Goal: Contribute content: Contribute content

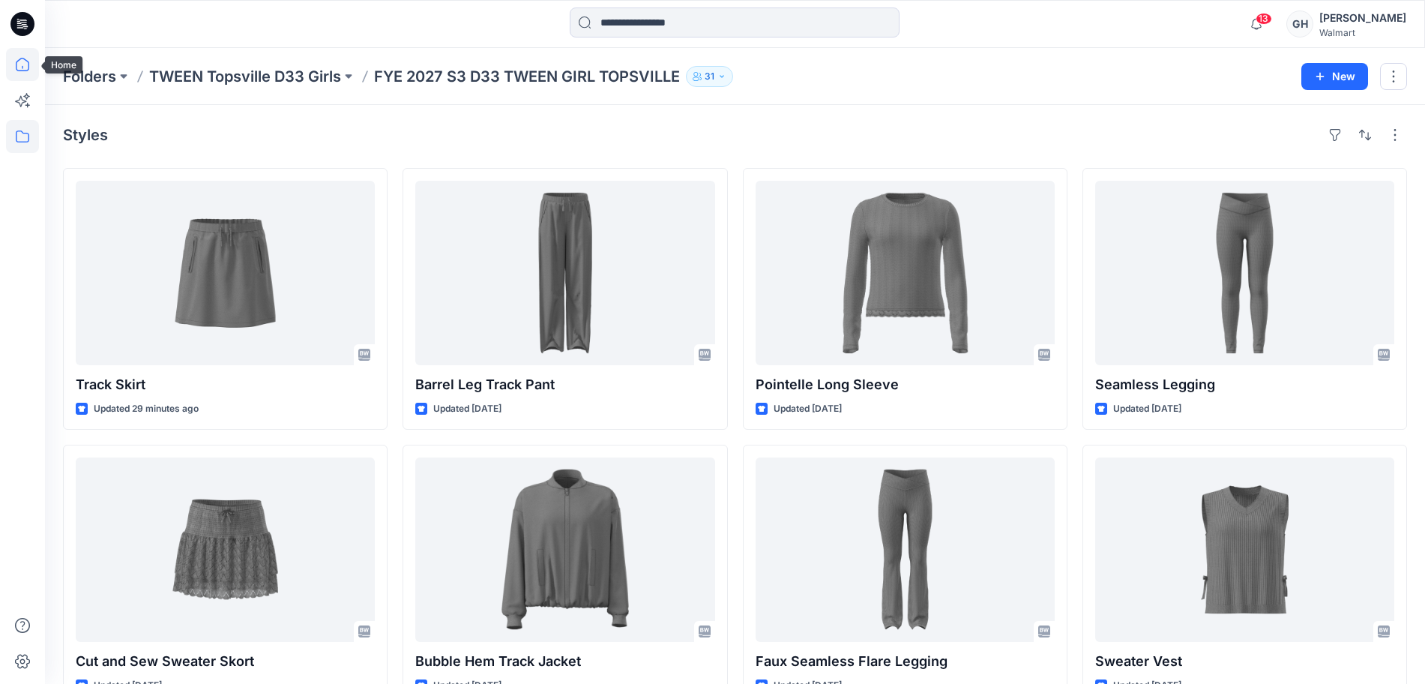
click at [28, 66] on icon at bounding box center [22, 64] width 13 height 13
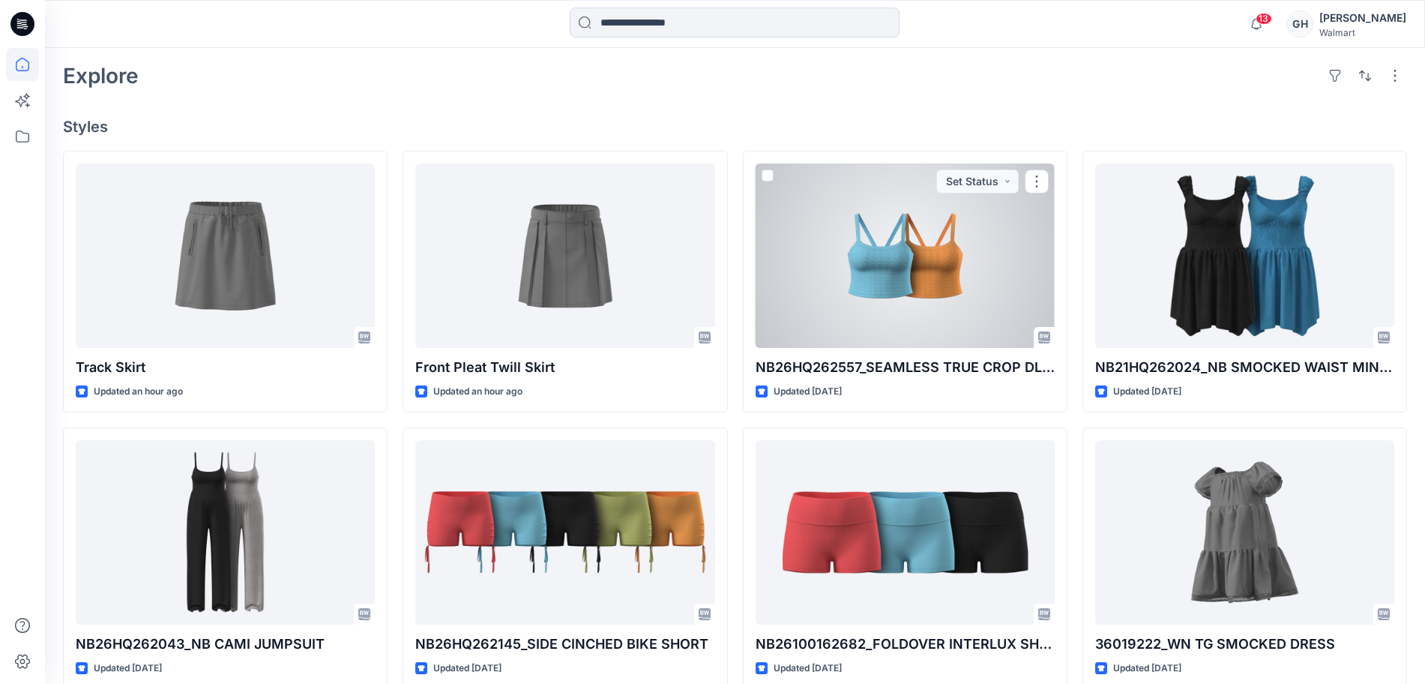
scroll to position [375, 0]
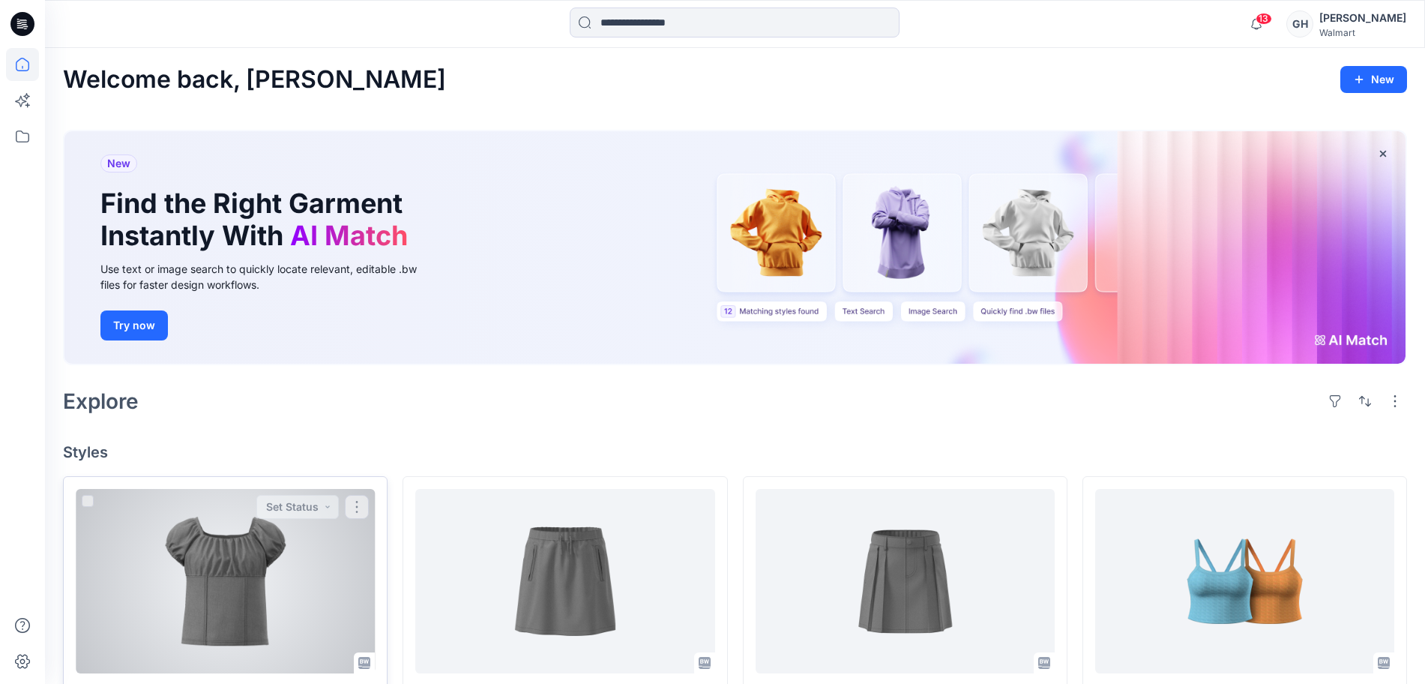
click at [216, 605] on div at bounding box center [225, 581] width 299 height 184
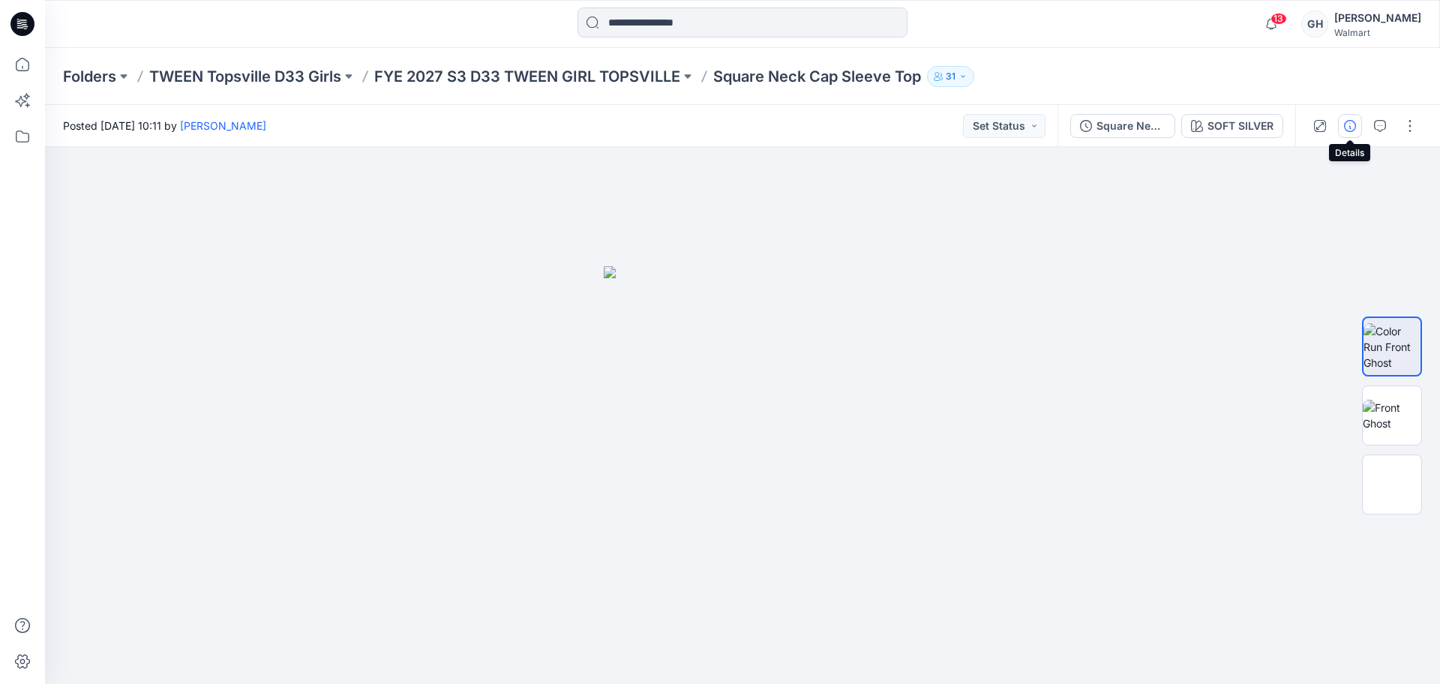
click at [1351, 133] on button "button" at bounding box center [1350, 126] width 24 height 24
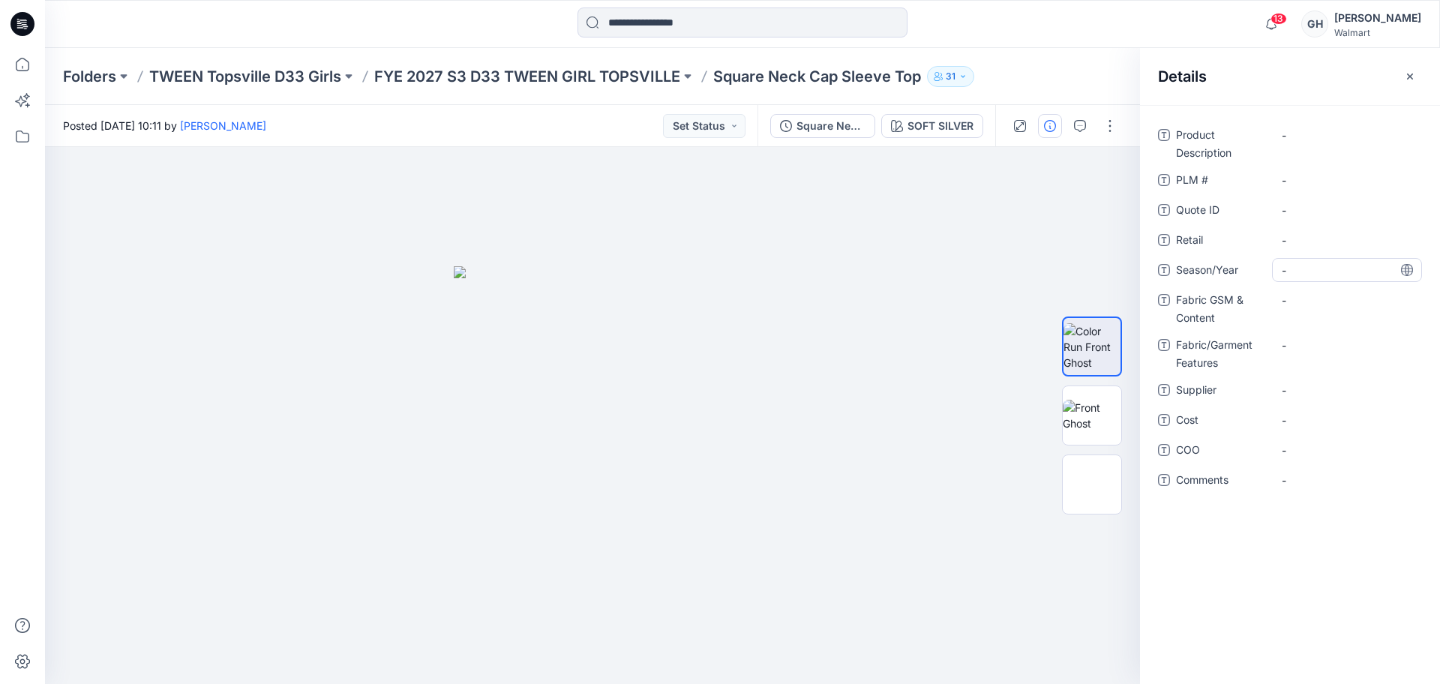
click at [1321, 267] on span "-" at bounding box center [1346, 270] width 130 height 16
type textarea "**********"
click at [1311, 393] on span "-" at bounding box center [1346, 390] width 130 height 16
type textarea "*********"
click at [1349, 306] on Content "-" at bounding box center [1346, 300] width 130 height 16
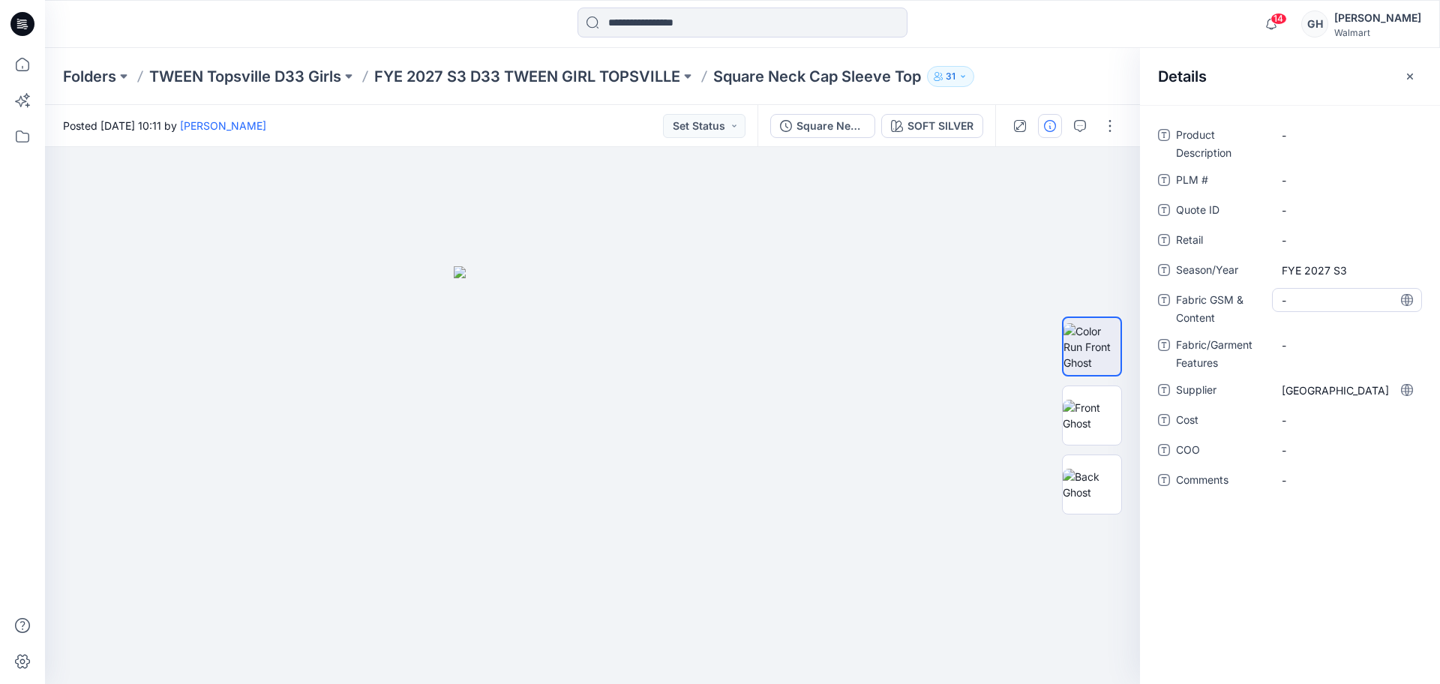
click at [1296, 298] on Content "-" at bounding box center [1346, 300] width 130 height 16
type textarea "**********"
click at [1311, 345] on div "-" at bounding box center [1347, 345] width 150 height 24
click at [1302, 291] on Content "180 G/55% BCI Cotton/44% Recycled Polyester/1% Spandex/" at bounding box center [1346, 312] width 130 height 47
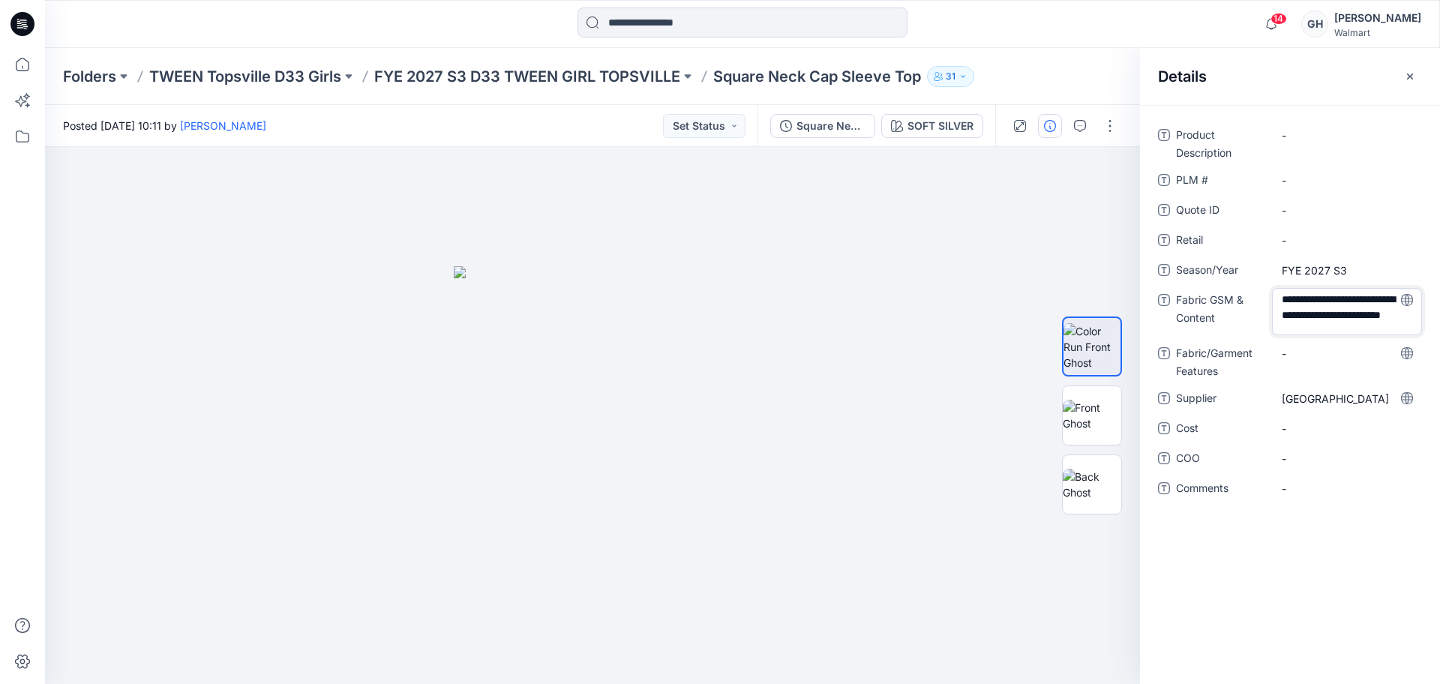
click at [1308, 294] on textarea "**********" at bounding box center [1347, 311] width 150 height 47
click at [1359, 322] on textarea "**********" at bounding box center [1347, 311] width 150 height 47
click at [1352, 321] on textarea "**********" at bounding box center [1347, 311] width 150 height 47
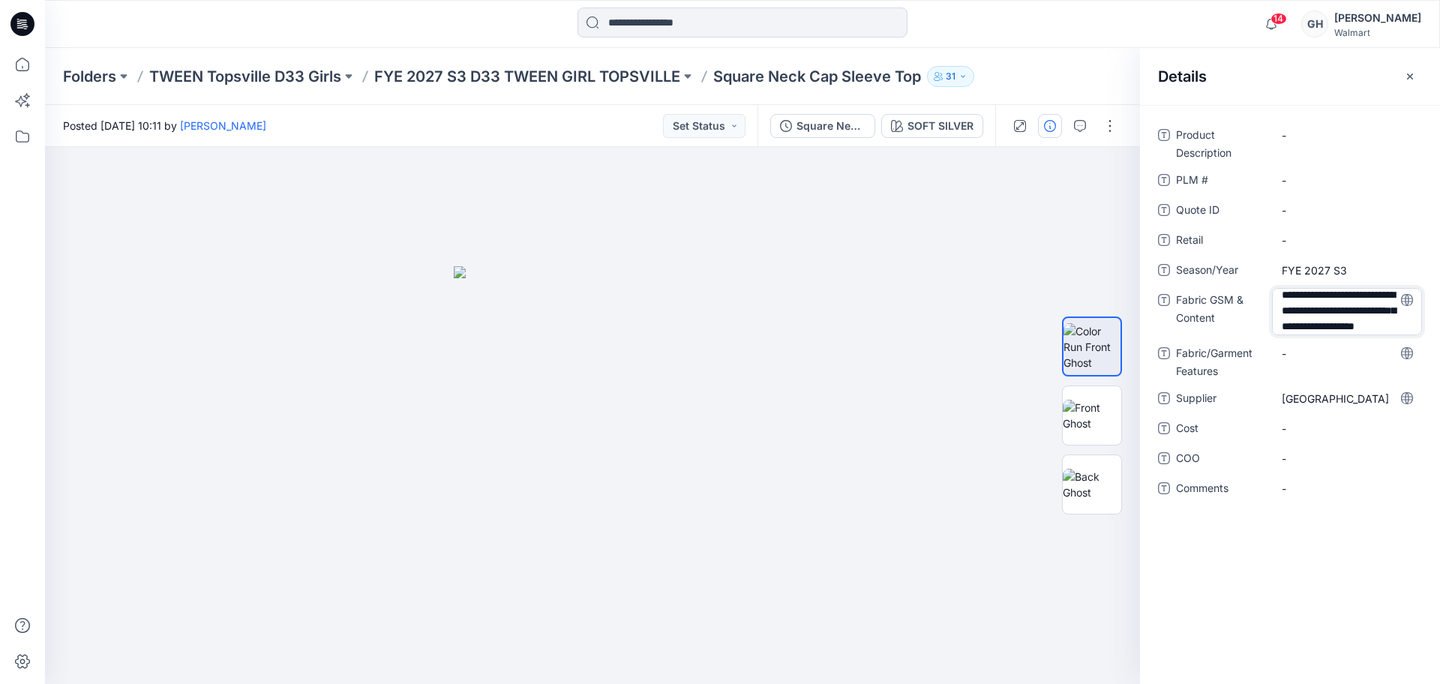
type textarea "**********"
click at [1332, 360] on Features "-" at bounding box center [1346, 354] width 130 height 16
click at [1371, 324] on Content "180 GSM /55% BCI Cotton/44% Recycled Polyester/1% Spandex/ Crinkle Knit Gauze |" at bounding box center [1346, 312] width 130 height 47
click at [1370, 322] on textarea "**********" at bounding box center [1347, 311] width 150 height 47
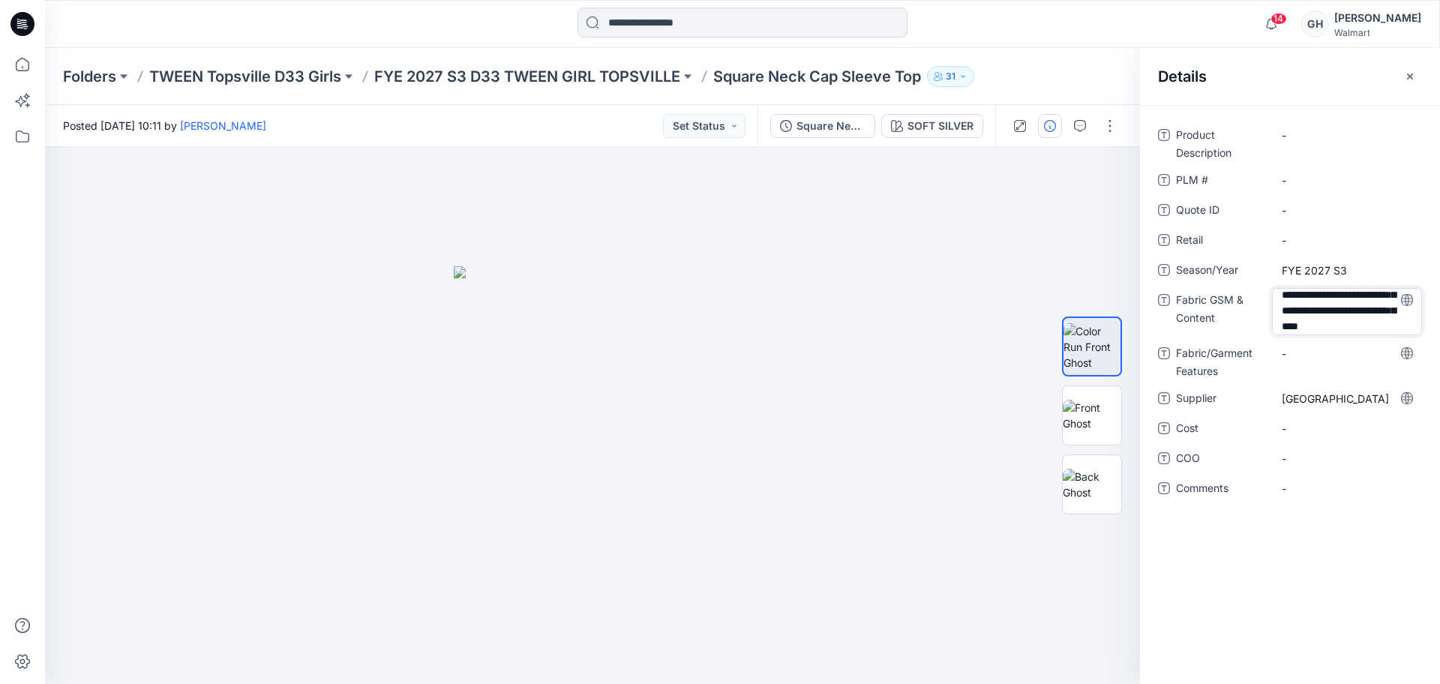
scroll to position [113, 0]
type textarea "**********"
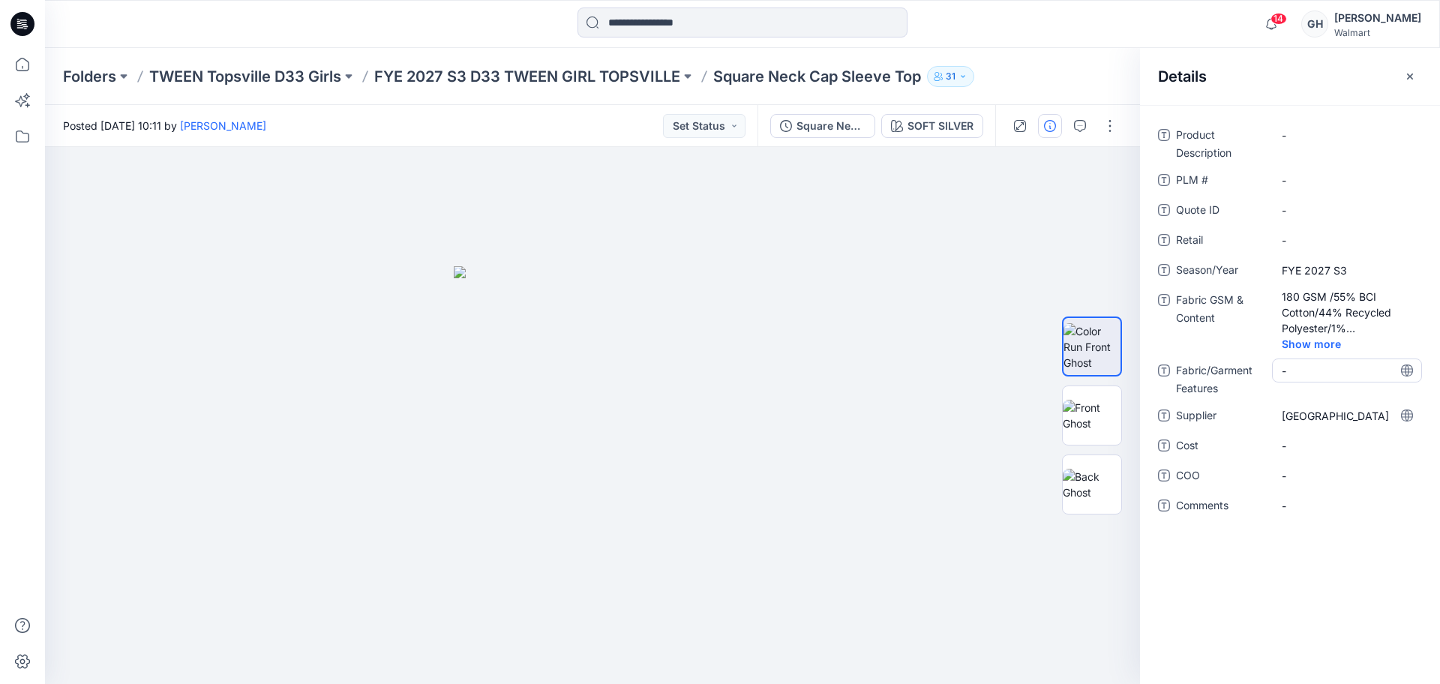
click at [1314, 352] on div "Product Description - PLM # - Quote ID - Retail - Season/Year FYE 2027 S3 Fabri…" at bounding box center [1290, 329] width 264 height 412
click at [1310, 504] on span "-" at bounding box center [1346, 506] width 130 height 16
type textarea "**********"
click at [1319, 482] on span "-" at bounding box center [1346, 476] width 130 height 16
click at [1370, 324] on Content "180 GSM /55% BCI Cotton/44% Recycled Polyester/1% Spandex/ Crinkle Knit Gauze |…" at bounding box center [1346, 312] width 130 height 47
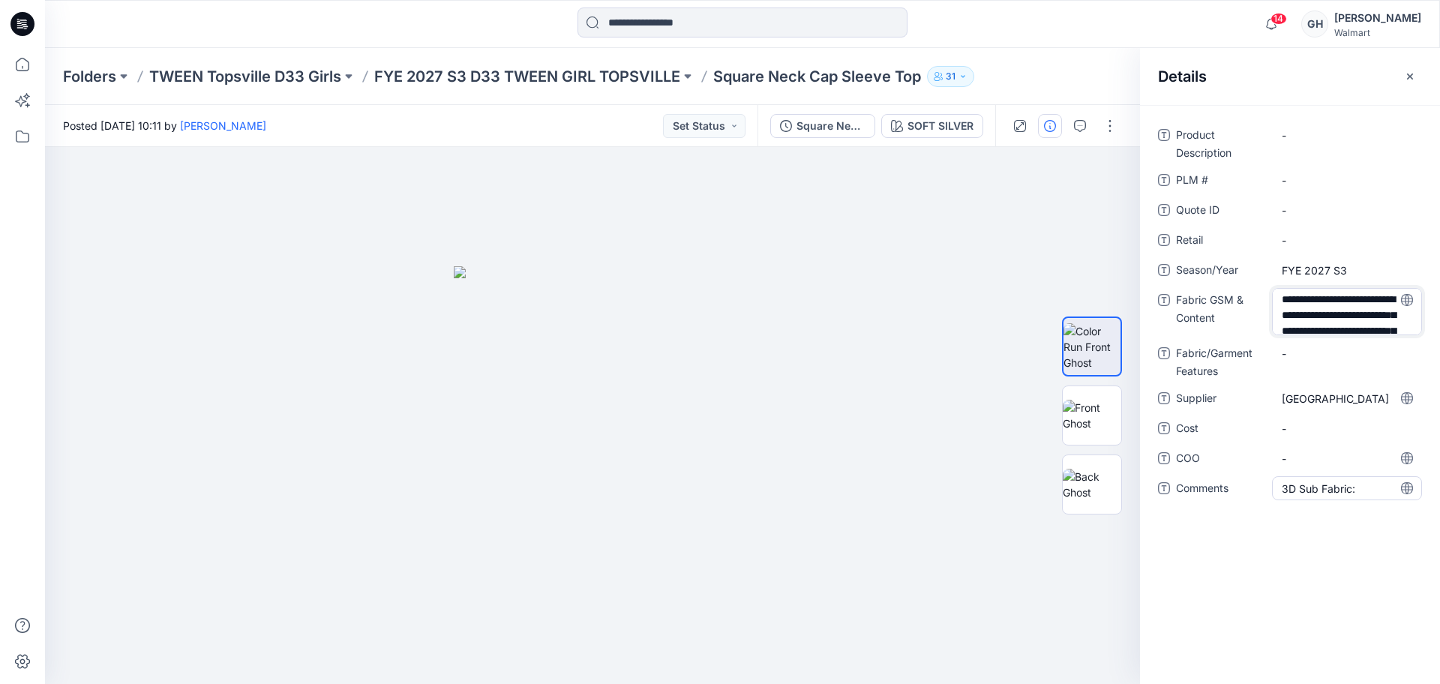
click at [1366, 489] on div "**********" at bounding box center [1290, 320] width 264 height 395
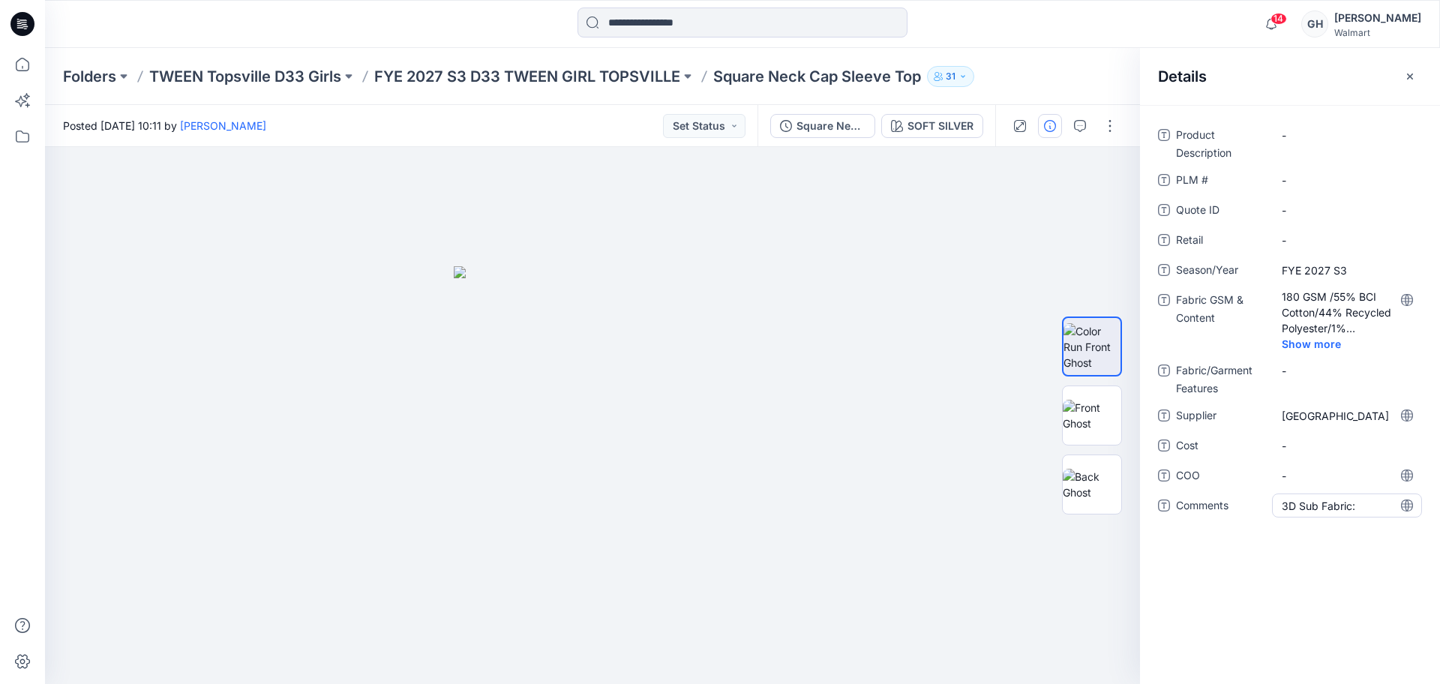
click at [1367, 506] on span "3D Sub Fabric:" at bounding box center [1346, 506] width 130 height 16
type textarea "**********"
click at [1345, 470] on span "-" at bounding box center [1346, 476] width 130 height 16
click at [1364, 514] on span "3D Sub Fabric: 180 GSM/57Ctn/42Poly/1Span/Crinkle Knit Gauze |" at bounding box center [1346, 517] width 130 height 47
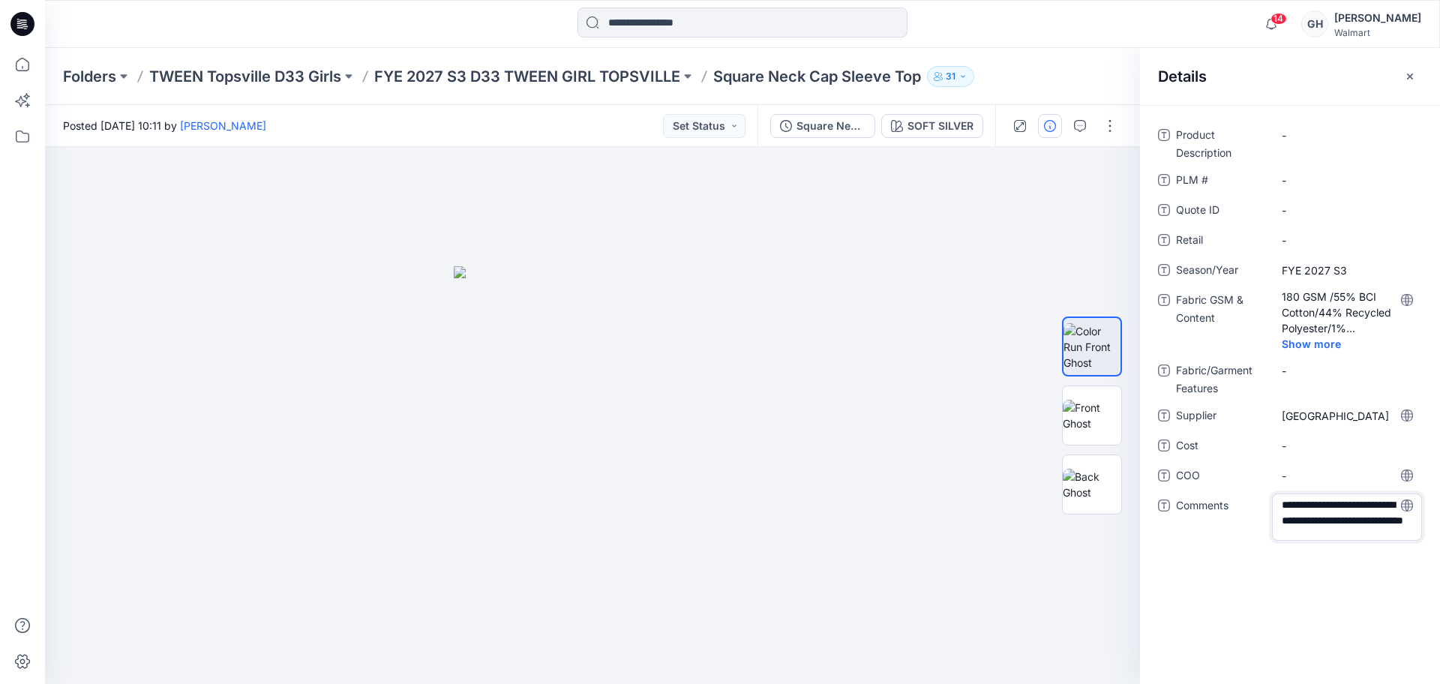
scroll to position [20, 0]
click at [1361, 526] on textarea "**********" at bounding box center [1347, 516] width 150 height 47
click at [1316, 499] on textarea "**********" at bounding box center [1347, 516] width 150 height 47
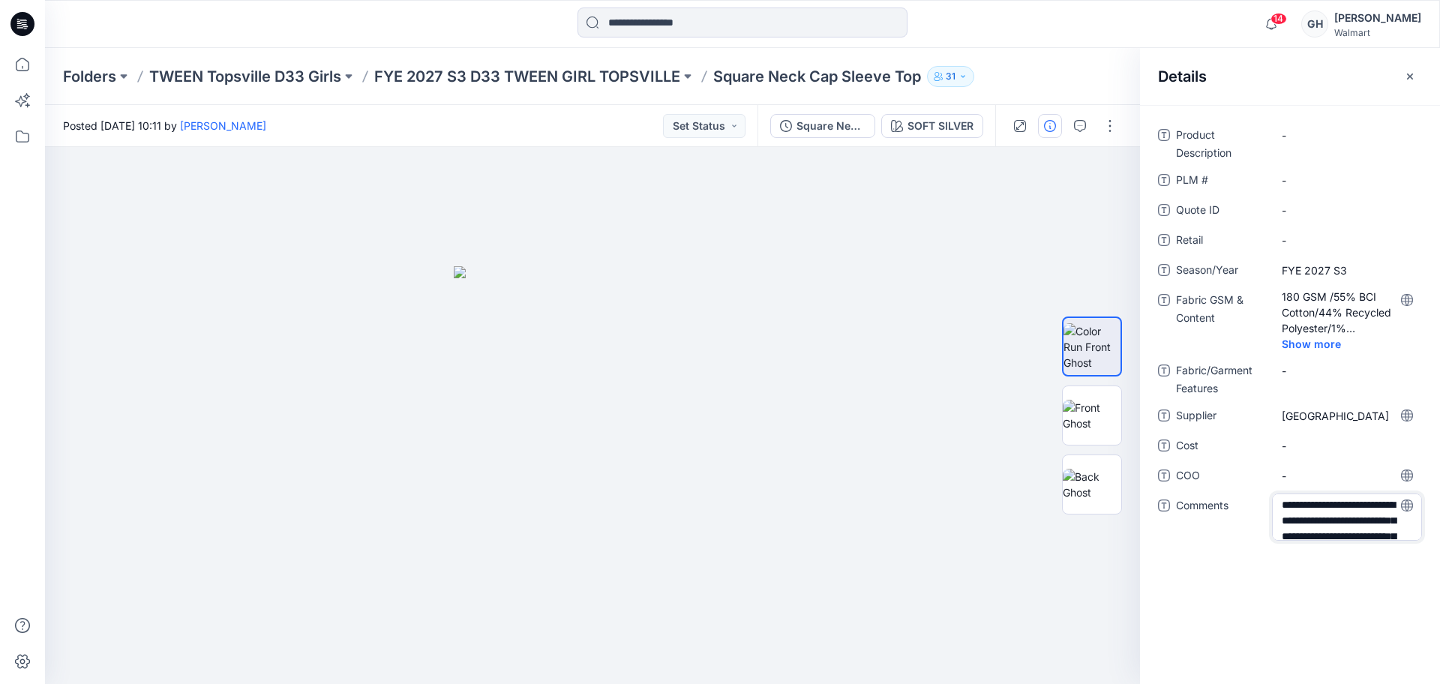
click at [1355, 520] on textarea "**********" at bounding box center [1347, 516] width 150 height 47
click at [1302, 533] on textarea "**********" at bounding box center [1347, 516] width 150 height 47
click at [1320, 515] on textarea "**********" at bounding box center [1347, 516] width 150 height 47
click at [1347, 517] on textarea "**********" at bounding box center [1347, 516] width 150 height 47
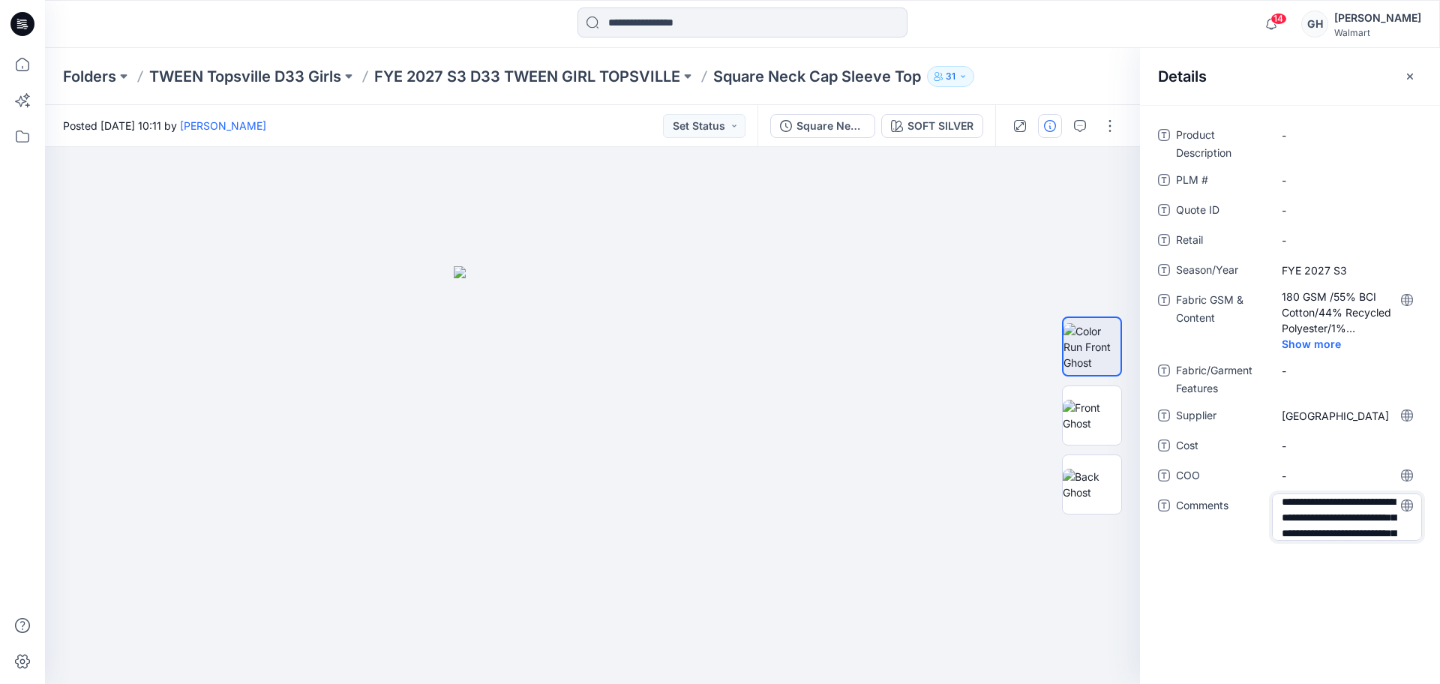
click at [1353, 517] on textarea "**********" at bounding box center [1347, 516] width 150 height 47
click at [1290, 520] on textarea "**********" at bounding box center [1347, 516] width 150 height 47
click at [1305, 520] on textarea "**********" at bounding box center [1347, 516] width 150 height 47
type textarea "**********"
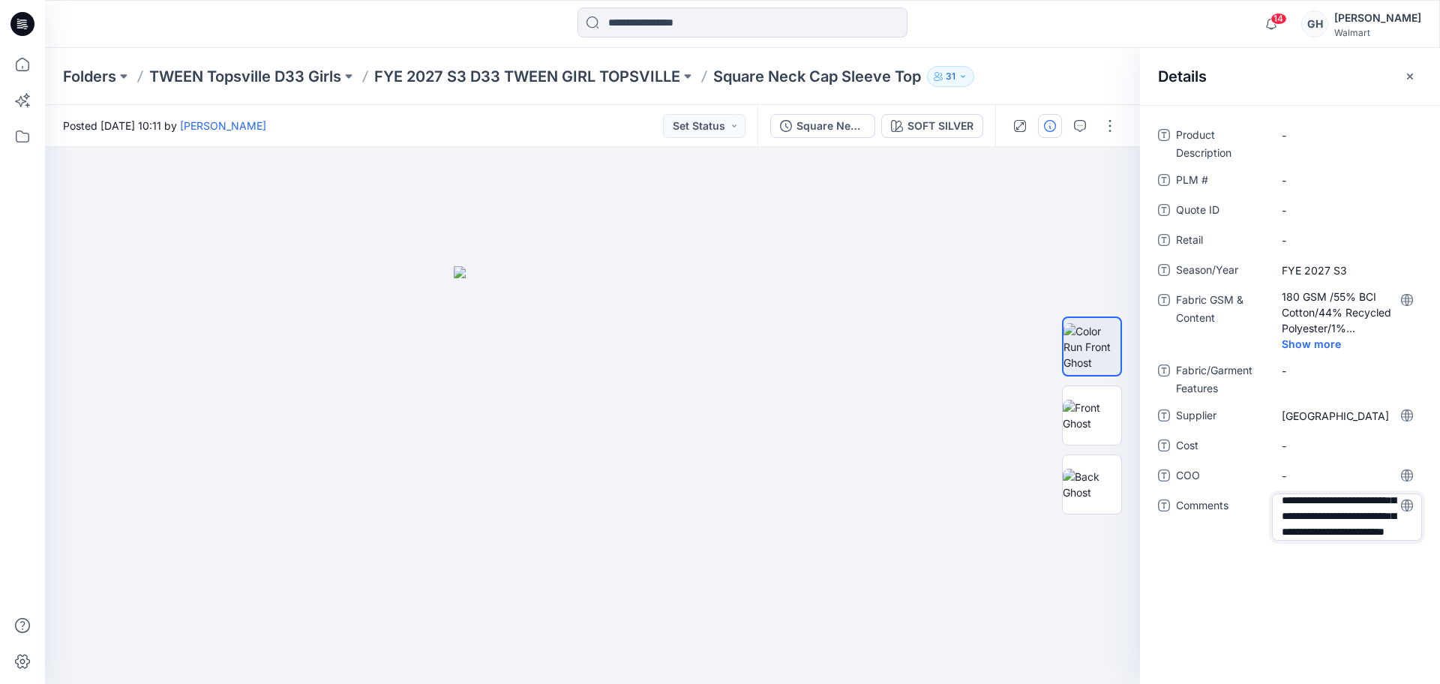
click at [1362, 526] on textarea "**********" at bounding box center [1347, 516] width 150 height 47
click at [1305, 473] on span "-" at bounding box center [1346, 476] width 130 height 16
click at [658, 76] on p "FYE 2027 S3 D33 TWEEN GIRL TOPSVILLE" at bounding box center [527, 76] width 306 height 21
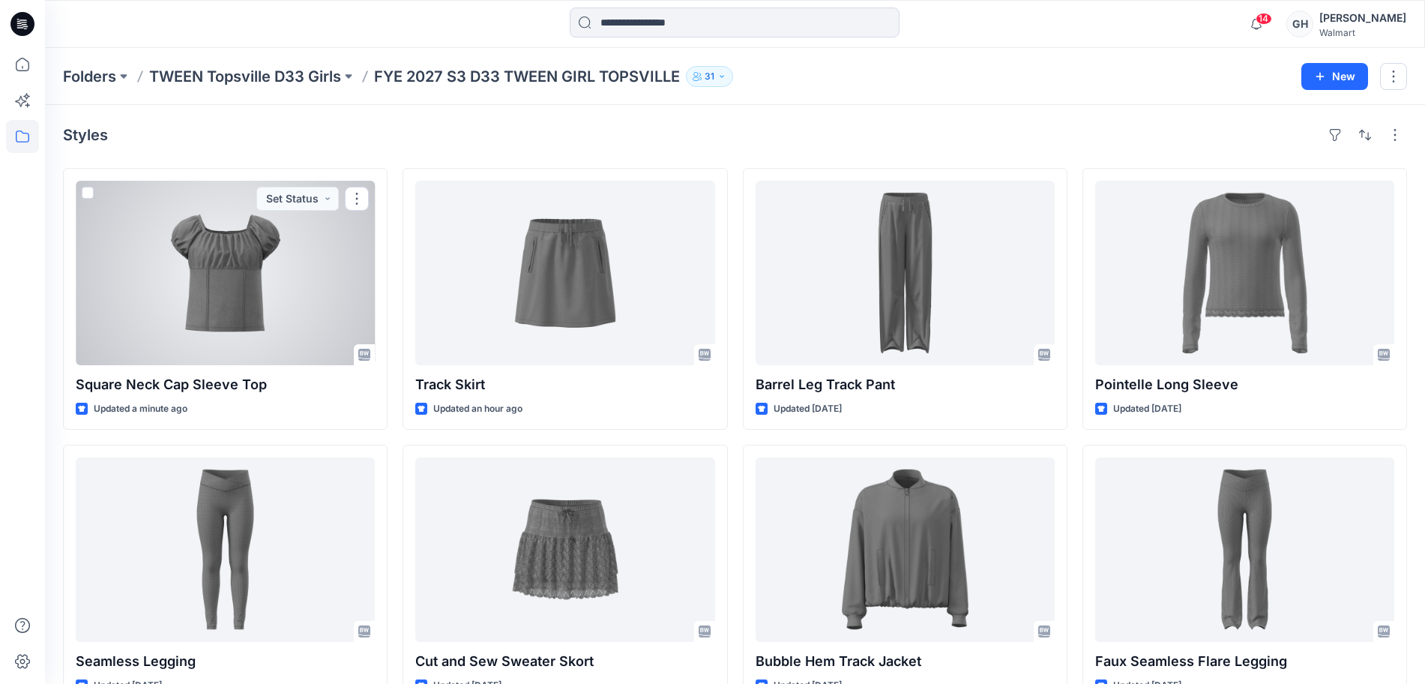
drag, startPoint x: 145, startPoint y: 353, endPoint x: 250, endPoint y: 320, distance: 109.3
click at [145, 353] on div at bounding box center [225, 273] width 299 height 184
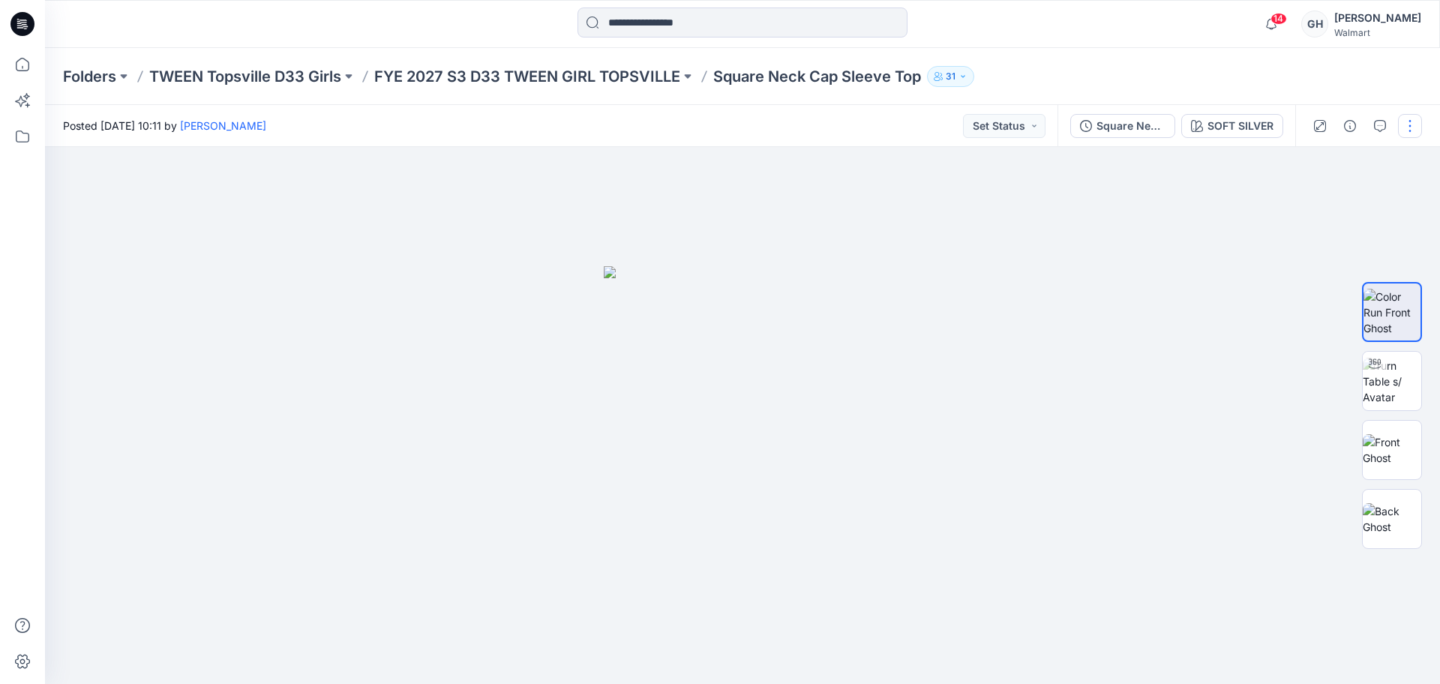
click at [1410, 135] on button "button" at bounding box center [1410, 126] width 24 height 24
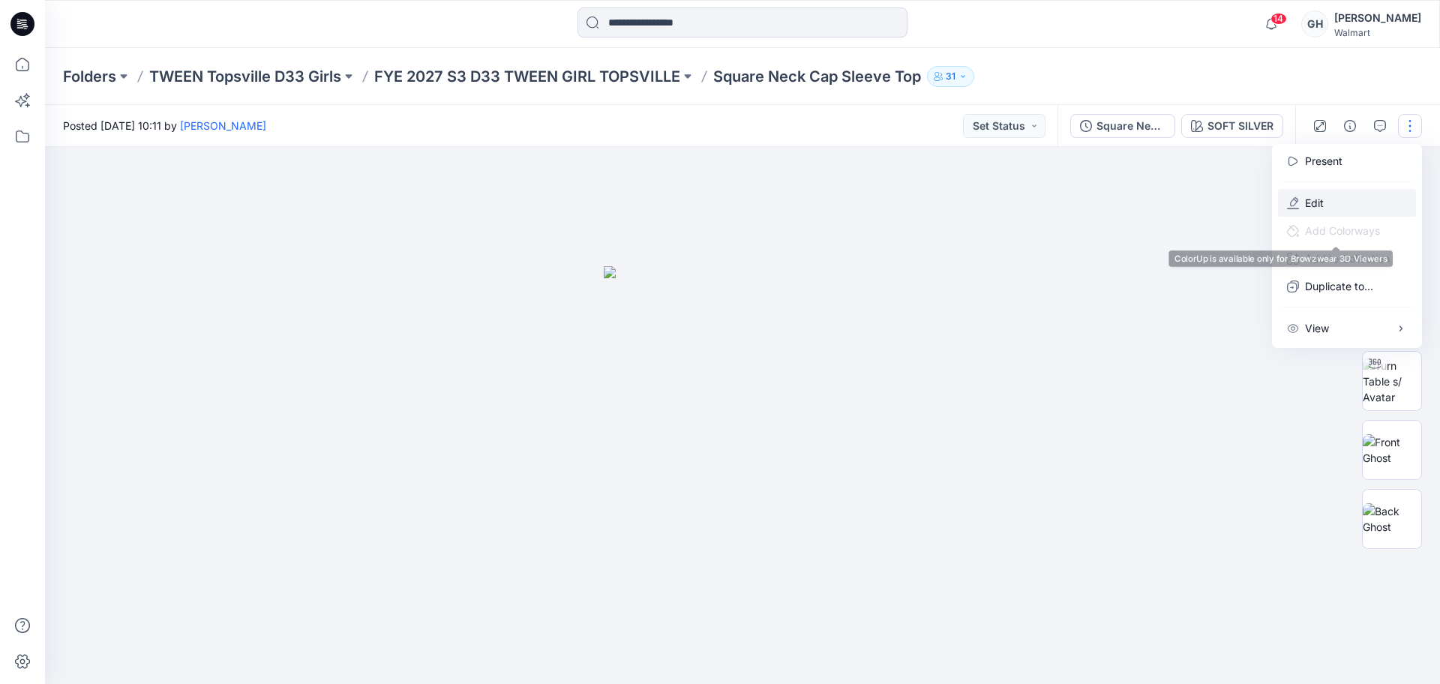
click at [1320, 208] on p "Edit" at bounding box center [1314, 203] width 19 height 16
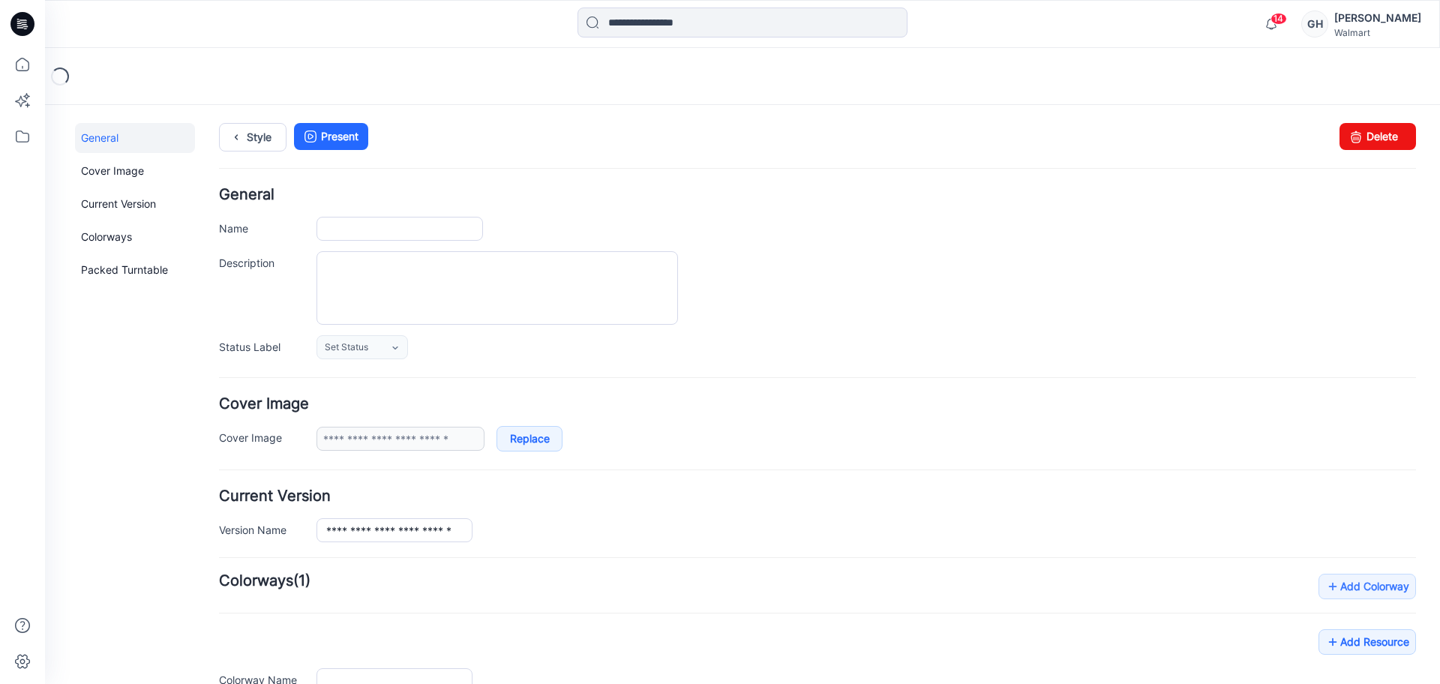
type input "**********"
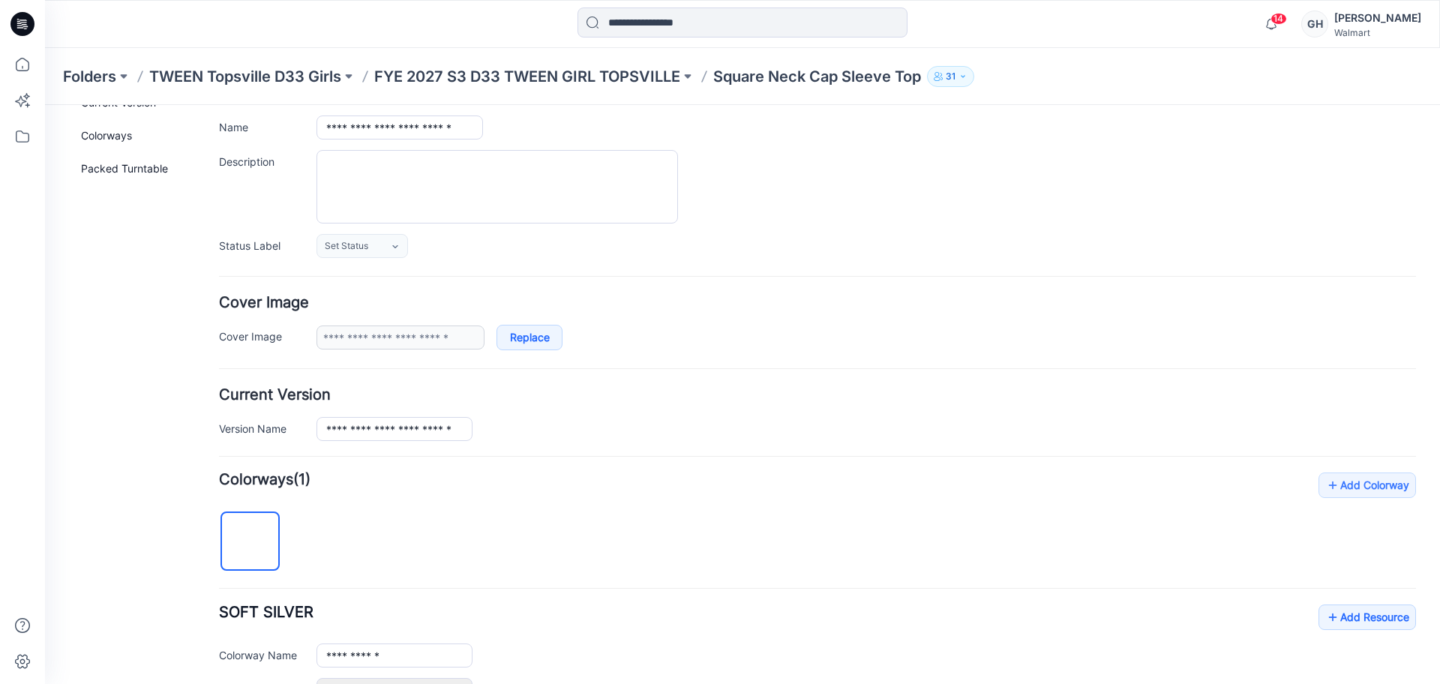
scroll to position [214, 0]
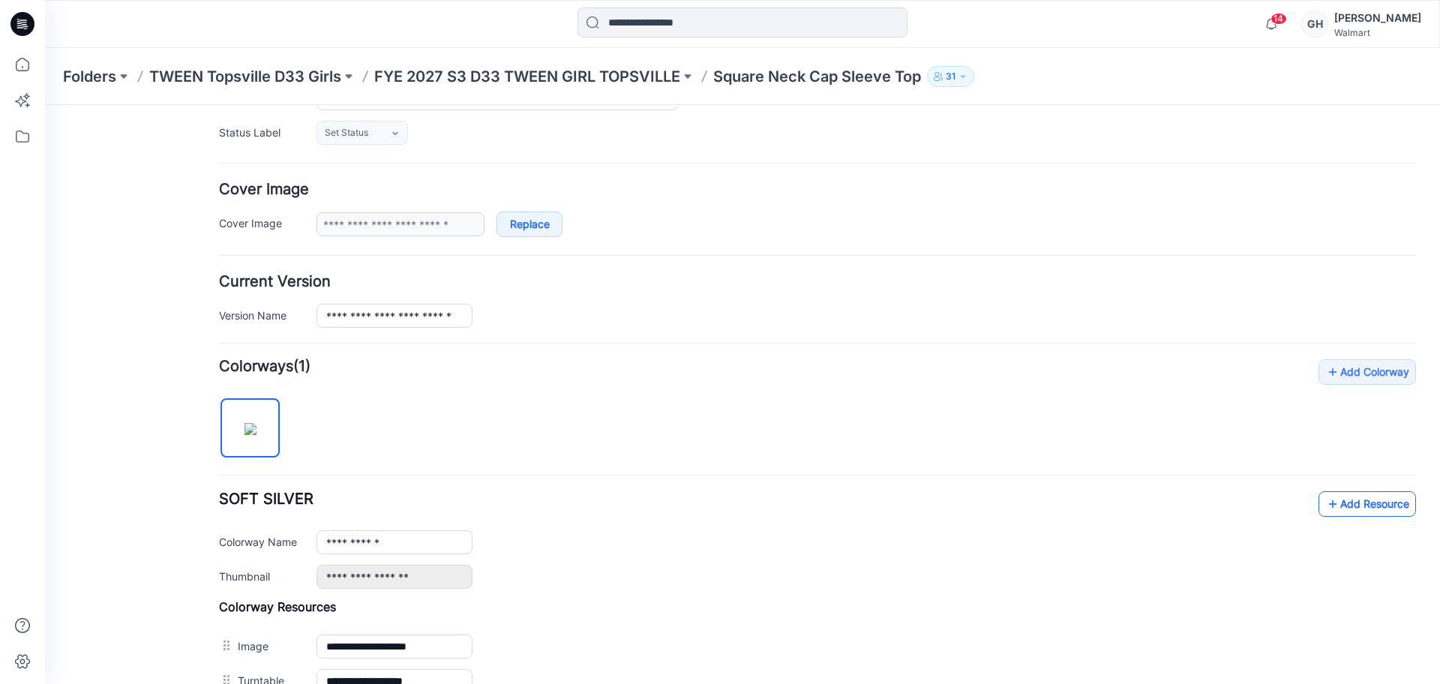
click at [1326, 496] on link "Add Resource" at bounding box center [1366, 503] width 97 height 25
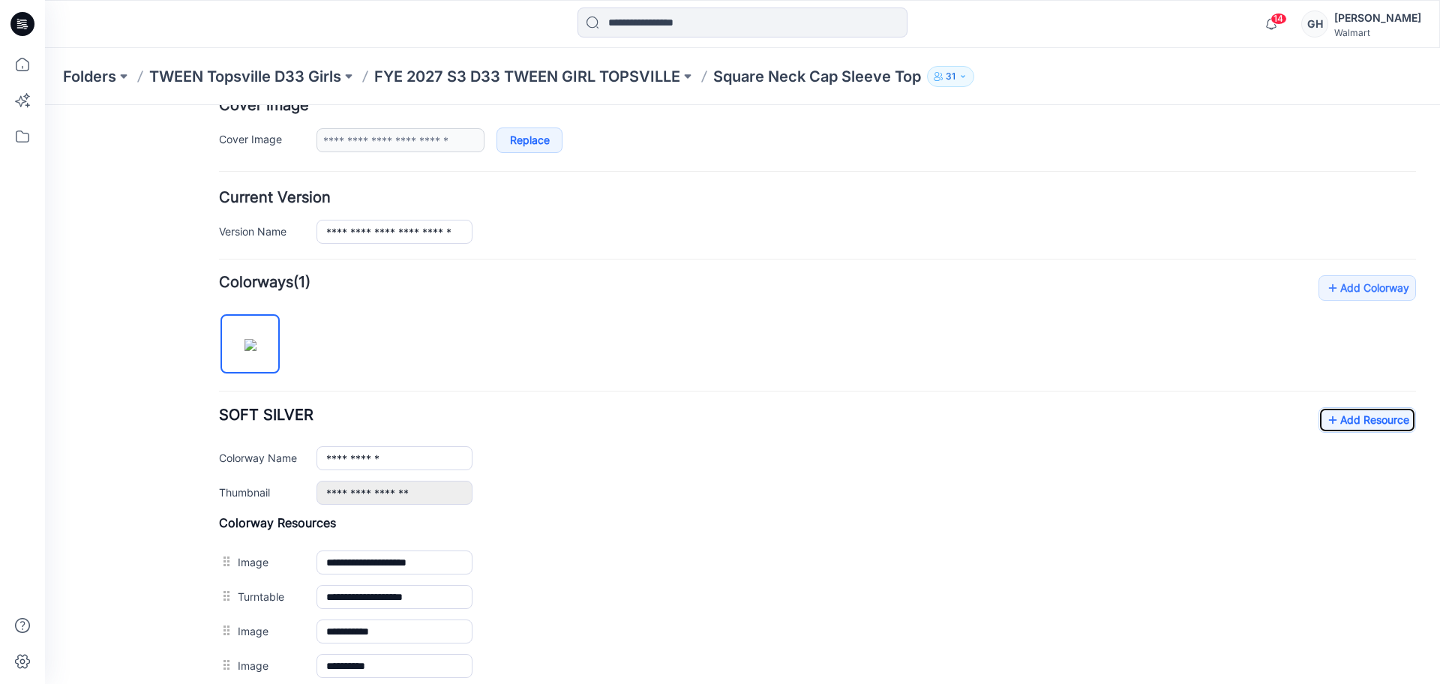
scroll to position [503, 0]
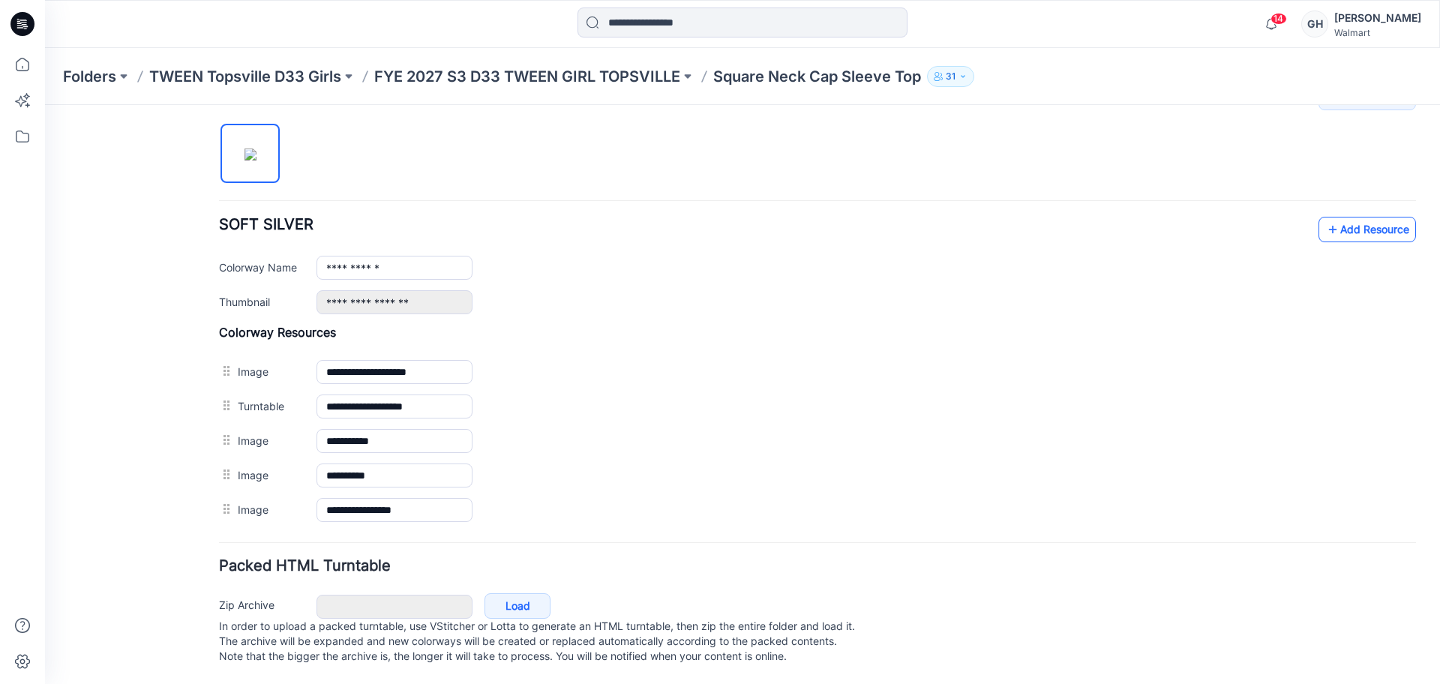
click at [1356, 217] on link "Add Resource" at bounding box center [1366, 229] width 97 height 25
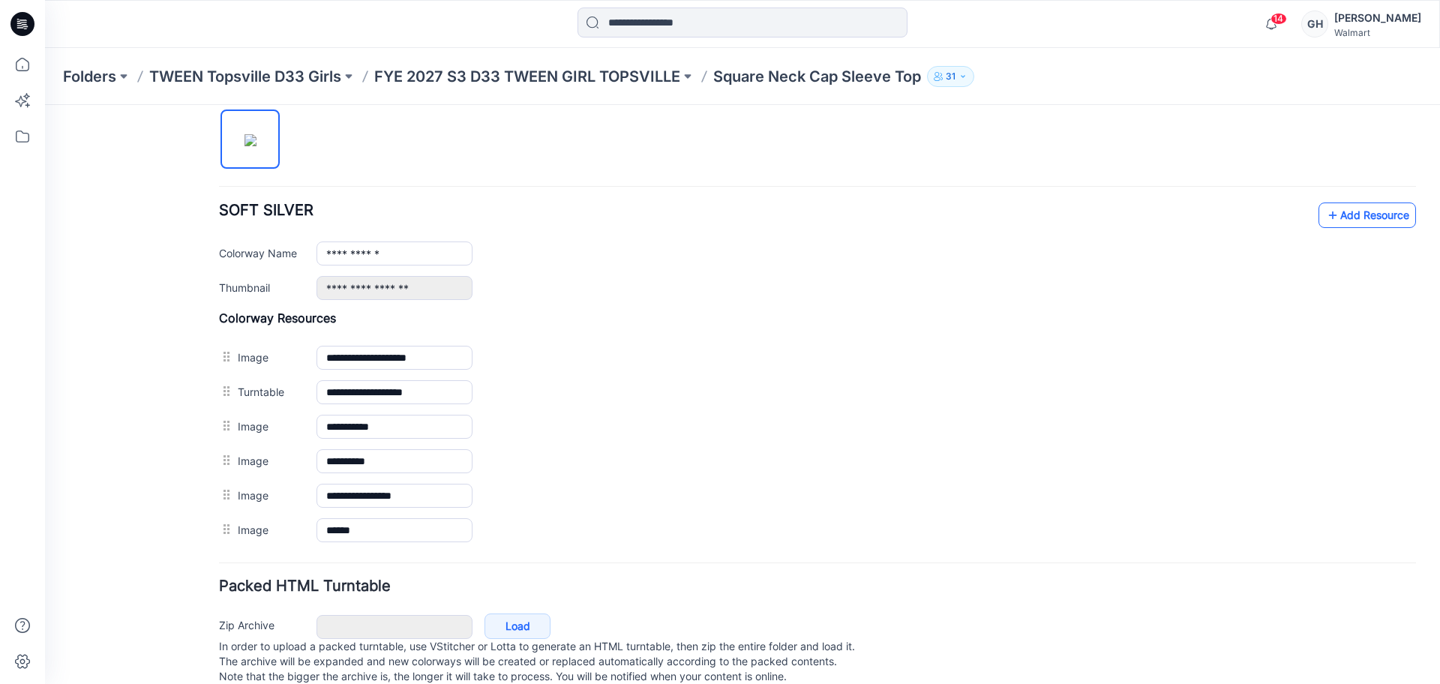
click at [1325, 213] on icon at bounding box center [1332, 215] width 15 height 24
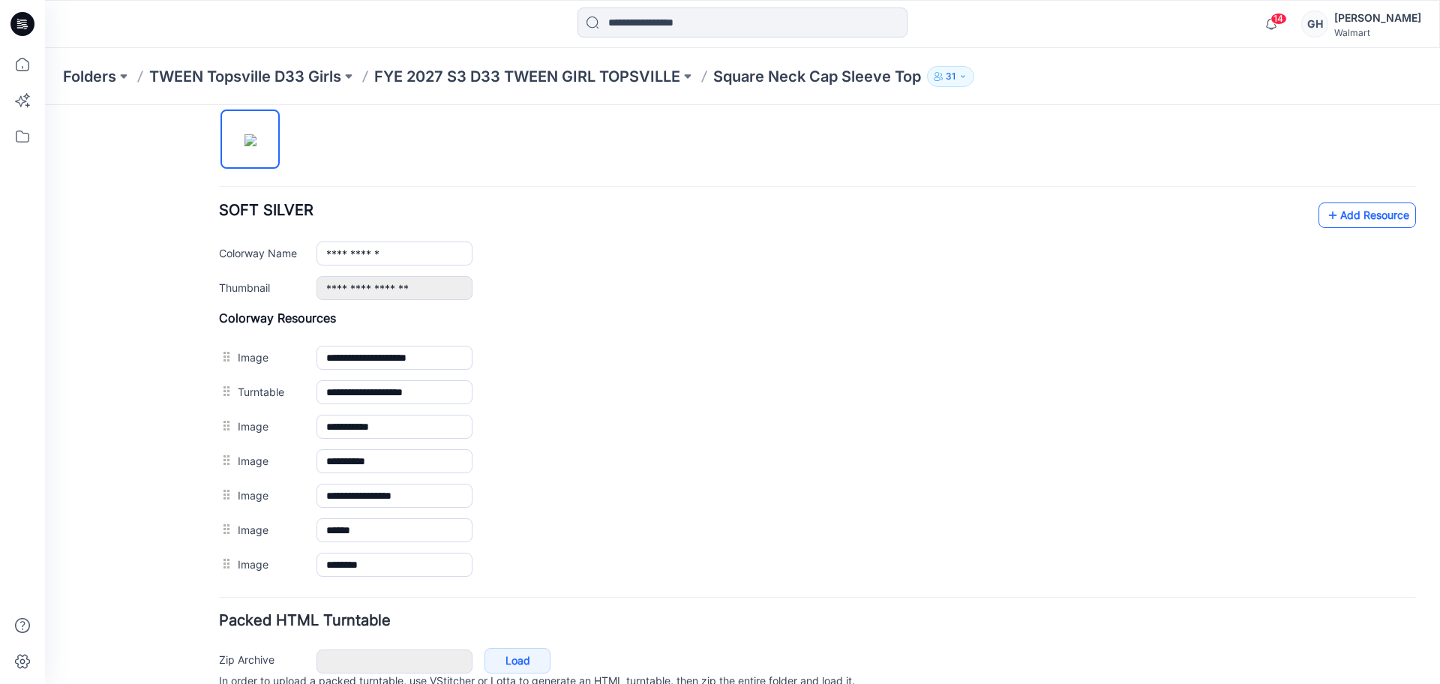
click at [1350, 221] on link "Add Resource" at bounding box center [1366, 214] width 97 height 25
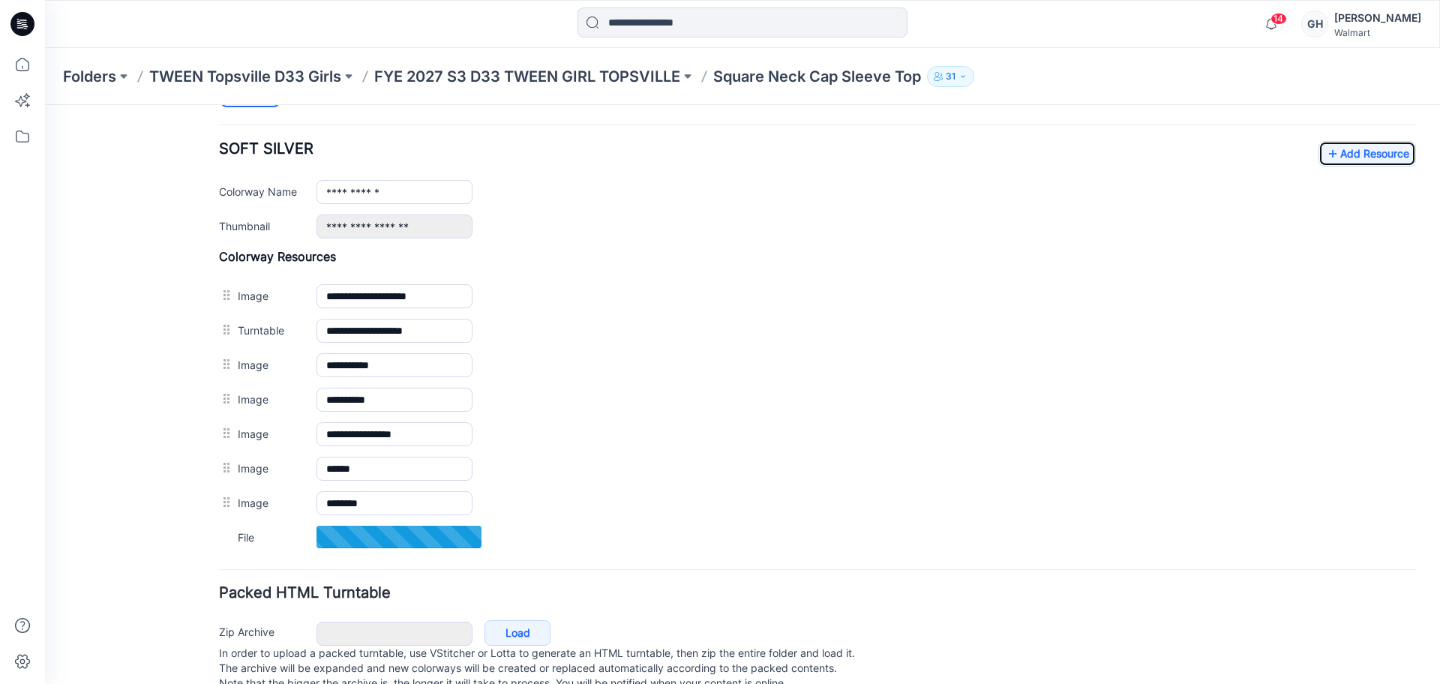
scroll to position [597, 0]
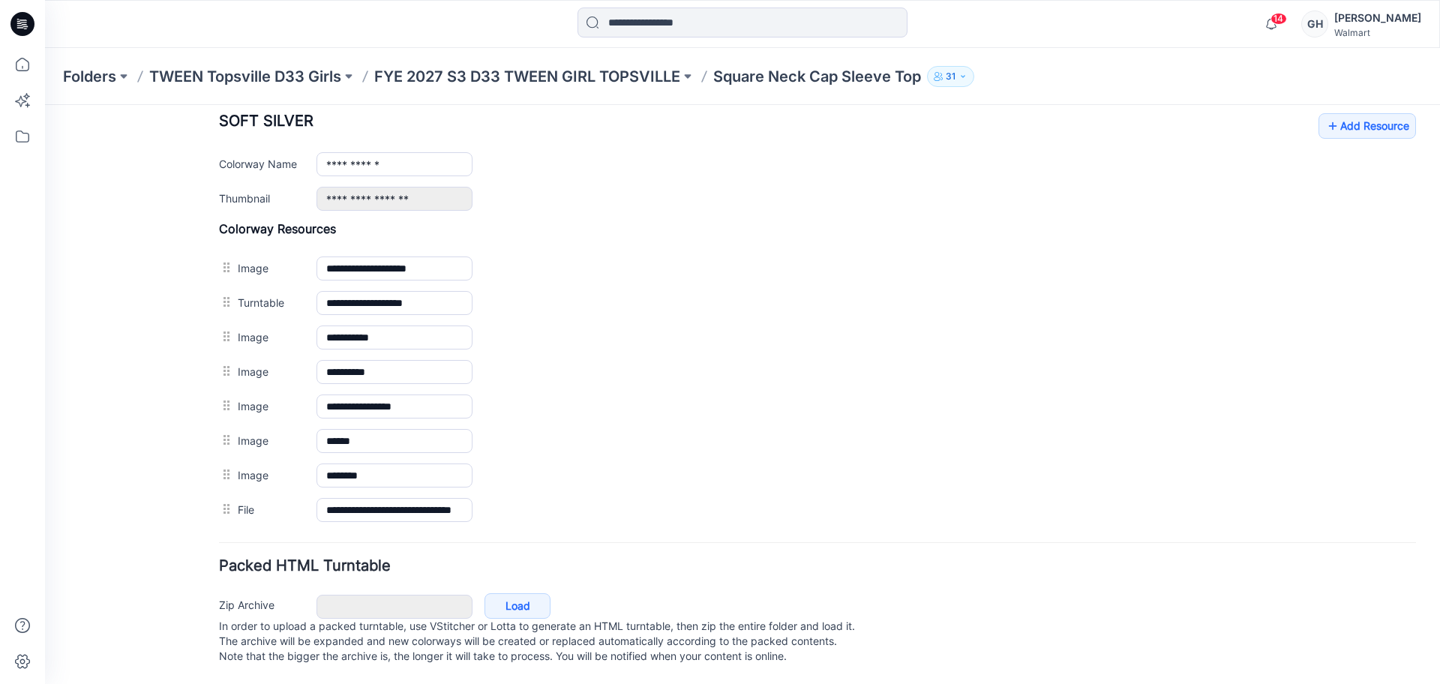
click at [632, 95] on div "Folders TWEEN Topsville D33 Girls FYE 2027 S3 D33 TWEEN GIRL TOPSVILLE Square N…" at bounding box center [742, 76] width 1395 height 57
click at [632, 72] on p "FYE 2027 S3 D33 TWEEN GIRL TOPSVILLE" at bounding box center [527, 76] width 306 height 21
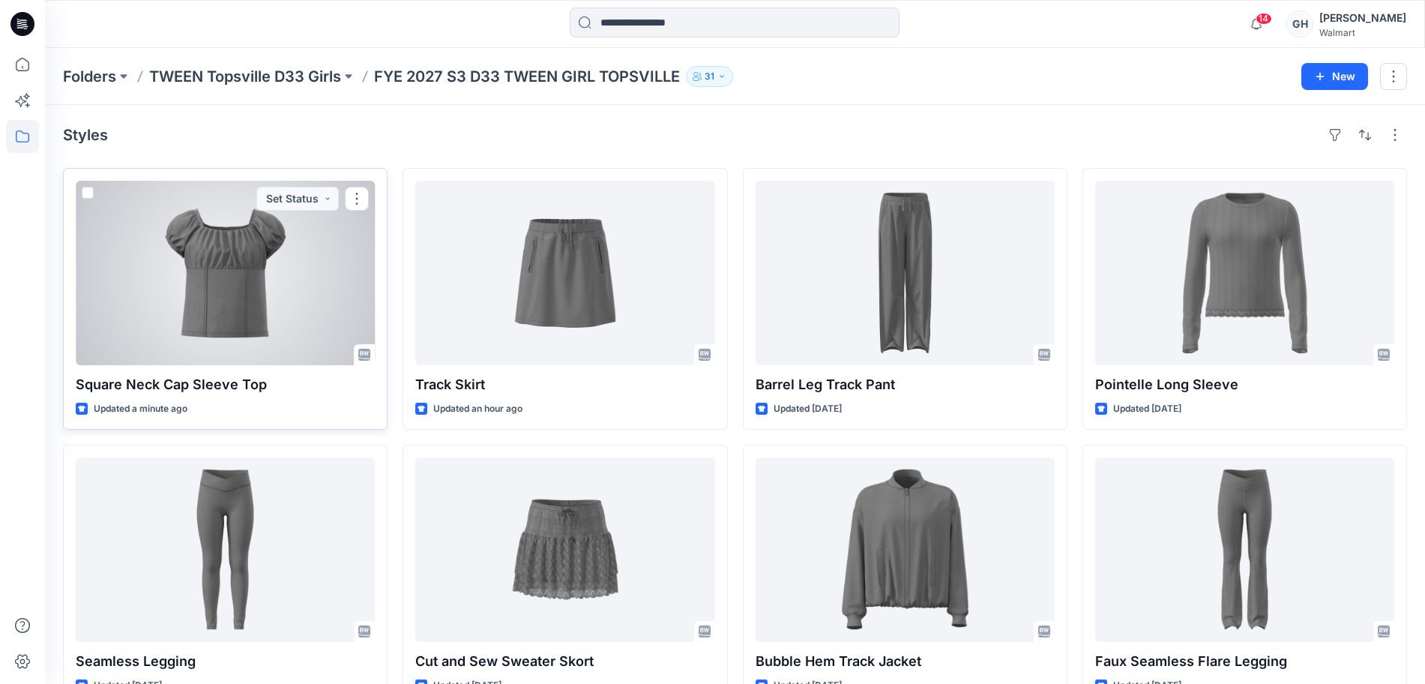
click at [214, 288] on div at bounding box center [225, 273] width 299 height 184
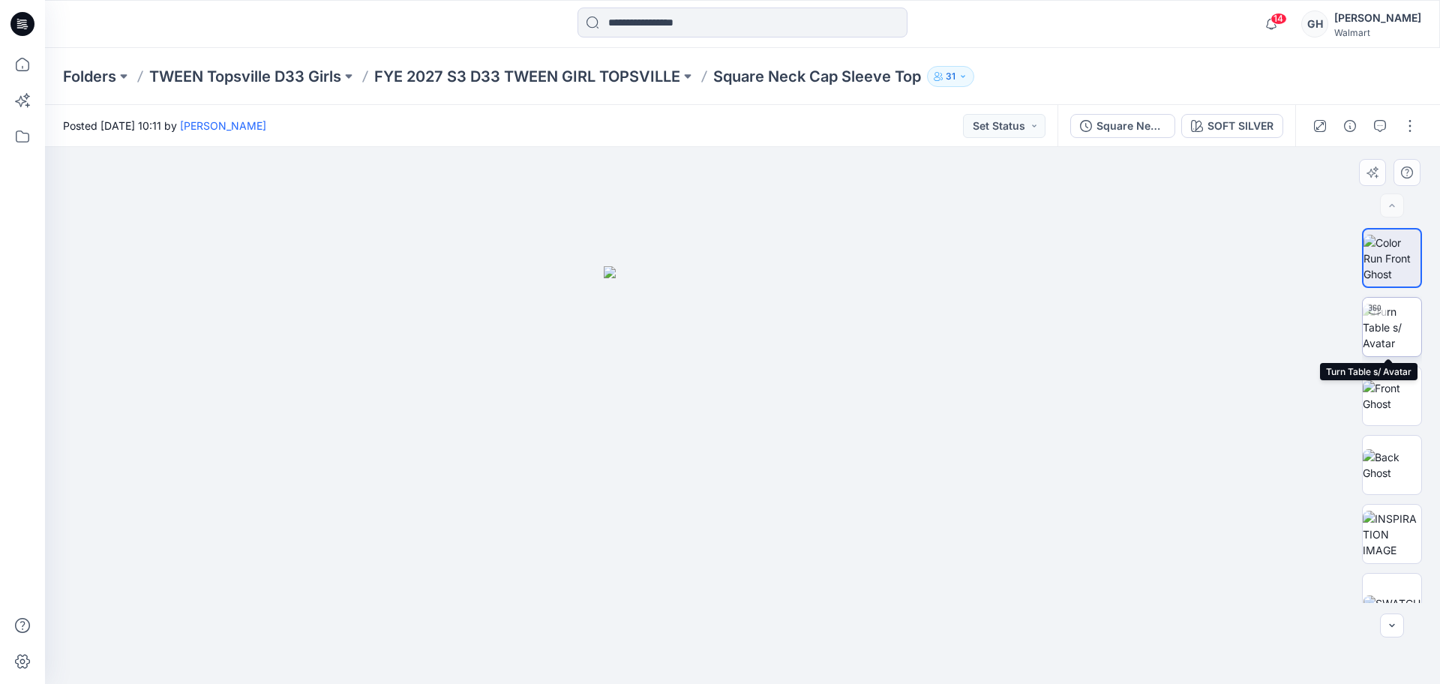
click at [1394, 343] on img at bounding box center [1391, 327] width 58 height 47
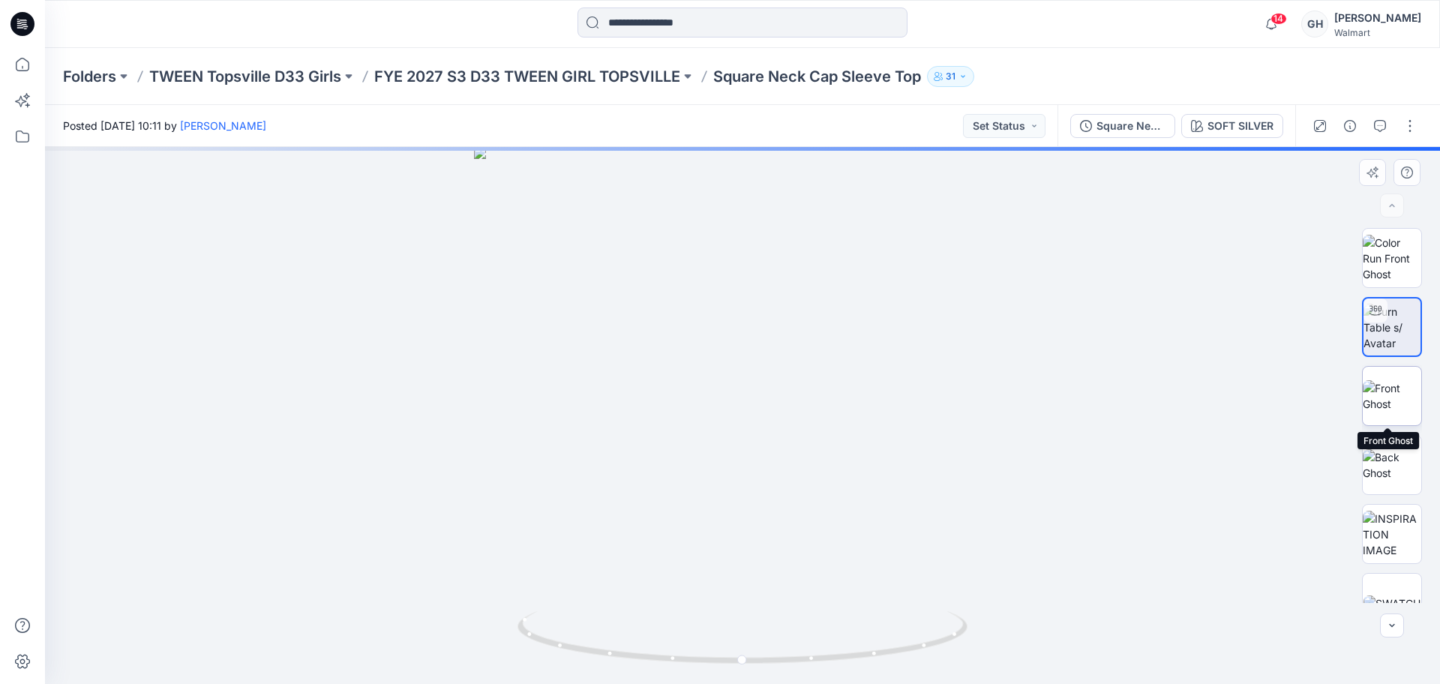
click at [1392, 402] on img at bounding box center [1391, 395] width 58 height 31
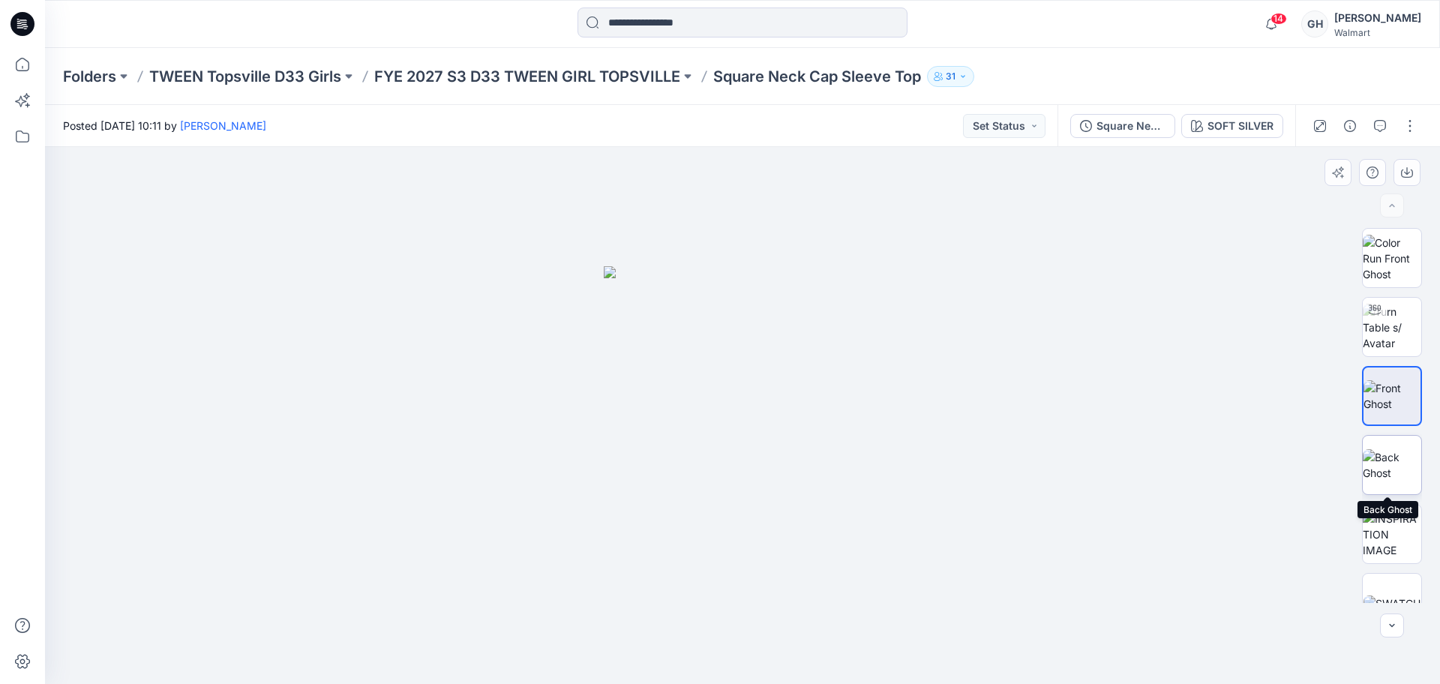
click at [1388, 459] on img at bounding box center [1391, 464] width 58 height 31
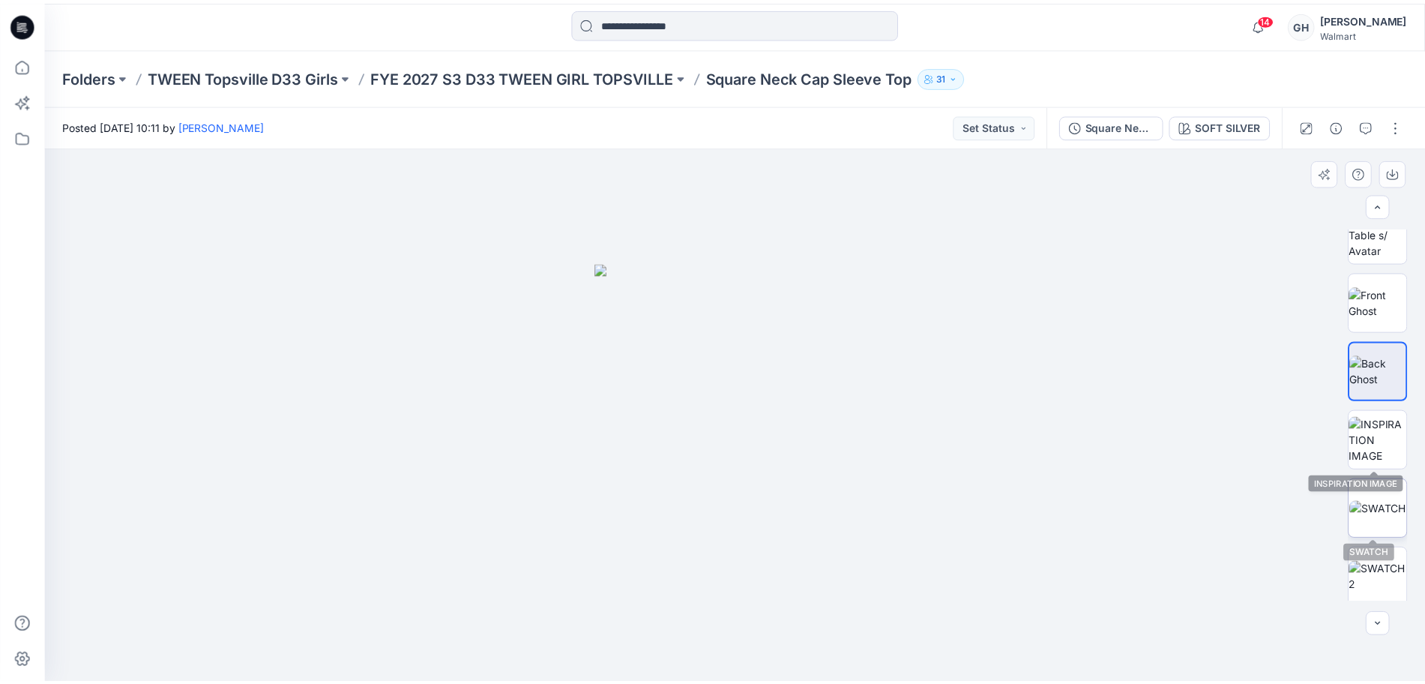
scroll to position [168, 0]
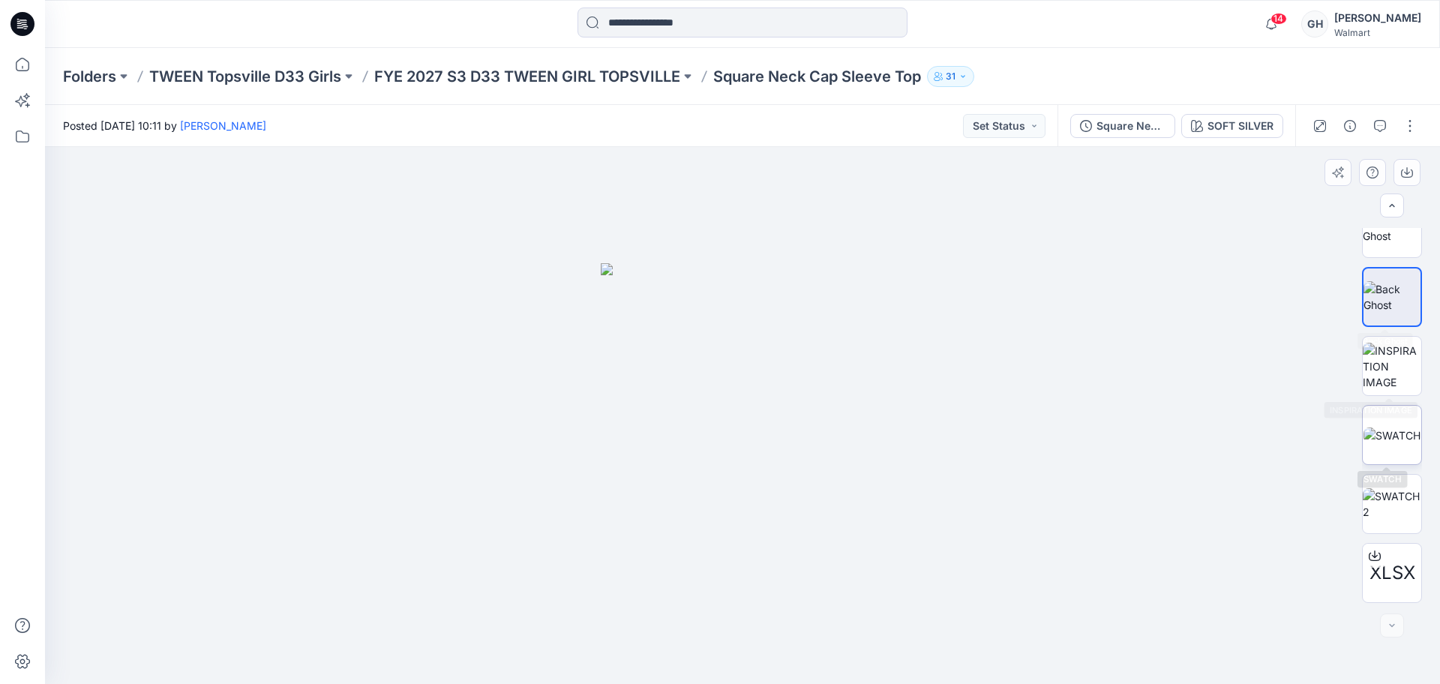
click at [1398, 427] on img at bounding box center [1391, 435] width 57 height 16
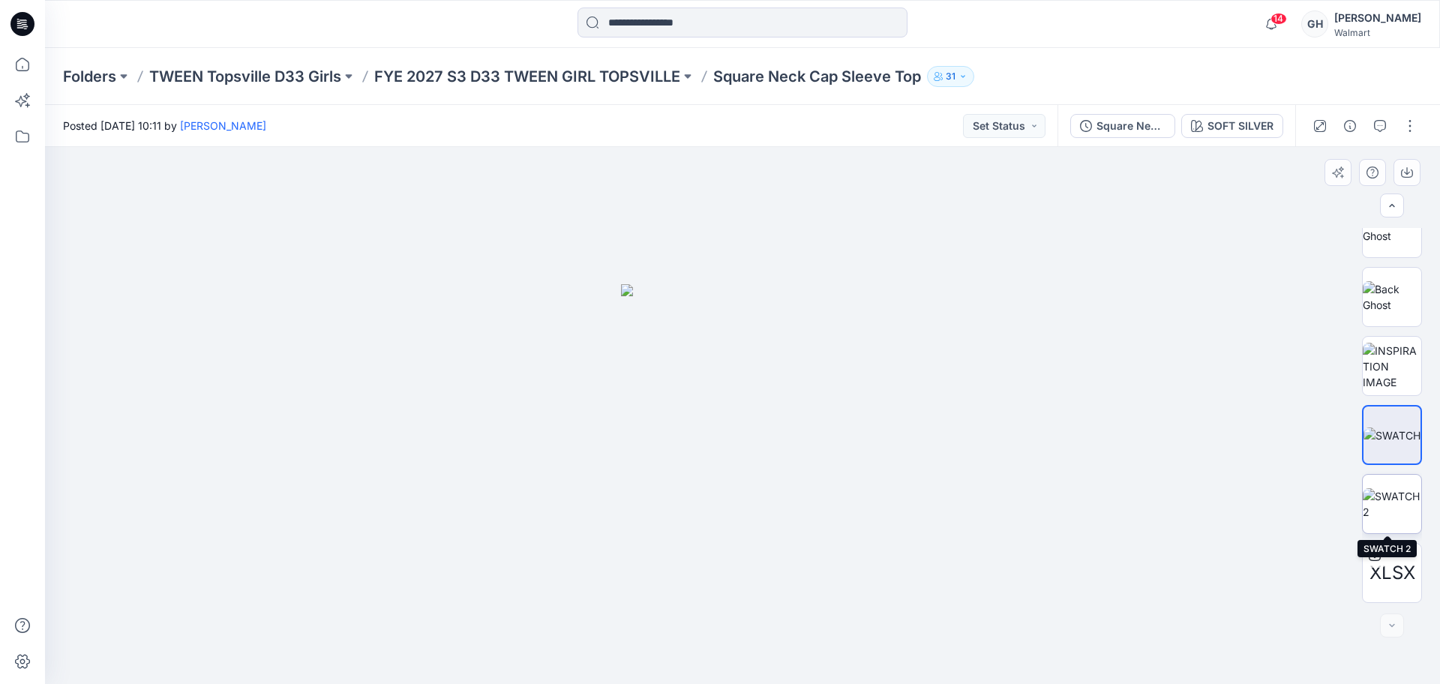
click at [1400, 499] on img at bounding box center [1391, 503] width 58 height 31
click at [1404, 351] on img at bounding box center [1391, 366] width 58 height 47
click at [596, 76] on p "FYE 2027 S3 D33 TWEEN GIRL TOPSVILLE" at bounding box center [527, 76] width 306 height 21
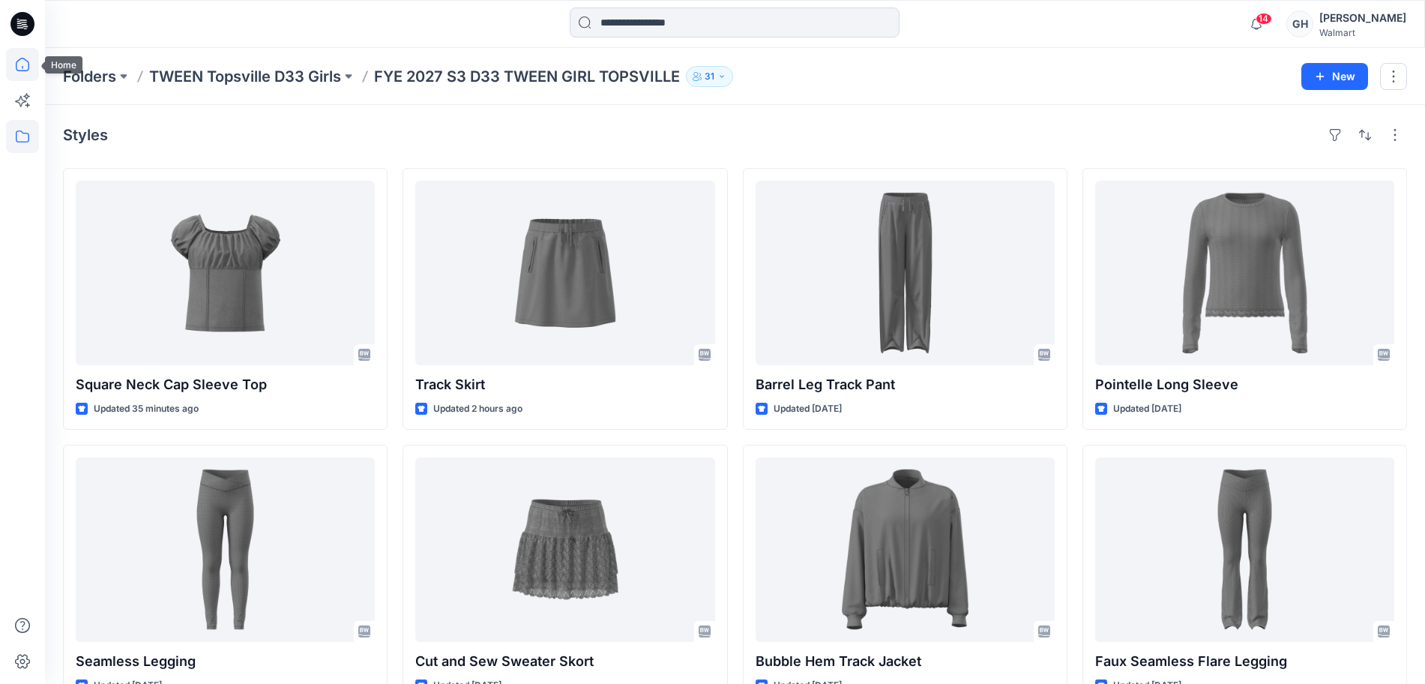
click at [30, 57] on icon at bounding box center [22, 64] width 33 height 33
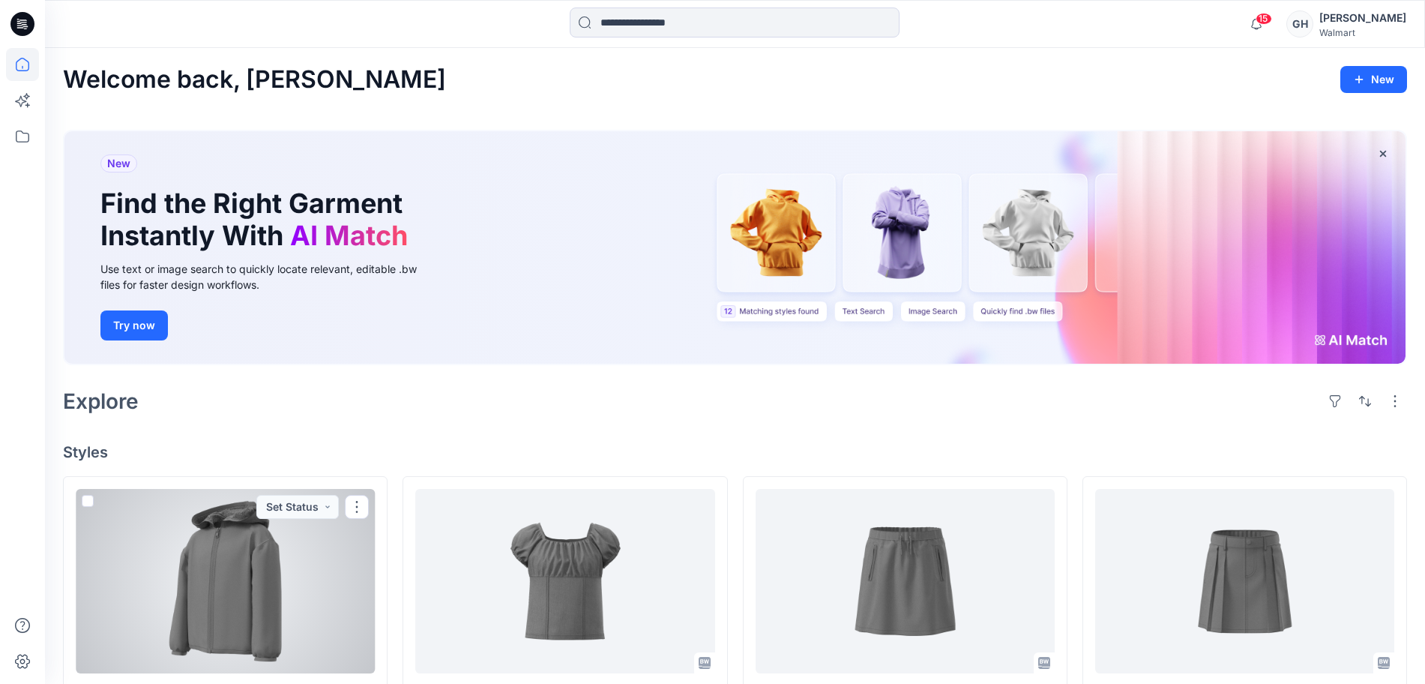
drag, startPoint x: 246, startPoint y: 595, endPoint x: 328, endPoint y: 559, distance: 90.0
click at [246, 596] on div at bounding box center [225, 581] width 299 height 184
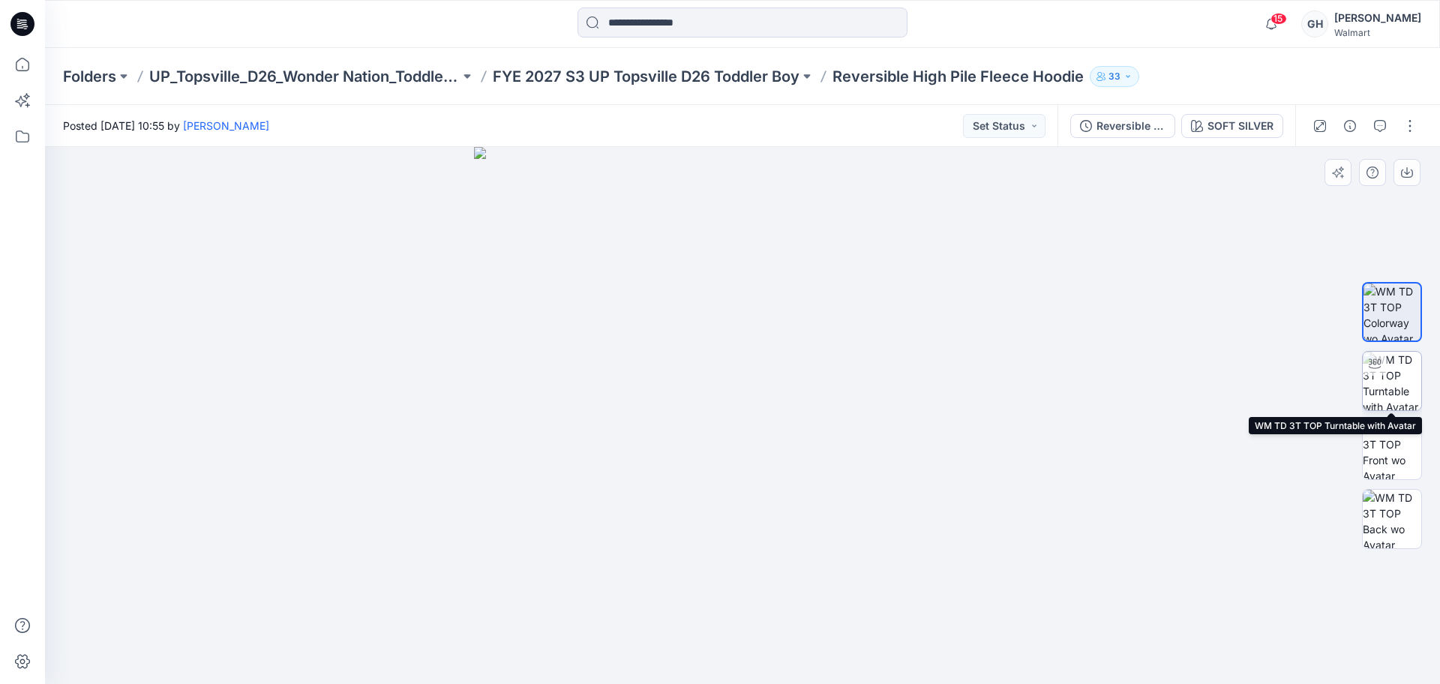
click at [1390, 361] on img at bounding box center [1391, 381] width 58 height 58
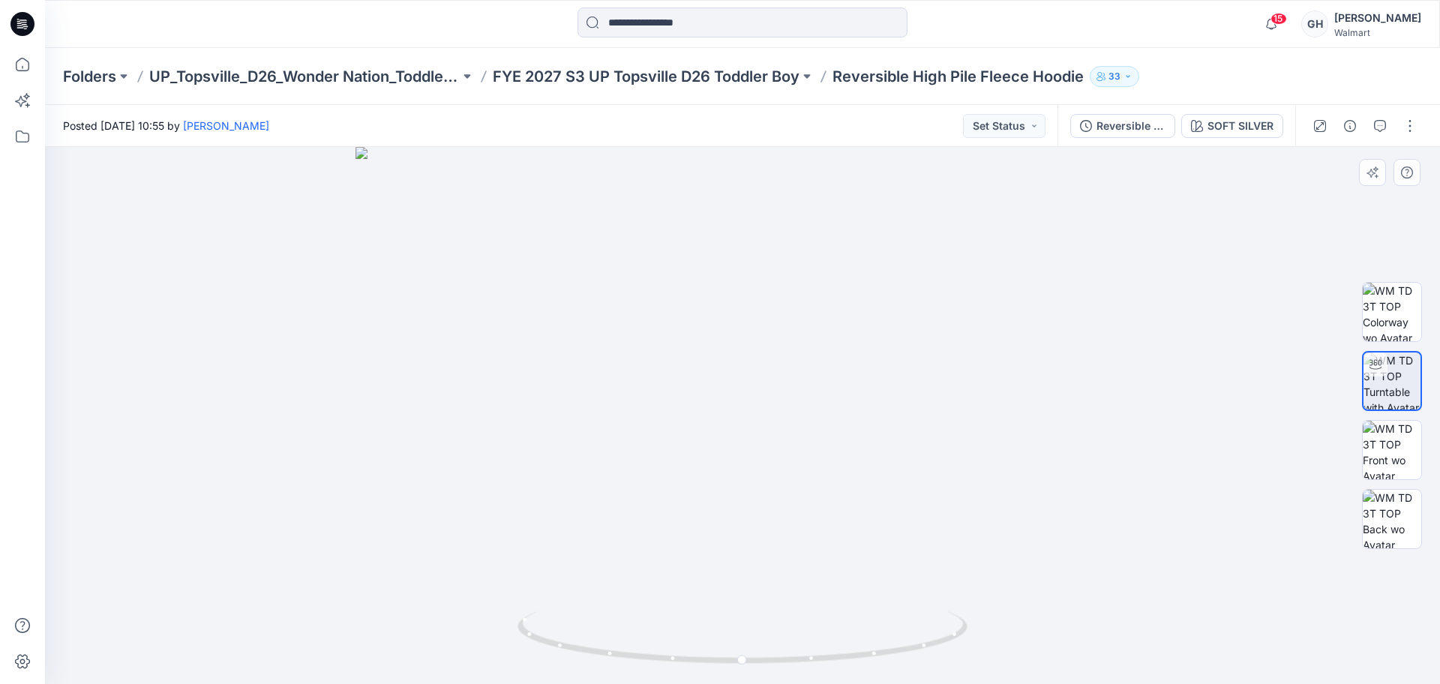
drag, startPoint x: 731, startPoint y: 299, endPoint x: 773, endPoint y: 526, distance: 230.3
click at [773, 526] on img at bounding box center [742, 415] width 774 height 537
drag, startPoint x: 749, startPoint y: 659, endPoint x: 417, endPoint y: 625, distance: 333.8
click at [352, 640] on div at bounding box center [742, 415] width 1395 height 537
click at [1377, 442] on img at bounding box center [1391, 450] width 58 height 58
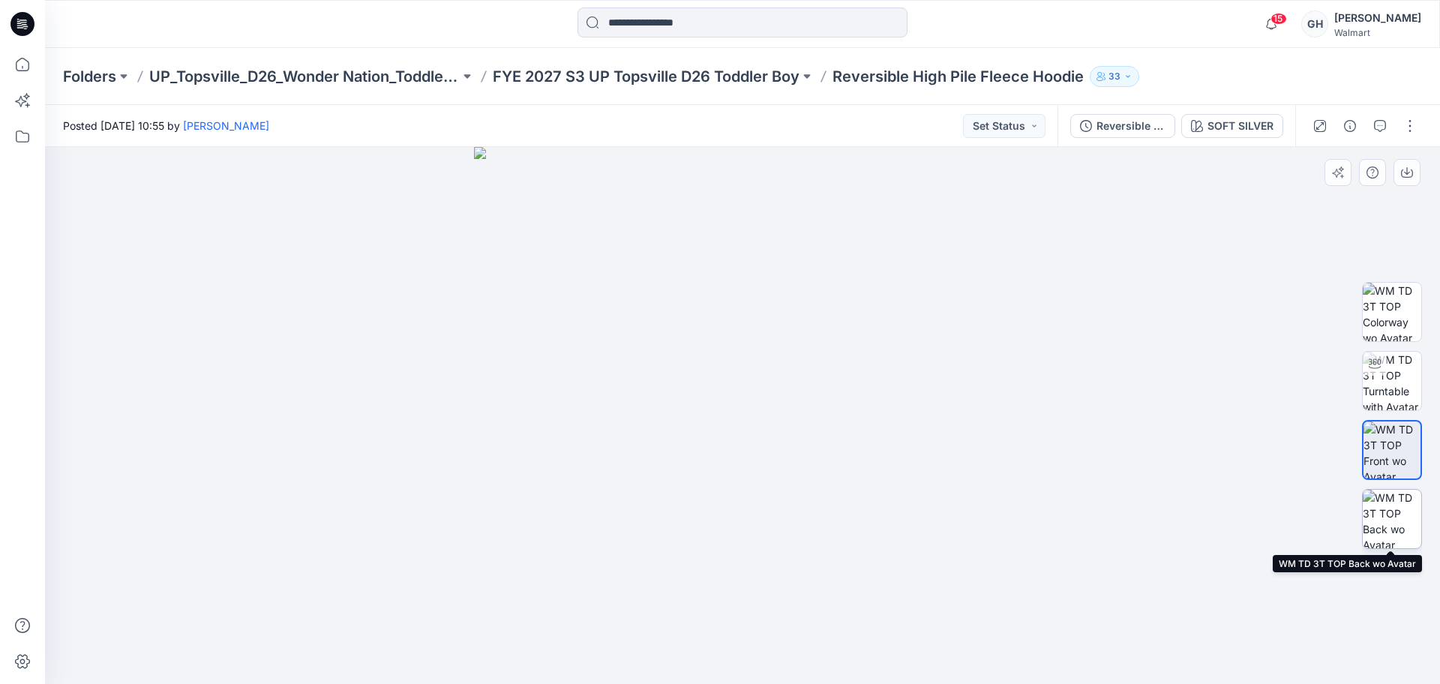
click at [1392, 508] on img at bounding box center [1391, 519] width 58 height 58
click at [1407, 121] on button "button" at bounding box center [1410, 126] width 24 height 24
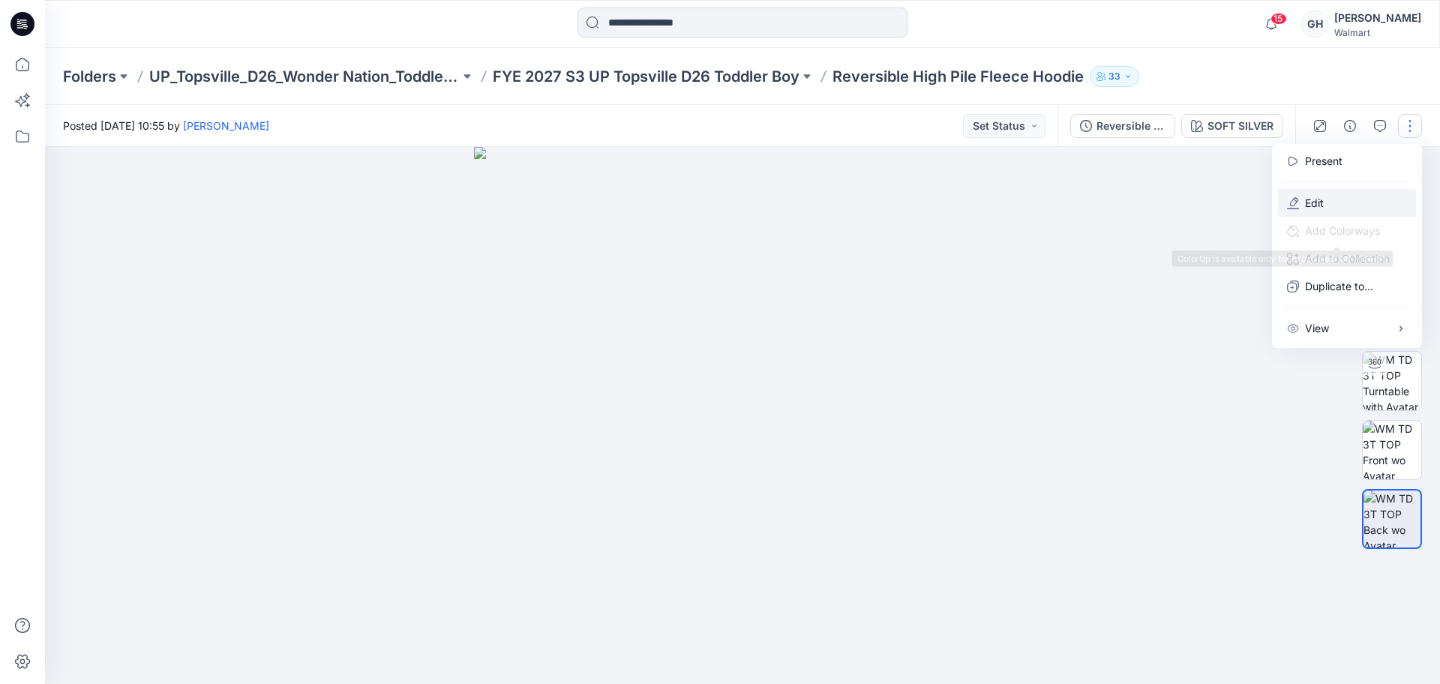
click at [1347, 208] on button "Edit" at bounding box center [1347, 203] width 138 height 28
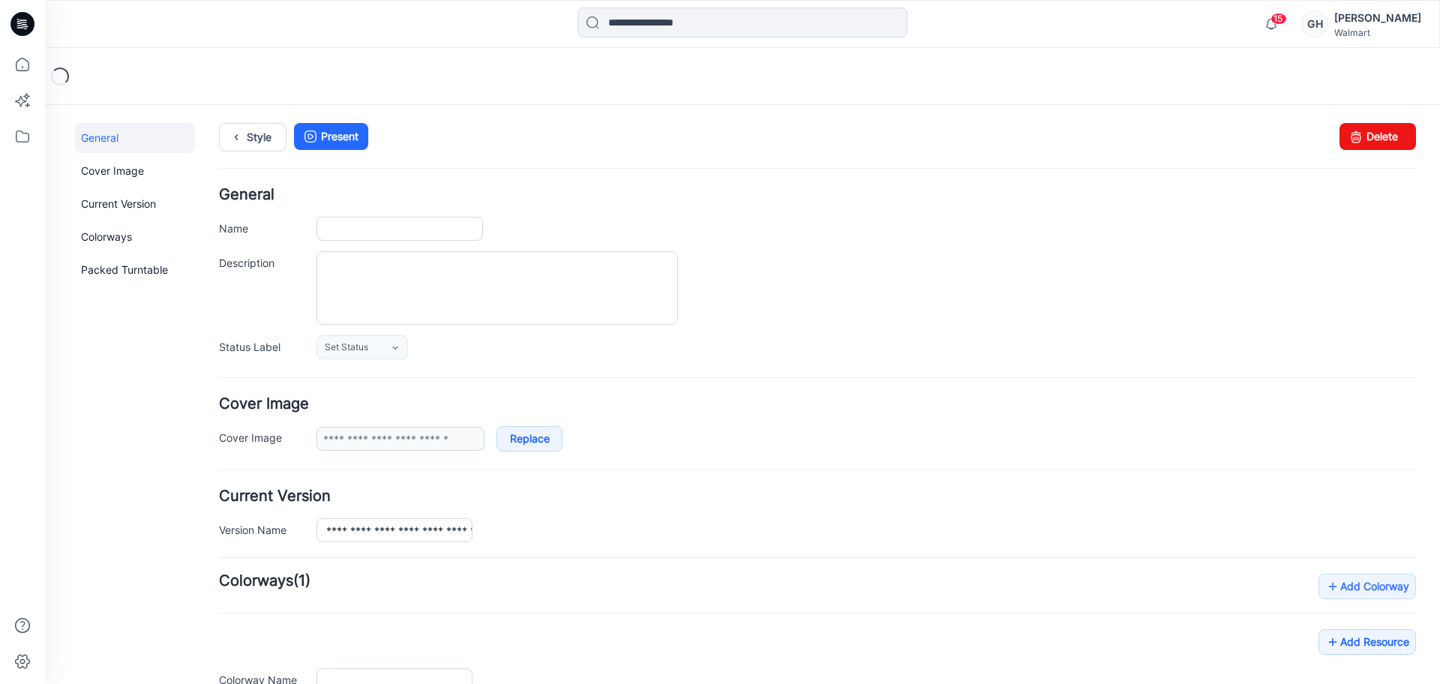
type input "**********"
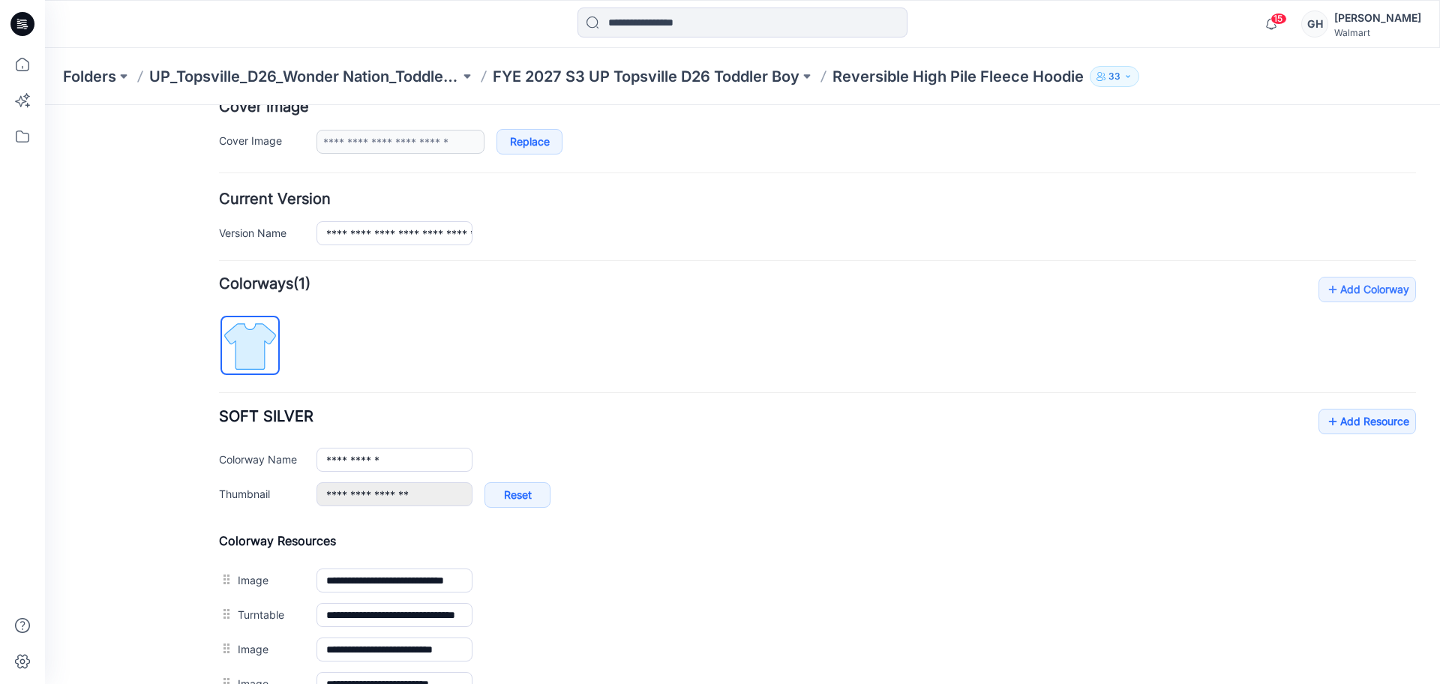
scroll to position [375, 0]
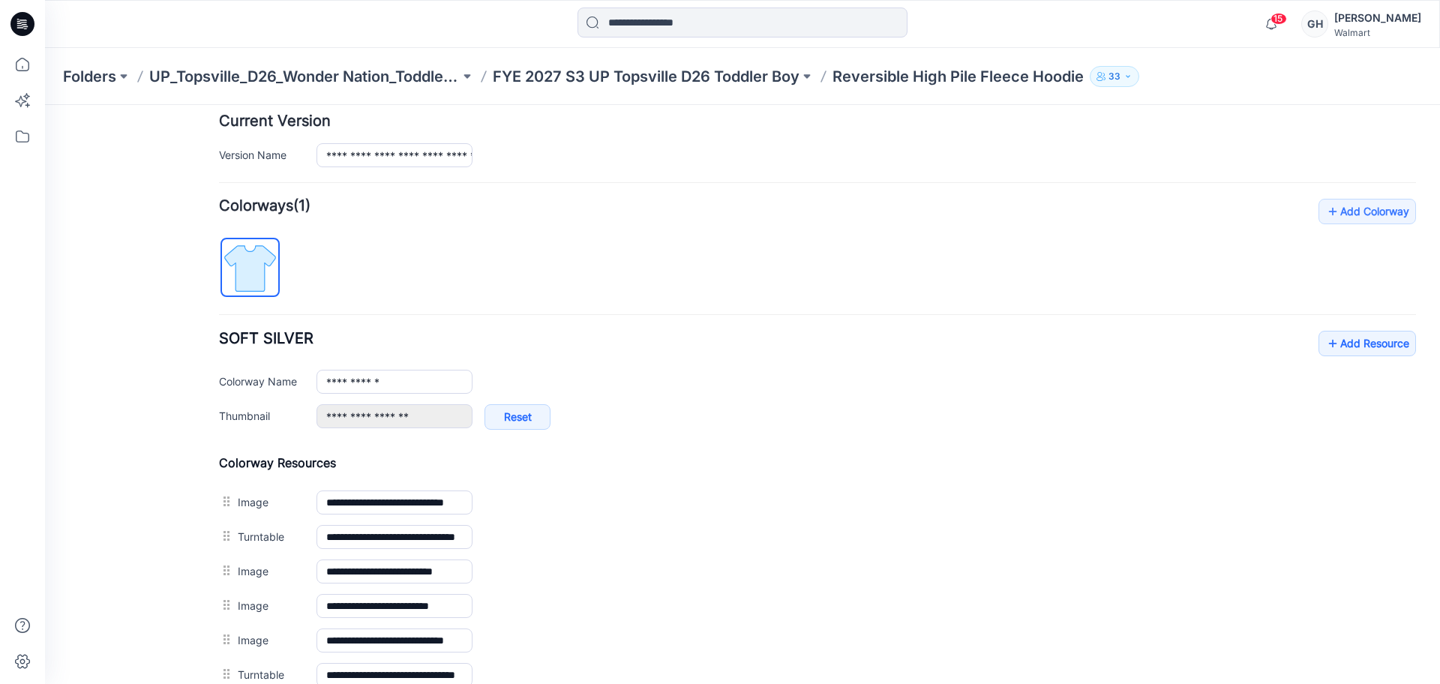
drag, startPoint x: 738, startPoint y: 531, endPoint x: 810, endPoint y: 108, distance: 428.9
click at [45, 105] on img at bounding box center [45, 105] width 0 height 0
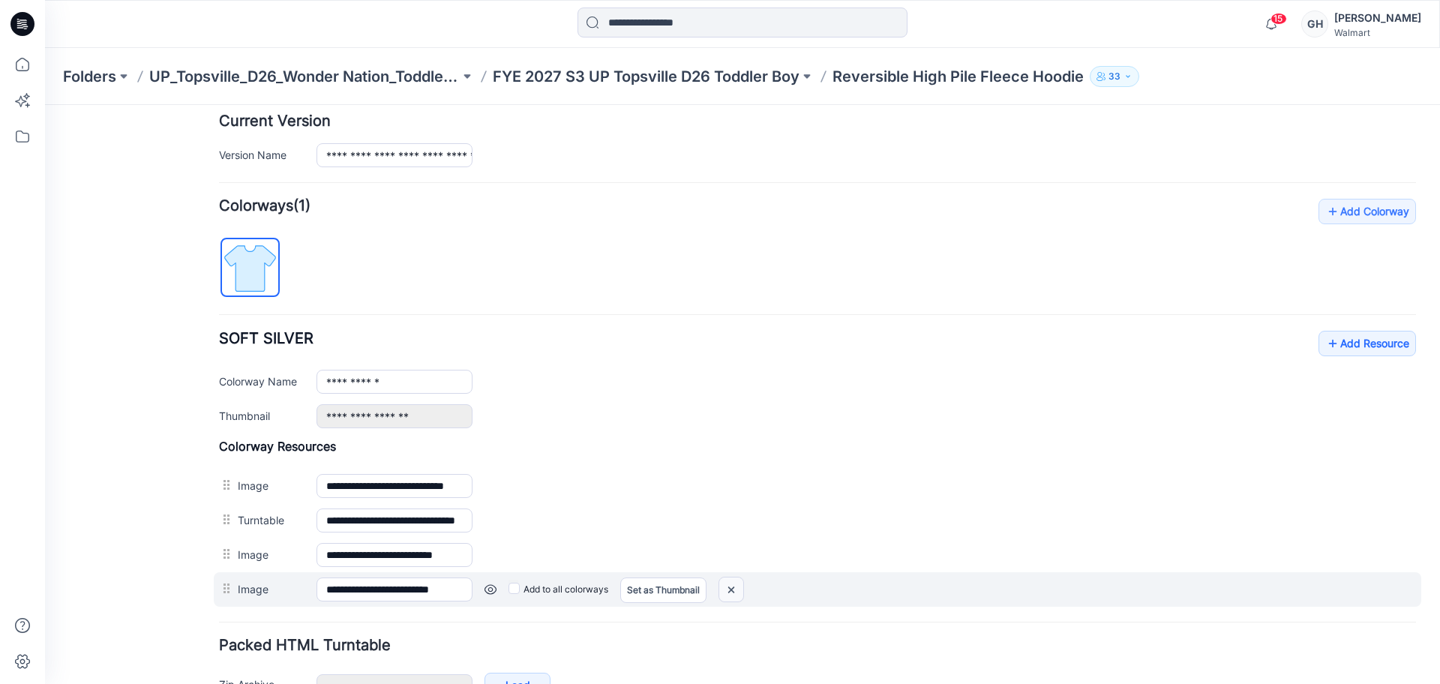
click at [727, 587] on img at bounding box center [731, 589] width 24 height 25
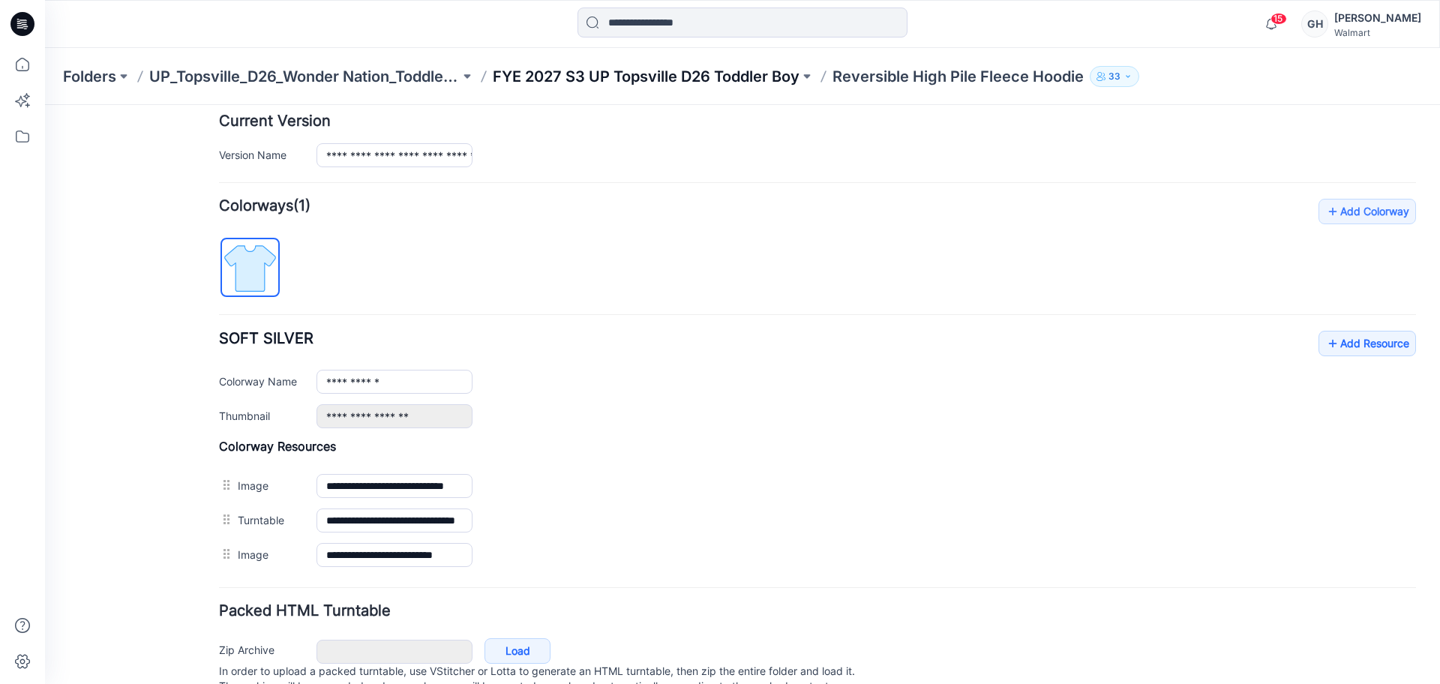
click at [724, 72] on p "FYE 2027 S3 UP Topsville D26 Toddler Boy" at bounding box center [646, 76] width 307 height 21
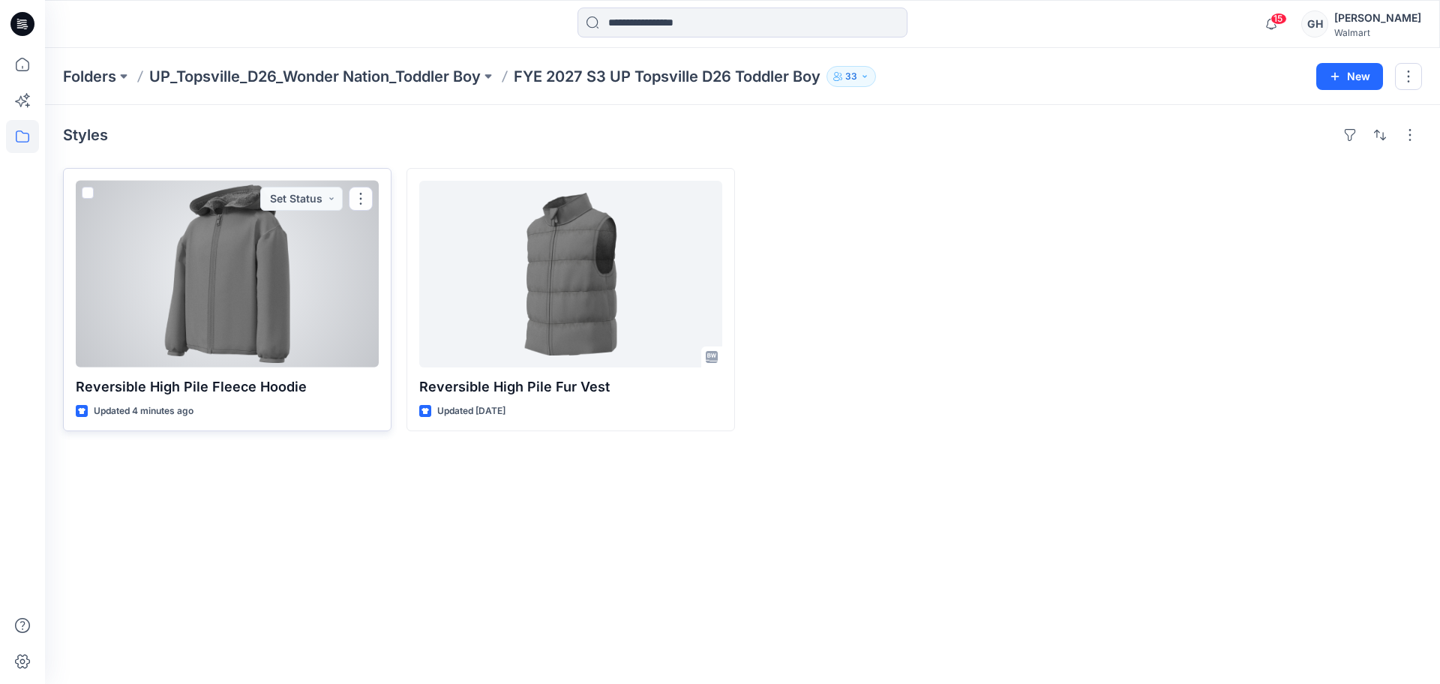
click at [262, 300] on div at bounding box center [227, 274] width 303 height 187
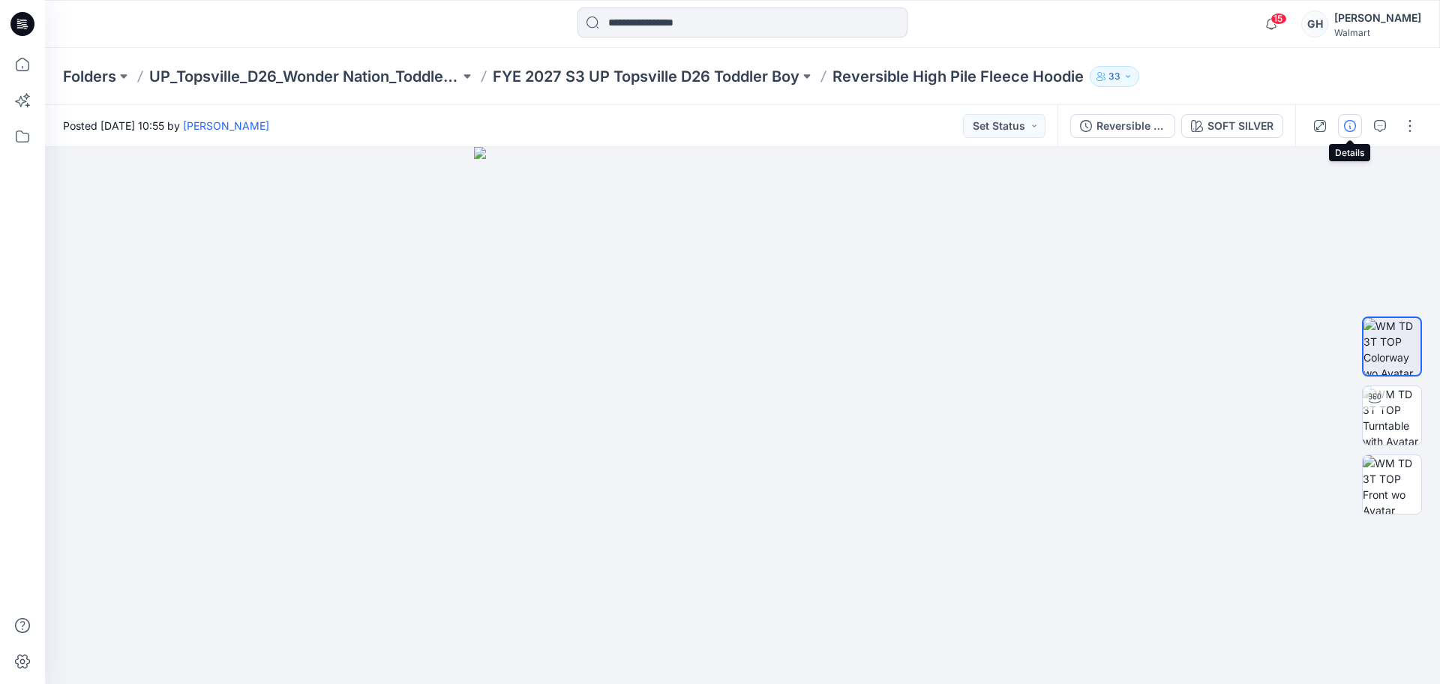
click at [1356, 116] on button "button" at bounding box center [1350, 126] width 24 height 24
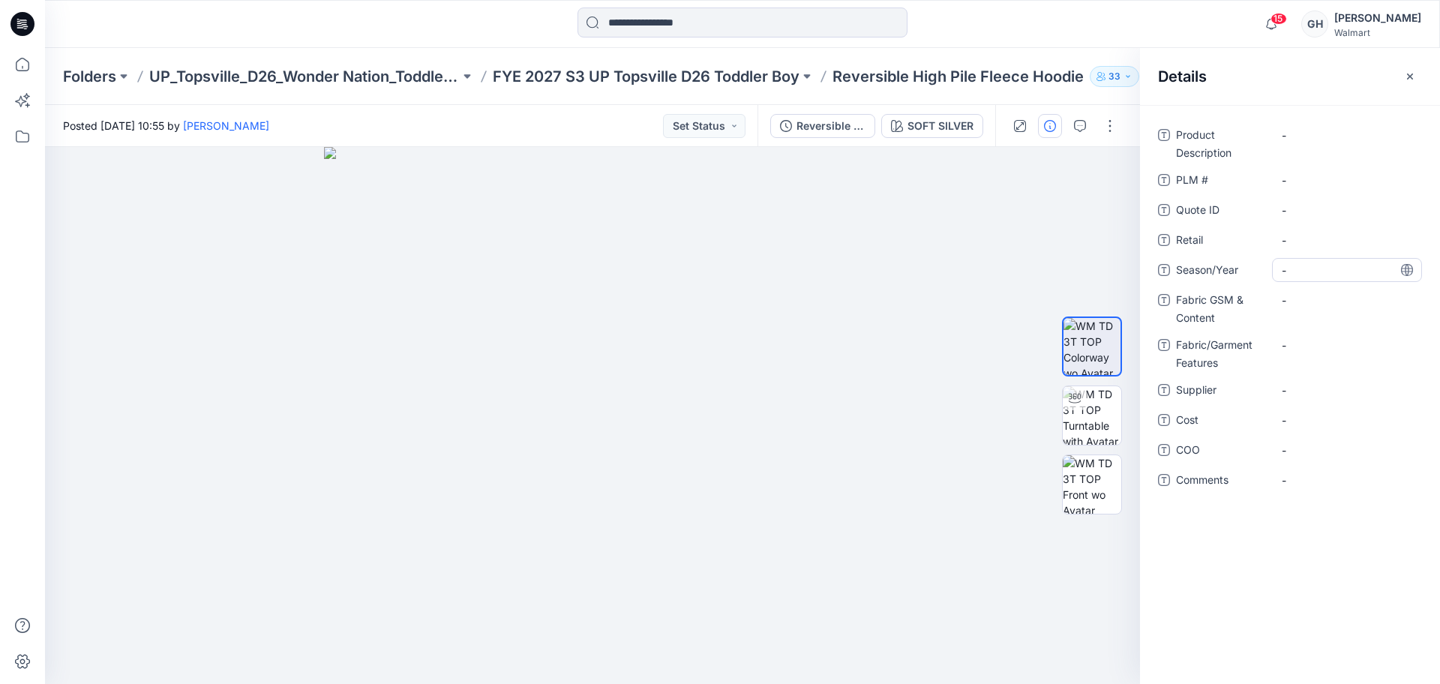
click at [1314, 262] on span "-" at bounding box center [1346, 270] width 130 height 16
type textarea "**********"
click at [1294, 391] on span "-" at bounding box center [1346, 390] width 130 height 16
type textarea "*********"
click at [1334, 302] on Content "-" at bounding box center [1346, 300] width 130 height 16
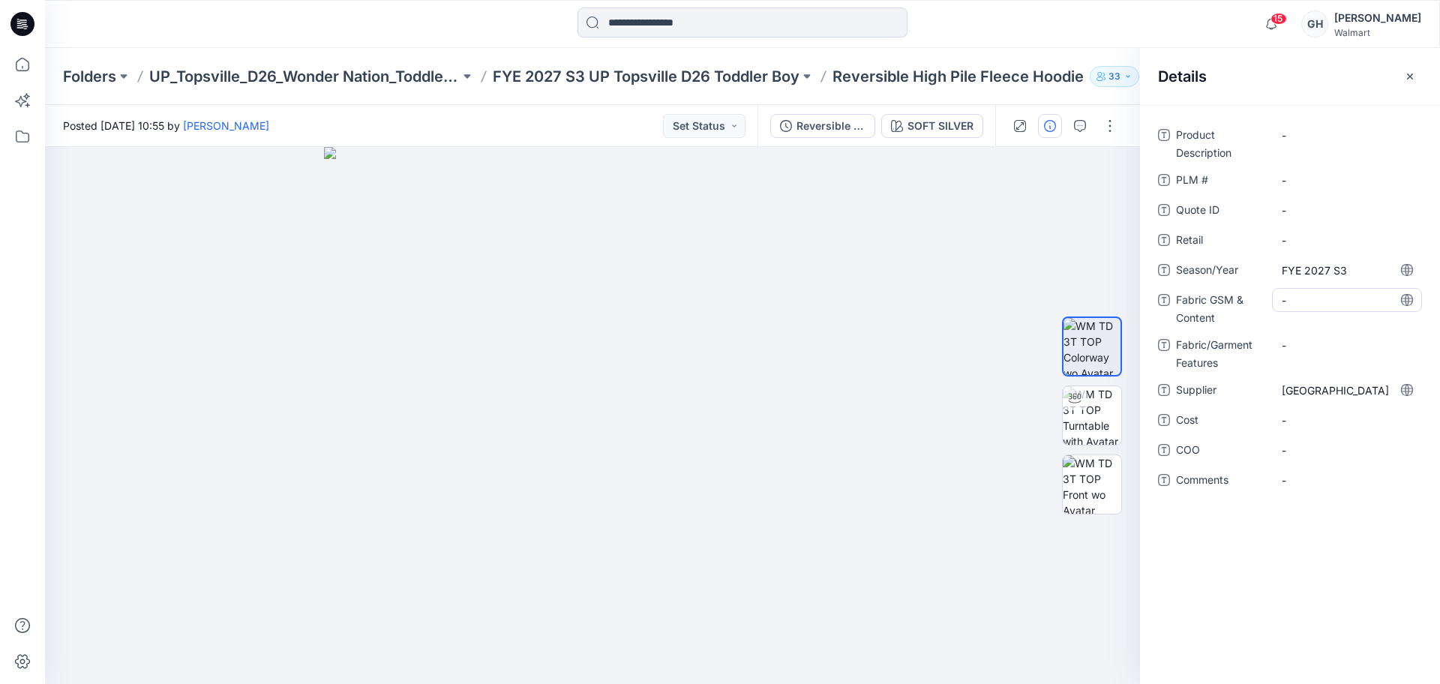
click at [1315, 297] on Content "-" at bounding box center [1346, 300] width 130 height 16
type textarea "**********"
click at [1319, 344] on div "-" at bounding box center [1347, 345] width 150 height 24
click at [1380, 328] on Content "300 GSM/100% Recycled Polyester /High Pile Fleece |" at bounding box center [1346, 312] width 130 height 47
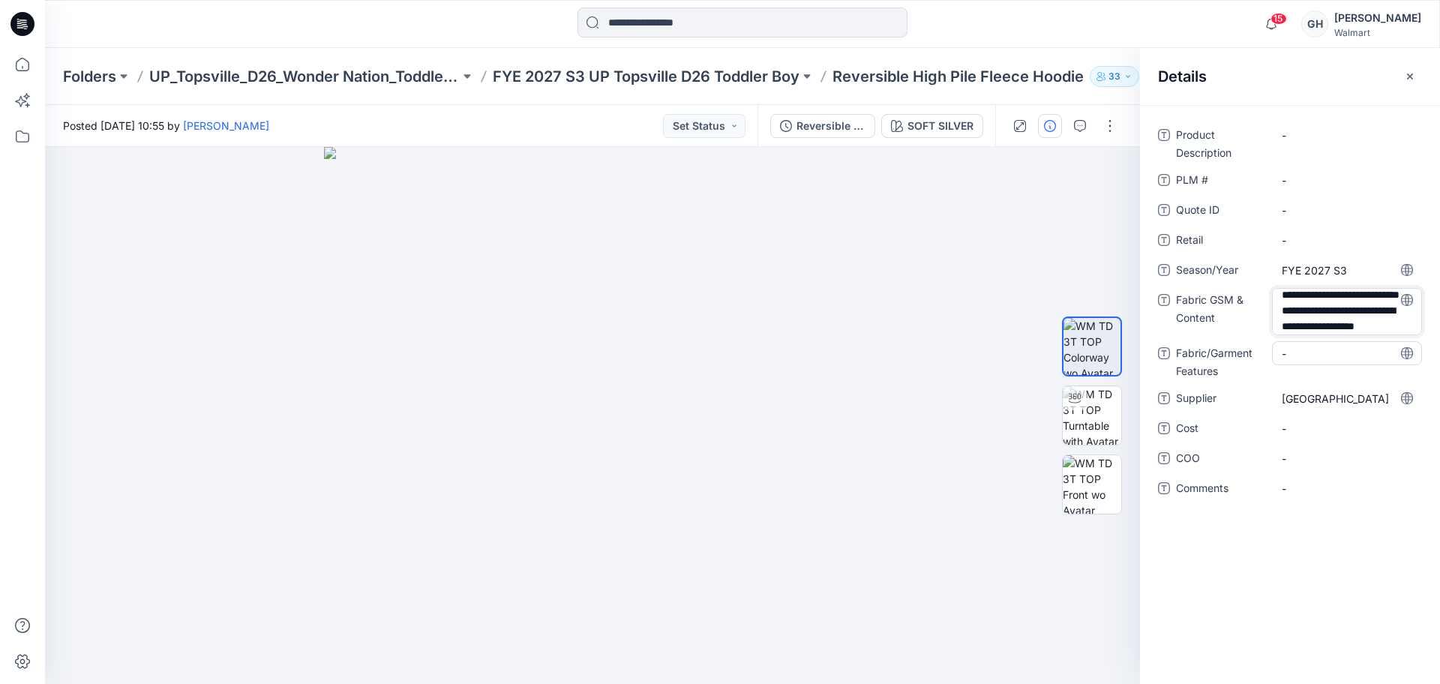
scroll to position [36, 0]
type textarea "**********"
click at [1330, 349] on Features "-" at bounding box center [1346, 354] width 130 height 16
click at [1366, 315] on Content "300 GSM/100% Recycled Polyester /High Pile Fleece | 240 T/100% Recycled Polyest…" at bounding box center [1346, 312] width 130 height 47
click at [1359, 325] on textarea "**********" at bounding box center [1347, 311] width 150 height 47
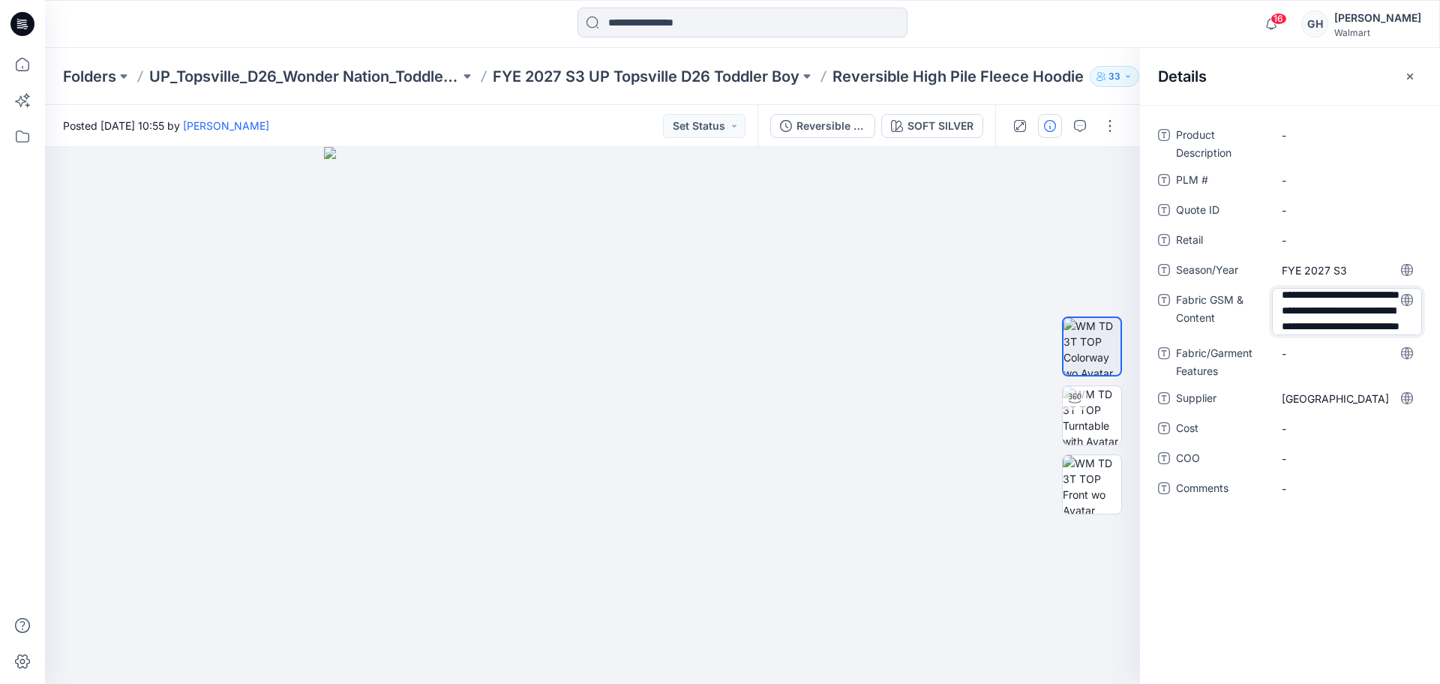
scroll to position [50, 0]
type textarea "**********"
click at [1323, 358] on Features "-" at bounding box center [1346, 354] width 130 height 16
click at [1311, 498] on div "-" at bounding box center [1347, 490] width 150 height 24
type textarea "**********"
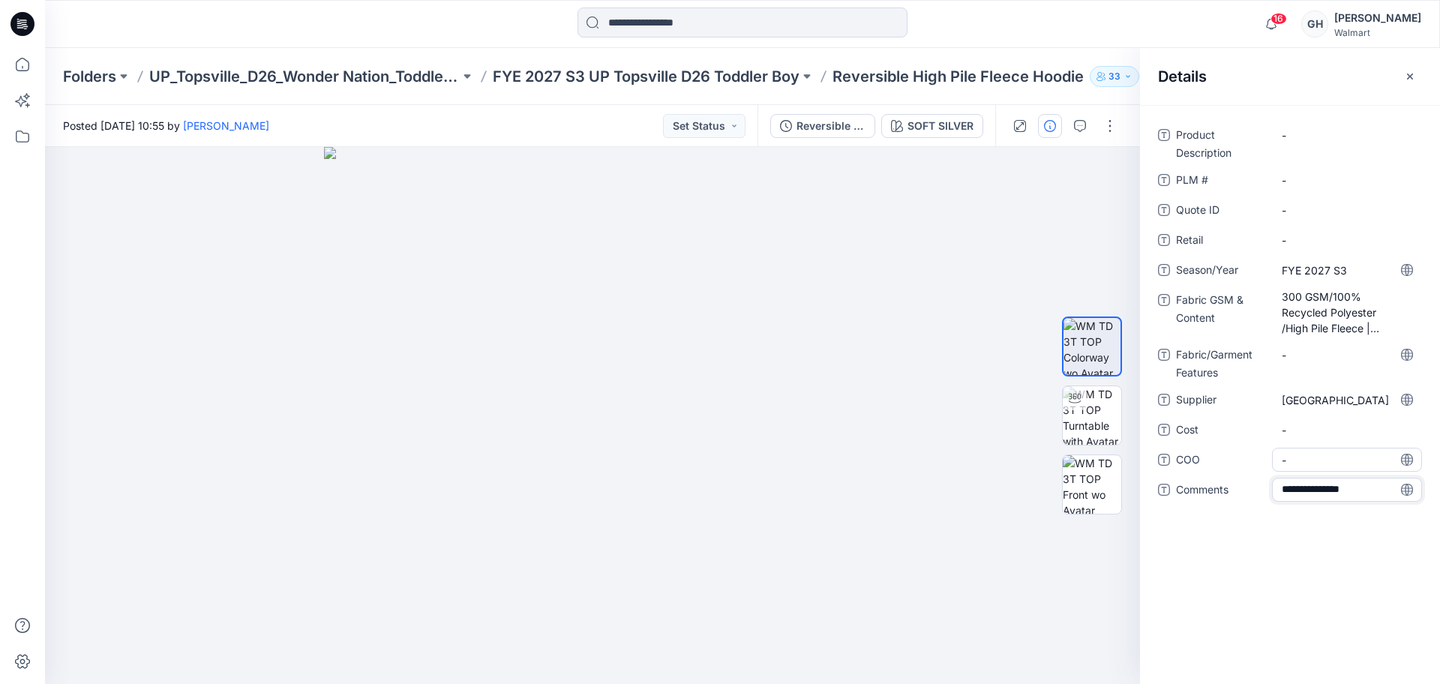
click at [1330, 462] on span "-" at bounding box center [1346, 460] width 130 height 16
click at [1377, 493] on span "3D Sub Fabric:" at bounding box center [1346, 490] width 130 height 16
type textarea "**********"
click at [1364, 467] on span "-" at bounding box center [1346, 460] width 130 height 16
click at [1400, 486] on span "3D Sub Fabric: 330 G/" at bounding box center [1346, 490] width 130 height 16
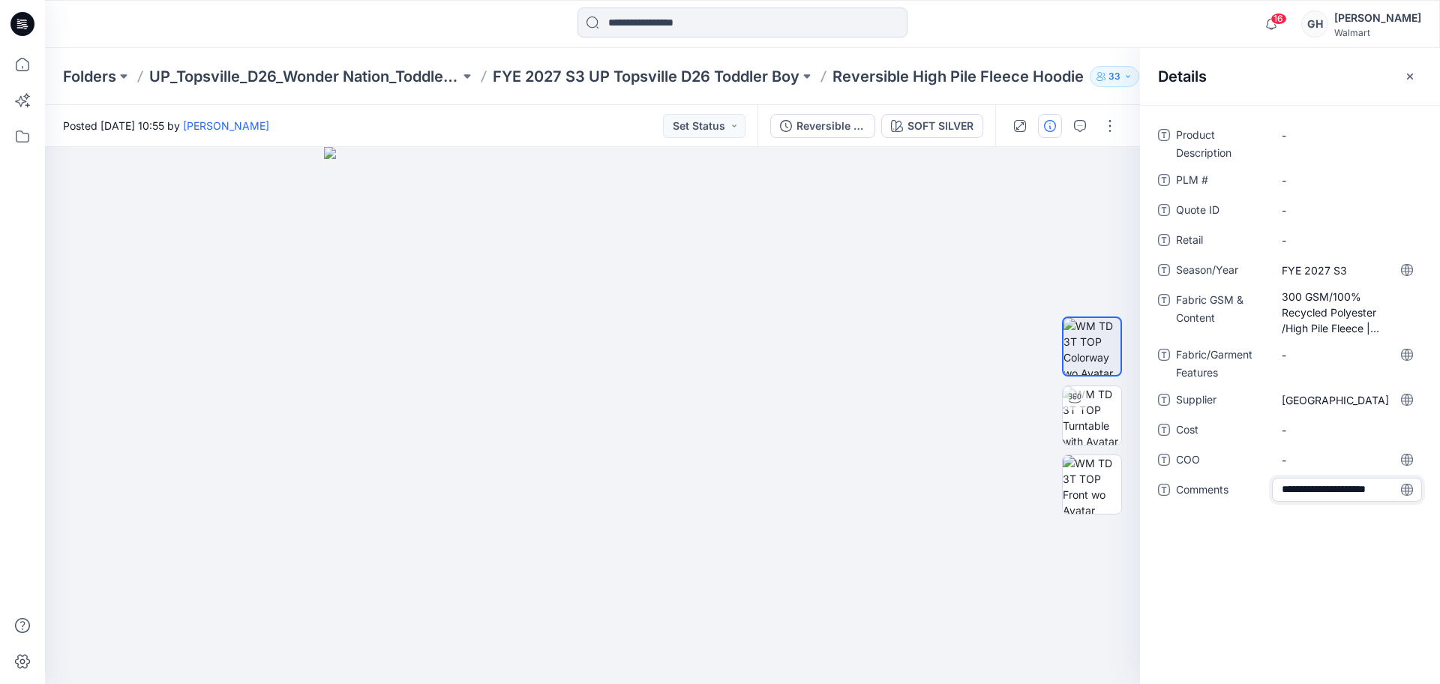
click at [1395, 488] on textarea "**********" at bounding box center [1347, 490] width 150 height 24
type textarea "**********"
click at [1302, 460] on span "-" at bounding box center [1346, 460] width 130 height 16
click at [1339, 510] on span "3D Sub Fabric: 330 G/ 100% Recycled Polyester/" at bounding box center [1346, 501] width 130 height 47
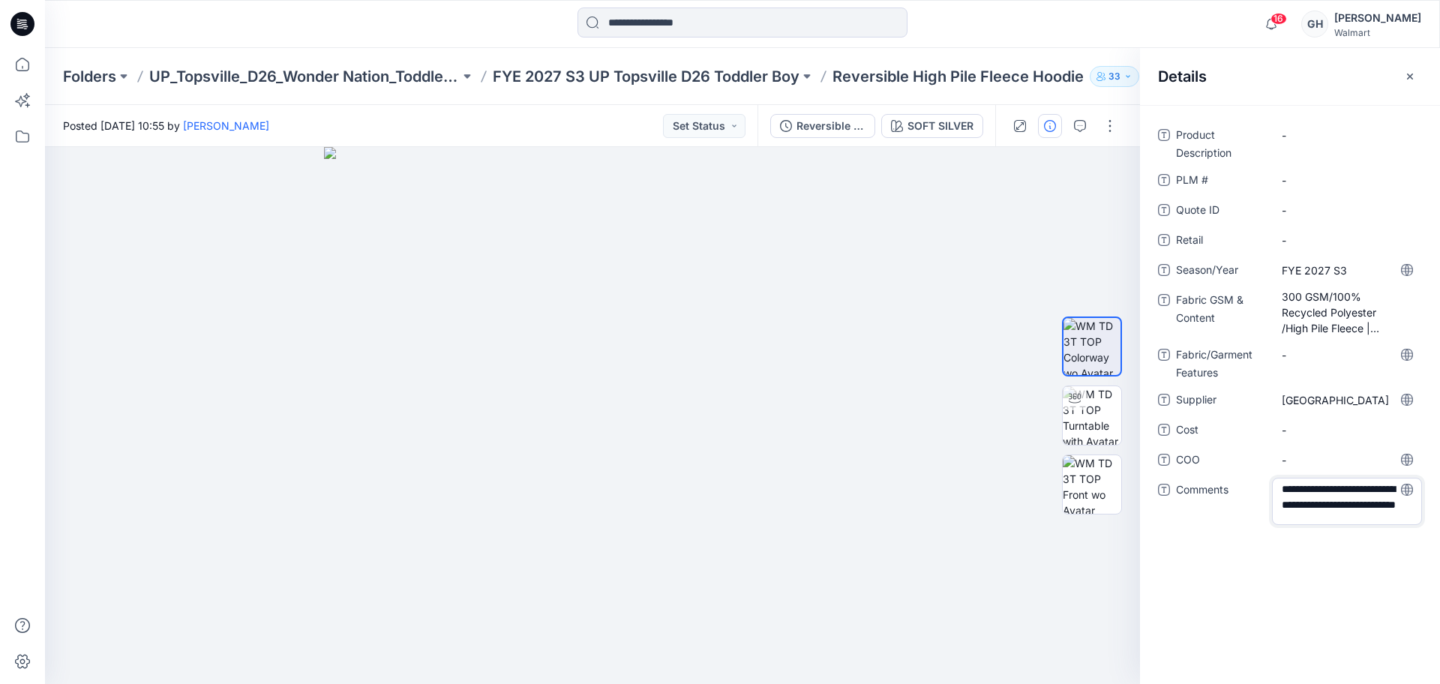
scroll to position [19, 0]
type textarea "**********"
click at [1324, 459] on span "-" at bounding box center [1346, 460] width 130 height 16
click at [713, 70] on p "FYE 2027 S3 UP Topsville D26 Toddler Boy" at bounding box center [646, 76] width 307 height 21
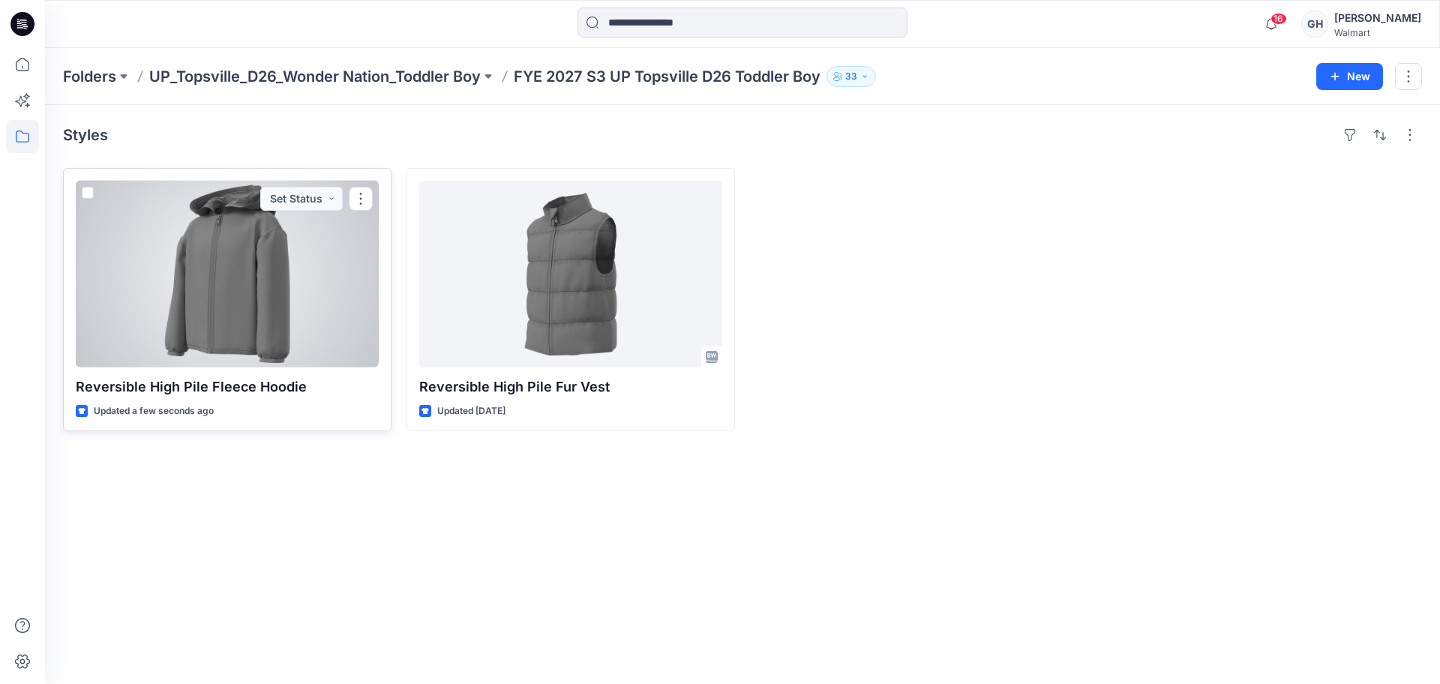
click at [158, 296] on div at bounding box center [227, 274] width 303 height 187
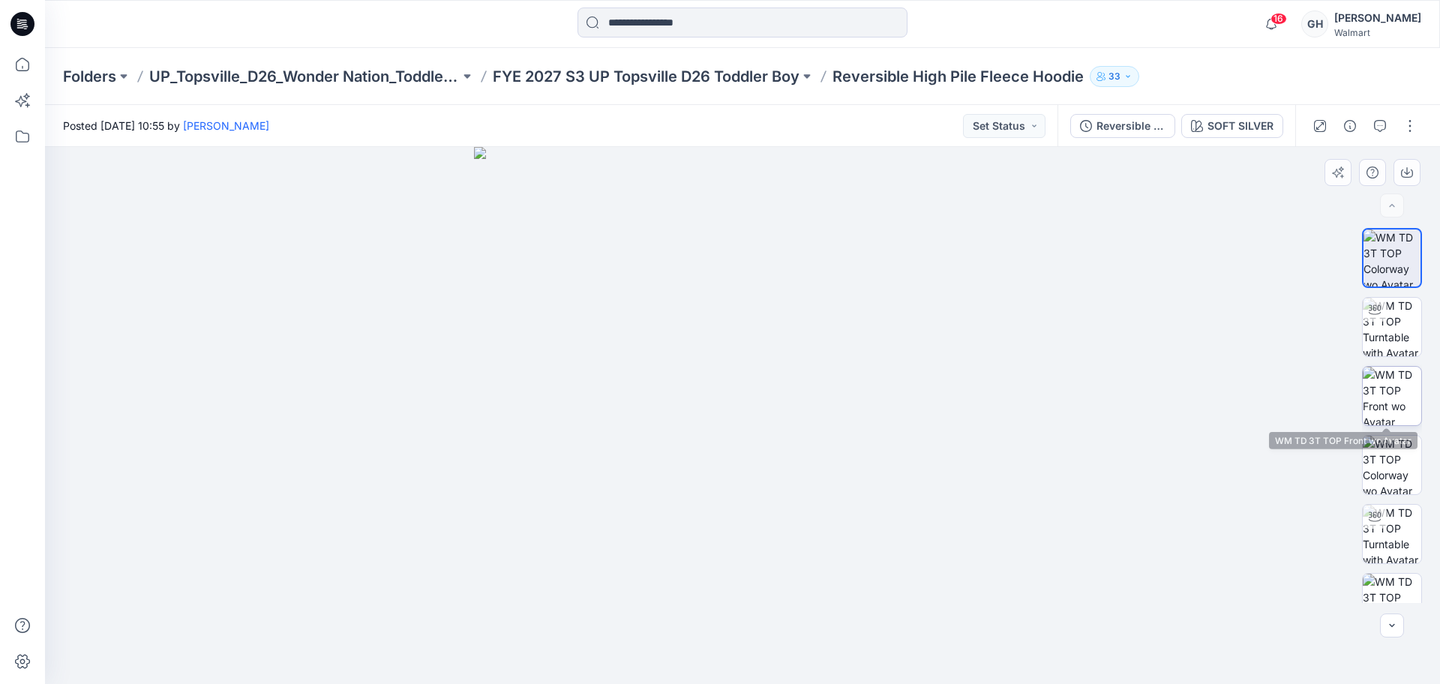
click at [1396, 379] on img at bounding box center [1391, 396] width 58 height 58
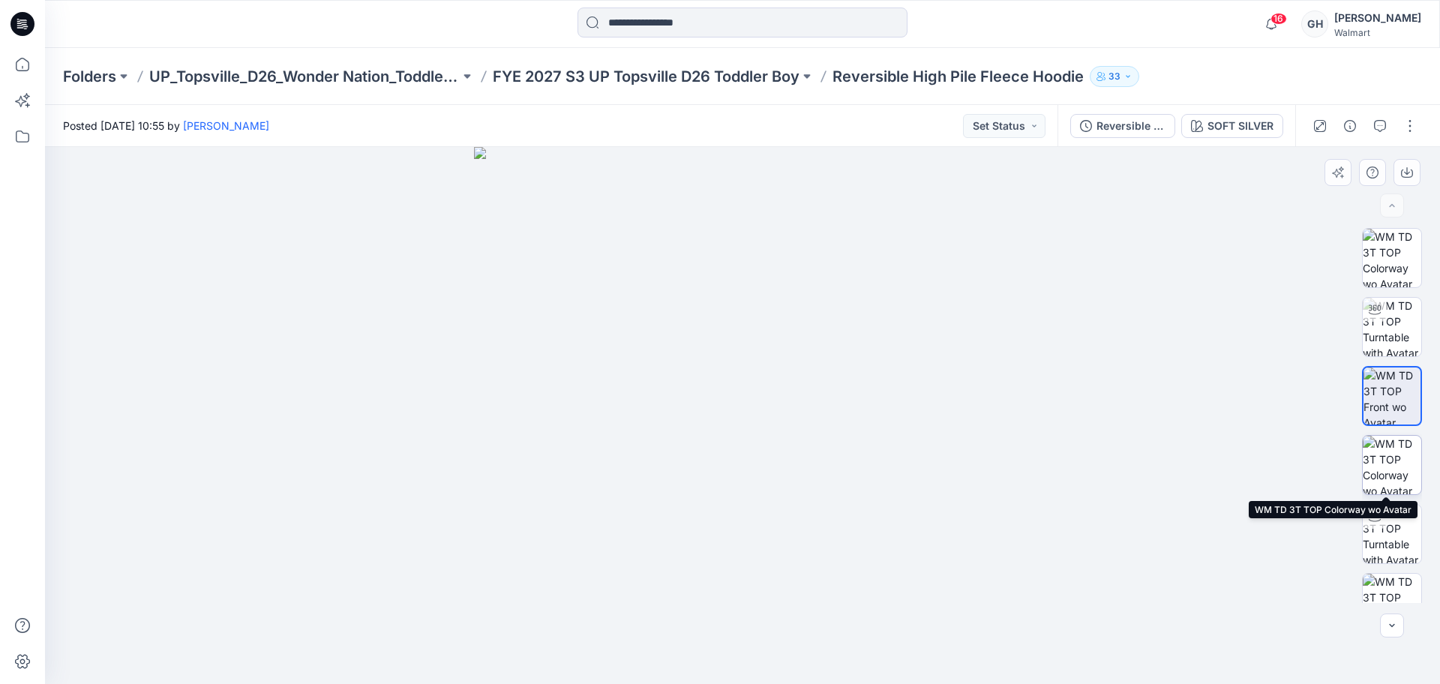
click at [1390, 453] on img at bounding box center [1391, 465] width 58 height 58
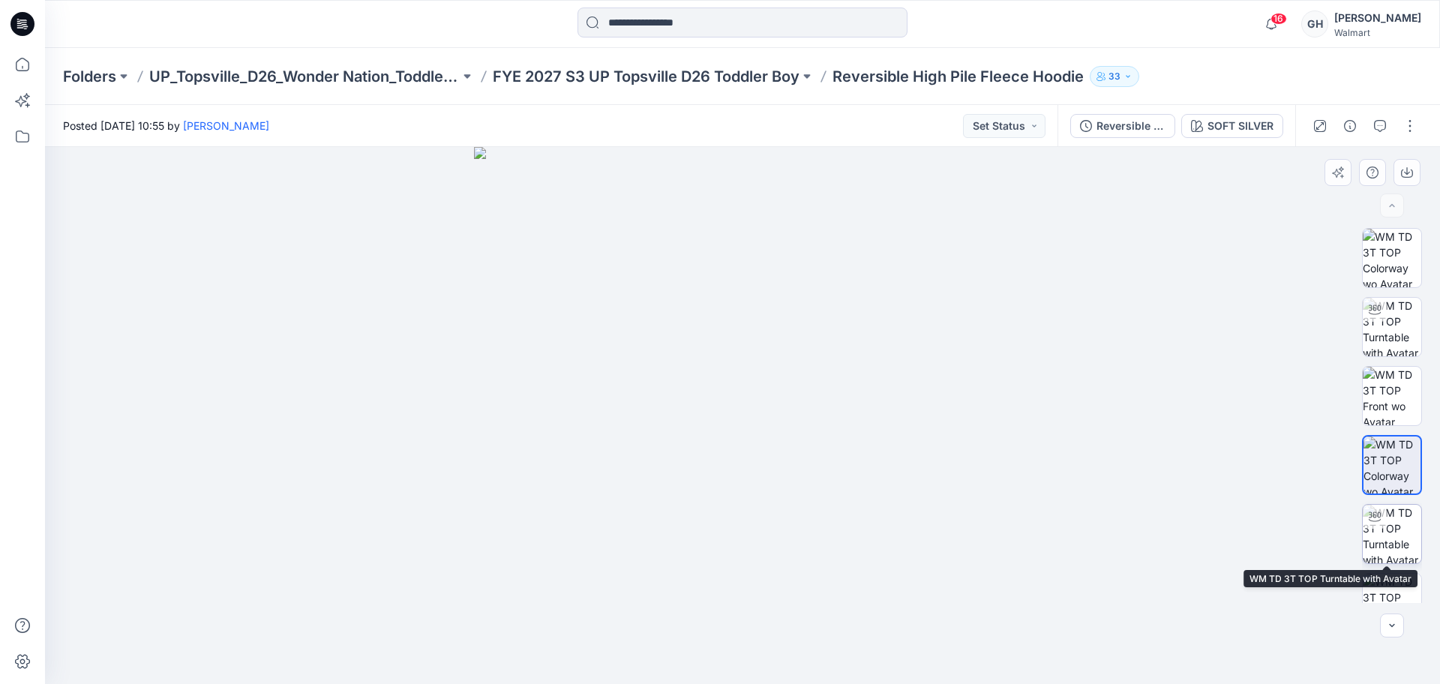
click at [1398, 522] on img at bounding box center [1391, 534] width 58 height 58
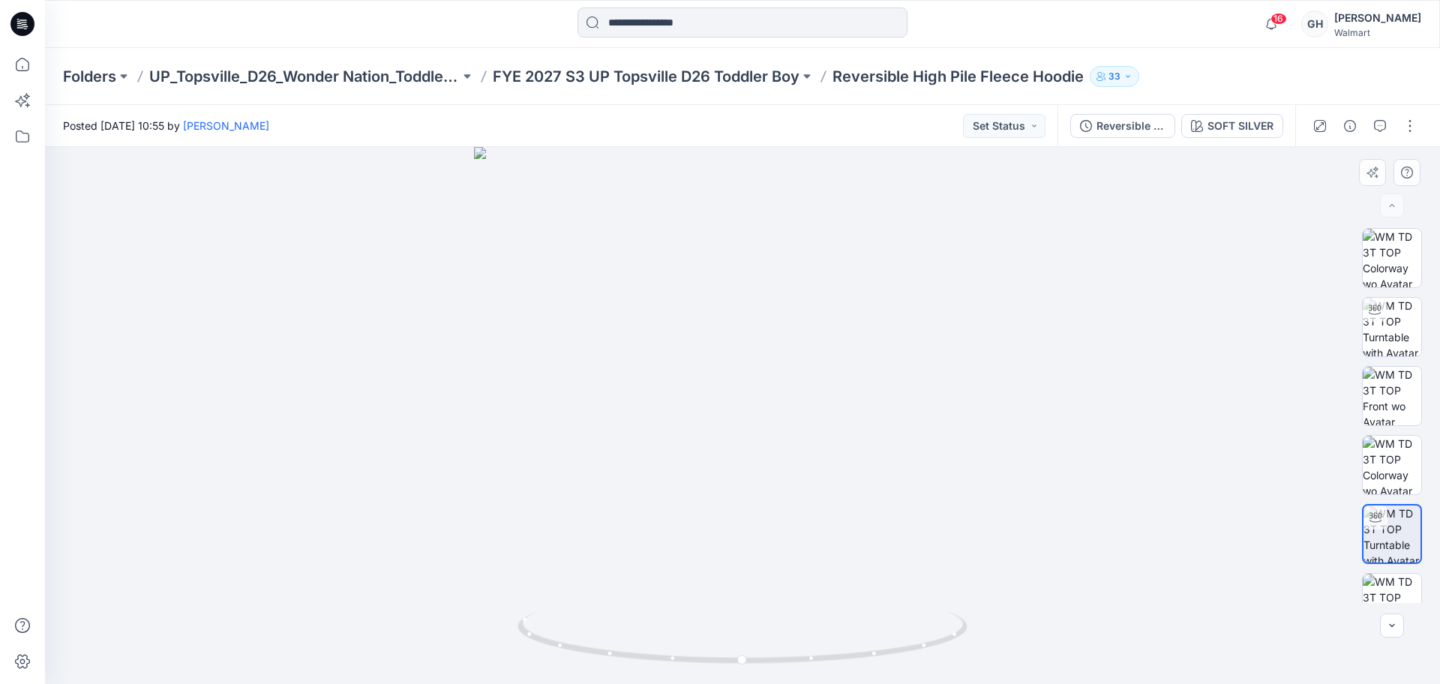
click at [1398, 563] on div at bounding box center [1392, 534] width 60 height 60
drag, startPoint x: 714, startPoint y: 658, endPoint x: 511, endPoint y: 633, distance: 203.9
click at [511, 634] on div at bounding box center [742, 415] width 1395 height 537
drag, startPoint x: 816, startPoint y: 279, endPoint x: 834, endPoint y: 538, distance: 260.0
click at [834, 538] on img at bounding box center [742, 394] width 1128 height 579
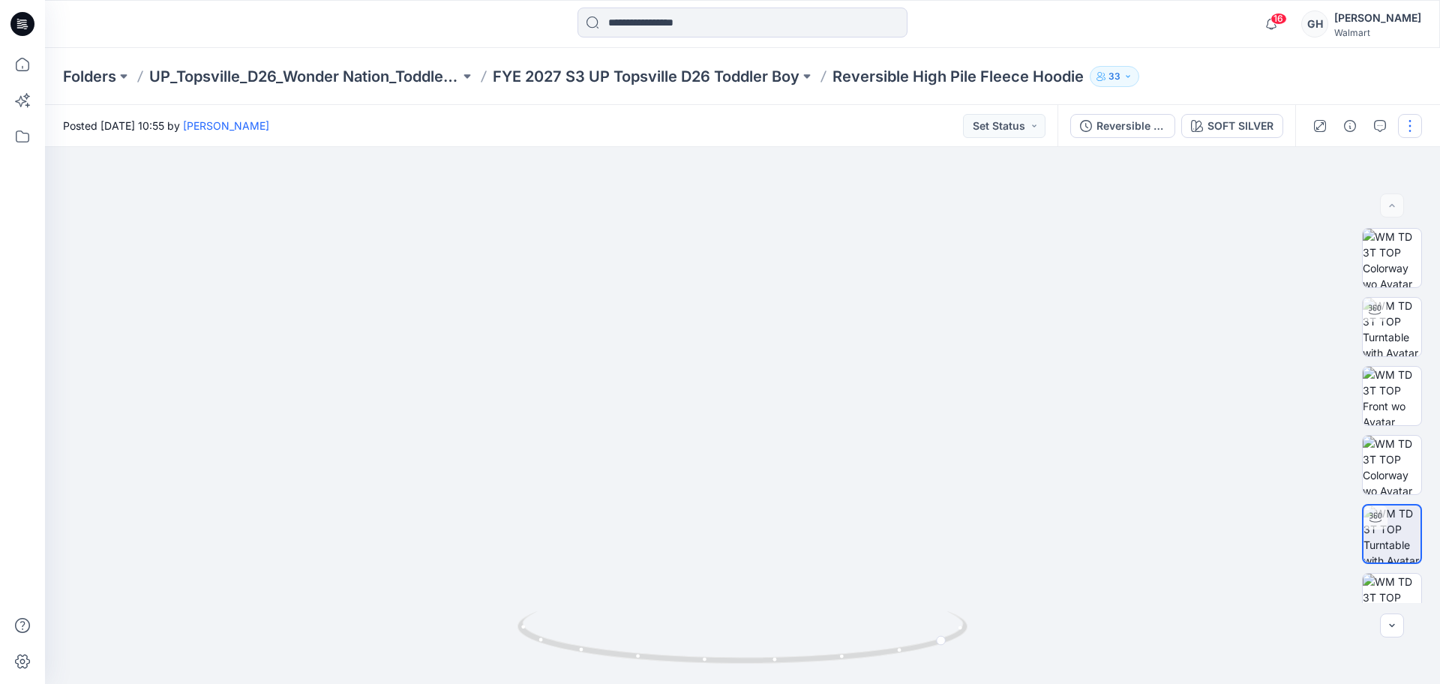
click at [1416, 131] on button "button" at bounding box center [1410, 126] width 24 height 24
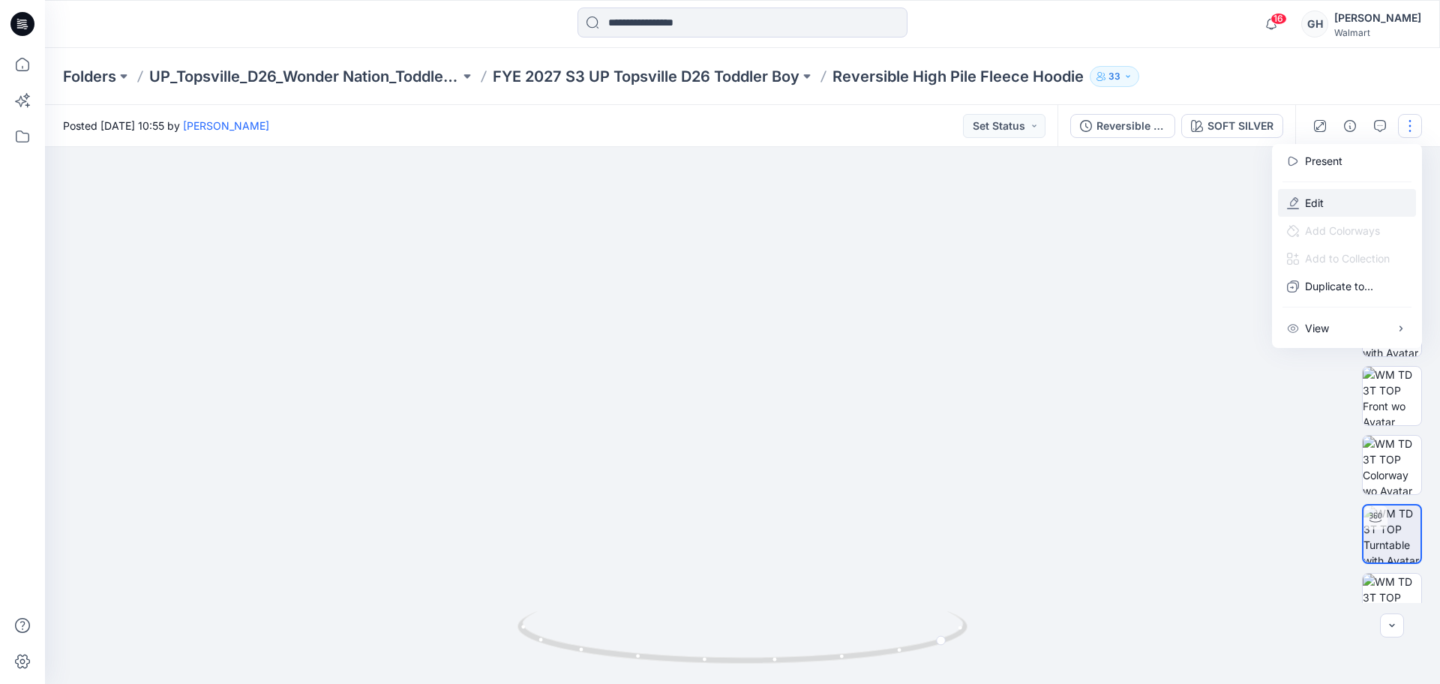
click at [1371, 197] on button "Edit" at bounding box center [1347, 203] width 138 height 28
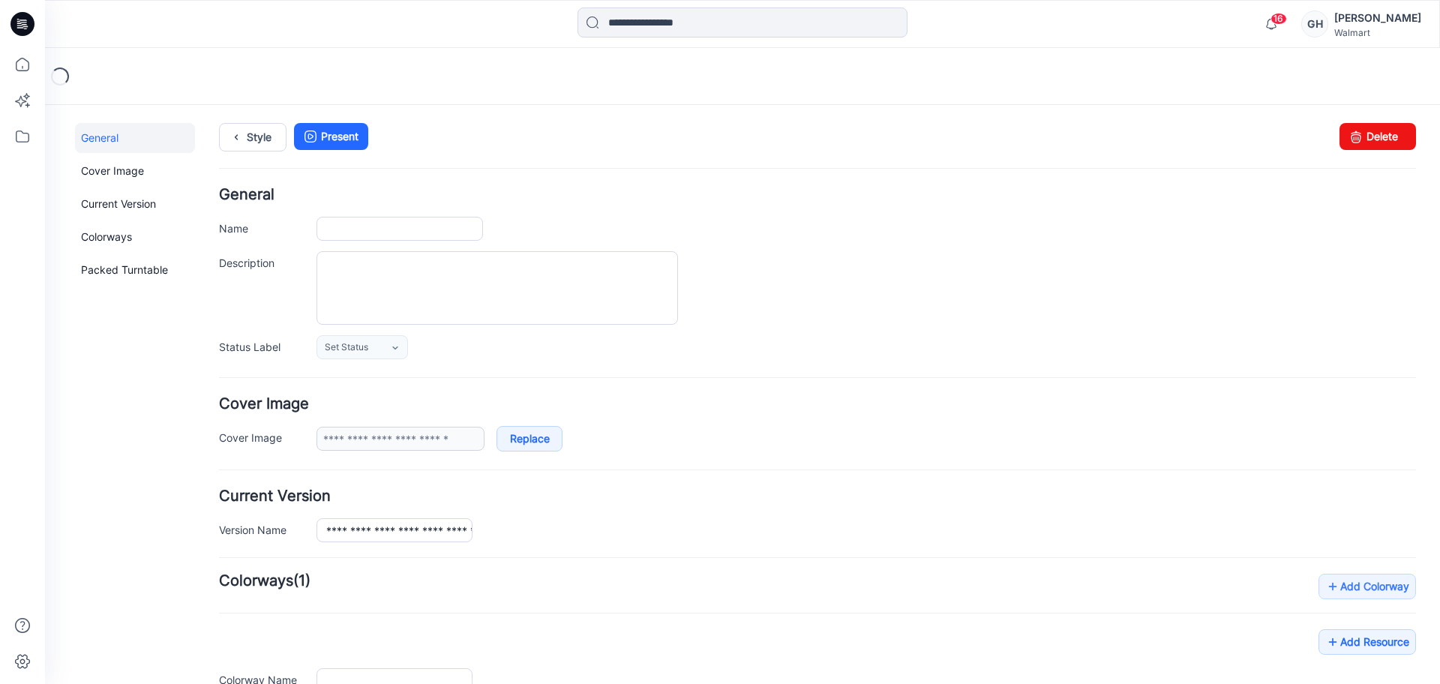
type input "**********"
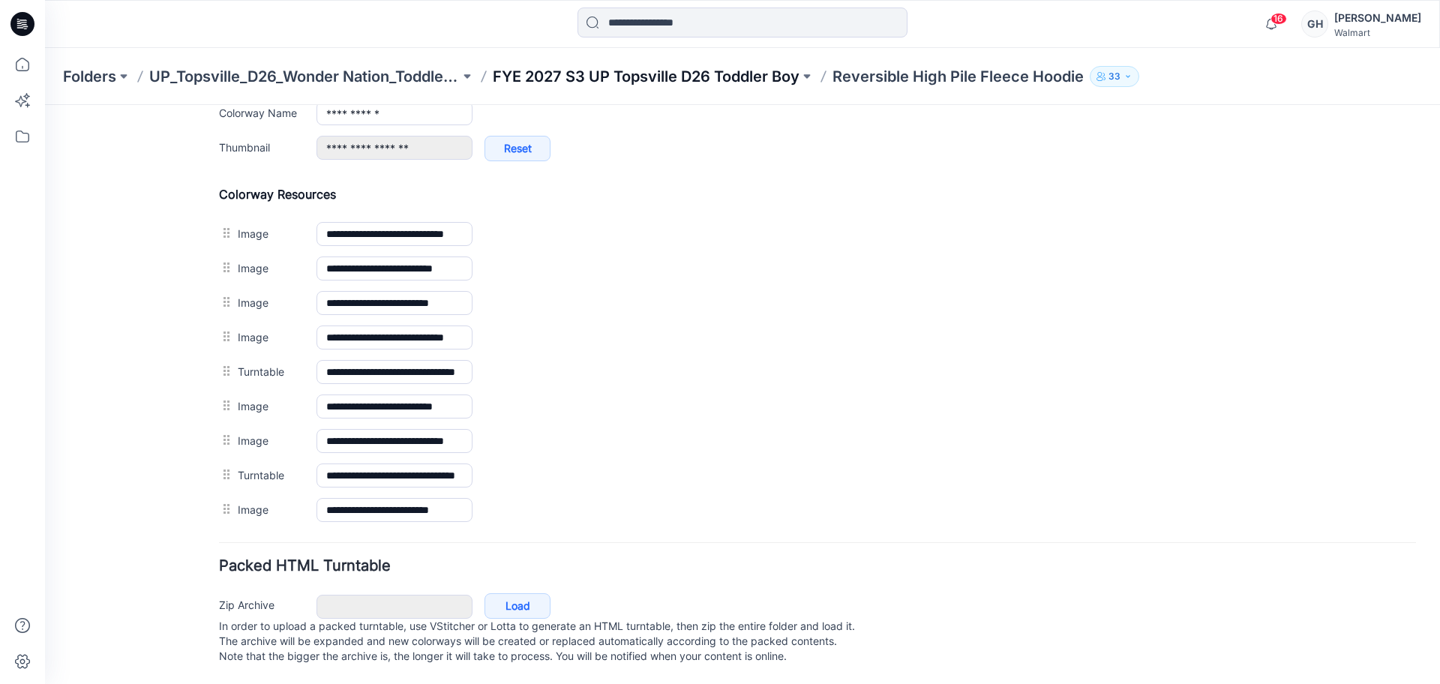
click at [672, 78] on p "FYE 2027 S3 UP Topsville D26 Toddler Boy" at bounding box center [646, 76] width 307 height 21
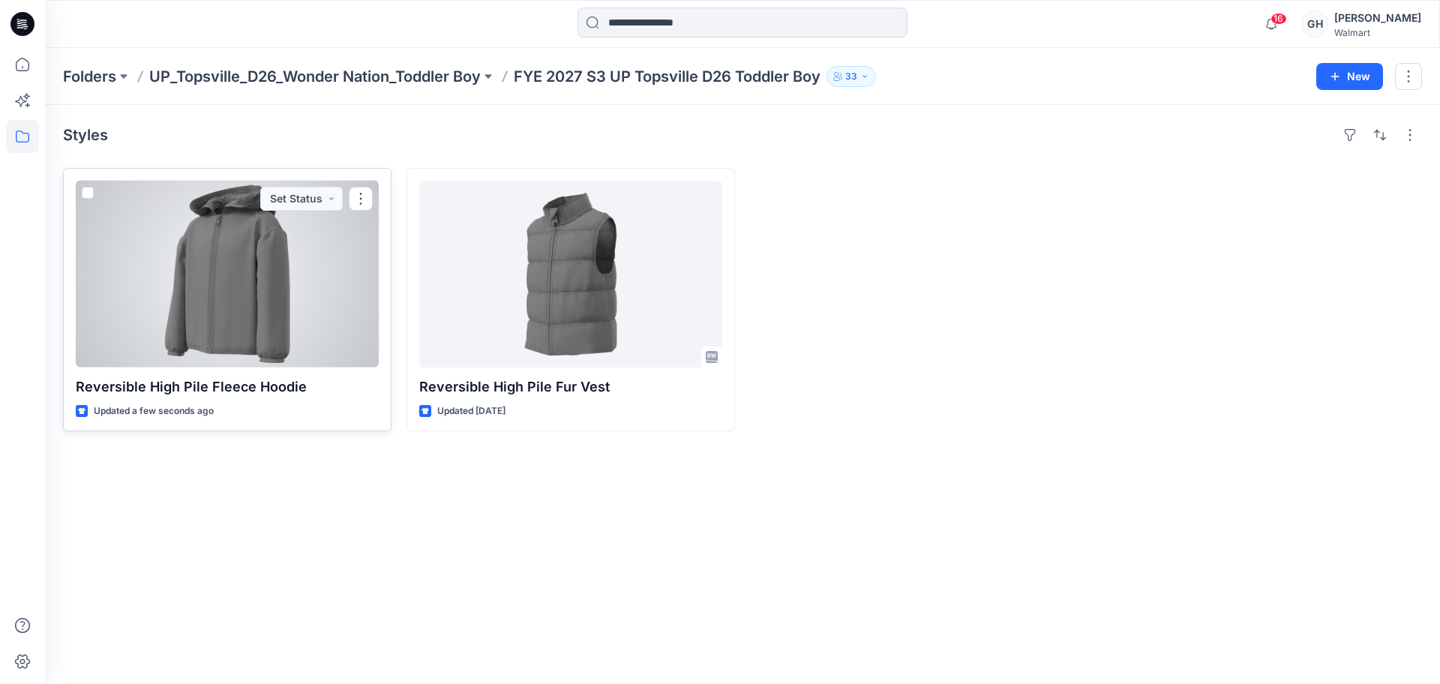
click at [240, 312] on div at bounding box center [227, 274] width 303 height 187
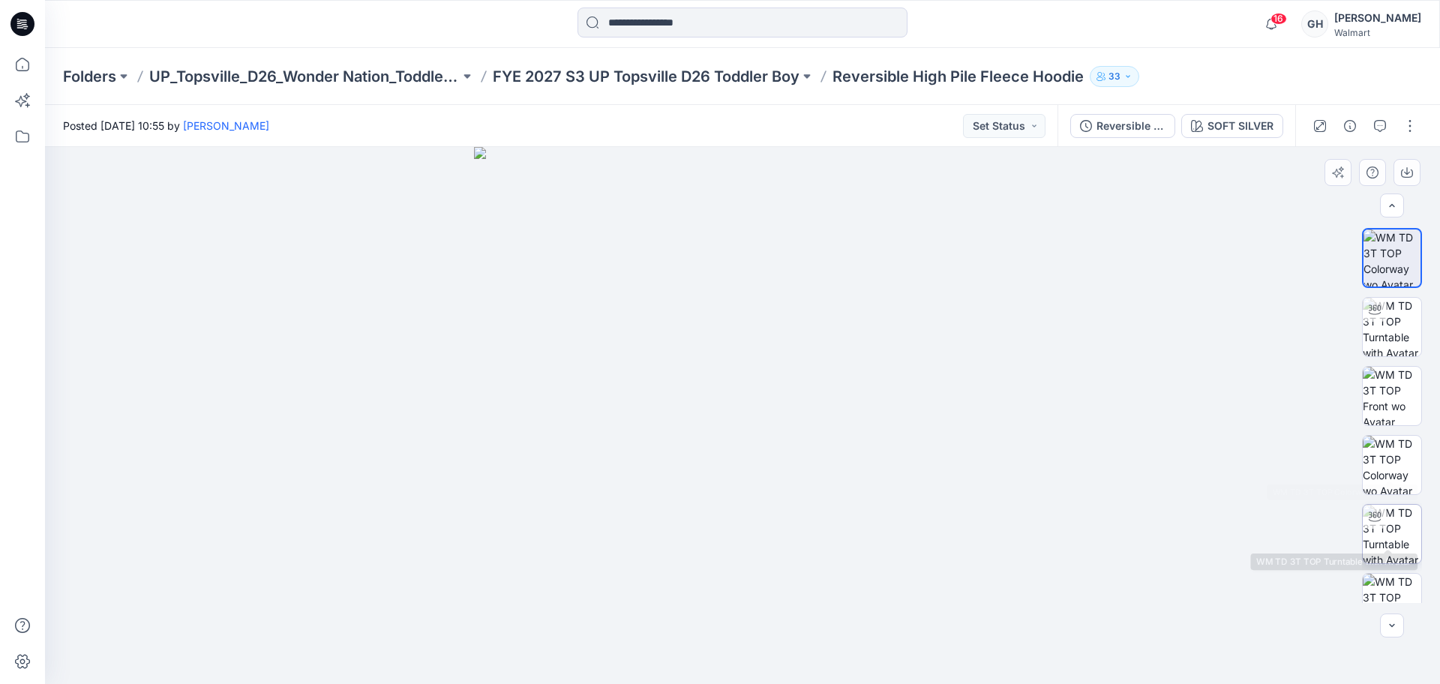
scroll to position [30, 0]
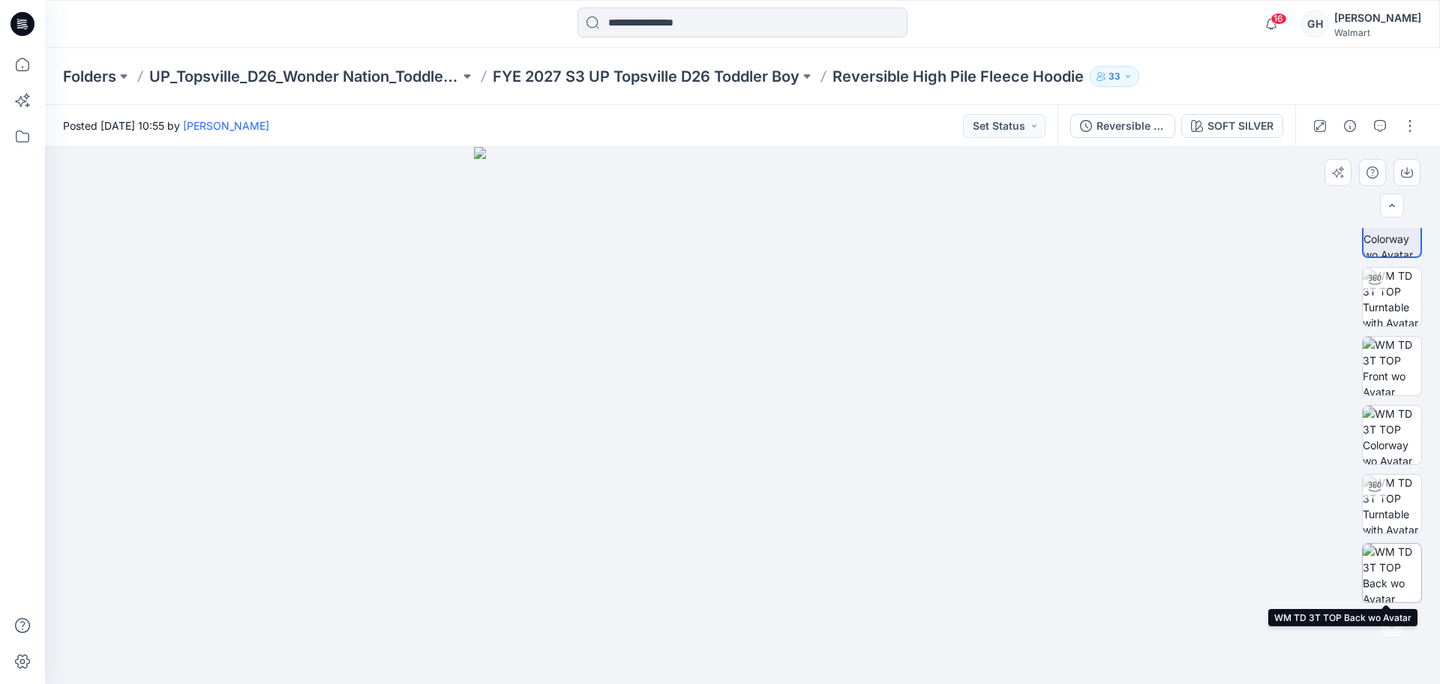
click at [1396, 578] on img at bounding box center [1391, 573] width 58 height 58
click at [1385, 514] on img at bounding box center [1391, 504] width 58 height 58
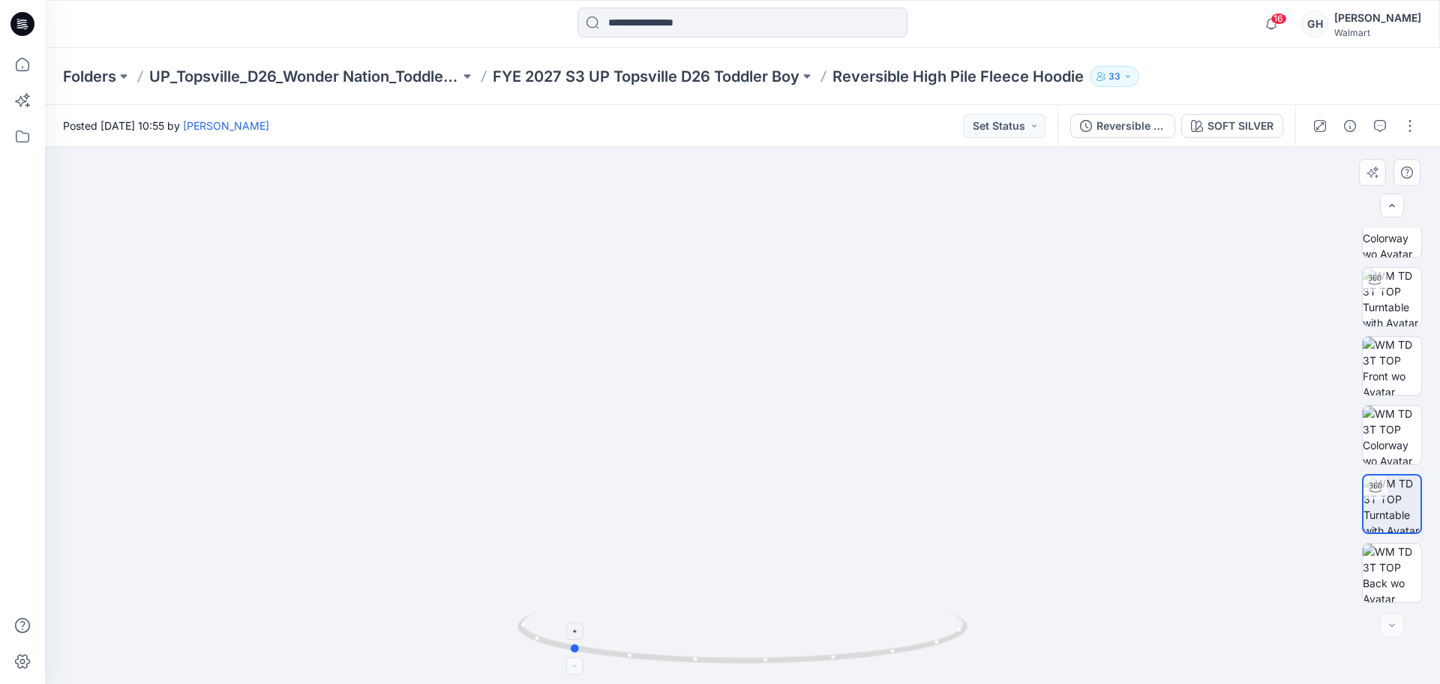
drag, startPoint x: 678, startPoint y: 662, endPoint x: 571, endPoint y: 655, distance: 106.7
click at [571, 658] on icon at bounding box center [744, 639] width 454 height 56
click at [1407, 111] on div at bounding box center [1364, 126] width 139 height 42
click at [1412, 117] on button "button" at bounding box center [1410, 126] width 24 height 24
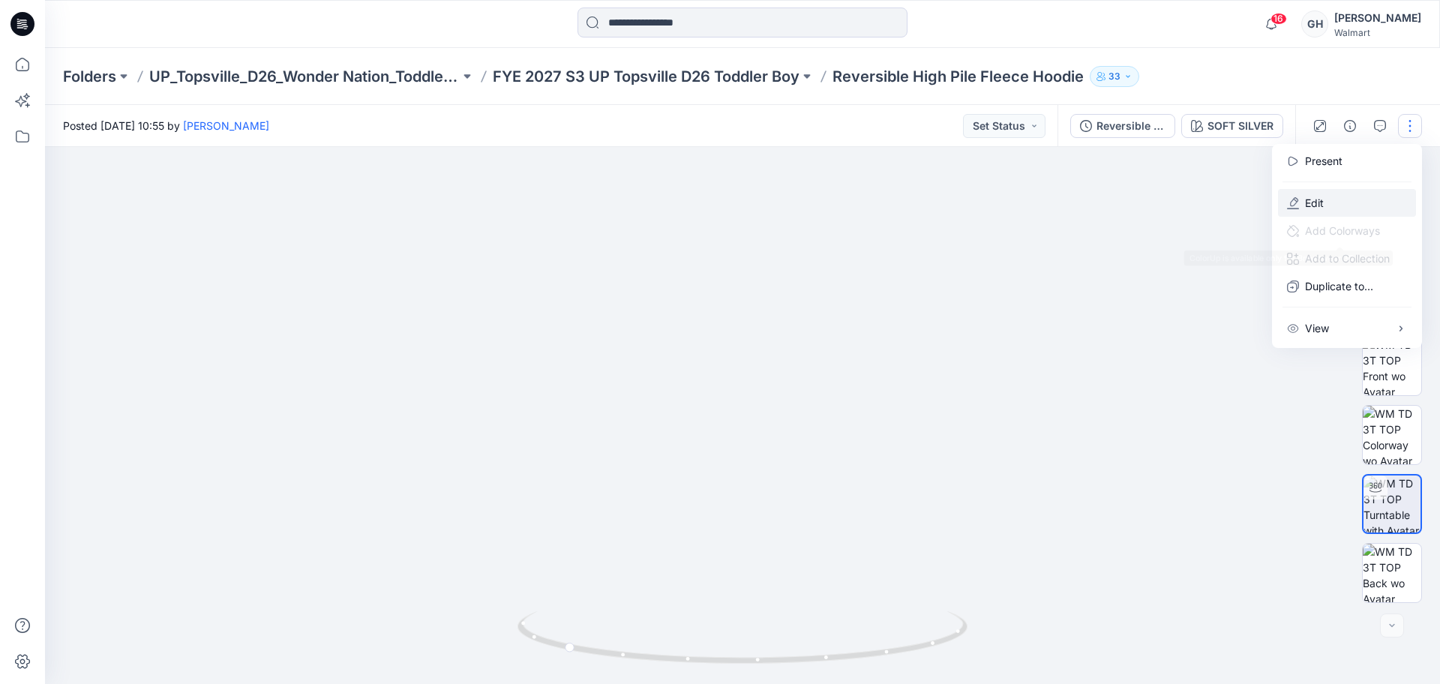
click at [1322, 202] on p "Edit" at bounding box center [1314, 203] width 19 height 16
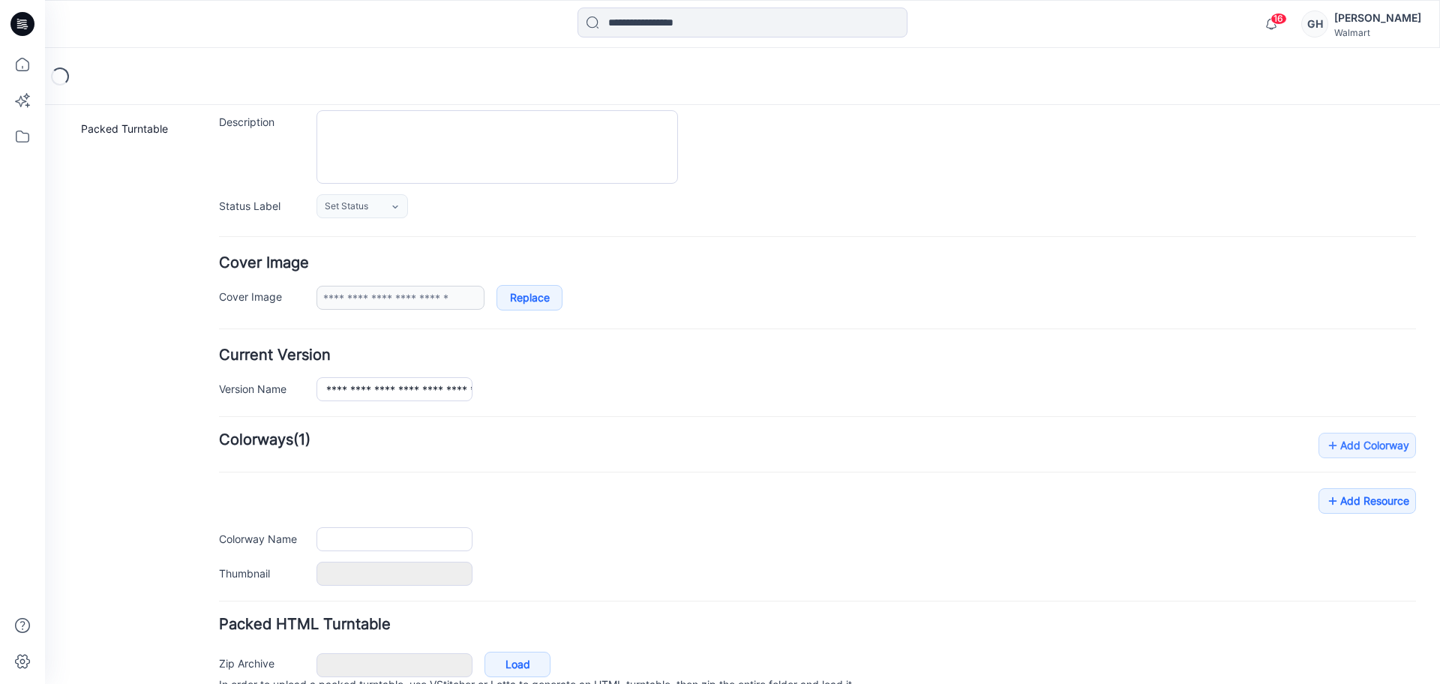
type input "**********"
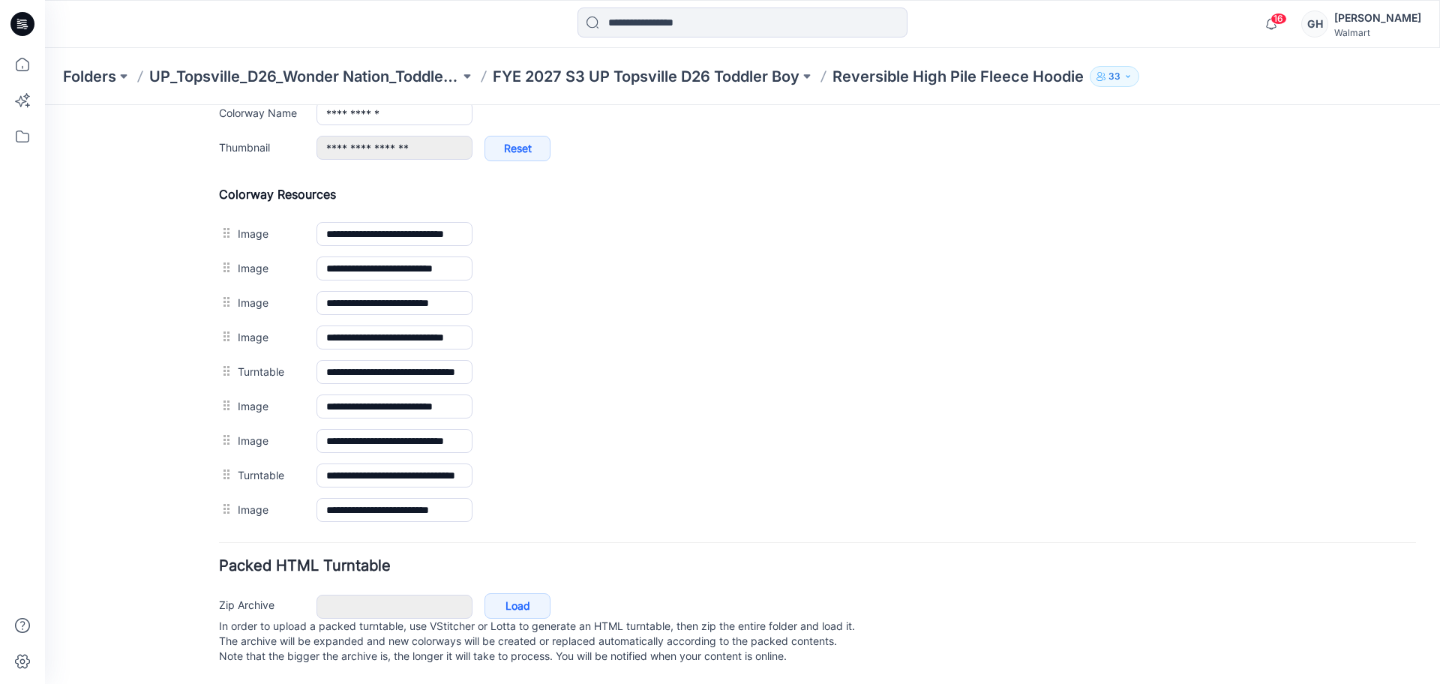
scroll to position [658, 0]
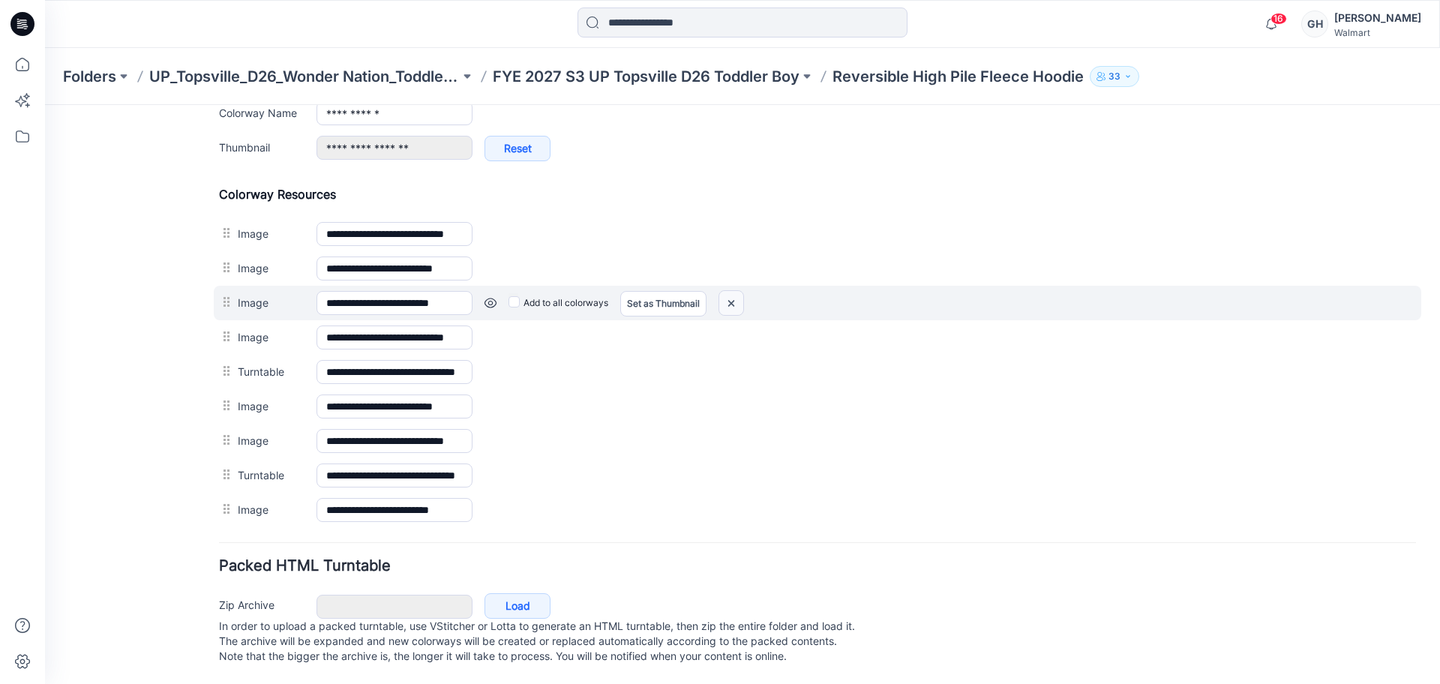
click at [724, 291] on img at bounding box center [731, 303] width 24 height 25
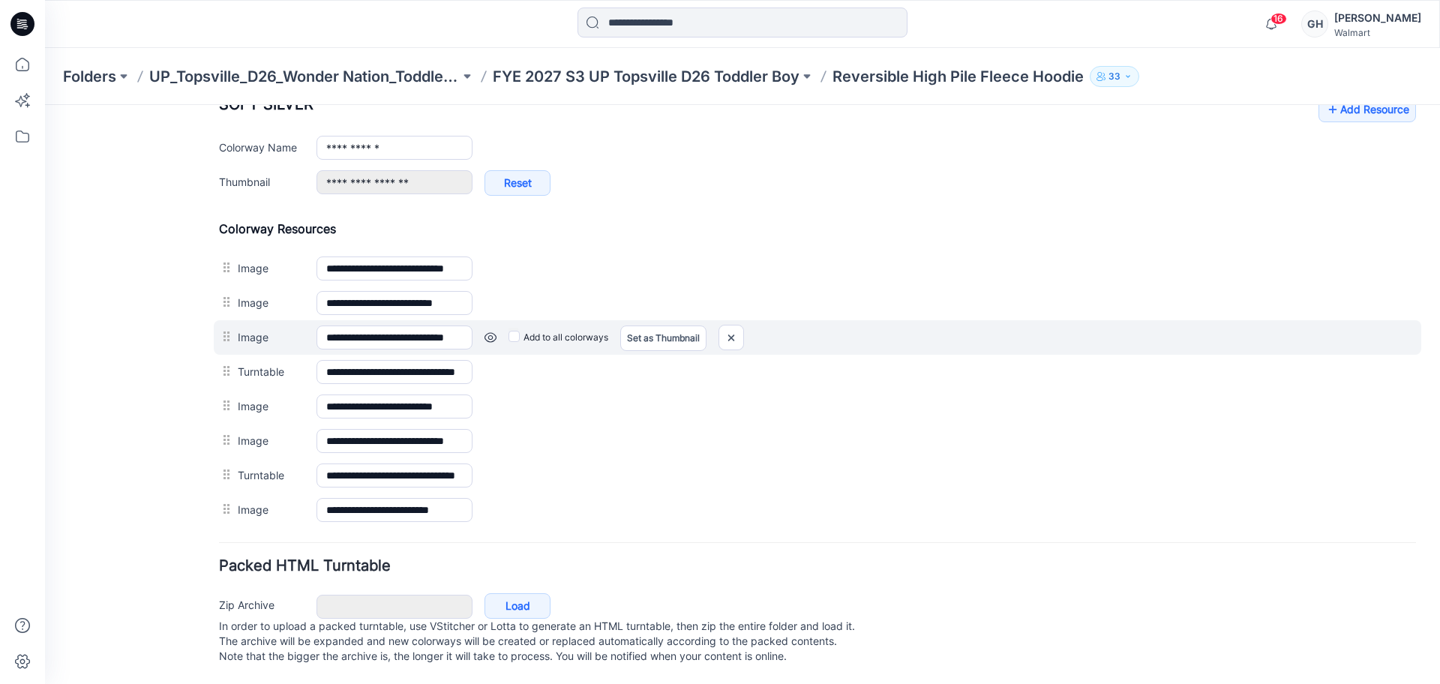
scroll to position [538, 0]
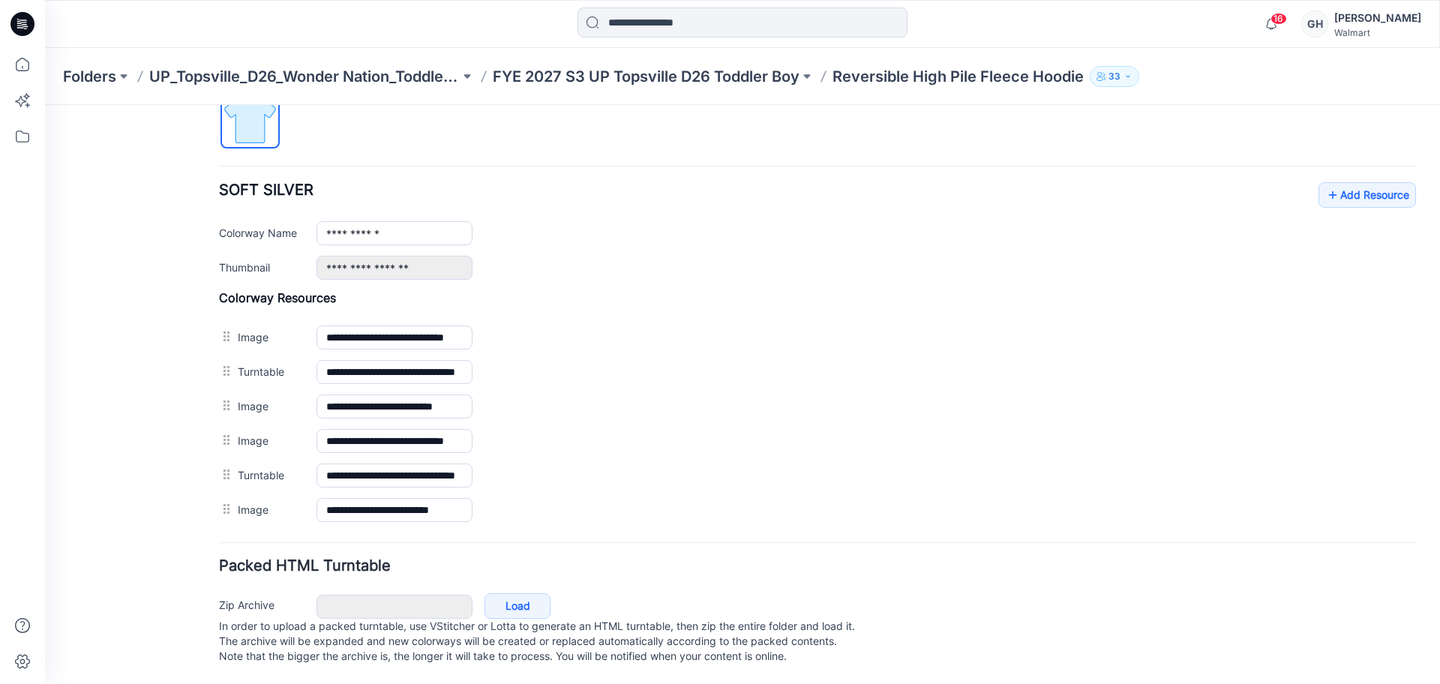
drag, startPoint x: 738, startPoint y: 358, endPoint x: 815, endPoint y: 113, distance: 256.1
click at [45, 105] on img at bounding box center [45, 105] width 0 height 0
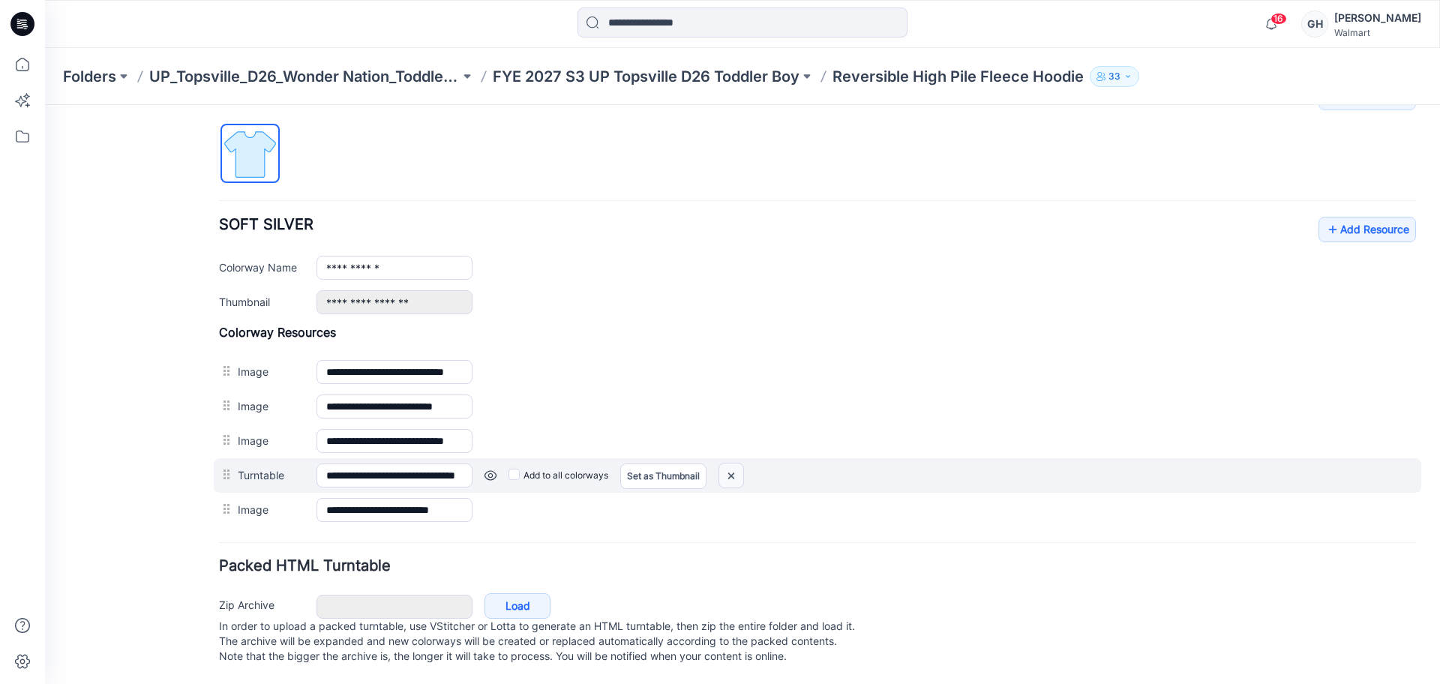
click at [727, 463] on img at bounding box center [731, 475] width 24 height 25
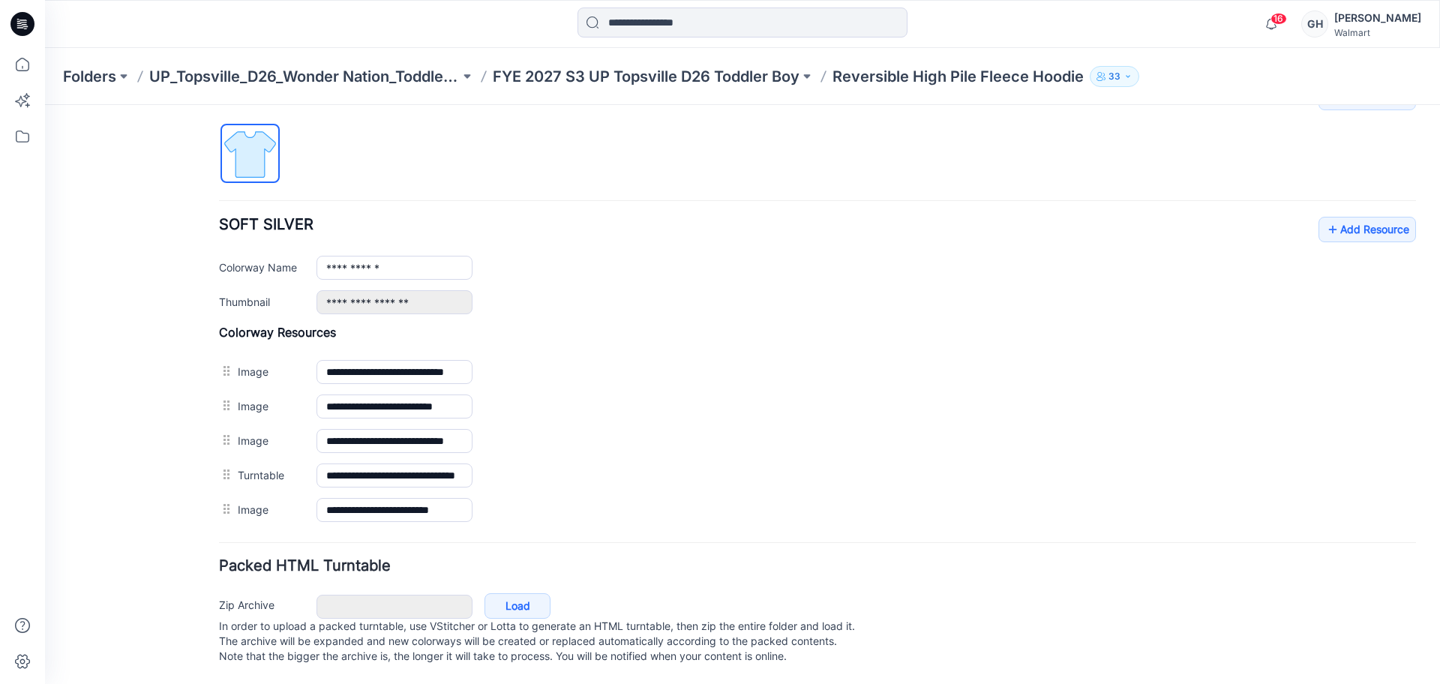
scroll to position [469, 0]
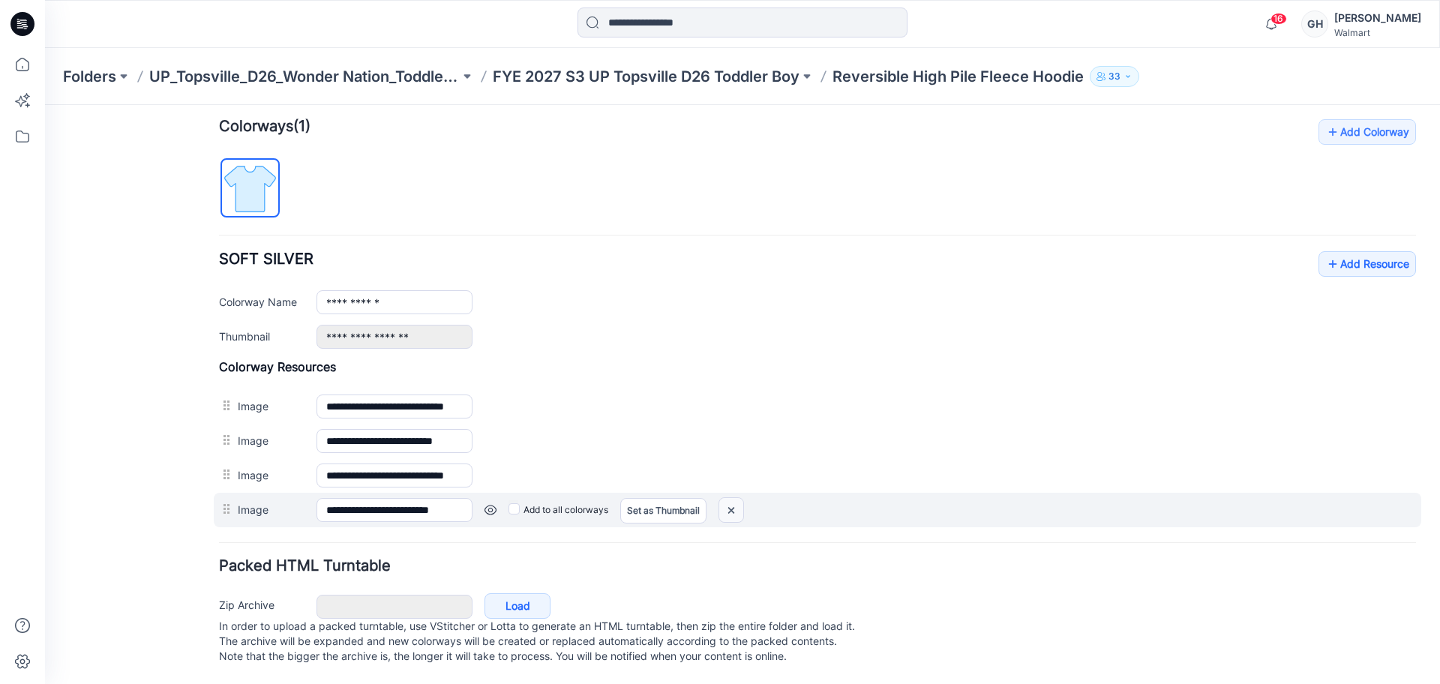
click at [729, 498] on img at bounding box center [731, 510] width 24 height 25
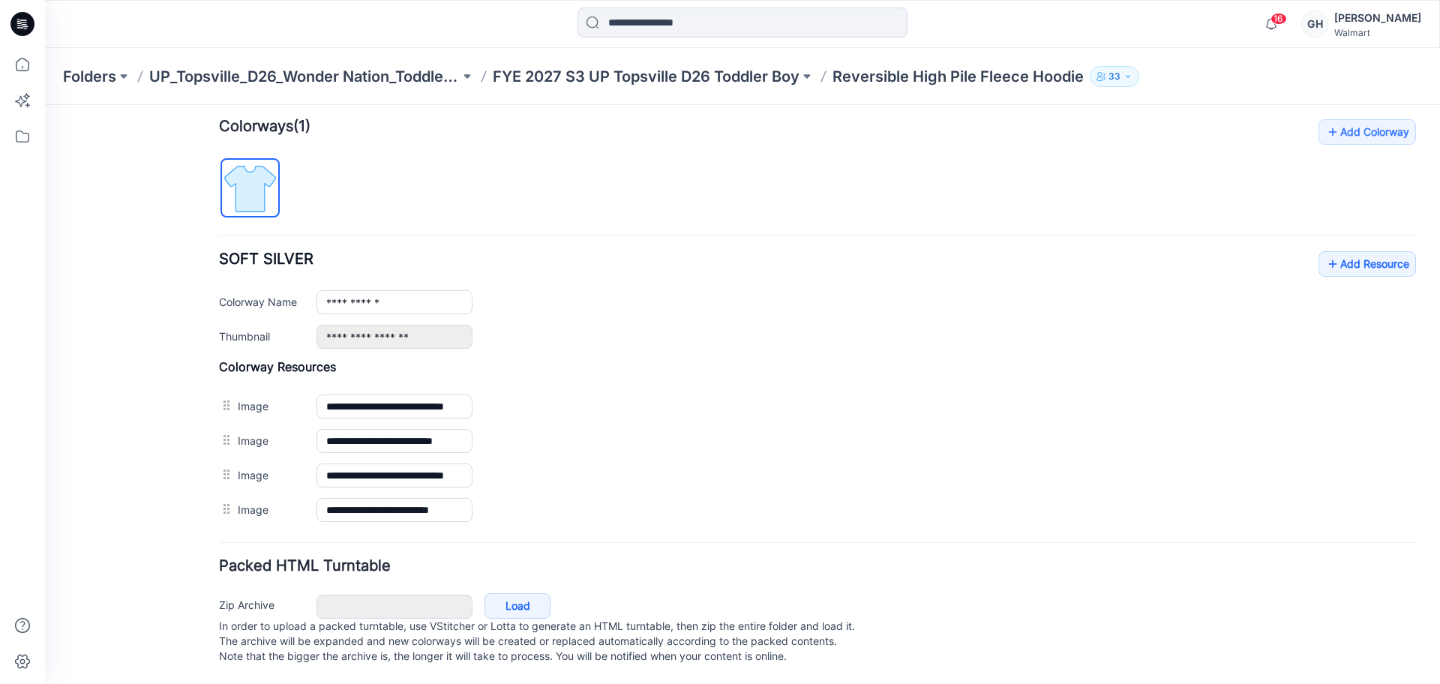
scroll to position [435, 0]
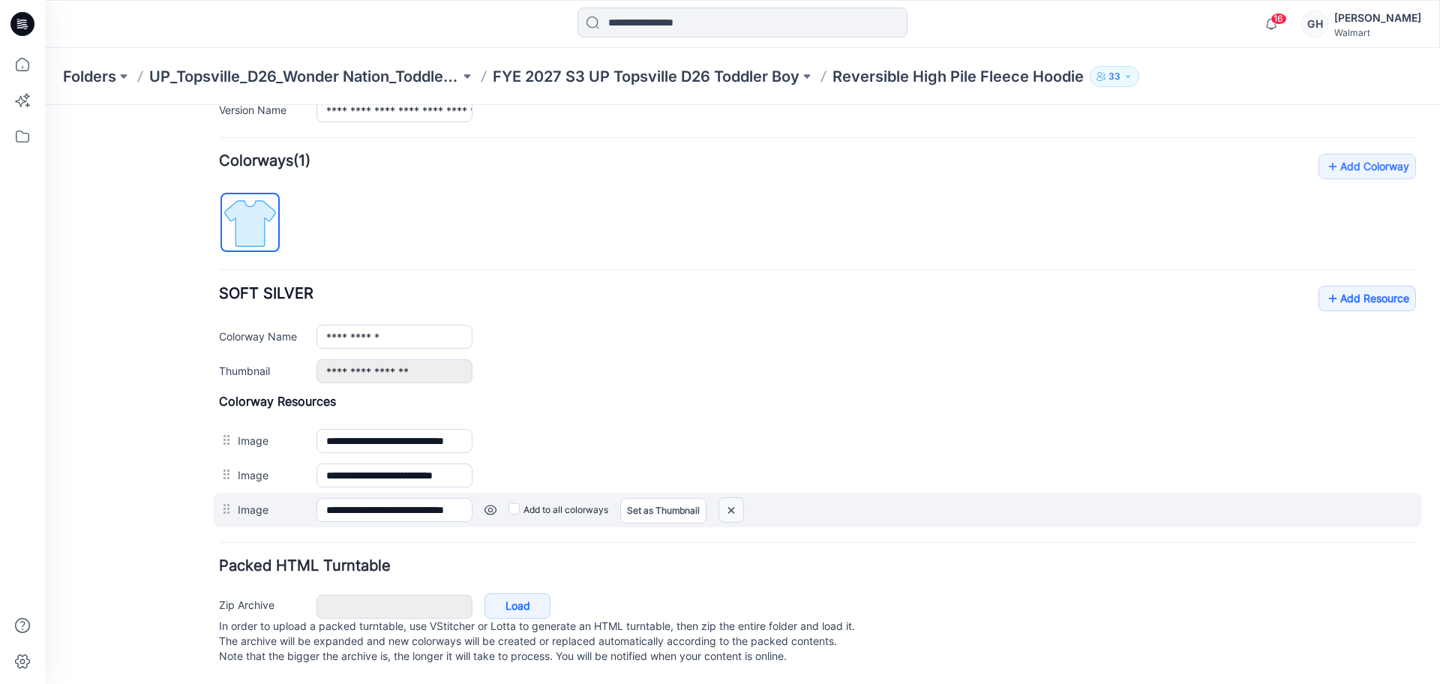
click at [726, 498] on img at bounding box center [731, 510] width 24 height 25
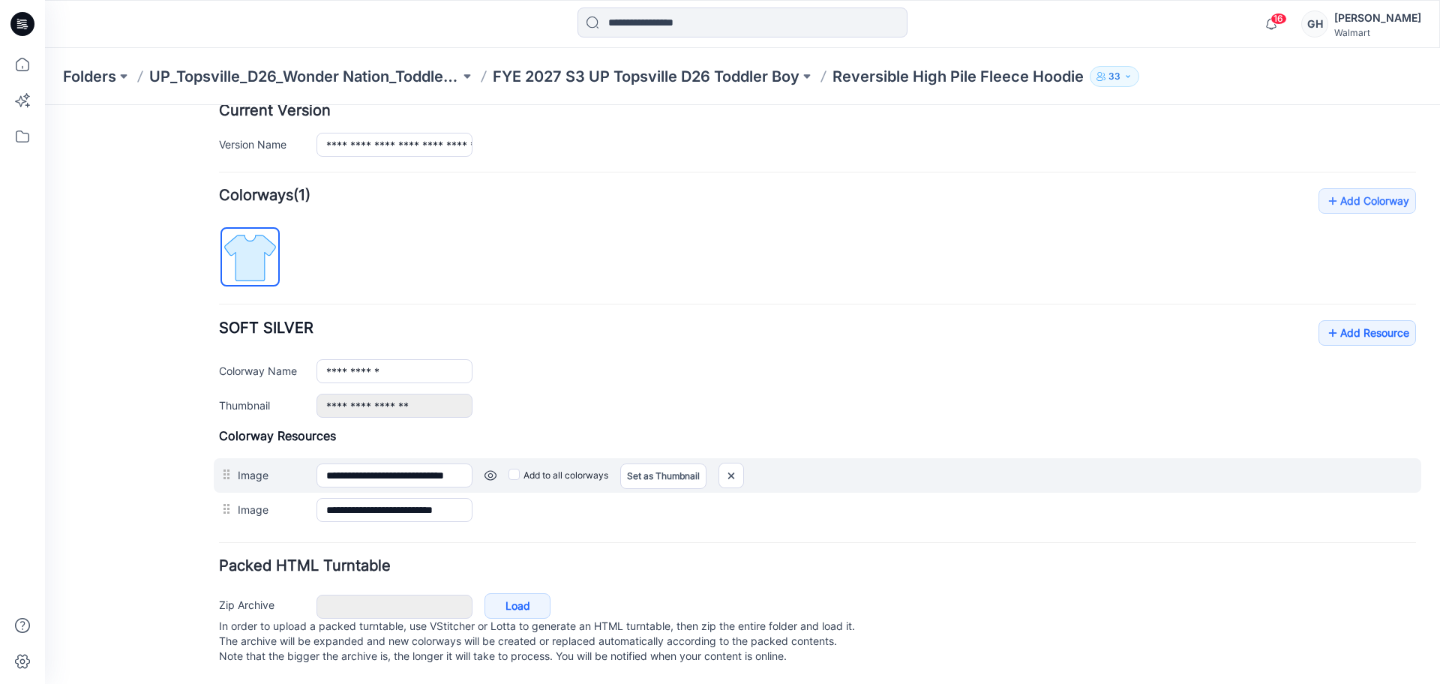
scroll to position [400, 0]
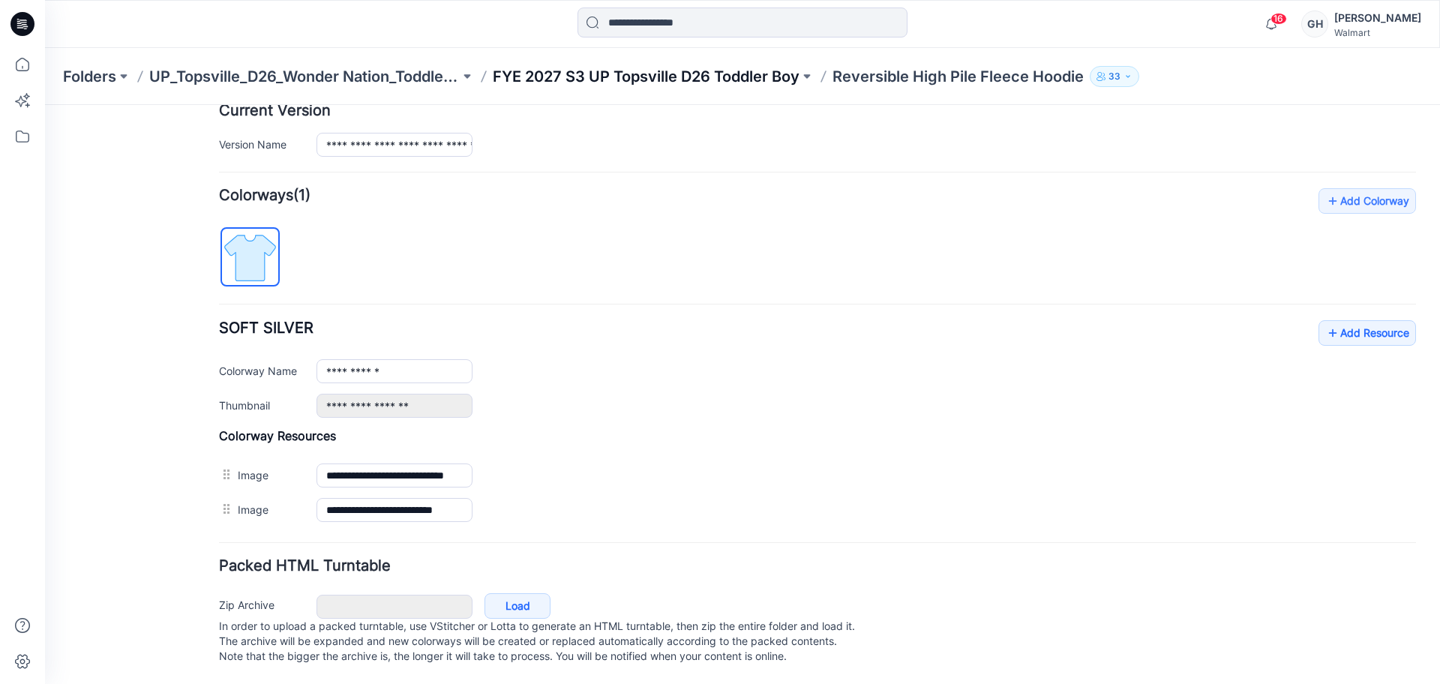
click at [637, 73] on p "FYE 2027 S3 UP Topsville D26 Toddler Boy" at bounding box center [646, 76] width 307 height 21
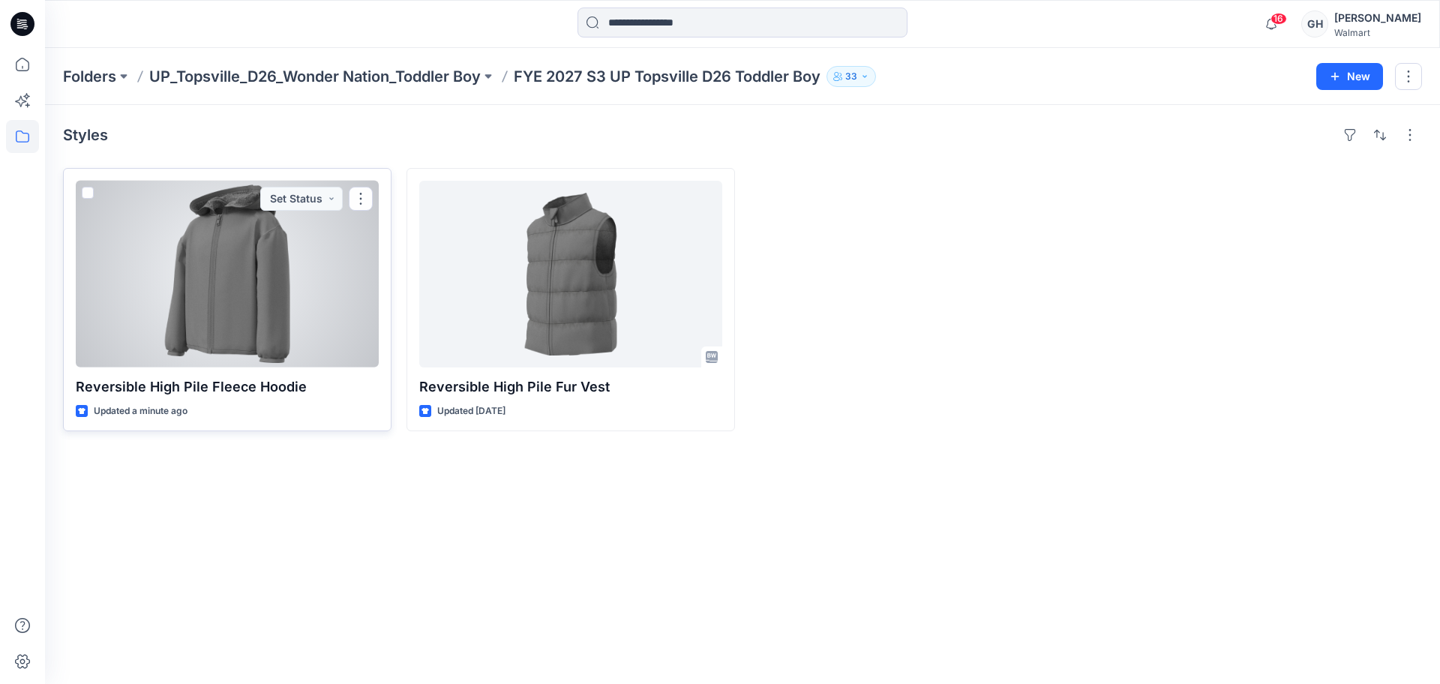
click at [264, 272] on div at bounding box center [227, 274] width 303 height 187
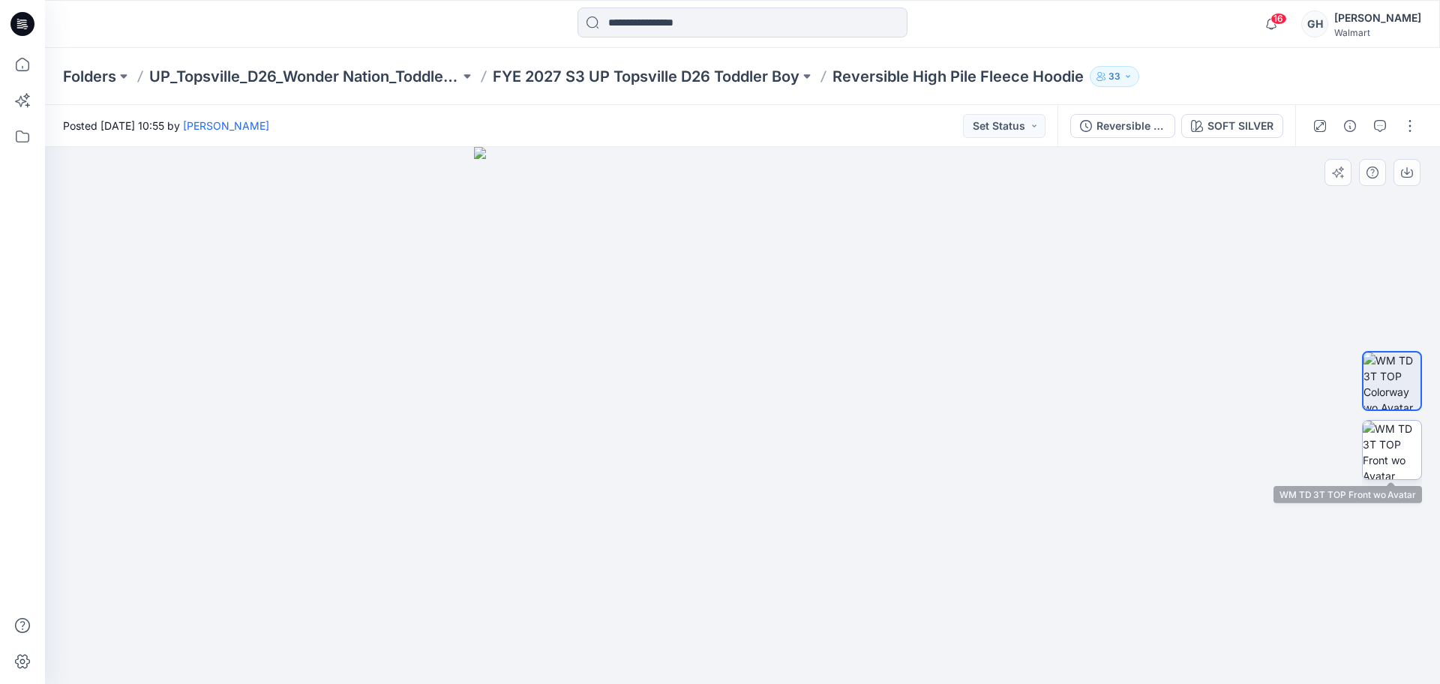
click at [1389, 454] on img at bounding box center [1391, 450] width 58 height 58
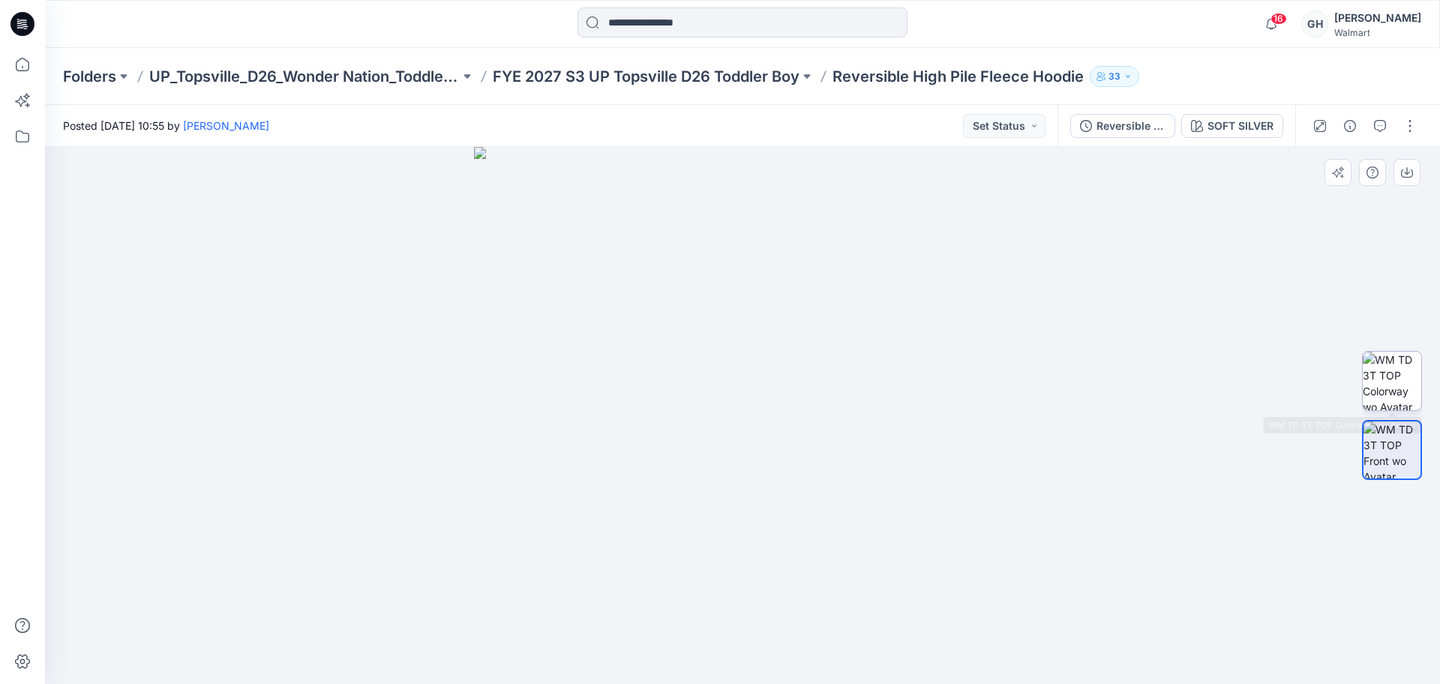
click at [1398, 367] on img at bounding box center [1391, 381] width 58 height 58
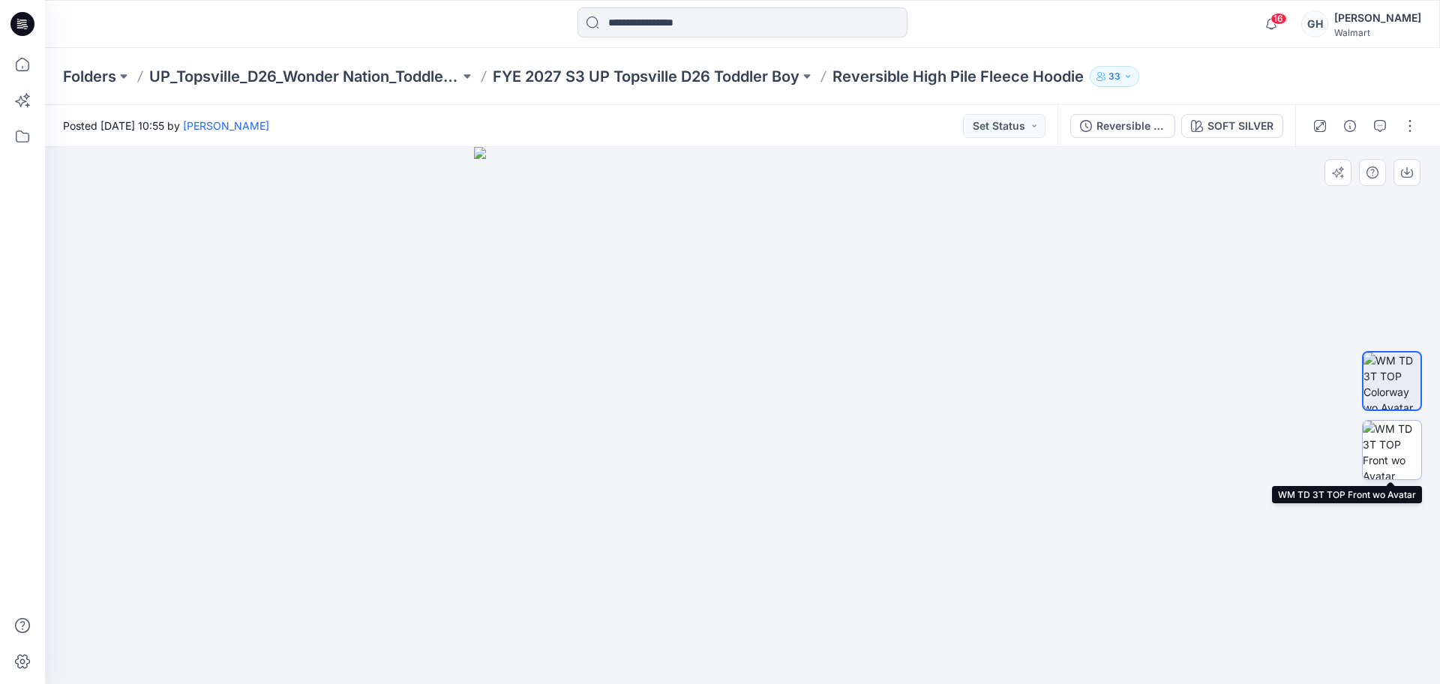
click at [1386, 425] on img at bounding box center [1391, 450] width 58 height 58
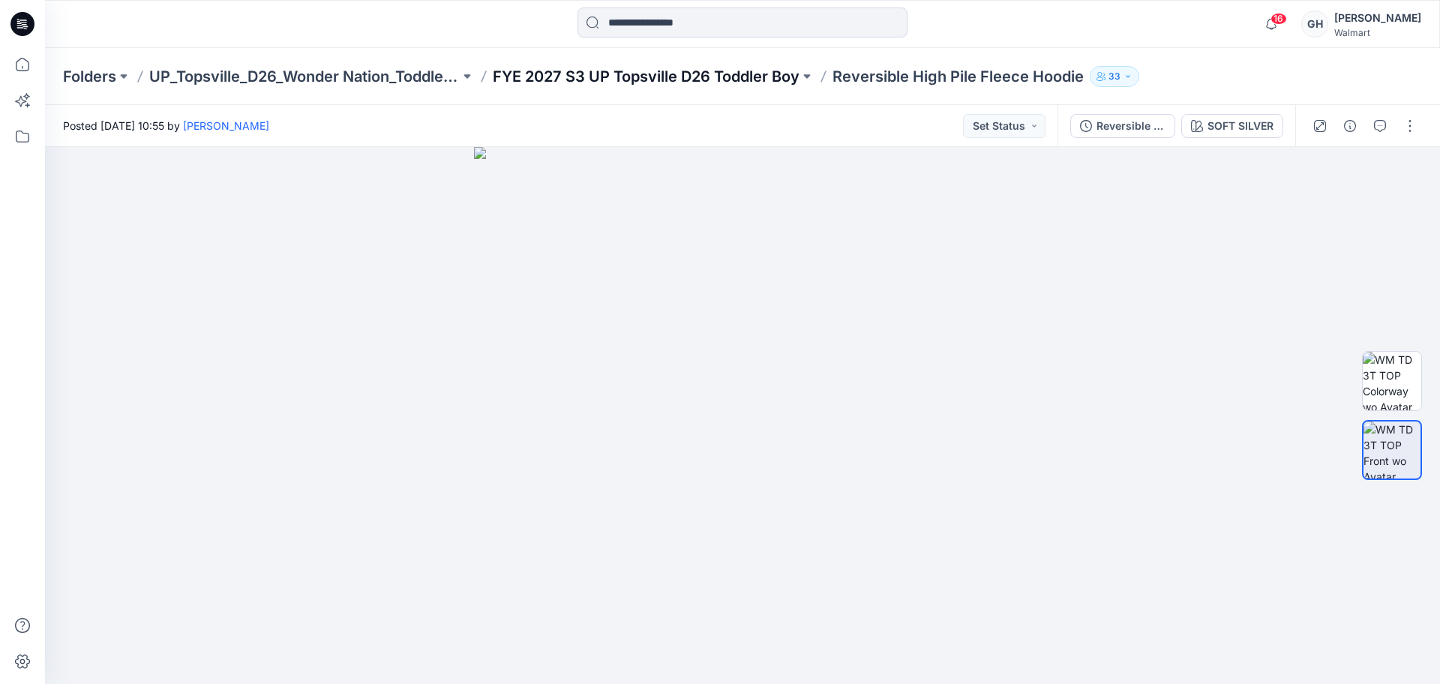
click at [773, 81] on p "FYE 2027 S3 UP Topsville D26 Toddler Boy" at bounding box center [646, 76] width 307 height 21
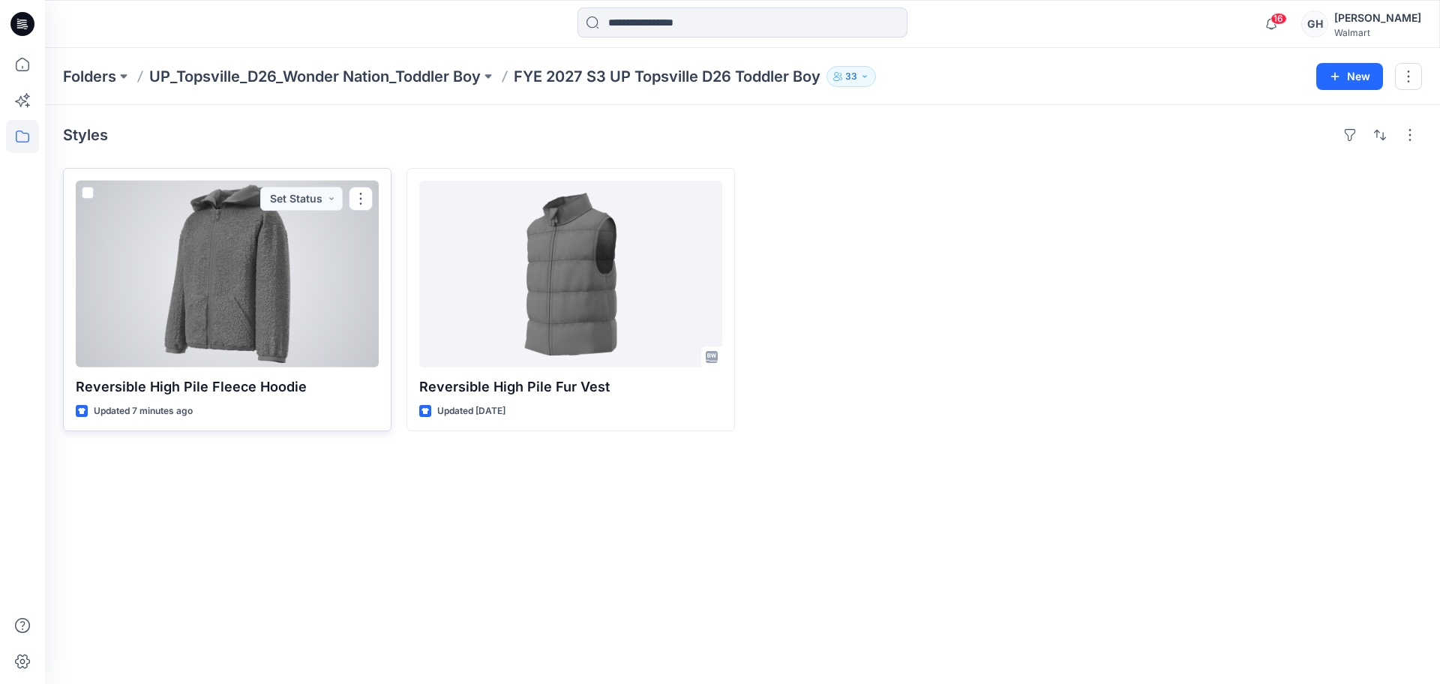
click at [236, 319] on div at bounding box center [227, 274] width 303 height 187
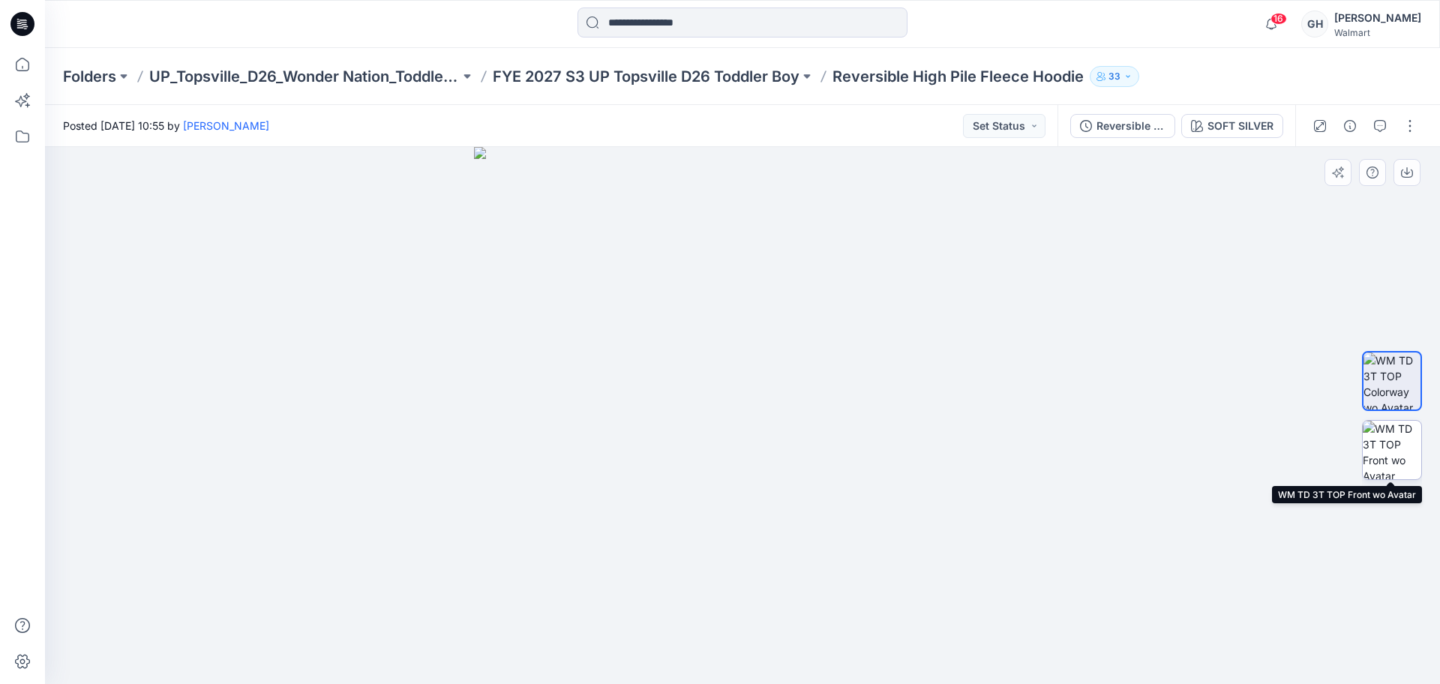
click at [1397, 430] on img at bounding box center [1391, 450] width 58 height 58
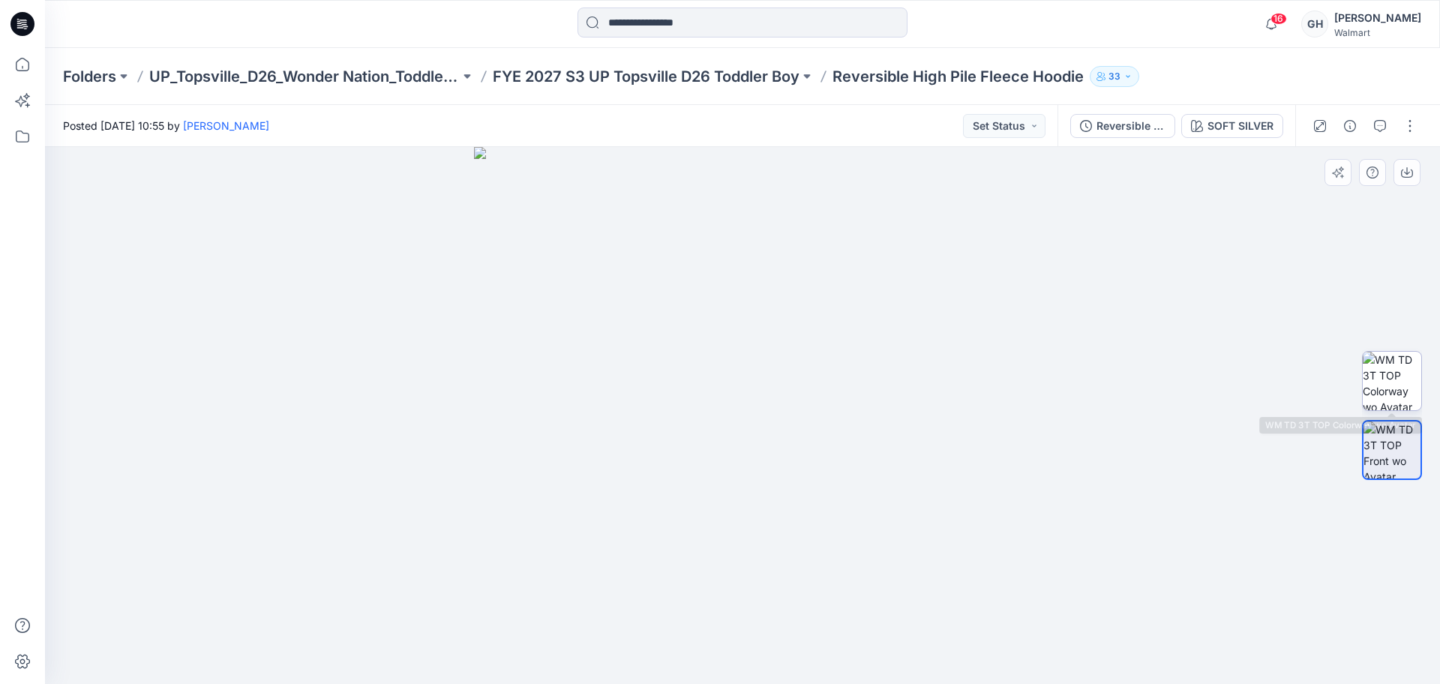
click at [1398, 402] on img at bounding box center [1391, 381] width 58 height 58
click at [1355, 123] on icon "button" at bounding box center [1350, 126] width 12 height 12
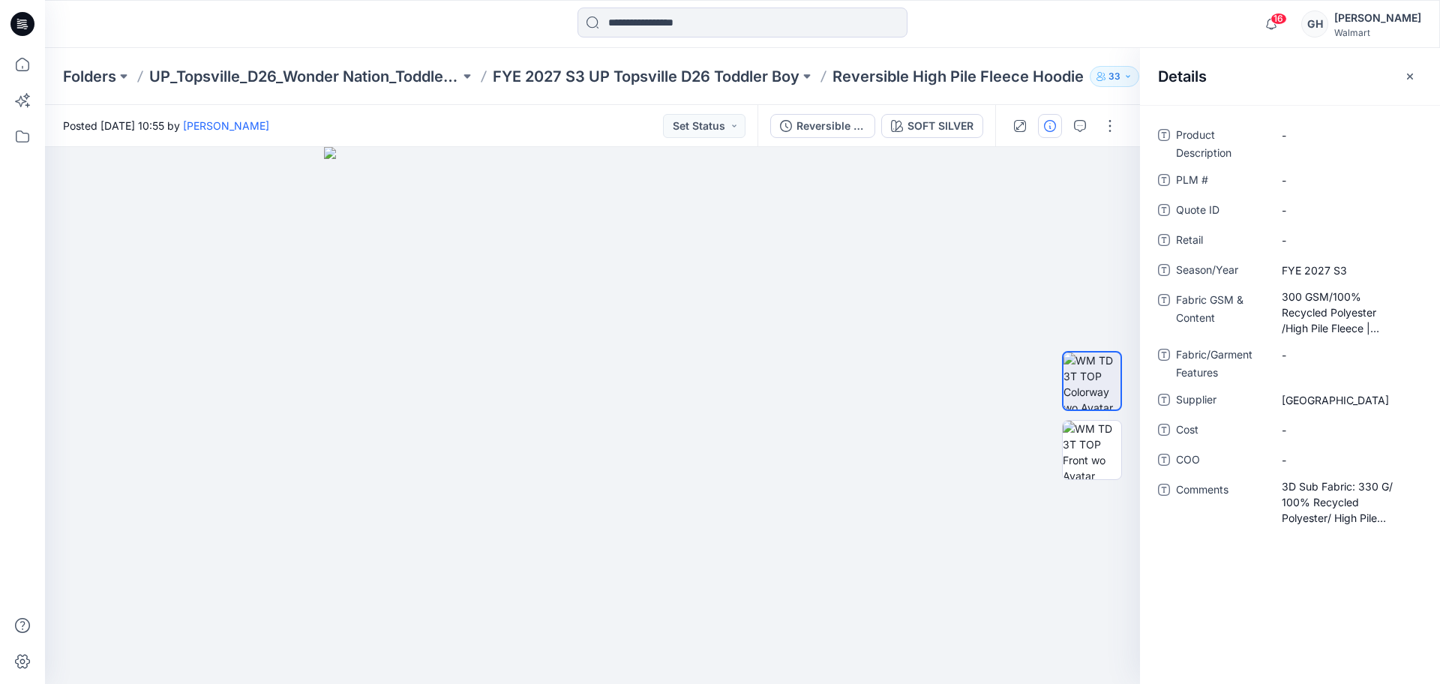
click at [916, 82] on p "Reversible High Pile Fleece Hoodie" at bounding box center [957, 76] width 251 height 21
click at [790, 79] on p "FYE 2027 S3 UP Topsville D26 Toddler Boy" at bounding box center [646, 76] width 307 height 21
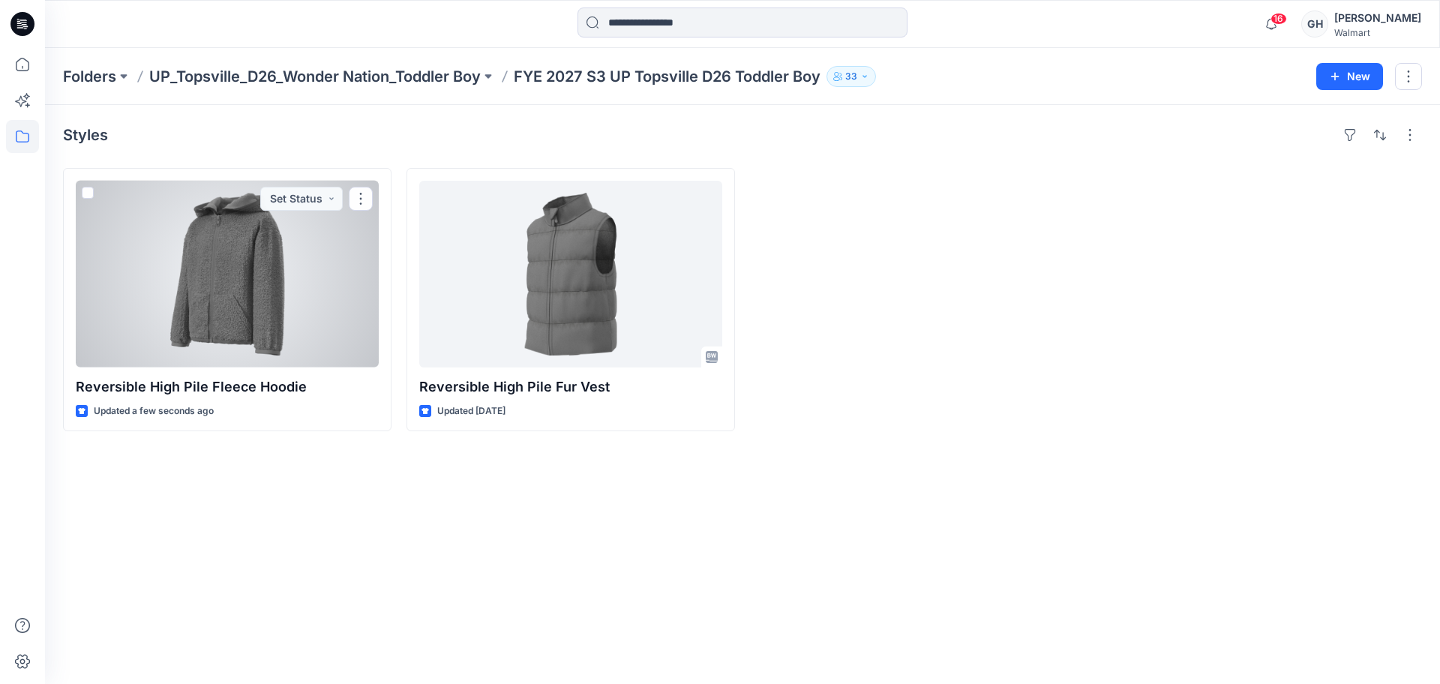
drag, startPoint x: 252, startPoint y: 311, endPoint x: 1092, endPoint y: 253, distance: 842.4
click at [251, 311] on div at bounding box center [227, 274] width 303 height 187
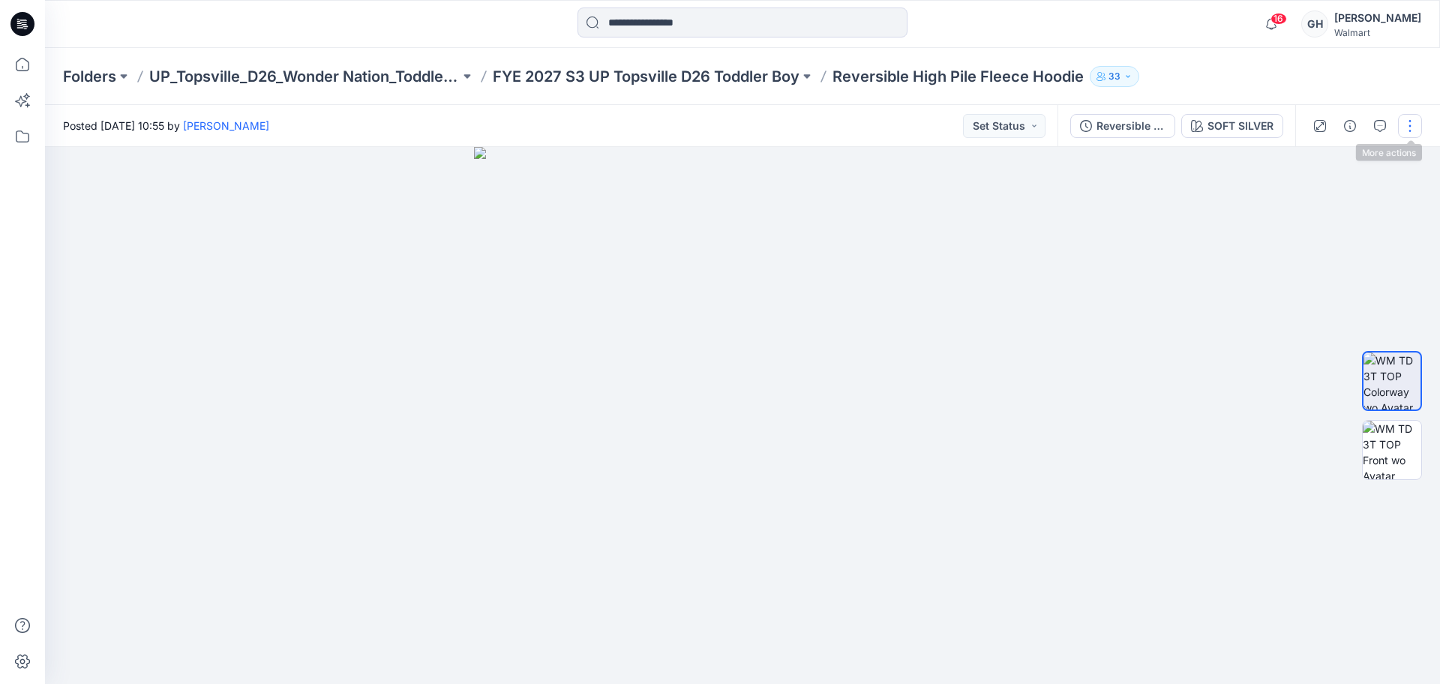
click at [1412, 124] on button "button" at bounding box center [1410, 126] width 24 height 24
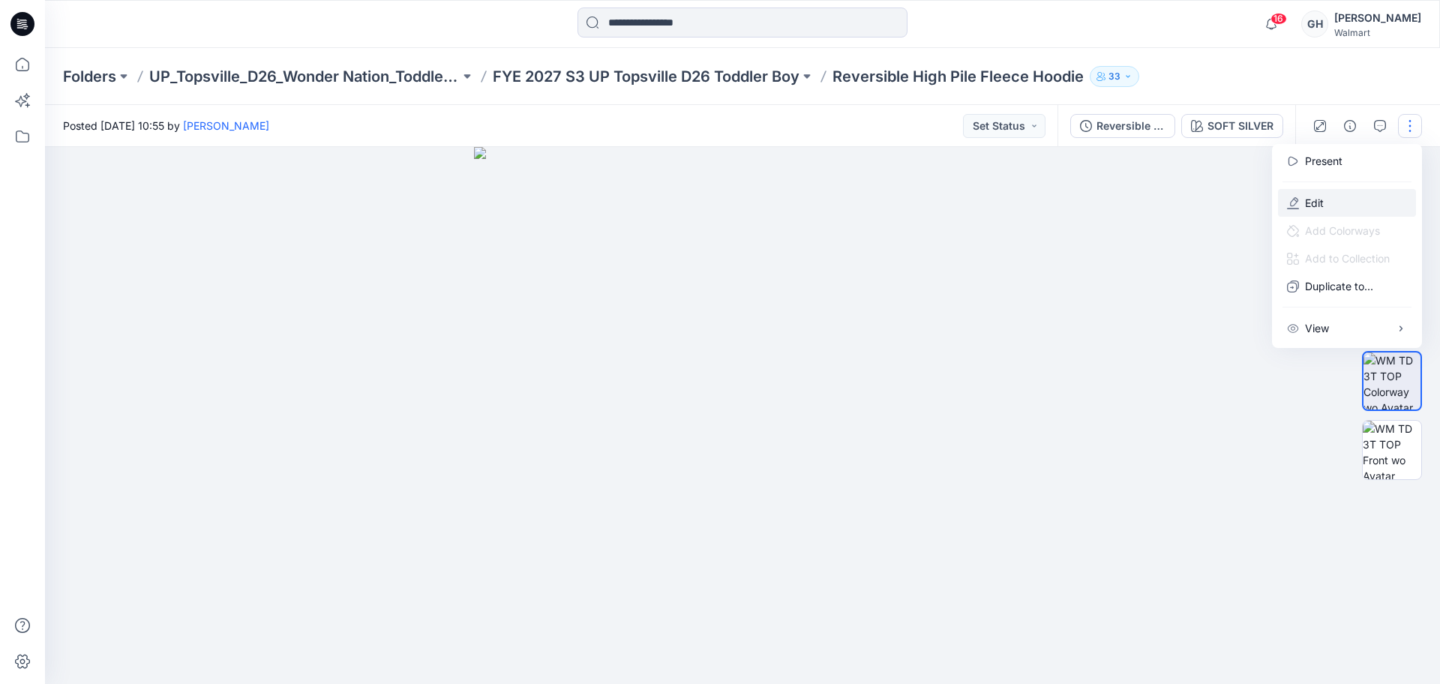
click at [1309, 195] on p "Edit" at bounding box center [1314, 203] width 19 height 16
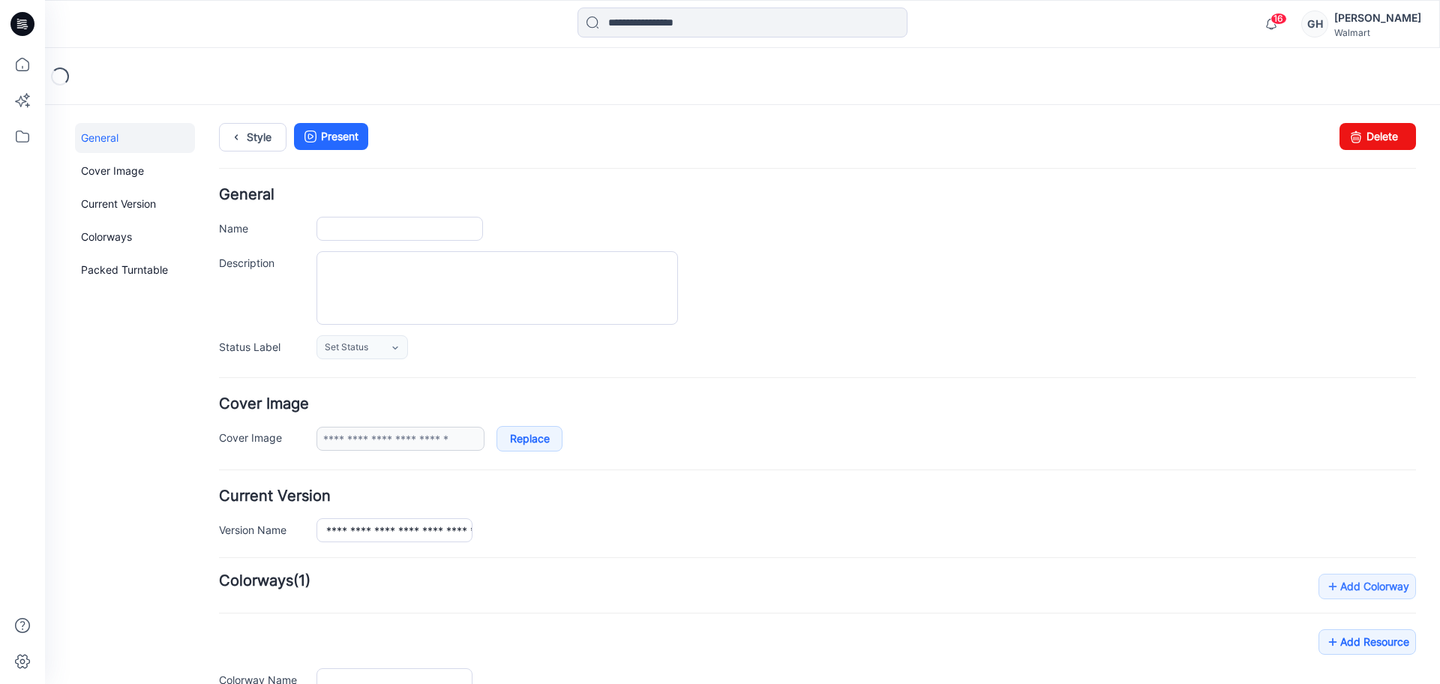
type input "**********"
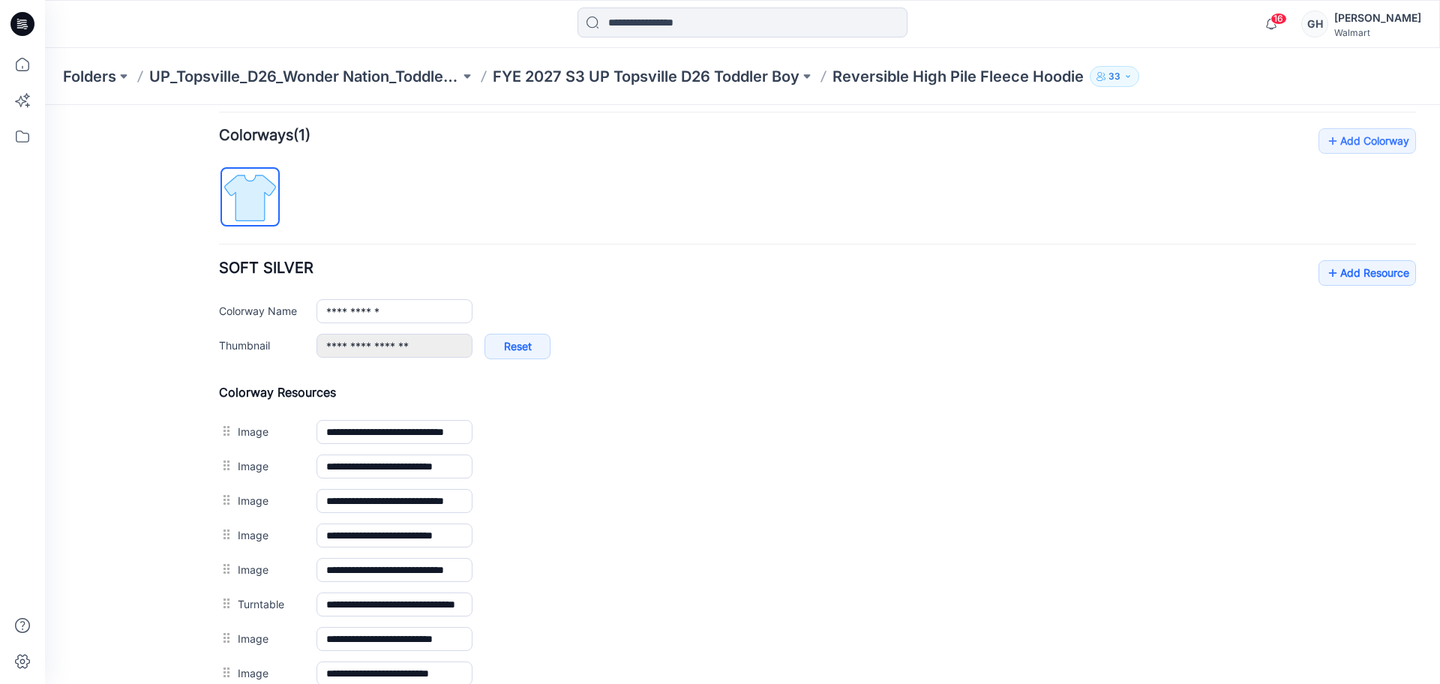
scroll to position [469, 0]
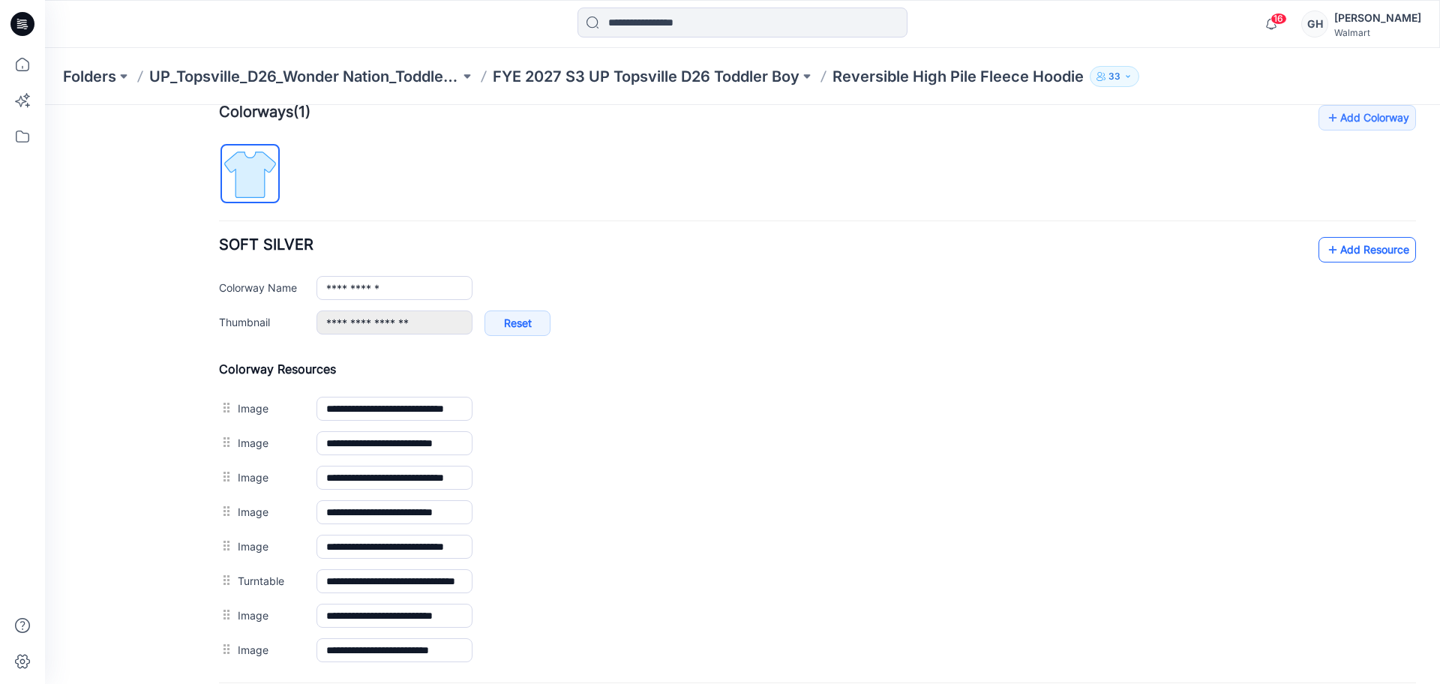
click at [1341, 251] on link "Add Resource" at bounding box center [1366, 249] width 97 height 25
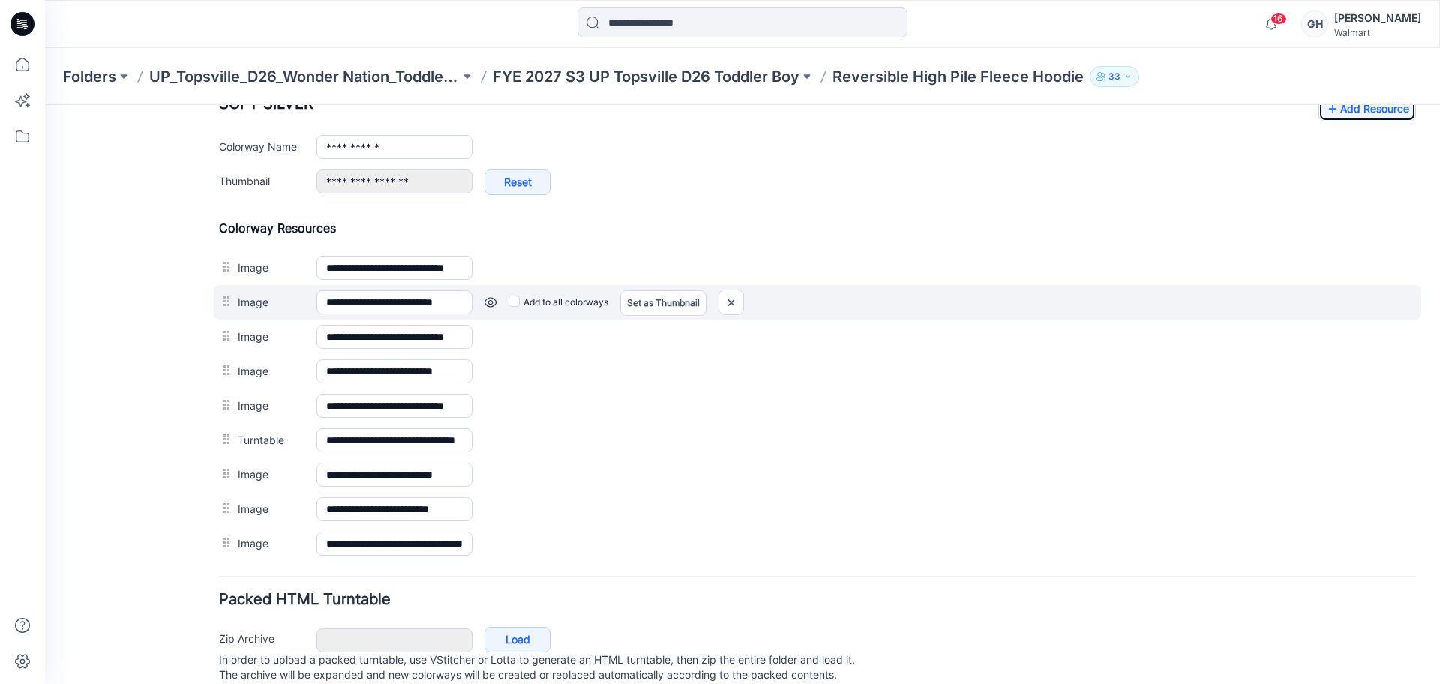
scroll to position [658, 0]
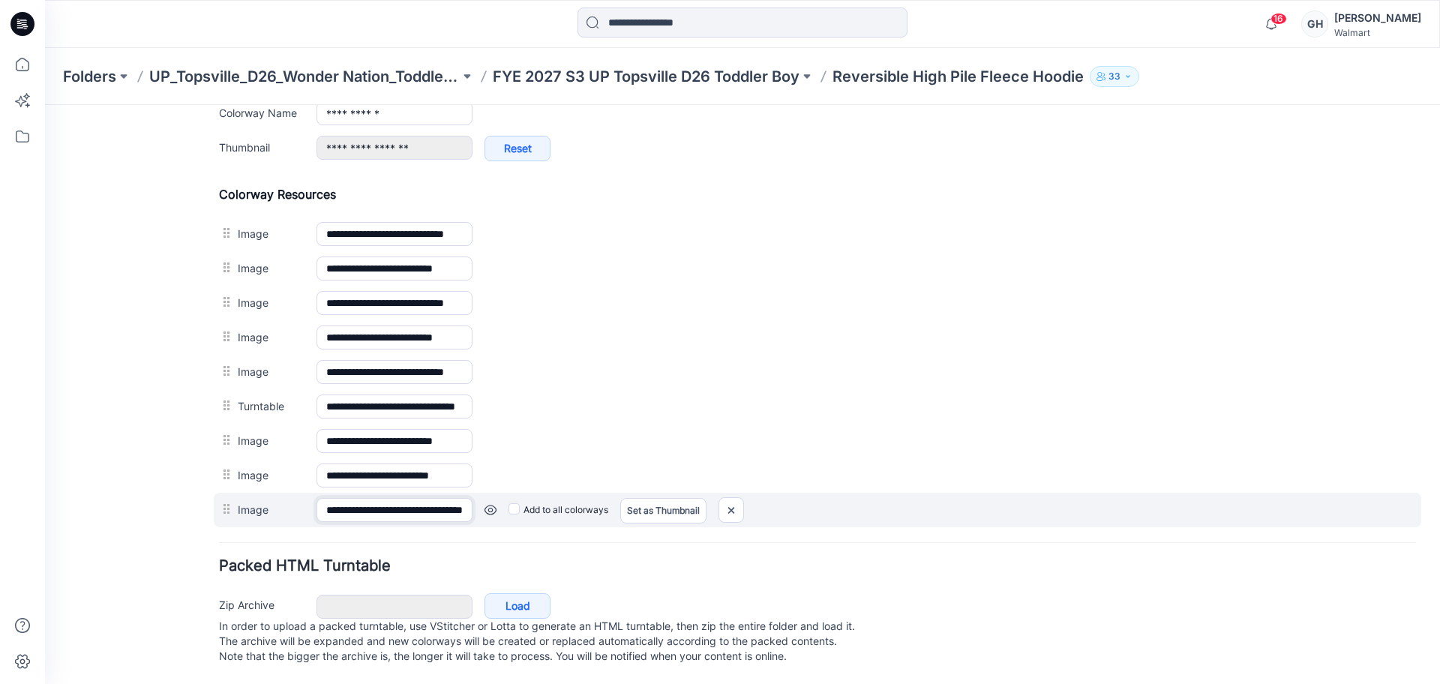
click at [354, 504] on input "**********" at bounding box center [394, 510] width 156 height 24
click at [354, 505] on input "**********" at bounding box center [394, 510] width 156 height 24
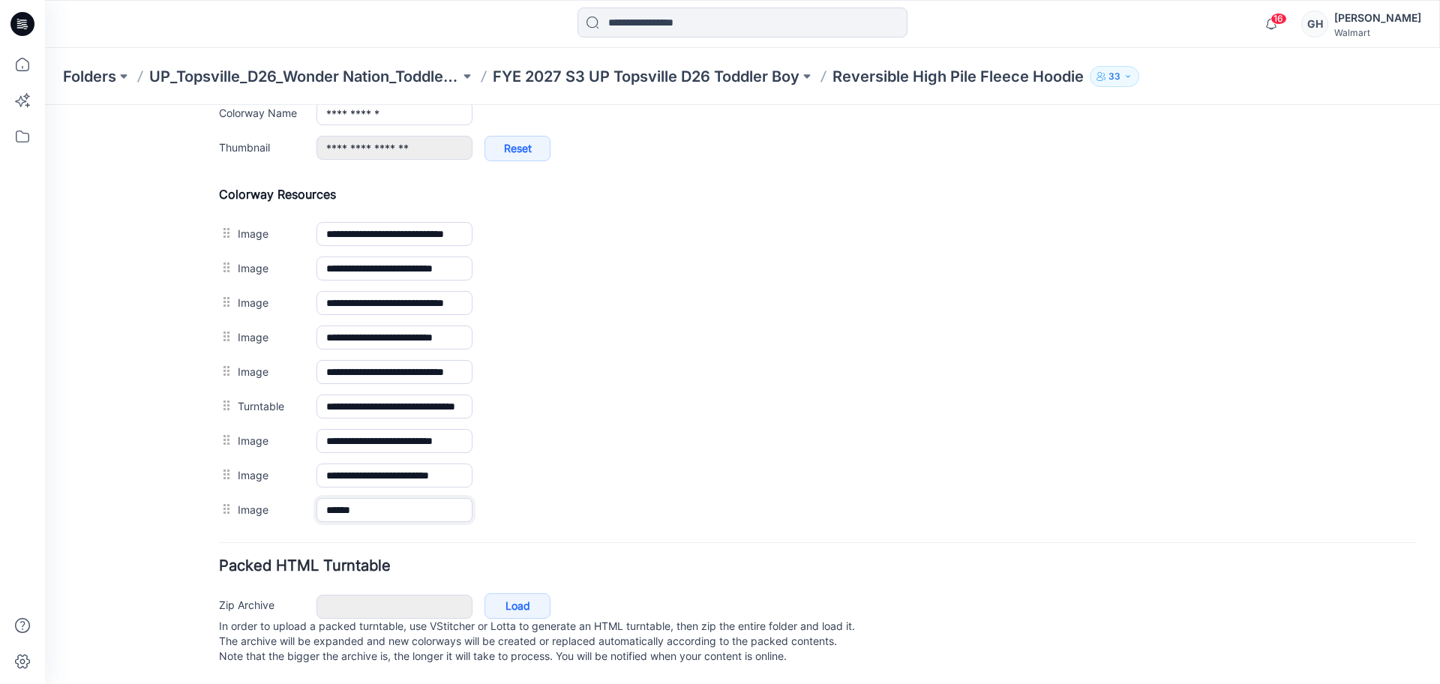
type input "******"
click at [91, 454] on div "General Cover Image Current Version Colorways Packed Turntable" at bounding box center [135, 82] width 120 height 1204
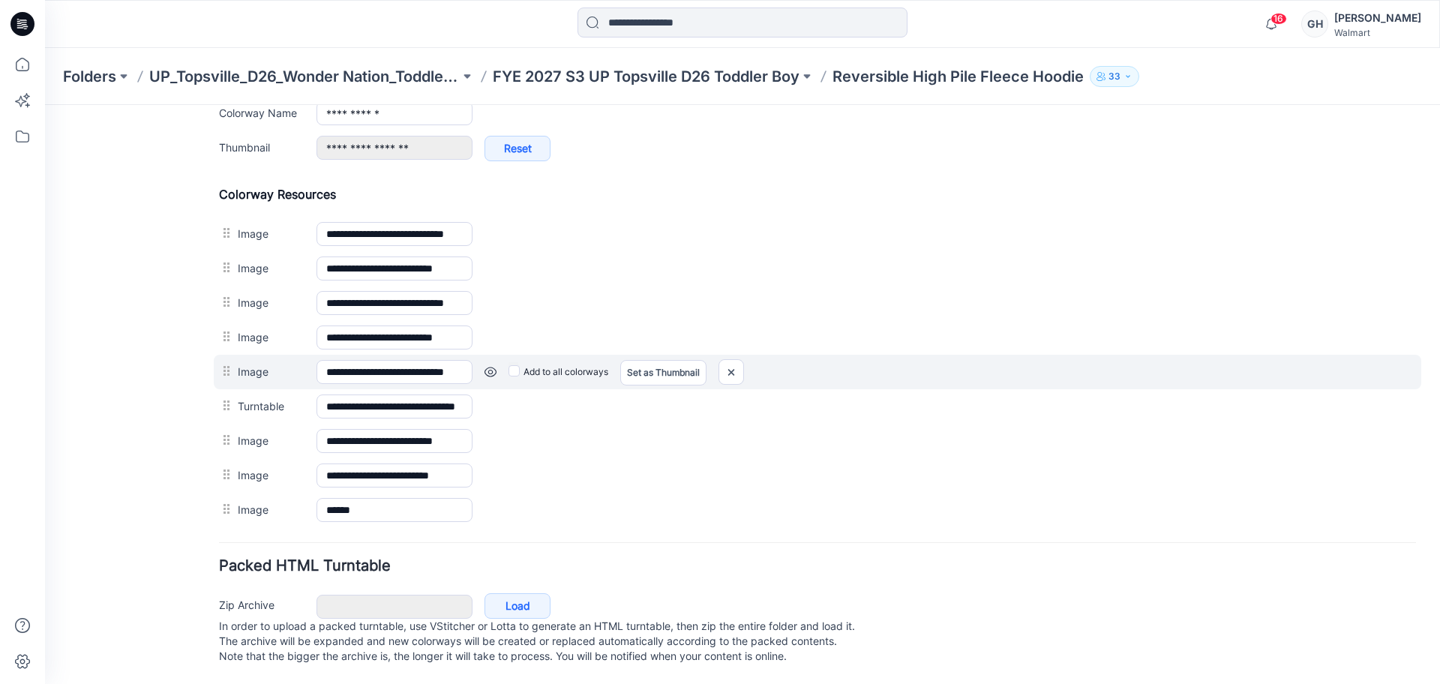
scroll to position [283, 0]
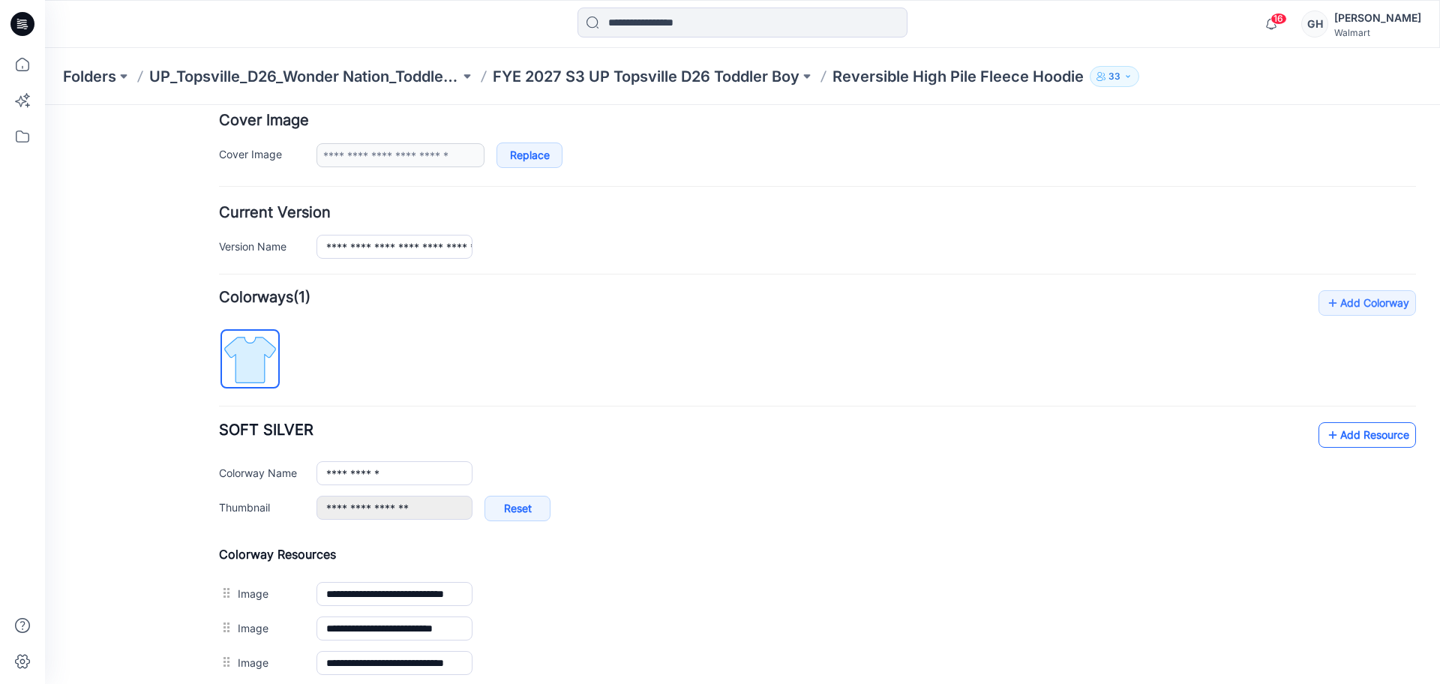
click at [1353, 437] on link "Add Resource" at bounding box center [1366, 434] width 97 height 25
click at [684, 77] on p "FYE 2027 S3 UP Topsville D26 Toddler Boy" at bounding box center [646, 76] width 307 height 21
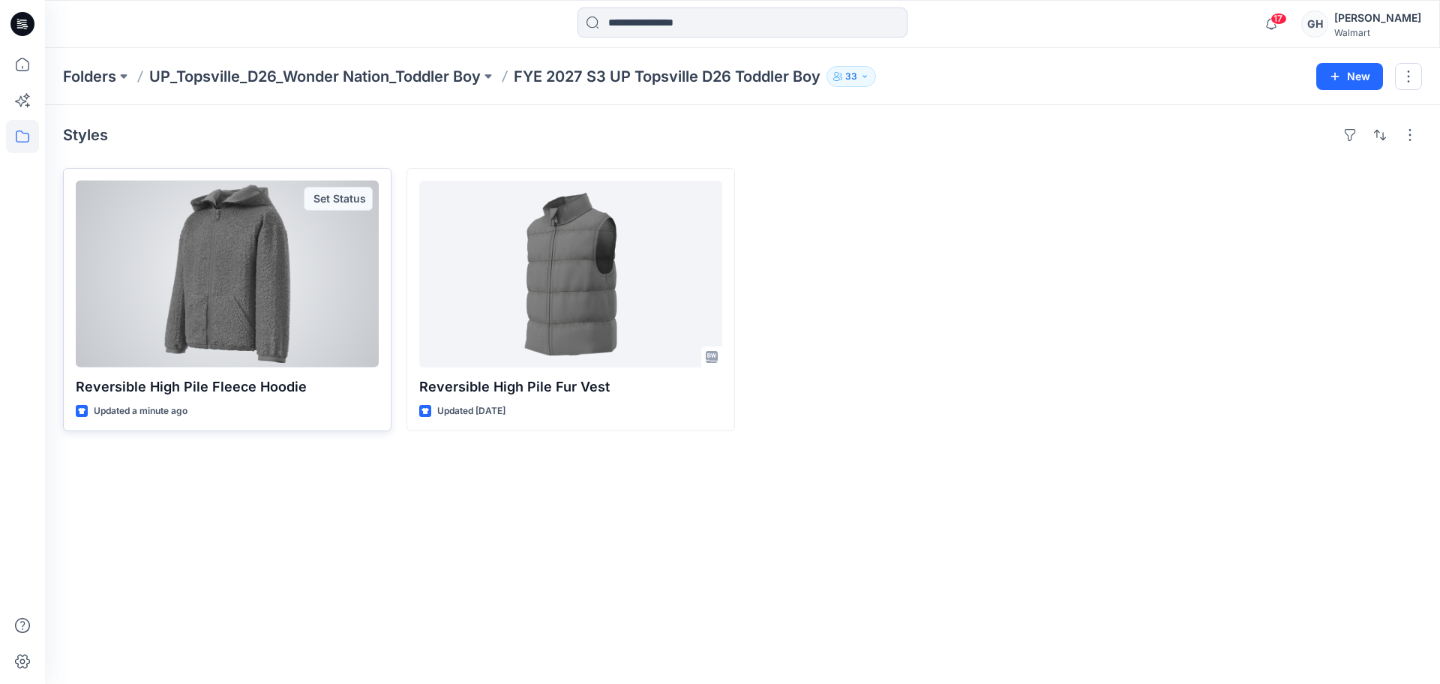
click at [244, 307] on div at bounding box center [227, 274] width 303 height 187
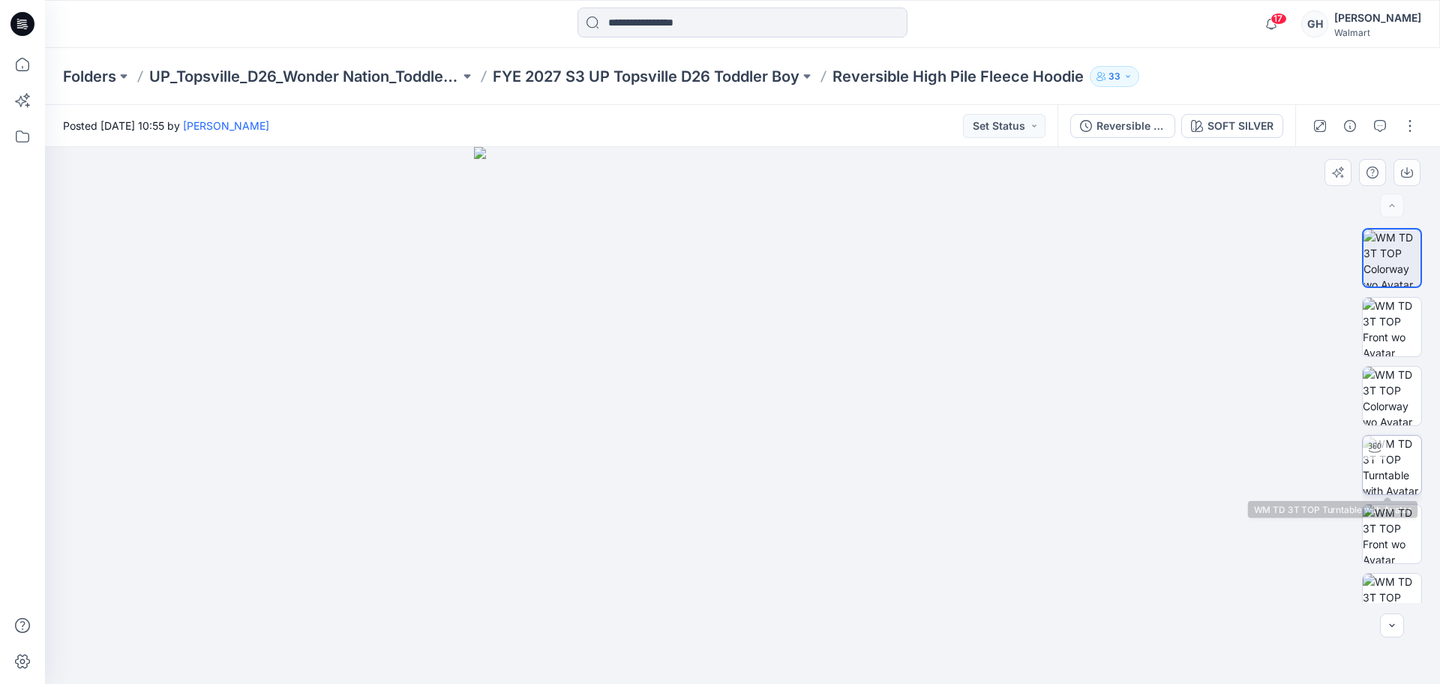
click at [1394, 449] on img at bounding box center [1391, 465] width 58 height 58
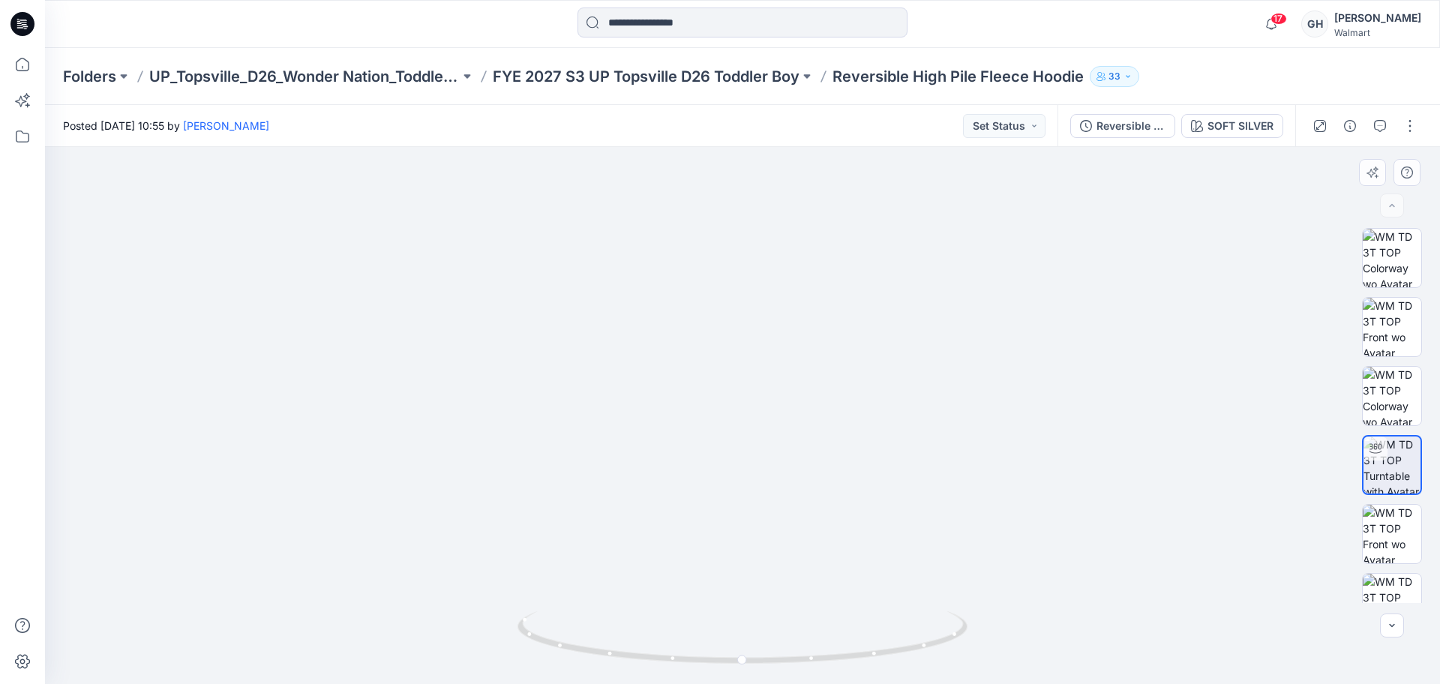
drag, startPoint x: 764, startPoint y: 356, endPoint x: 754, endPoint y: 481, distance: 124.8
click at [754, 481] on img at bounding box center [742, 363] width 774 height 640
drag, startPoint x: 741, startPoint y: 652, endPoint x: 541, endPoint y: 637, distance: 200.7
click at [541, 637] on icon at bounding box center [744, 639] width 454 height 56
click at [1389, 514] on img at bounding box center [1391, 534] width 58 height 58
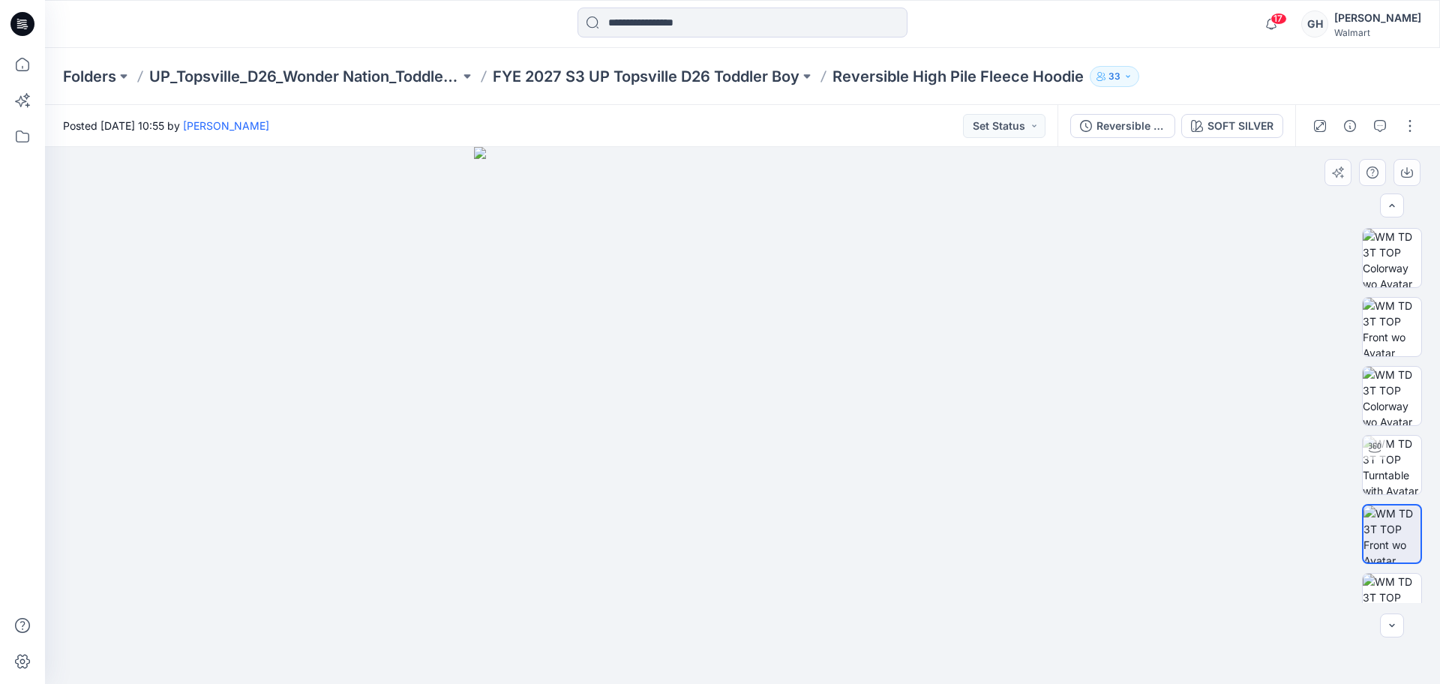
scroll to position [168, 0]
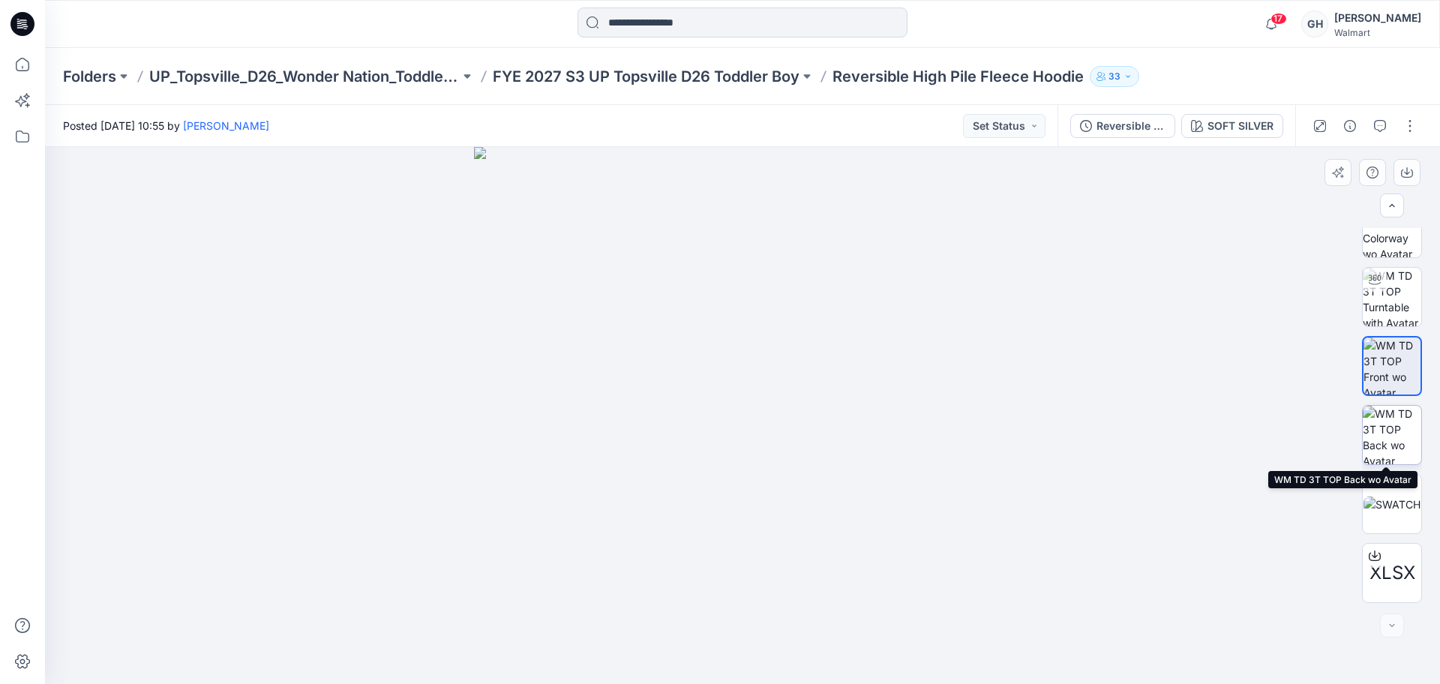
click at [1387, 441] on img at bounding box center [1391, 435] width 58 height 58
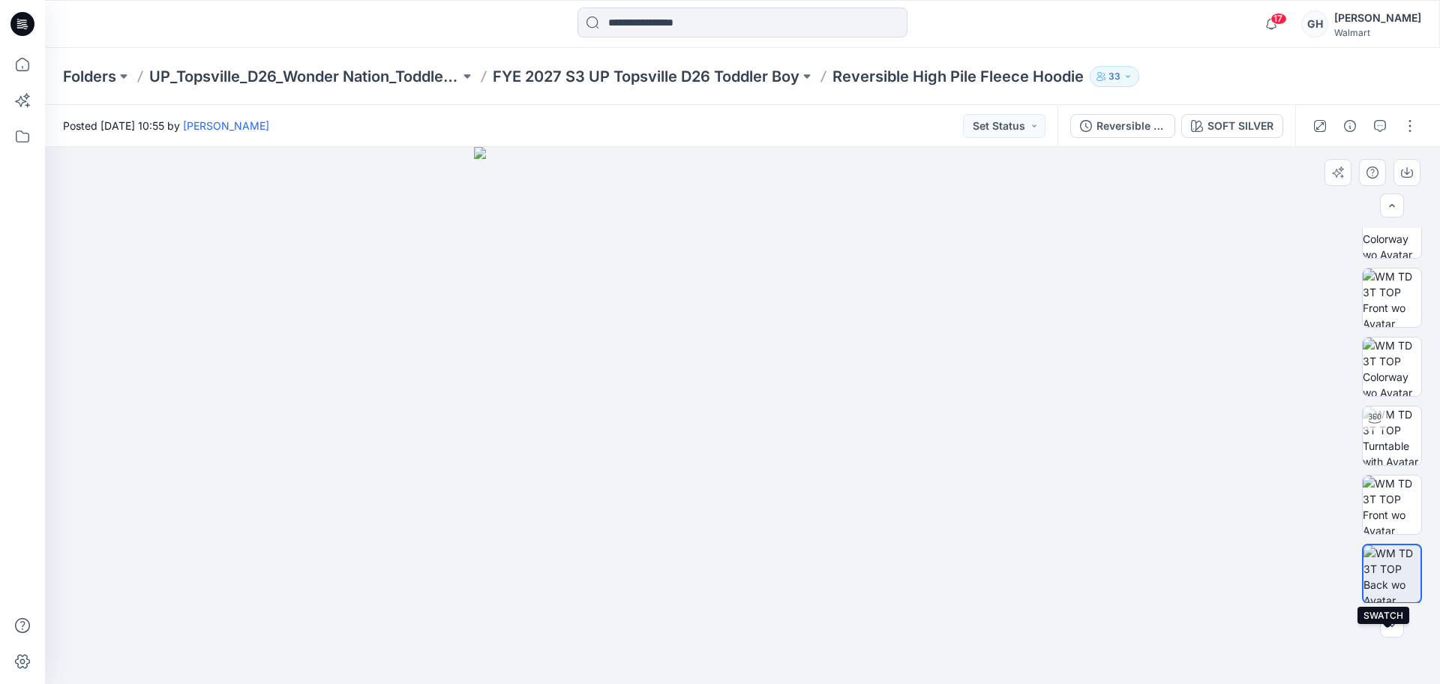
scroll to position [0, 0]
click at [1410, 120] on button "button" at bounding box center [1410, 126] width 24 height 24
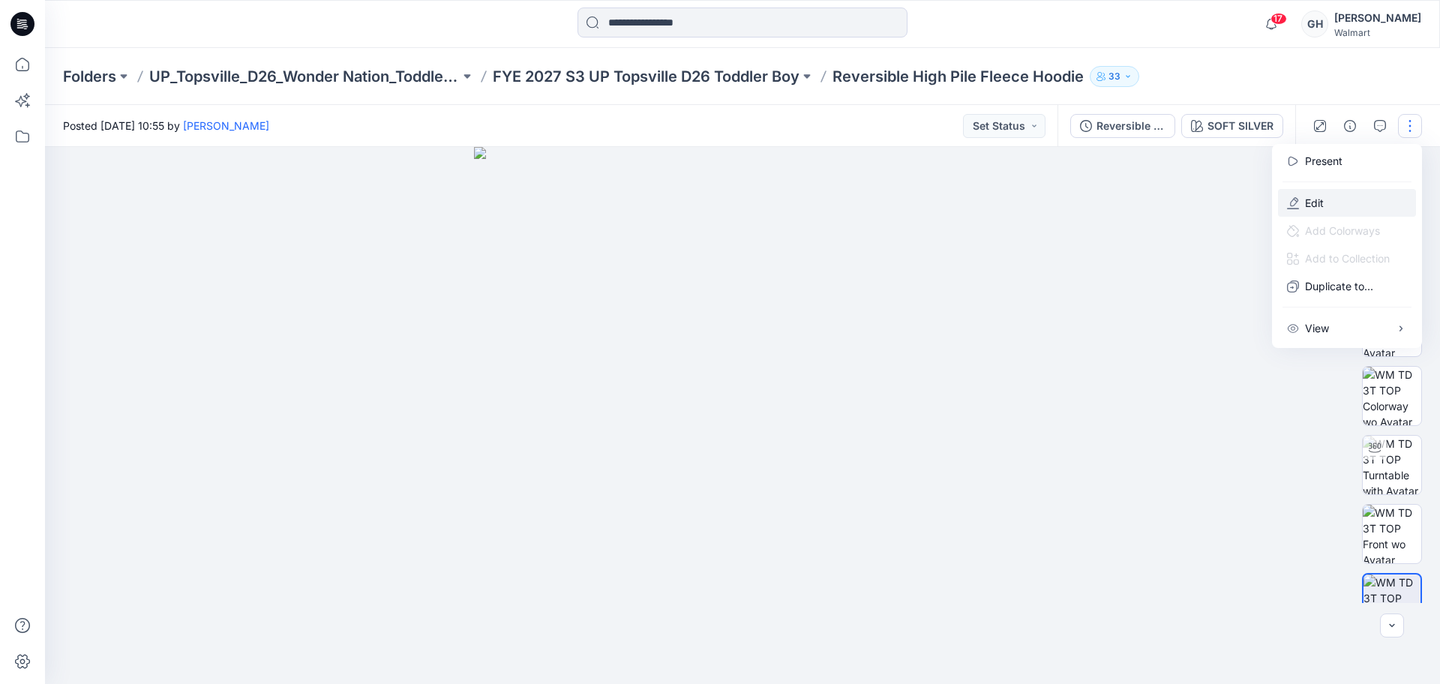
click at [1345, 207] on button "Edit" at bounding box center [1347, 203] width 138 height 28
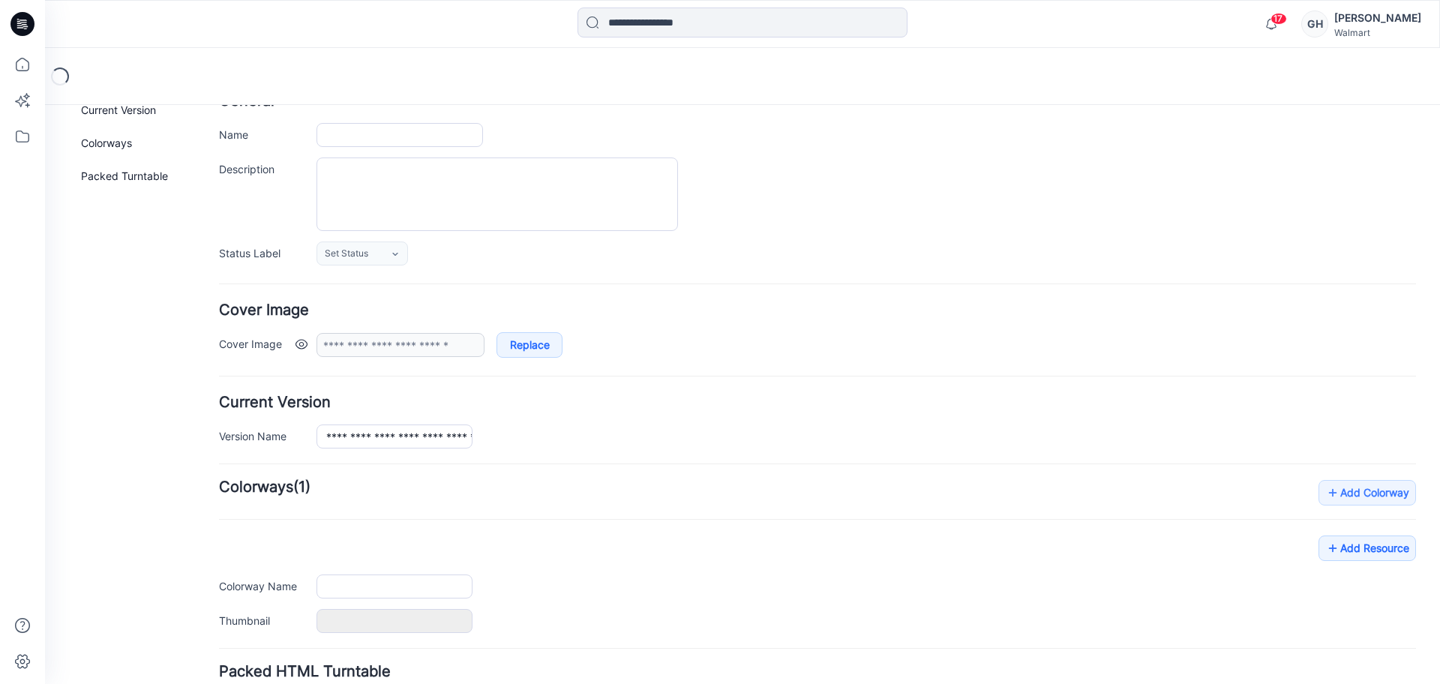
type input "**********"
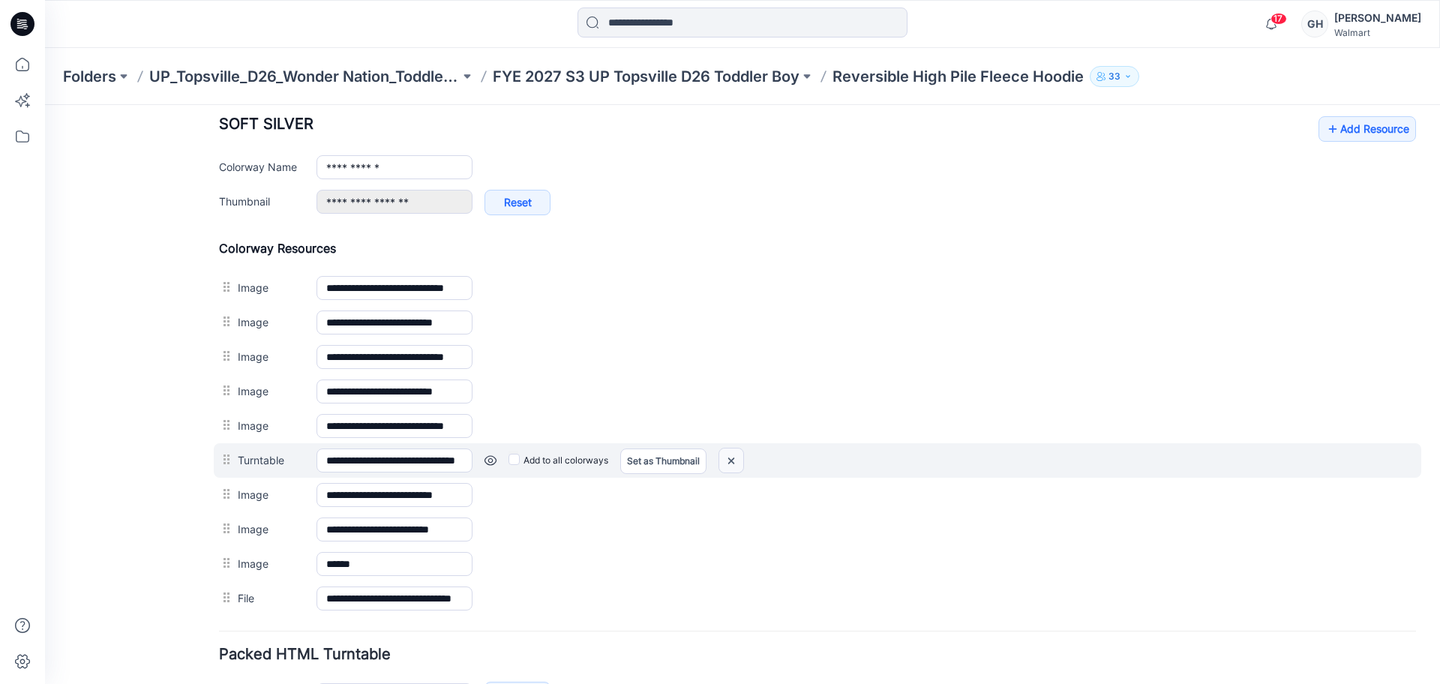
scroll to position [693, 0]
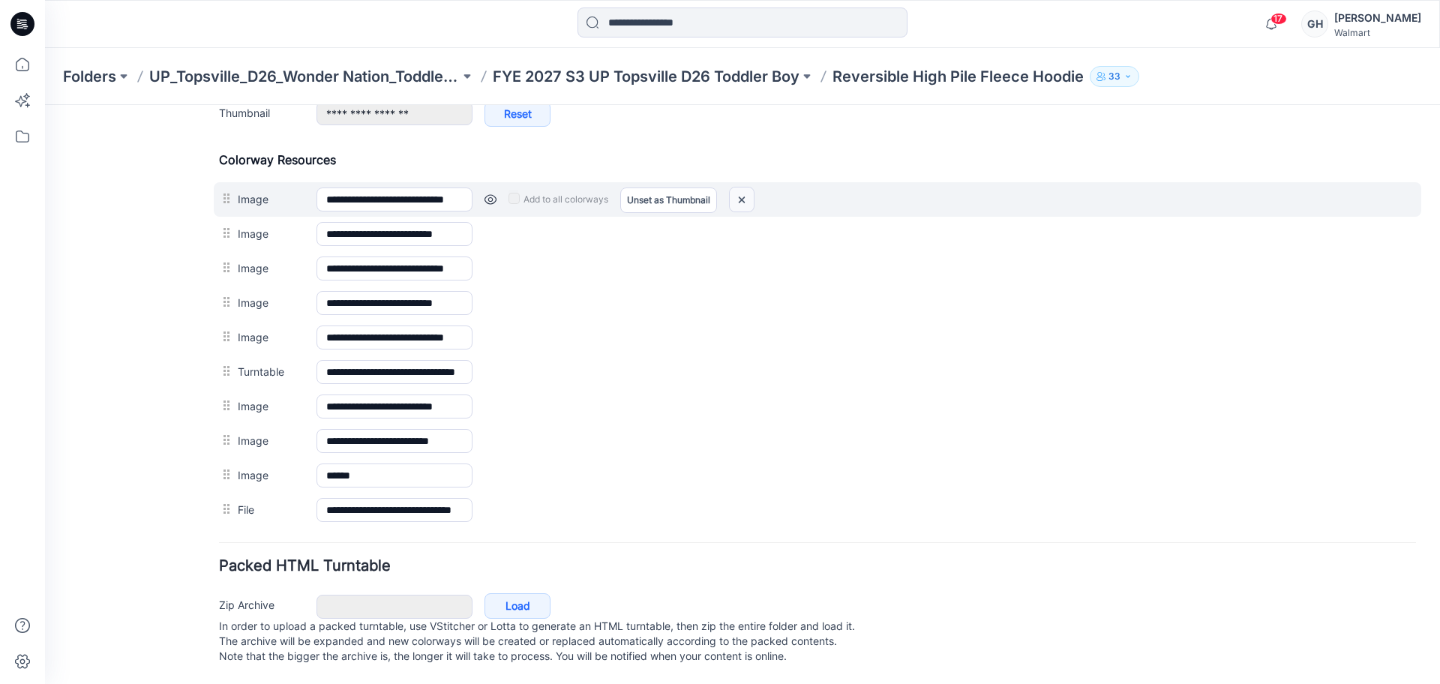
drag, startPoint x: 745, startPoint y: 182, endPoint x: 804, endPoint y: 106, distance: 96.1
click at [744, 187] on img at bounding box center [741, 199] width 24 height 25
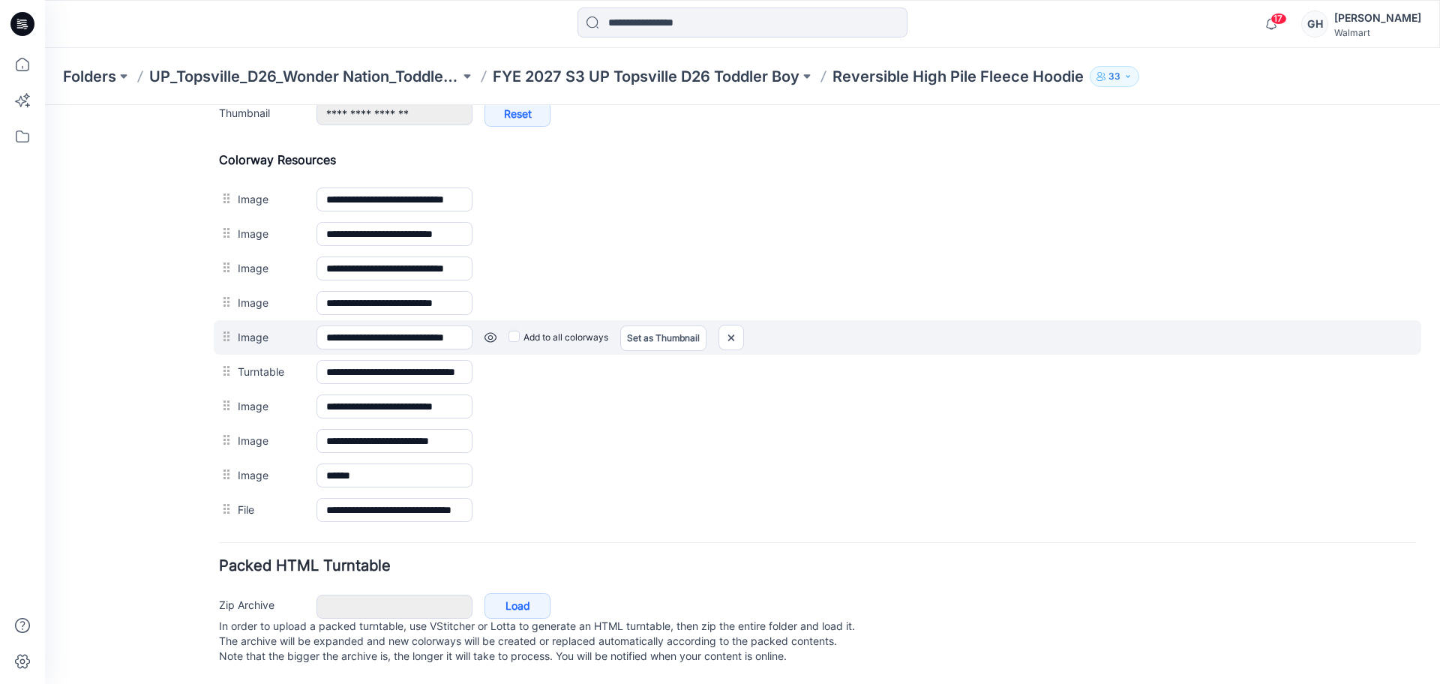
scroll to position [624, 0]
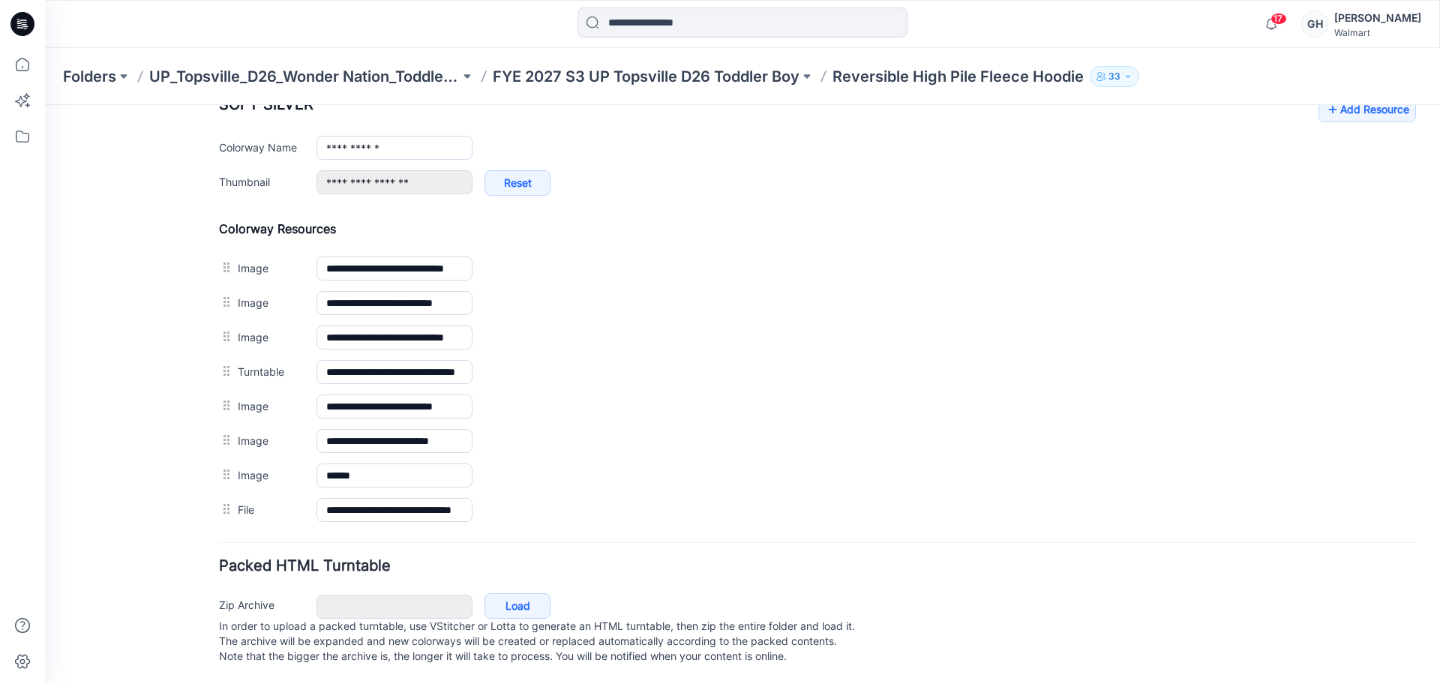
click at [45, 105] on link "Set as Thumbnail" at bounding box center [45, 105] width 0 height 0
click at [666, 79] on p "FYE 2027 S3 UP Topsville D26 Toddler Boy" at bounding box center [646, 76] width 307 height 21
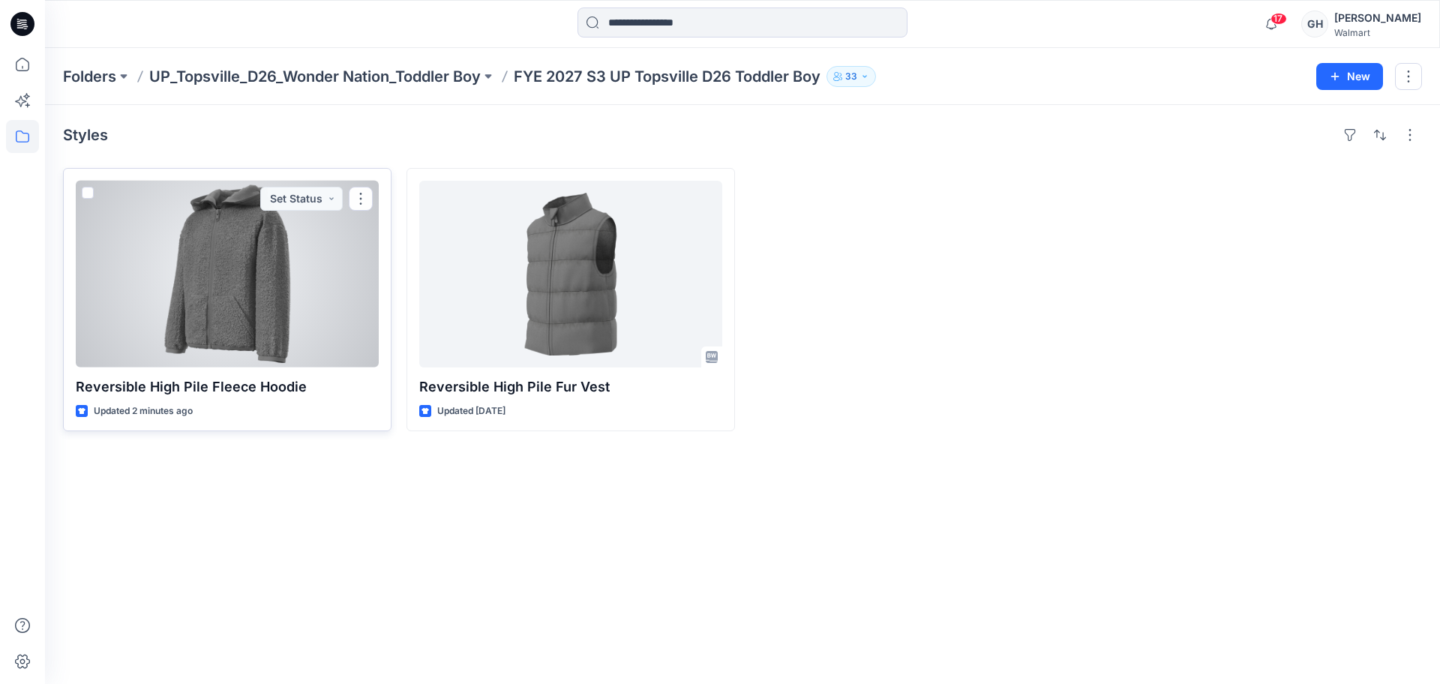
click at [271, 310] on div at bounding box center [227, 274] width 303 height 187
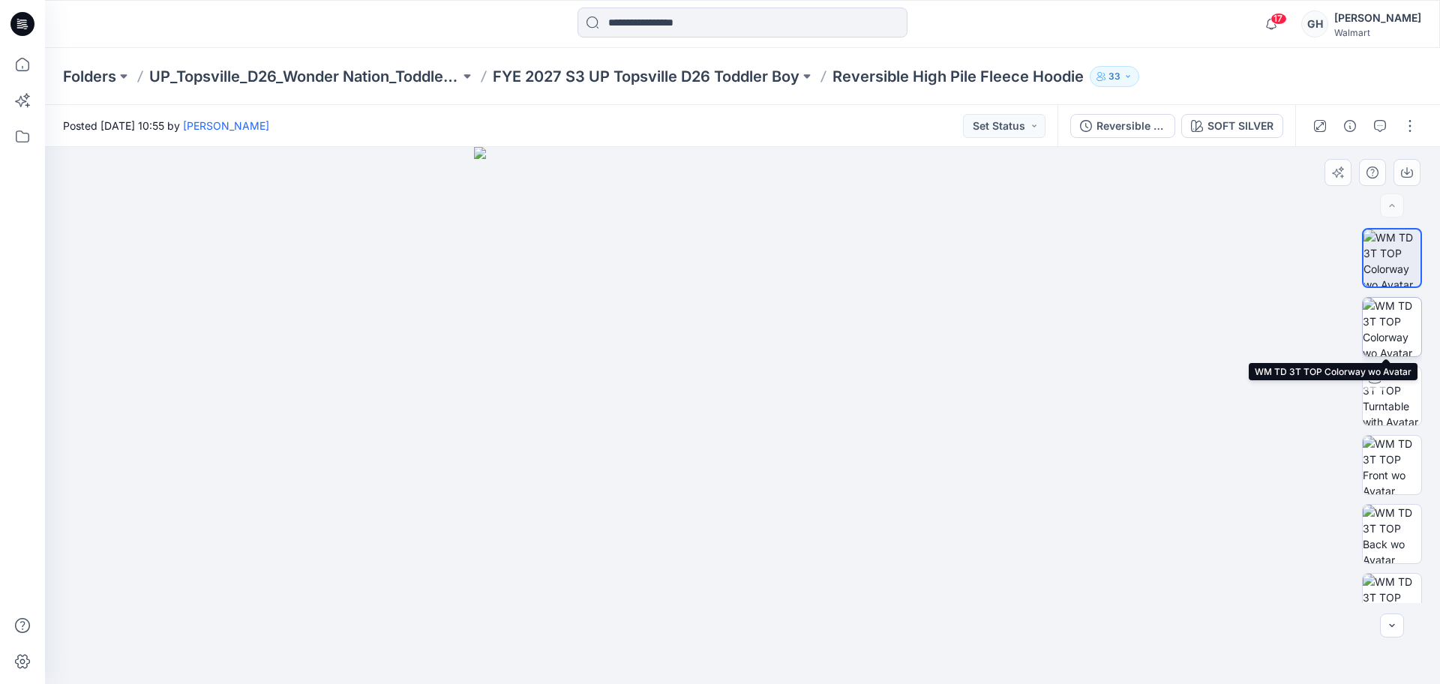
click at [1389, 307] on img at bounding box center [1391, 327] width 58 height 58
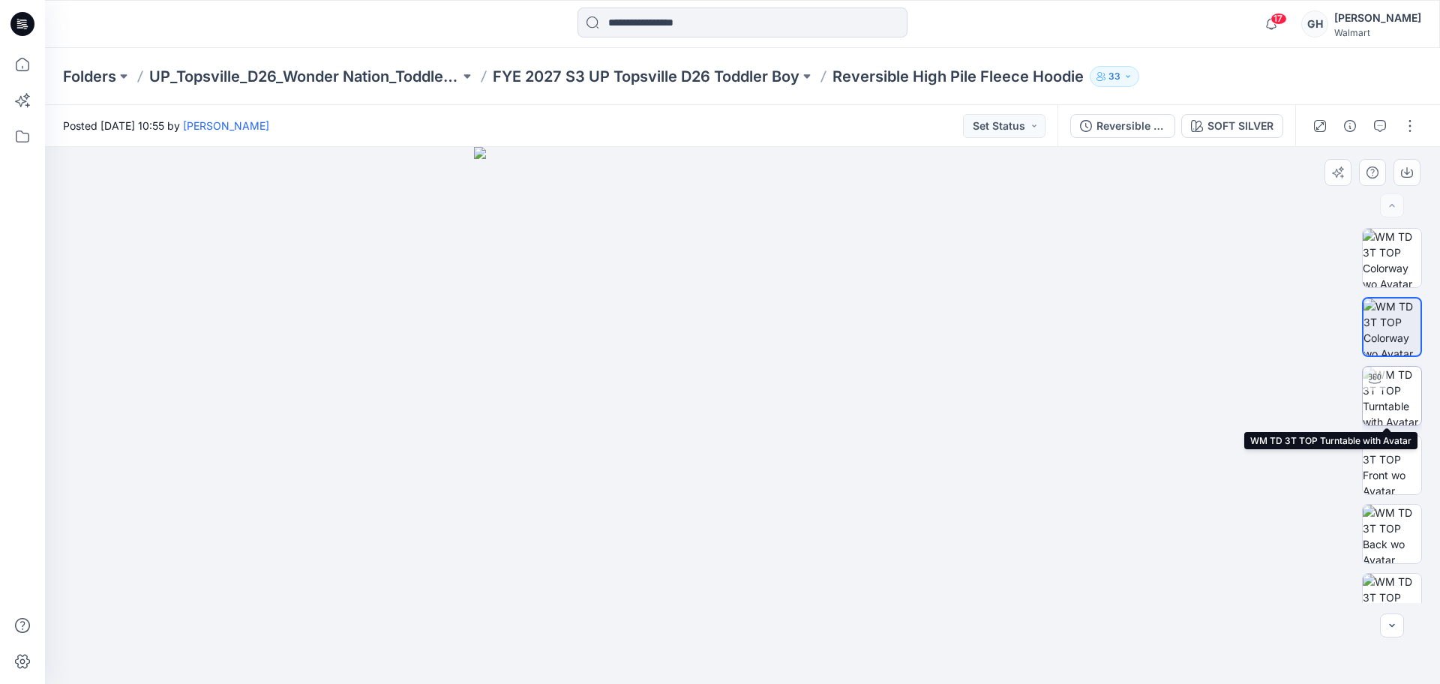
click at [1396, 394] on img at bounding box center [1391, 396] width 58 height 58
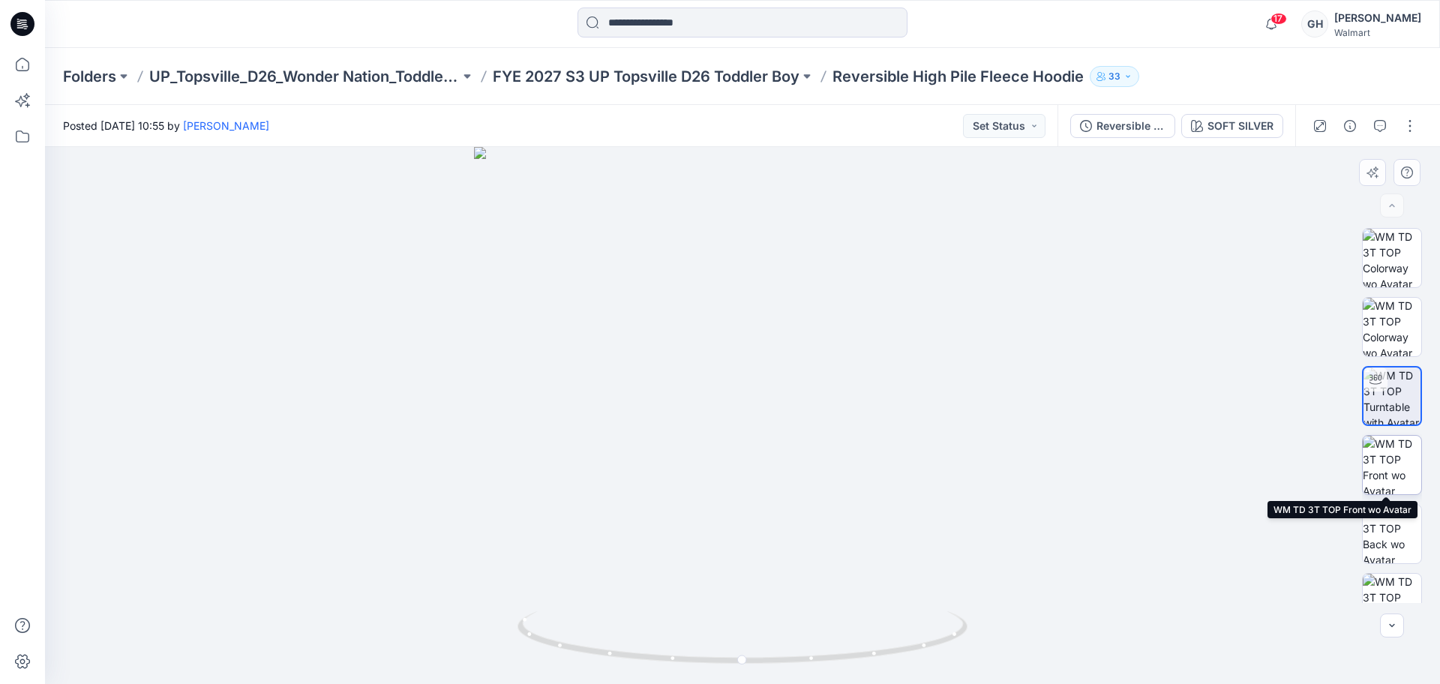
click at [1390, 464] on img at bounding box center [1391, 465] width 58 height 58
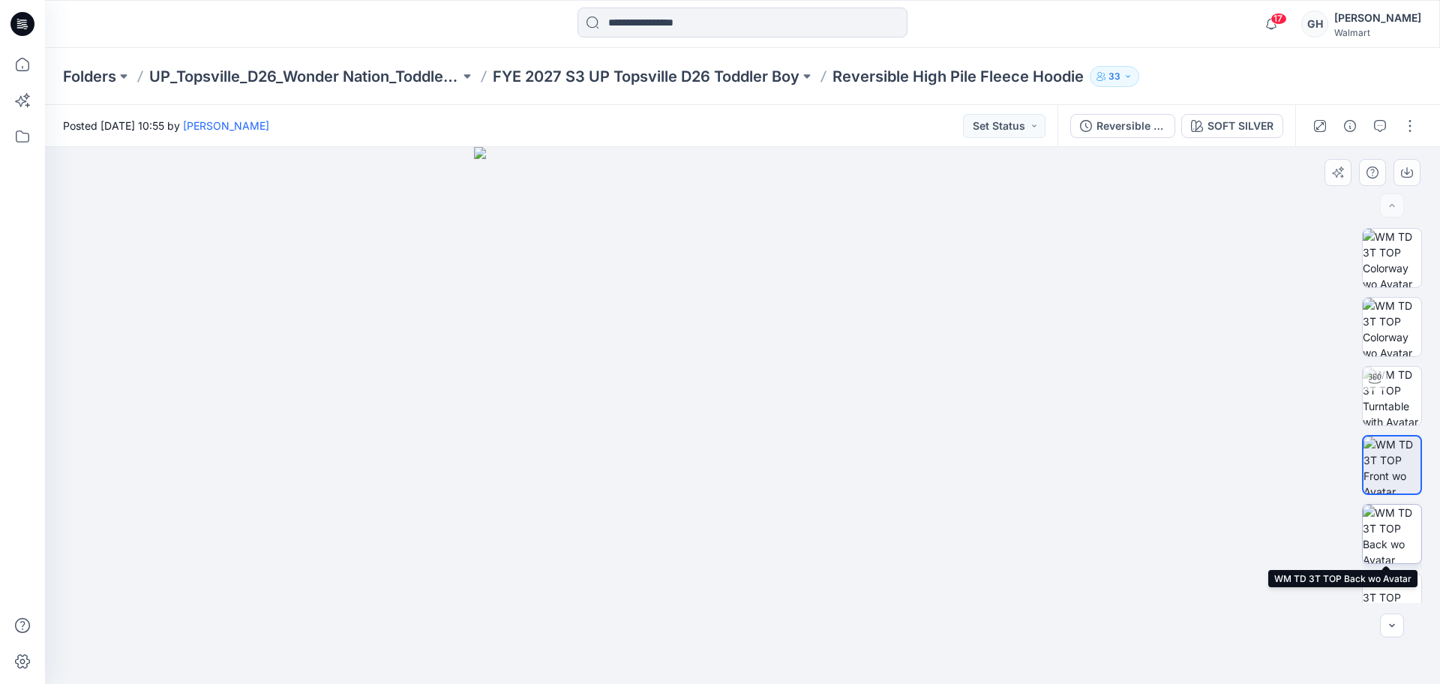
click at [1383, 526] on img at bounding box center [1391, 534] width 58 height 58
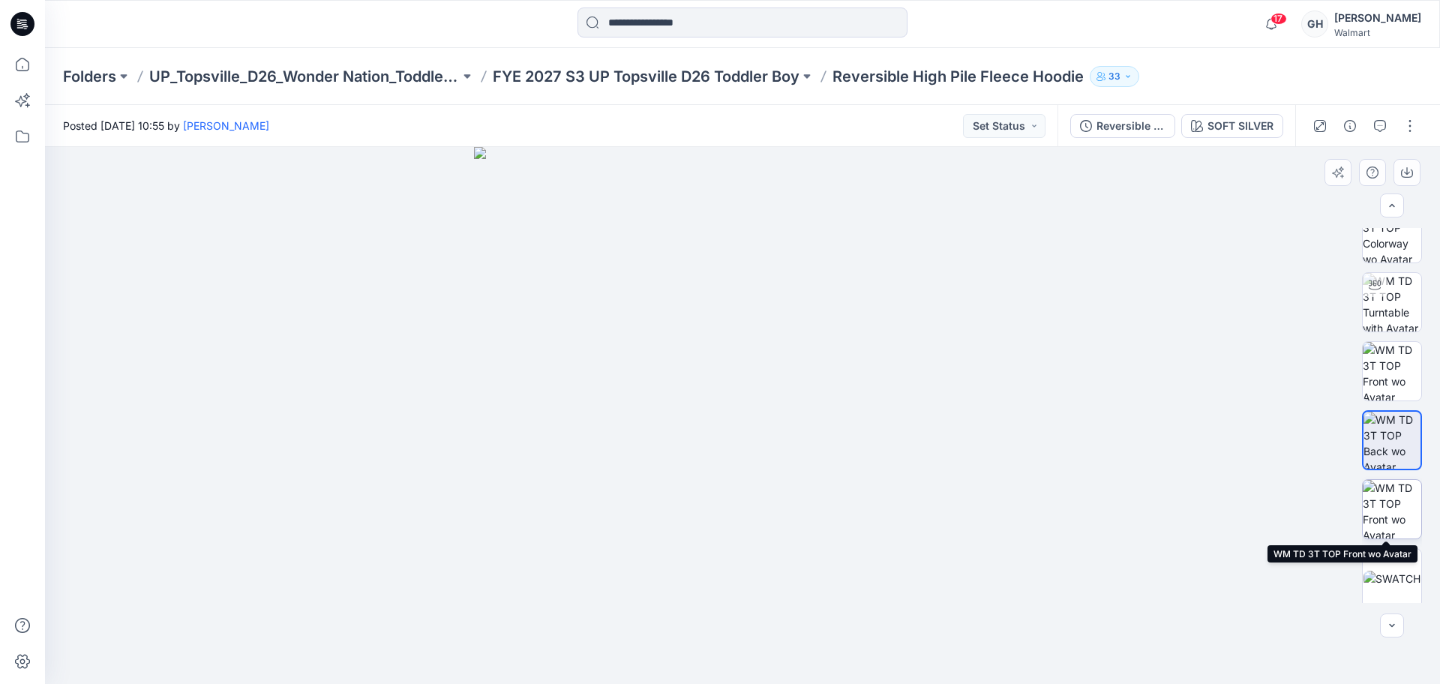
click at [1386, 493] on img at bounding box center [1391, 509] width 58 height 58
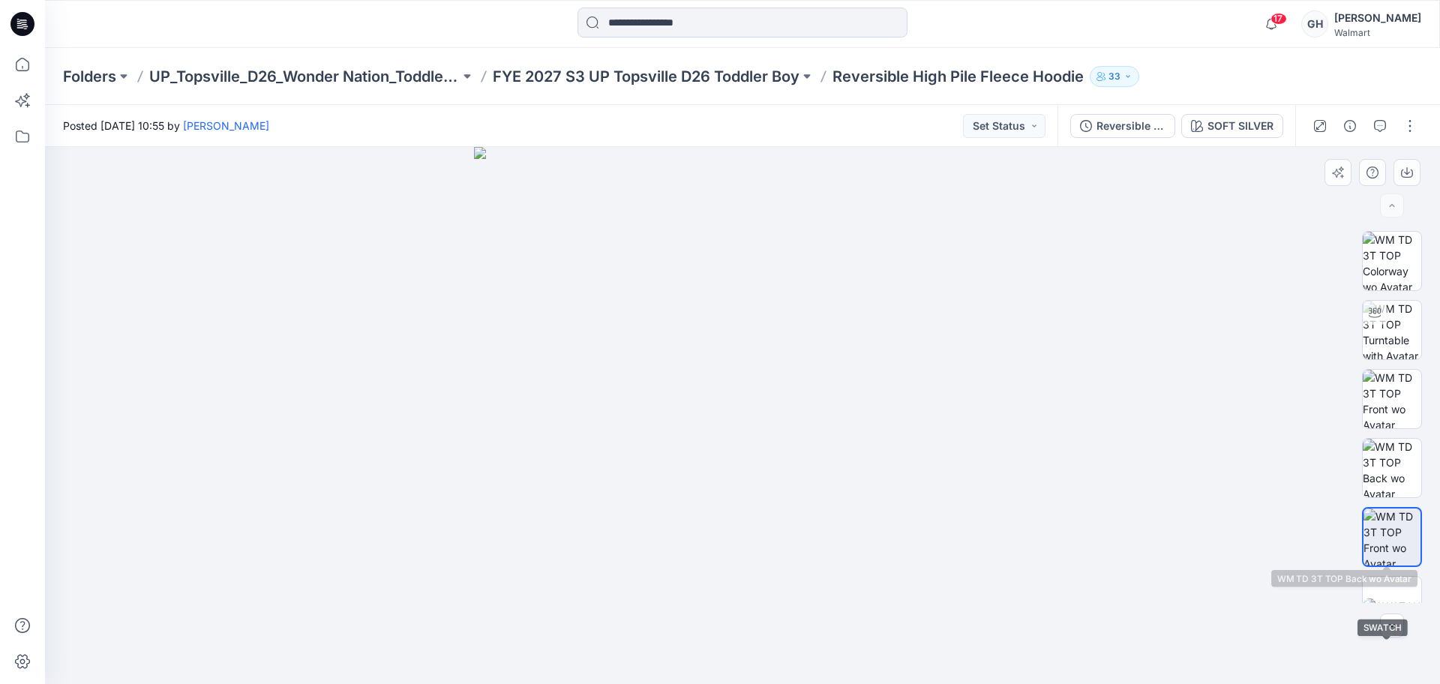
scroll to position [0, 0]
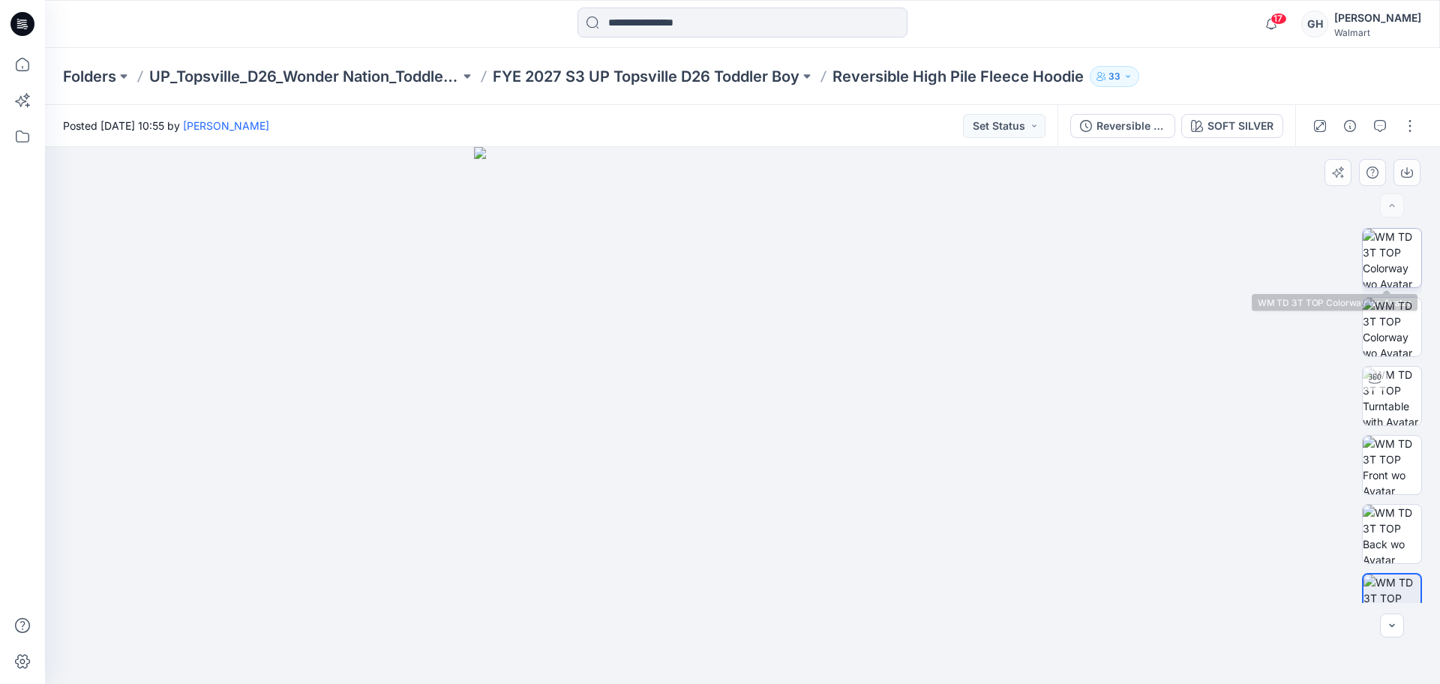
drag, startPoint x: 1386, startPoint y: 261, endPoint x: 1387, endPoint y: 270, distance: 9.1
click at [1386, 262] on img at bounding box center [1391, 258] width 58 height 58
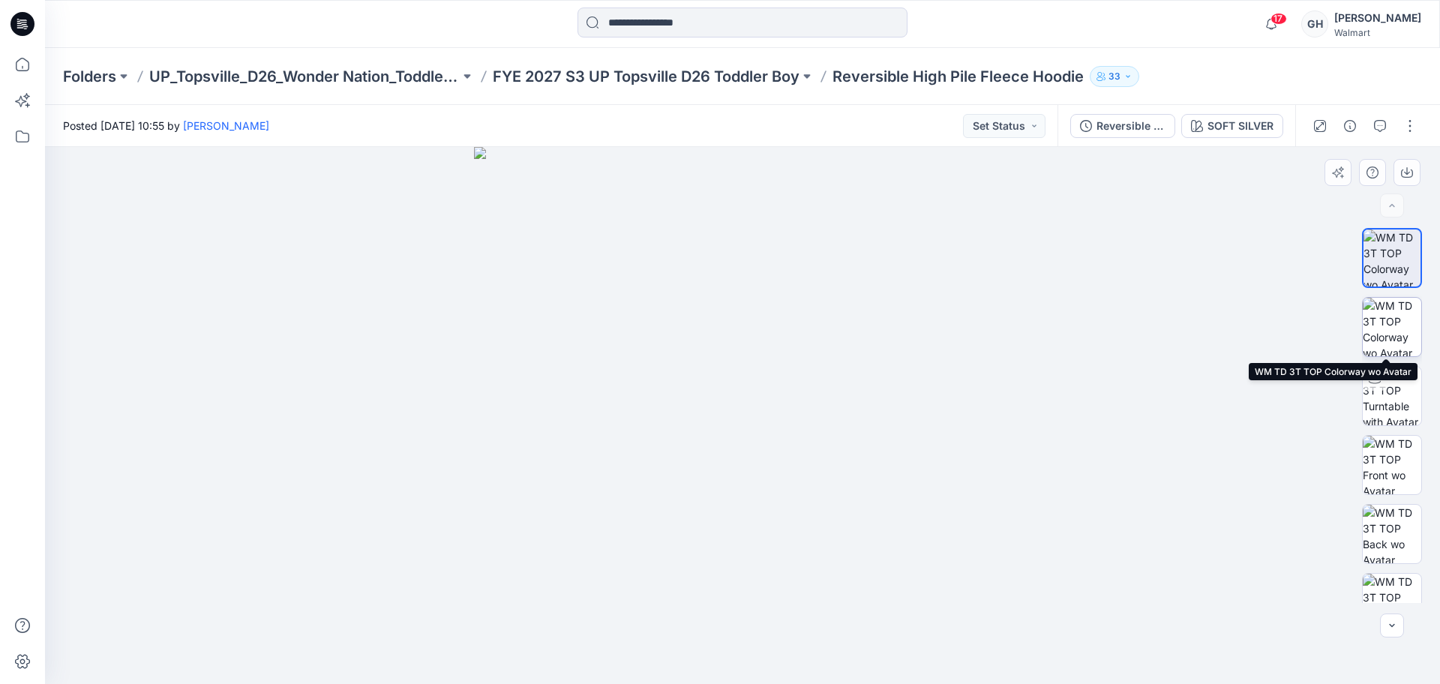
click at [1392, 320] on img at bounding box center [1391, 327] width 58 height 58
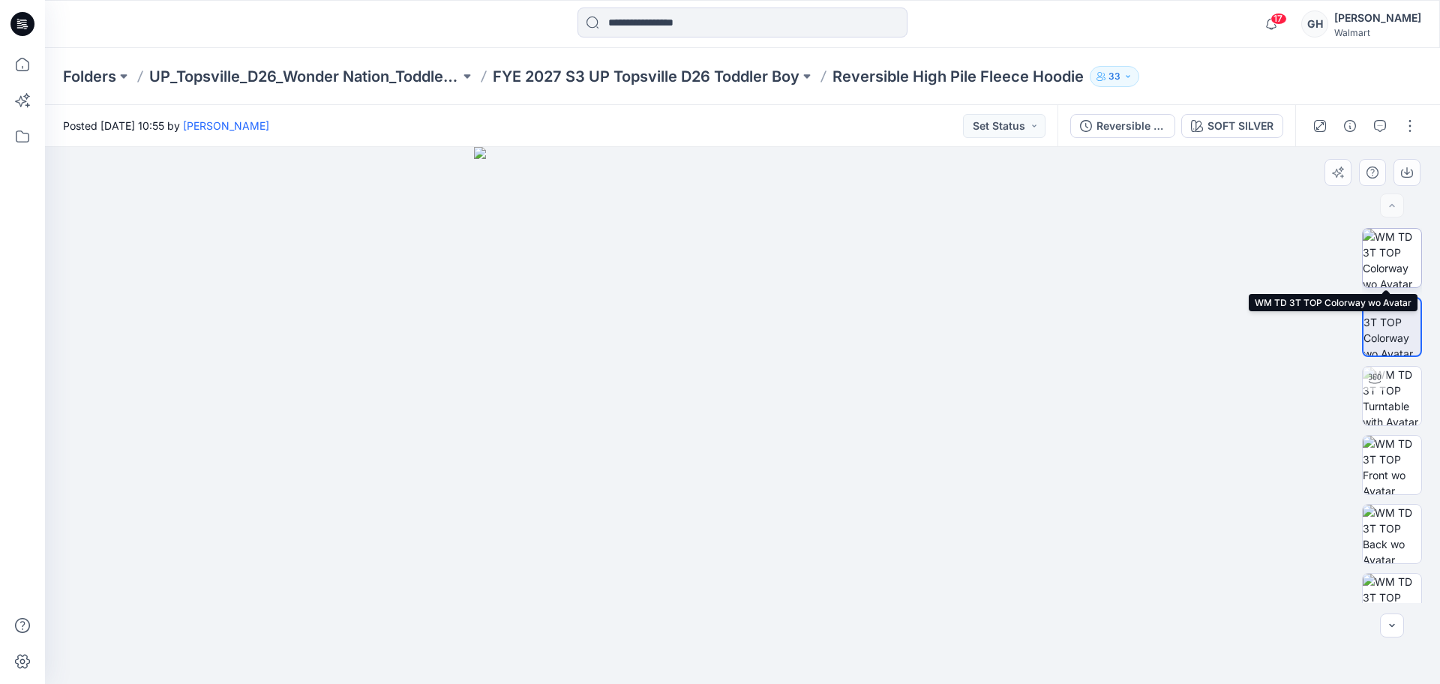
click at [1398, 250] on img at bounding box center [1391, 258] width 58 height 58
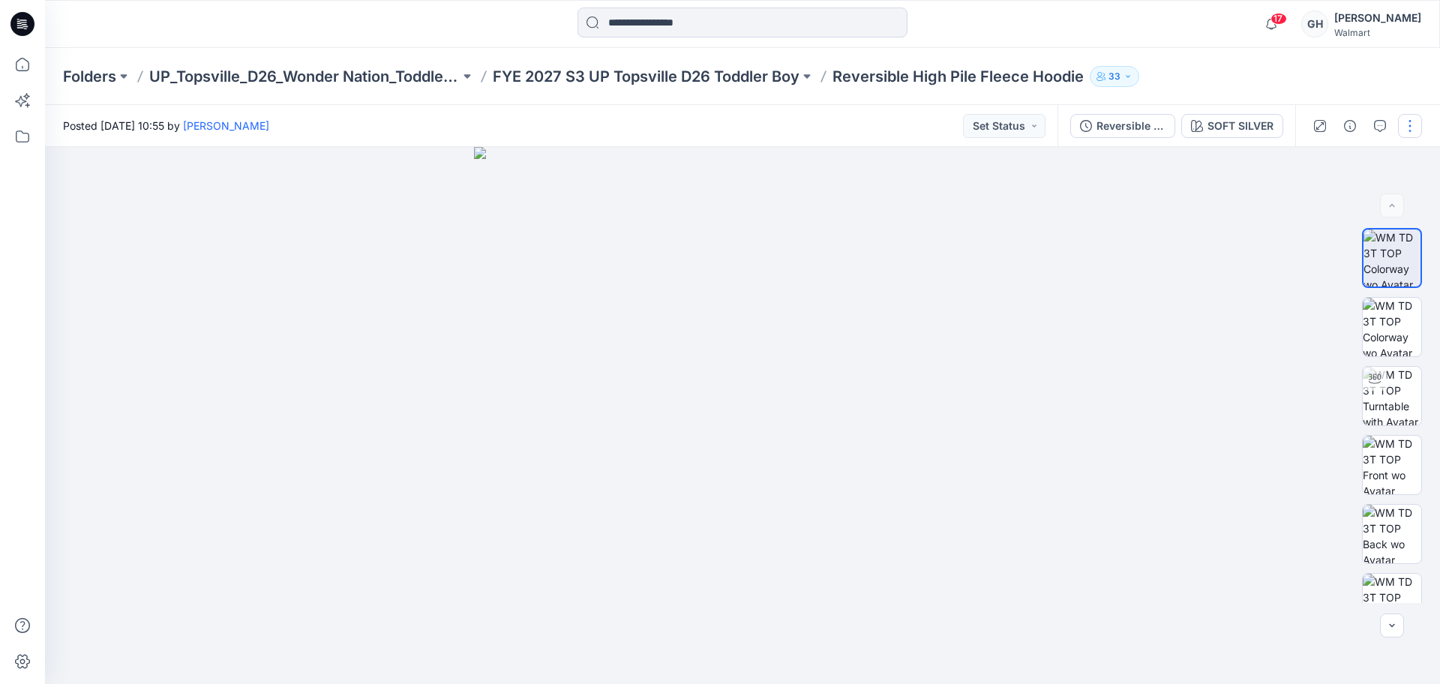
click at [1409, 118] on button "button" at bounding box center [1410, 126] width 24 height 24
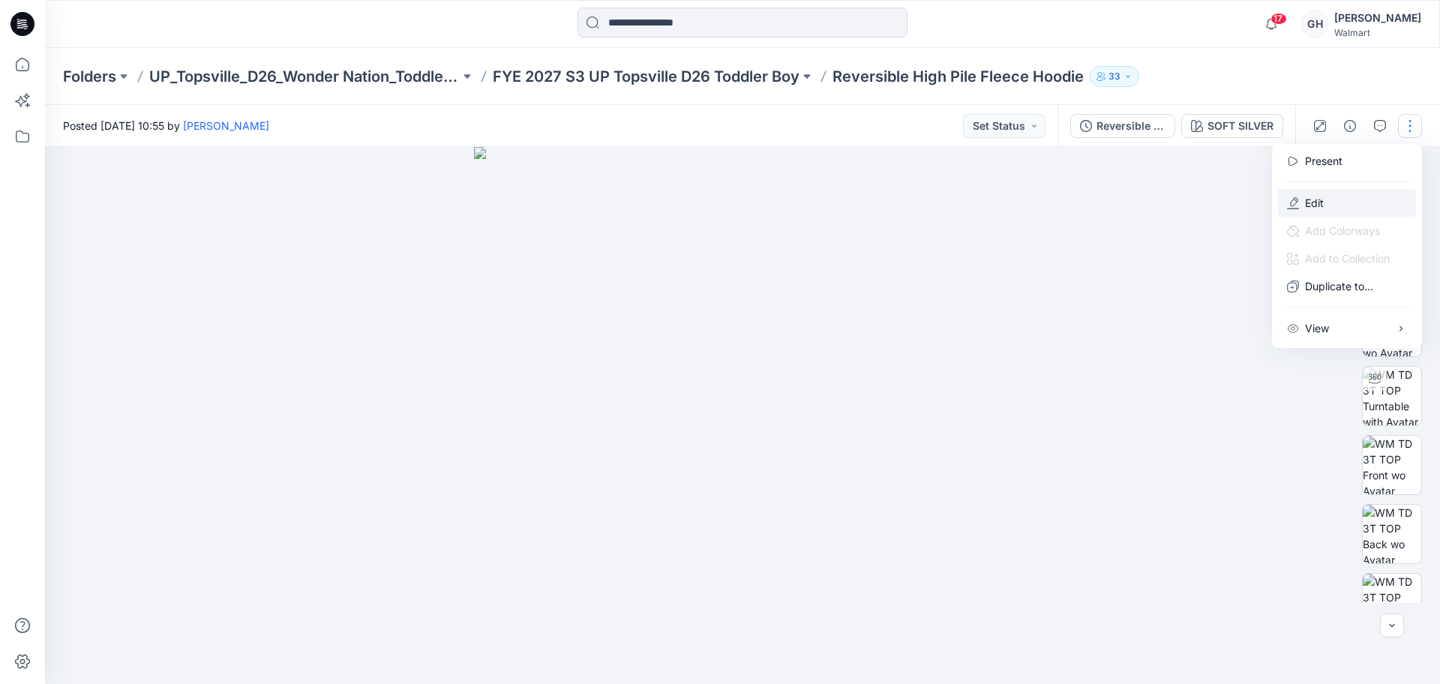
click at [1311, 202] on p "Edit" at bounding box center [1314, 203] width 19 height 16
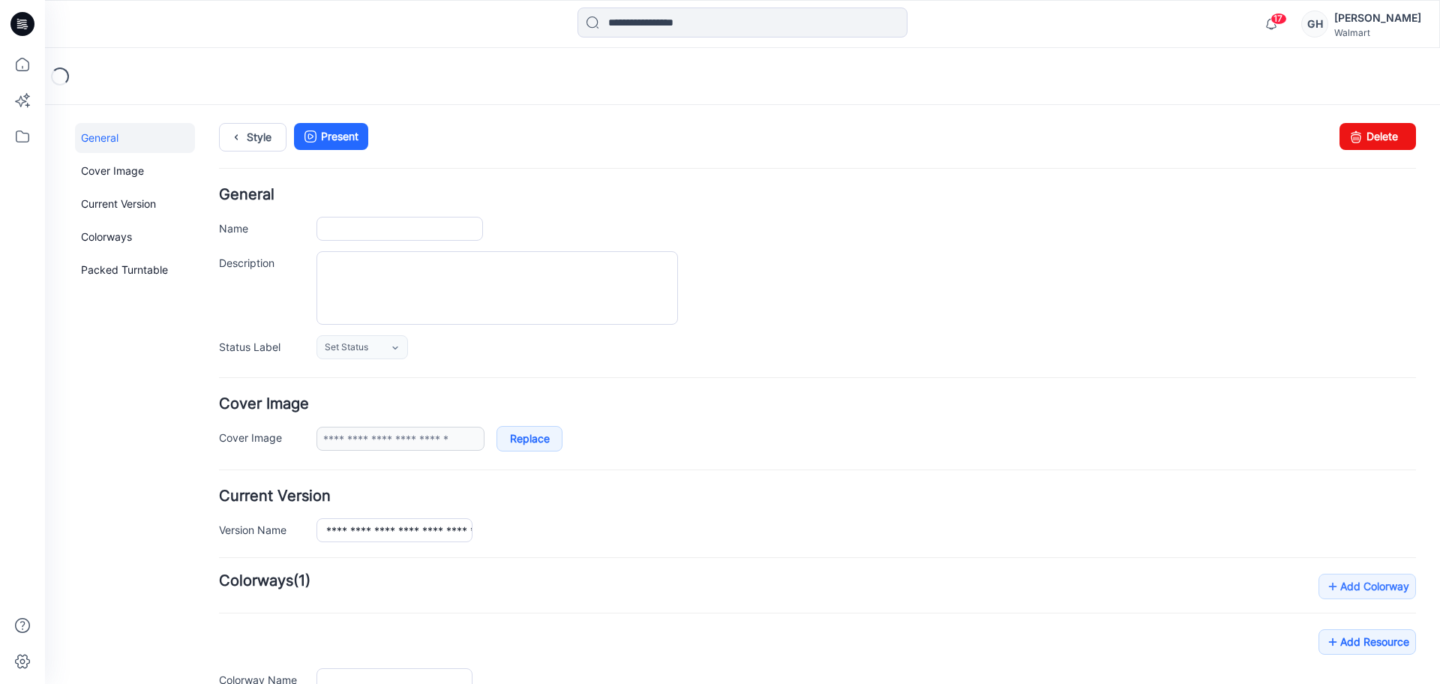
type input "**********"
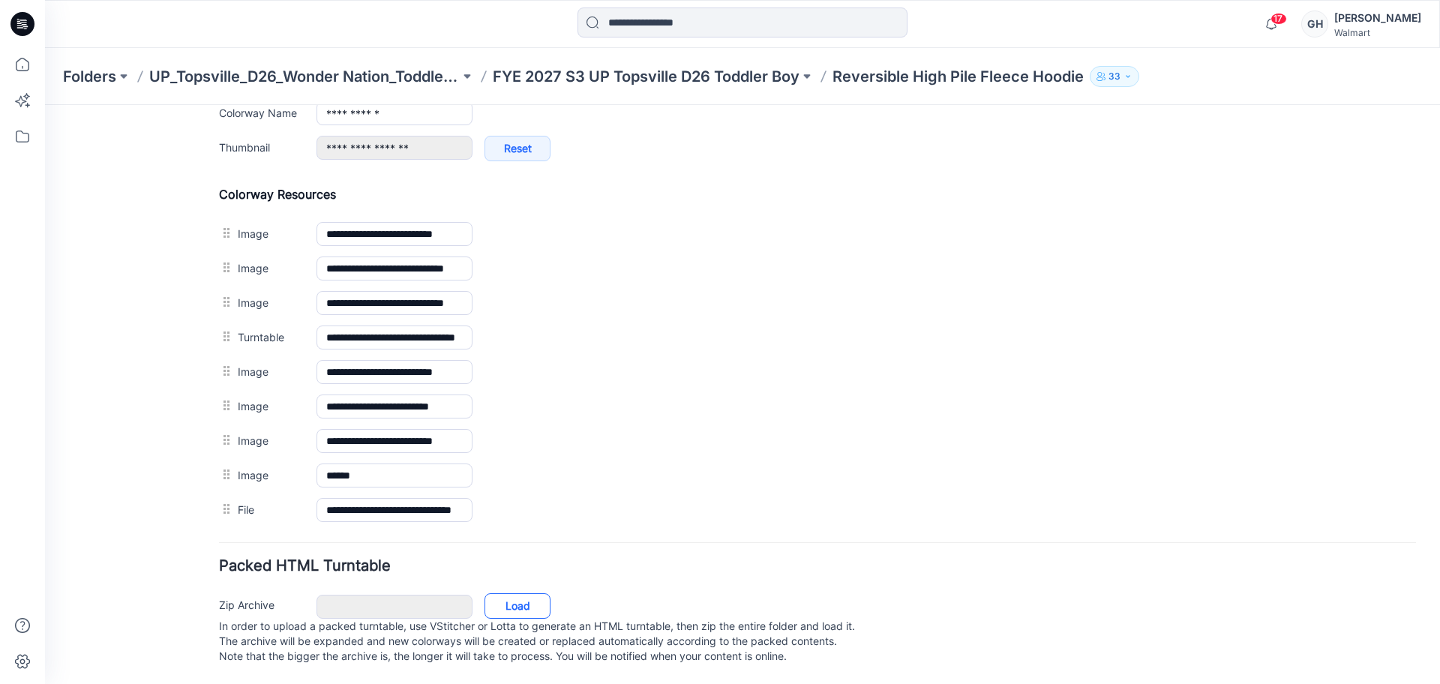
scroll to position [565, 0]
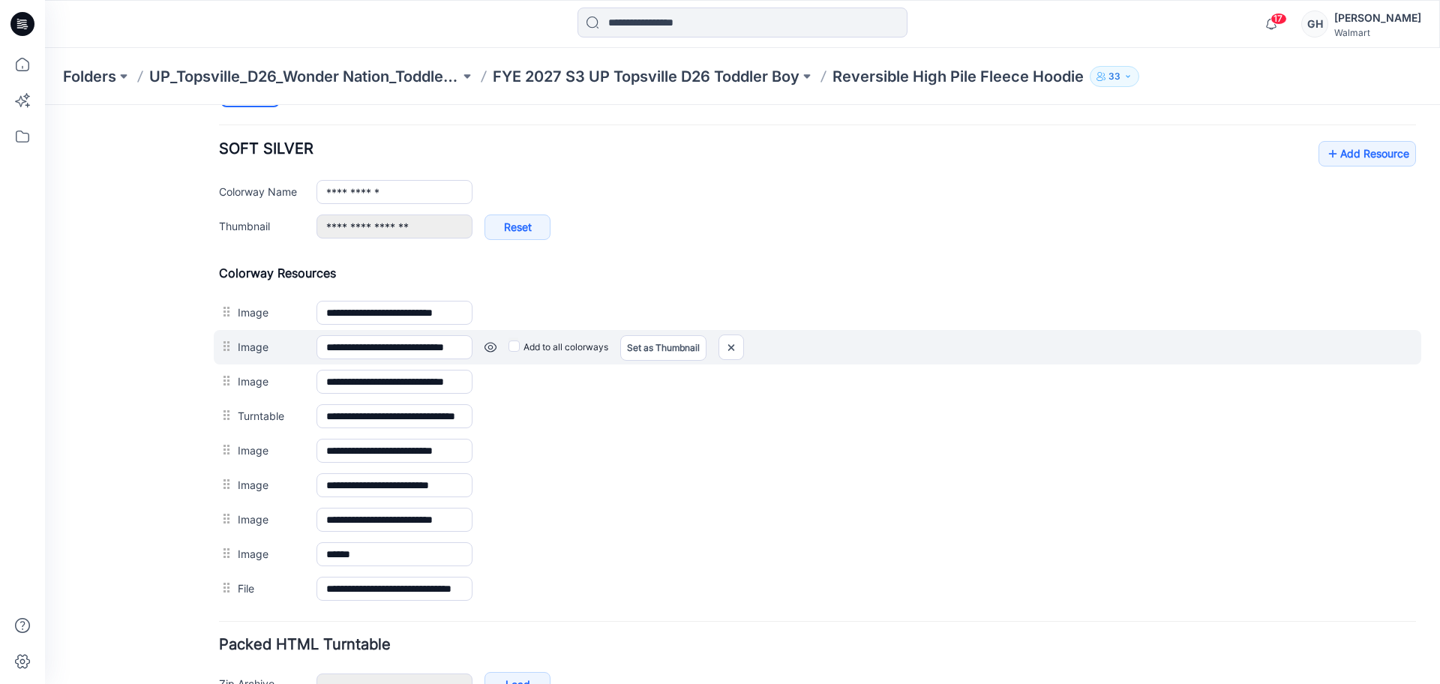
click at [489, 346] on link at bounding box center [490, 347] width 12 height 12
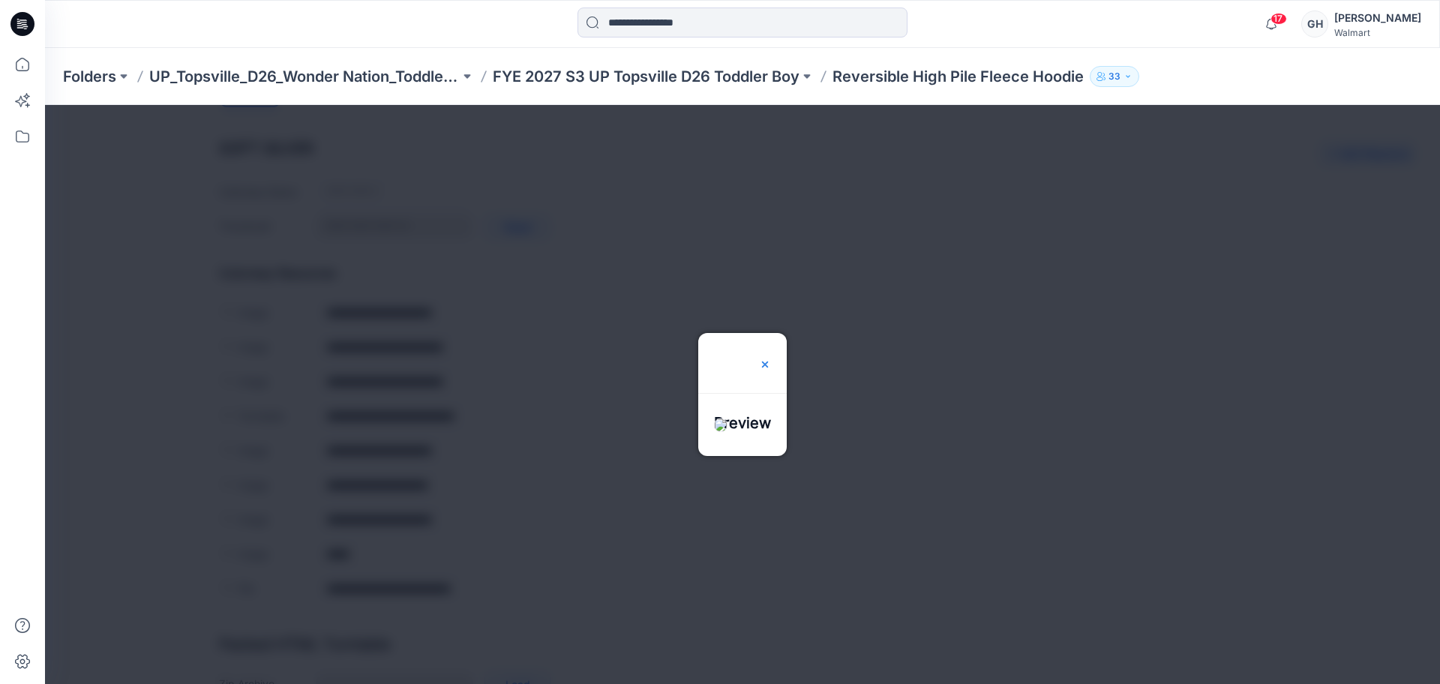
click at [771, 358] on img at bounding box center [765, 364] width 12 height 12
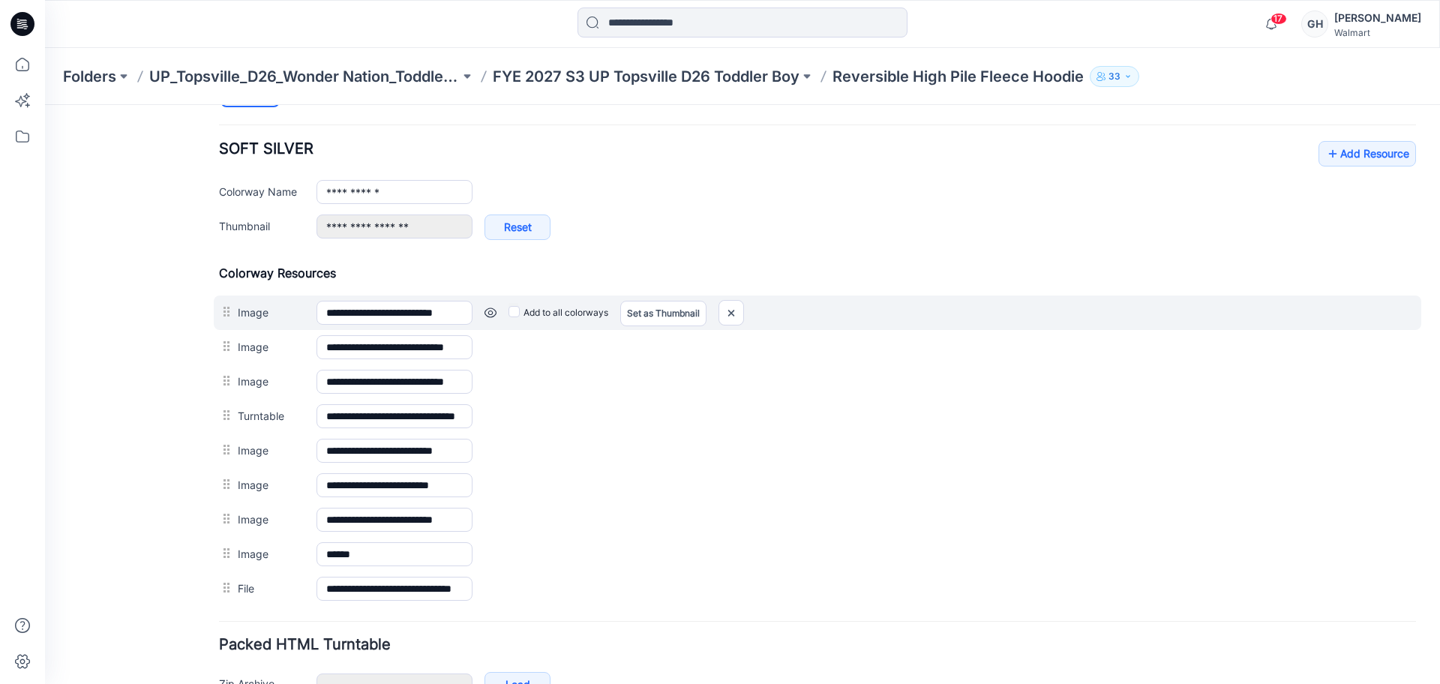
click at [490, 316] on link at bounding box center [490, 313] width 12 height 12
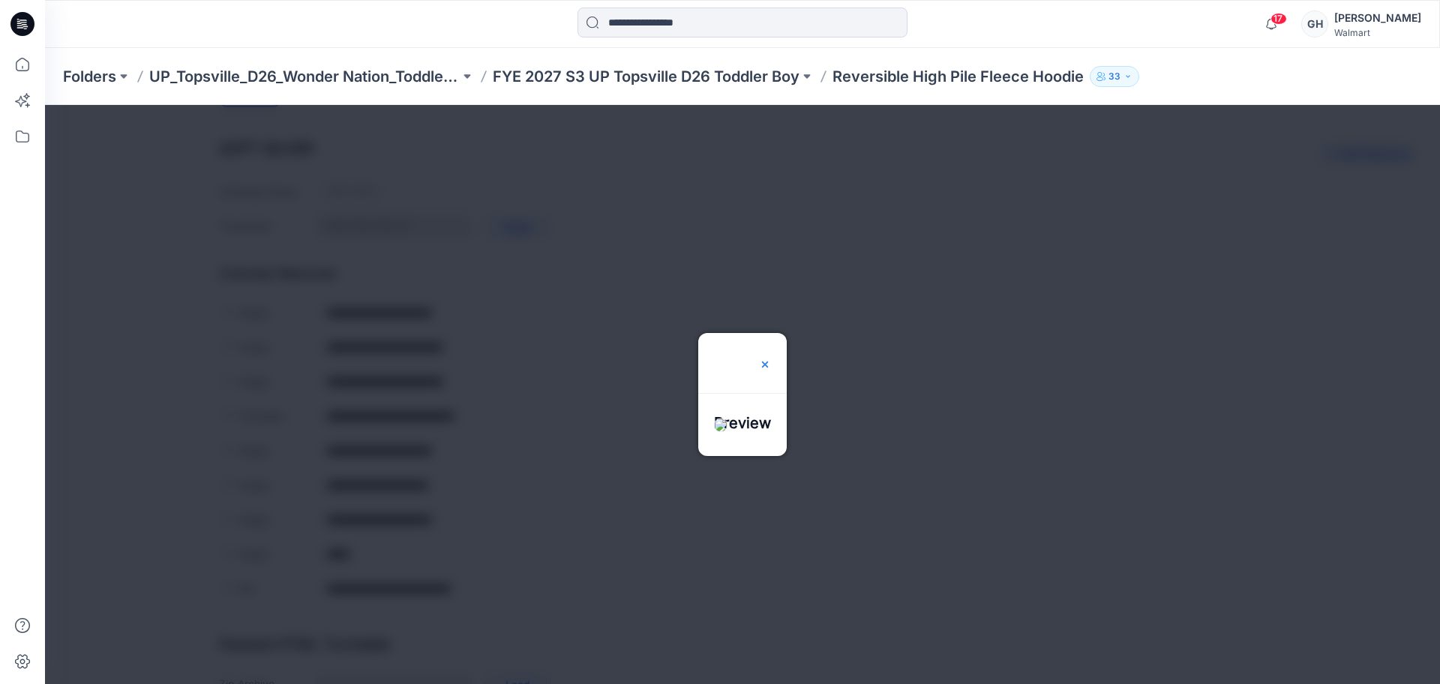
click at [759, 359] on img at bounding box center [765, 364] width 12 height 12
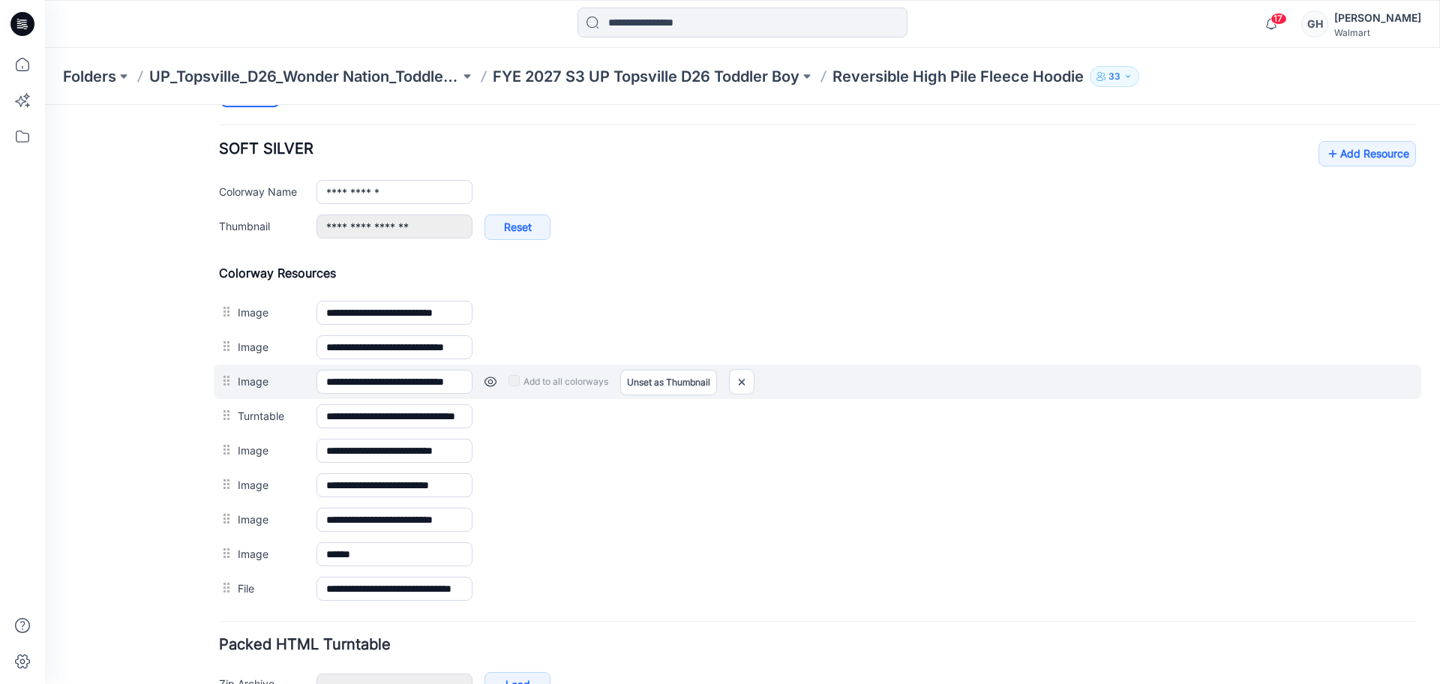
click at [487, 378] on link at bounding box center [490, 382] width 12 height 12
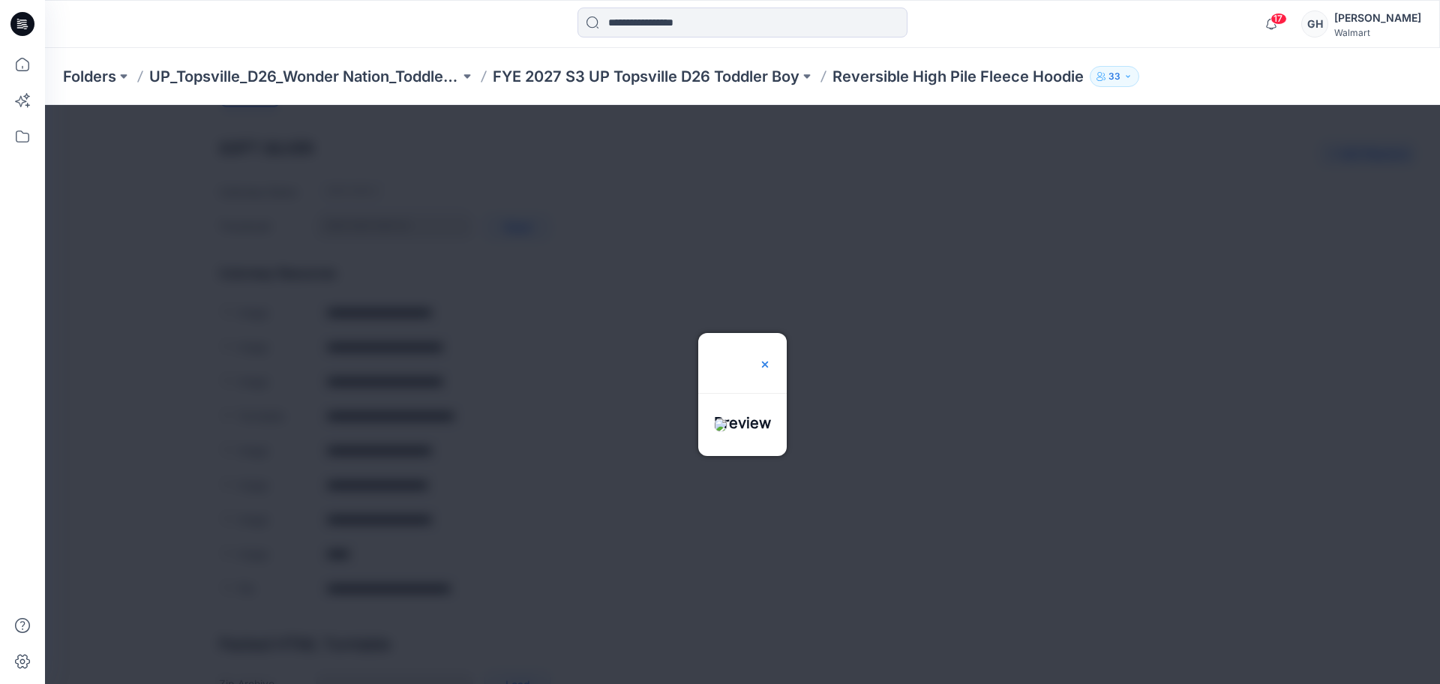
click at [771, 358] on img at bounding box center [765, 364] width 12 height 12
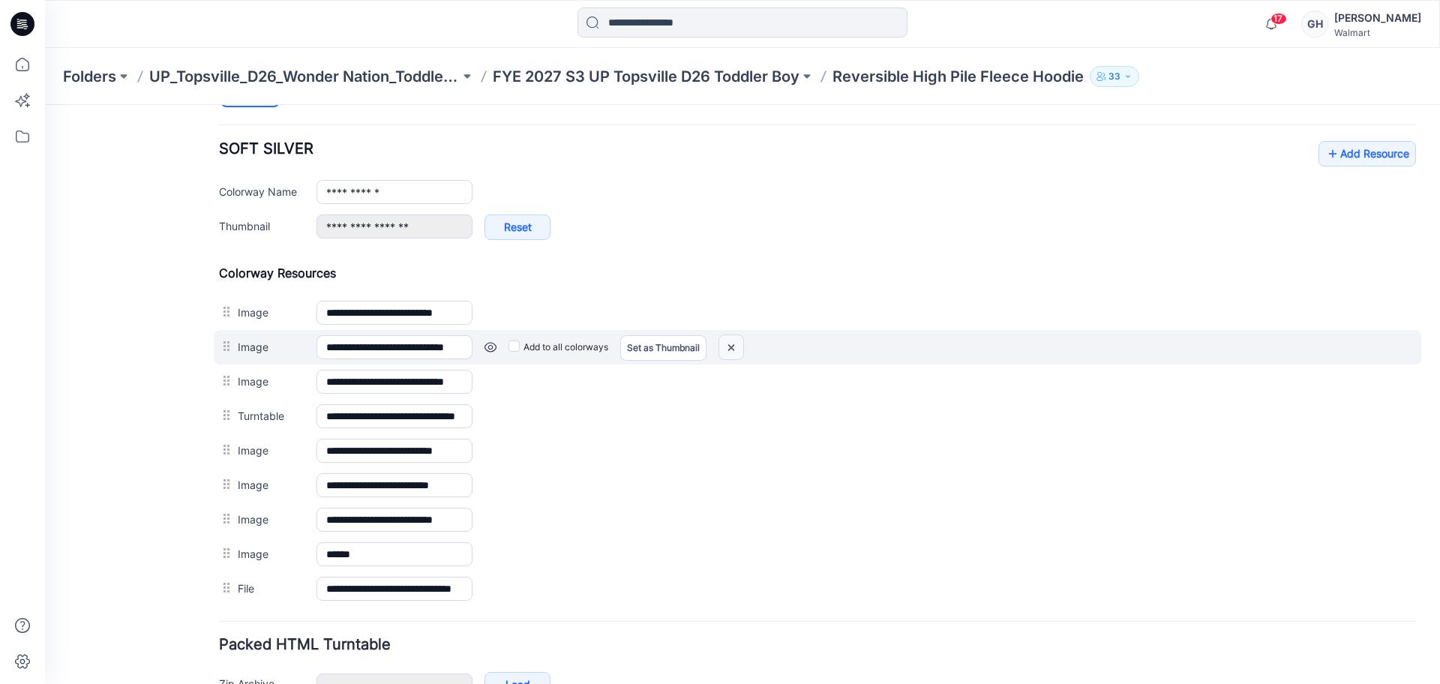
drag, startPoint x: 737, startPoint y: 345, endPoint x: 851, endPoint y: 208, distance: 178.4
click at [737, 345] on img at bounding box center [731, 347] width 24 height 25
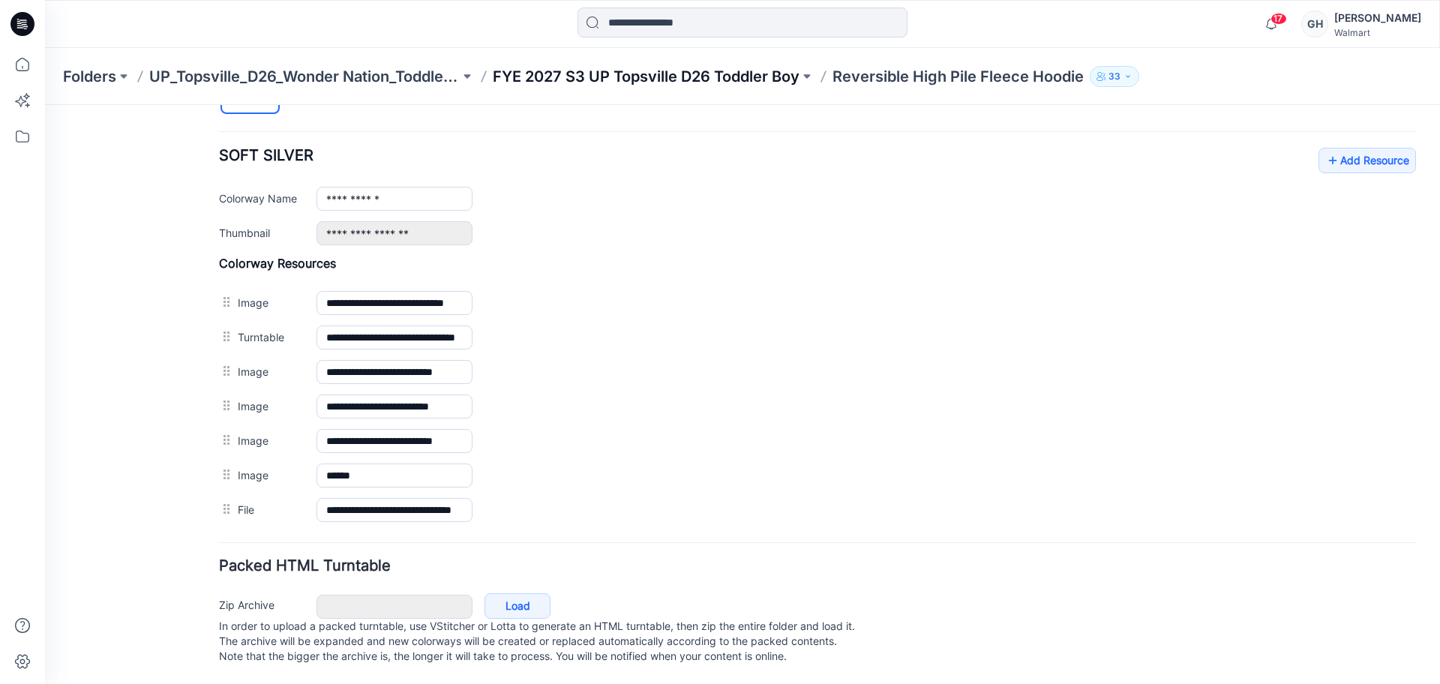
click at [729, 78] on p "FYE 2027 S3 UP Topsville D26 Toddler Boy" at bounding box center [646, 76] width 307 height 21
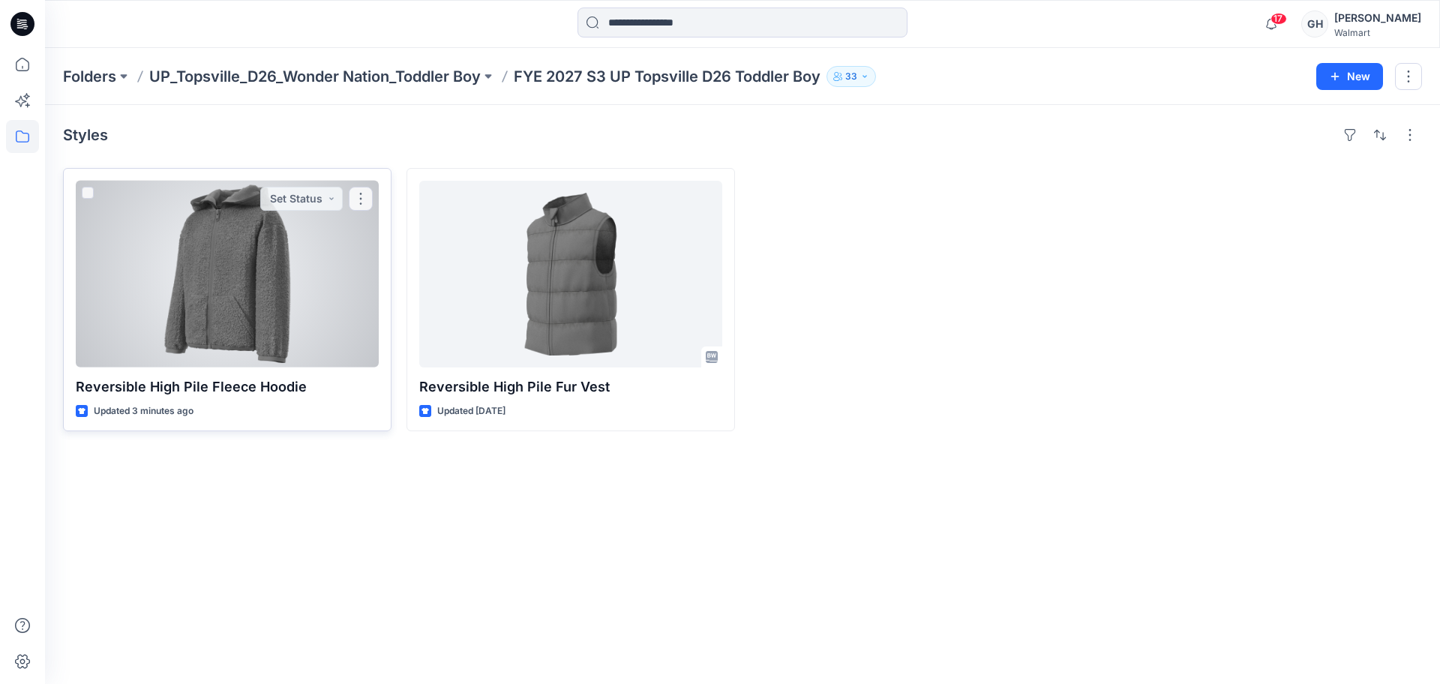
click at [242, 319] on div at bounding box center [227, 274] width 303 height 187
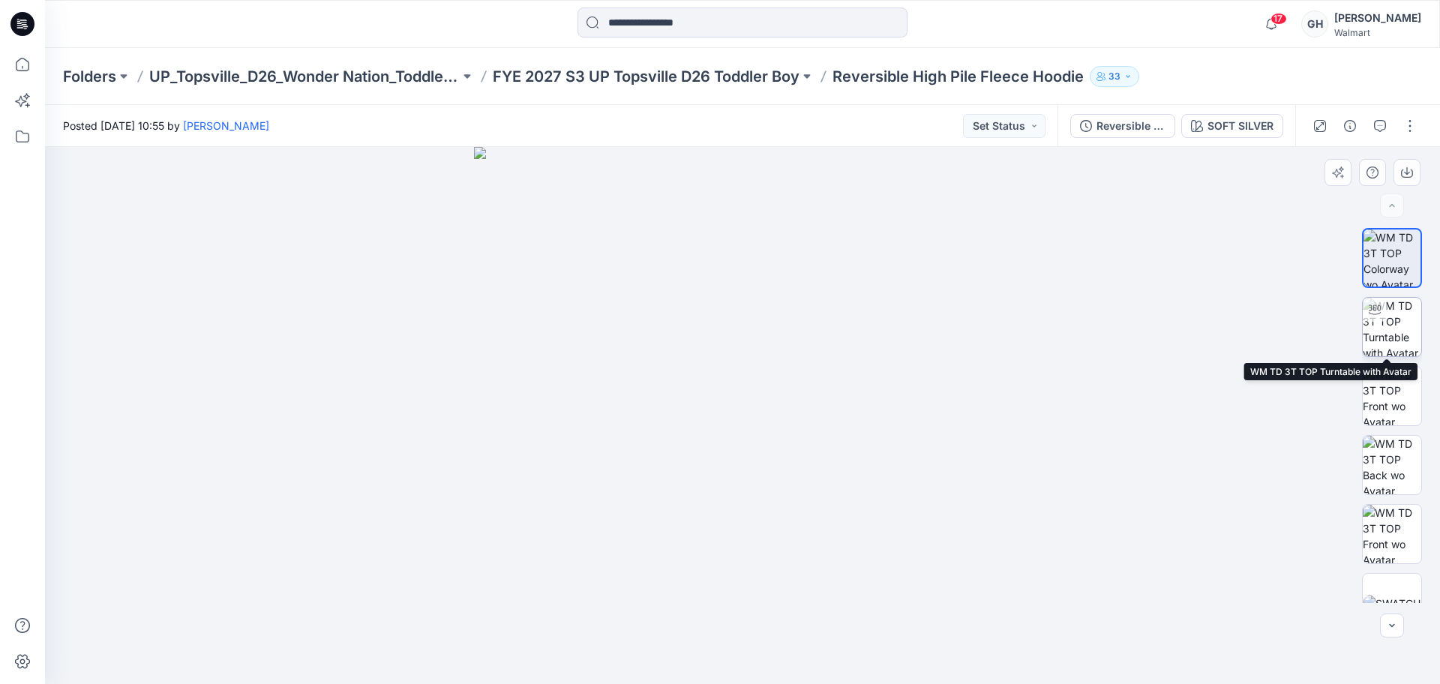
click at [1402, 331] on img at bounding box center [1391, 327] width 58 height 58
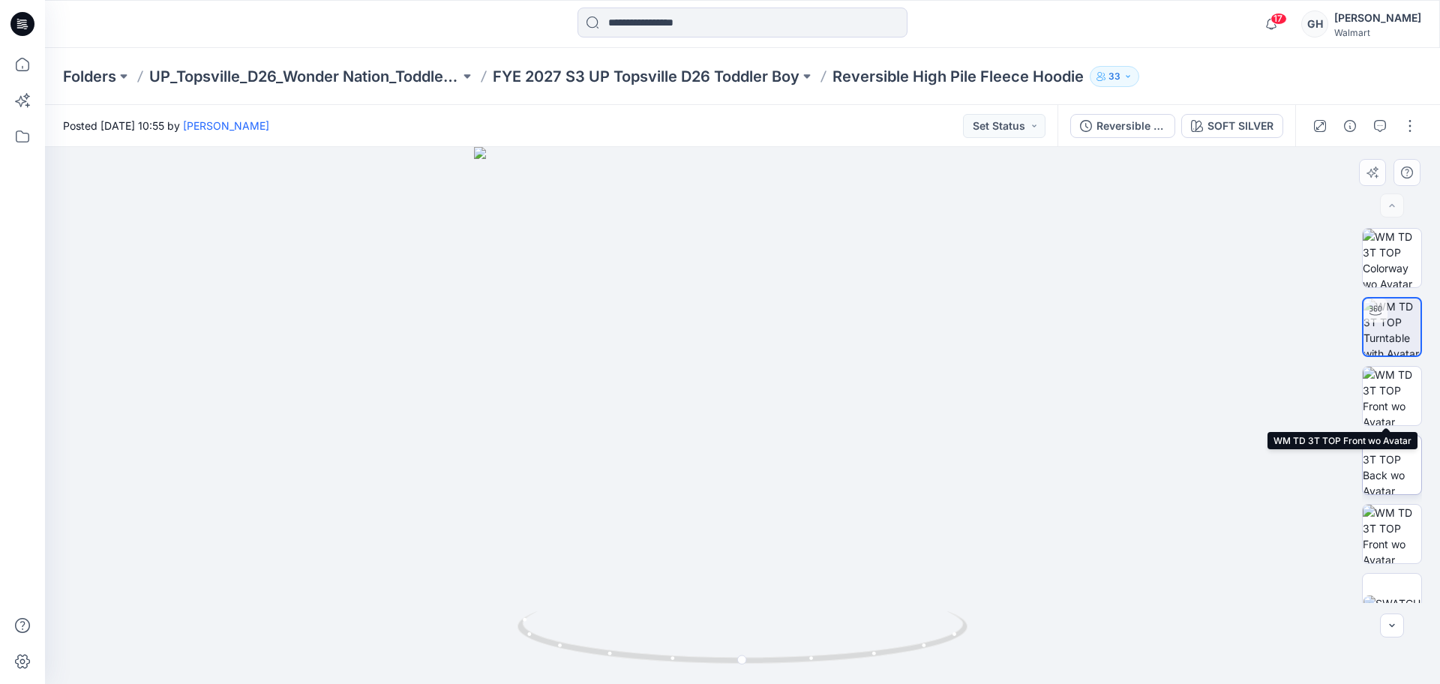
drag, startPoint x: 1368, startPoint y: 397, endPoint x: 1369, endPoint y: 460, distance: 62.2
click at [1368, 412] on img at bounding box center [1391, 396] width 58 height 58
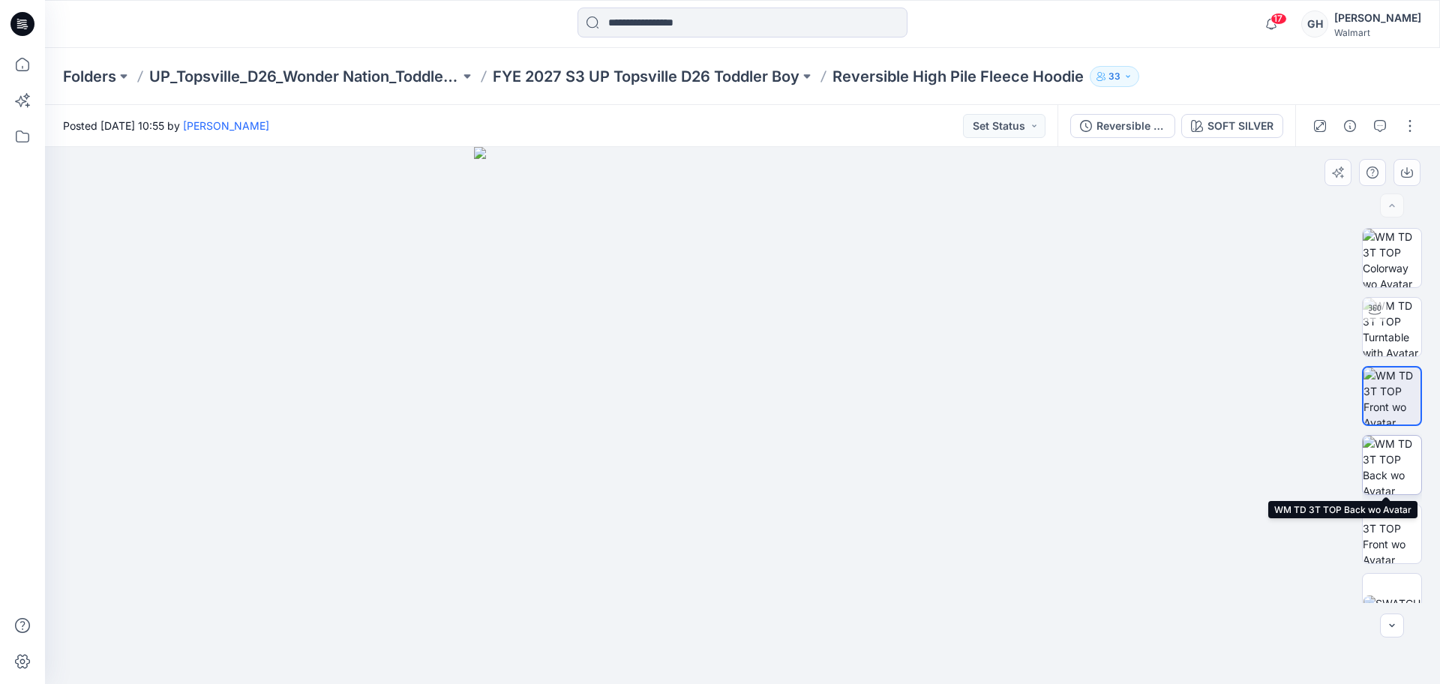
drag, startPoint x: 1379, startPoint y: 458, endPoint x: 1380, endPoint y: 535, distance: 76.5
click at [1380, 458] on img at bounding box center [1391, 465] width 58 height 58
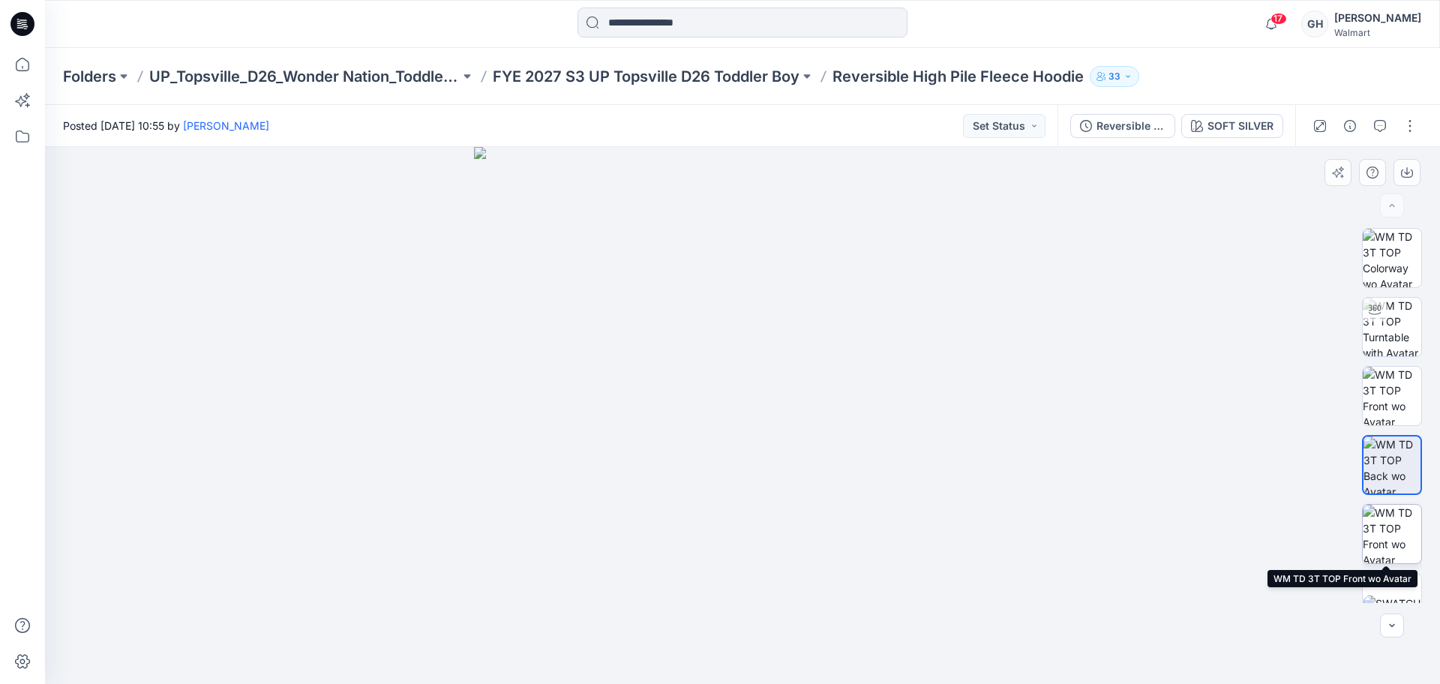
click at [1380, 535] on img at bounding box center [1391, 534] width 58 height 58
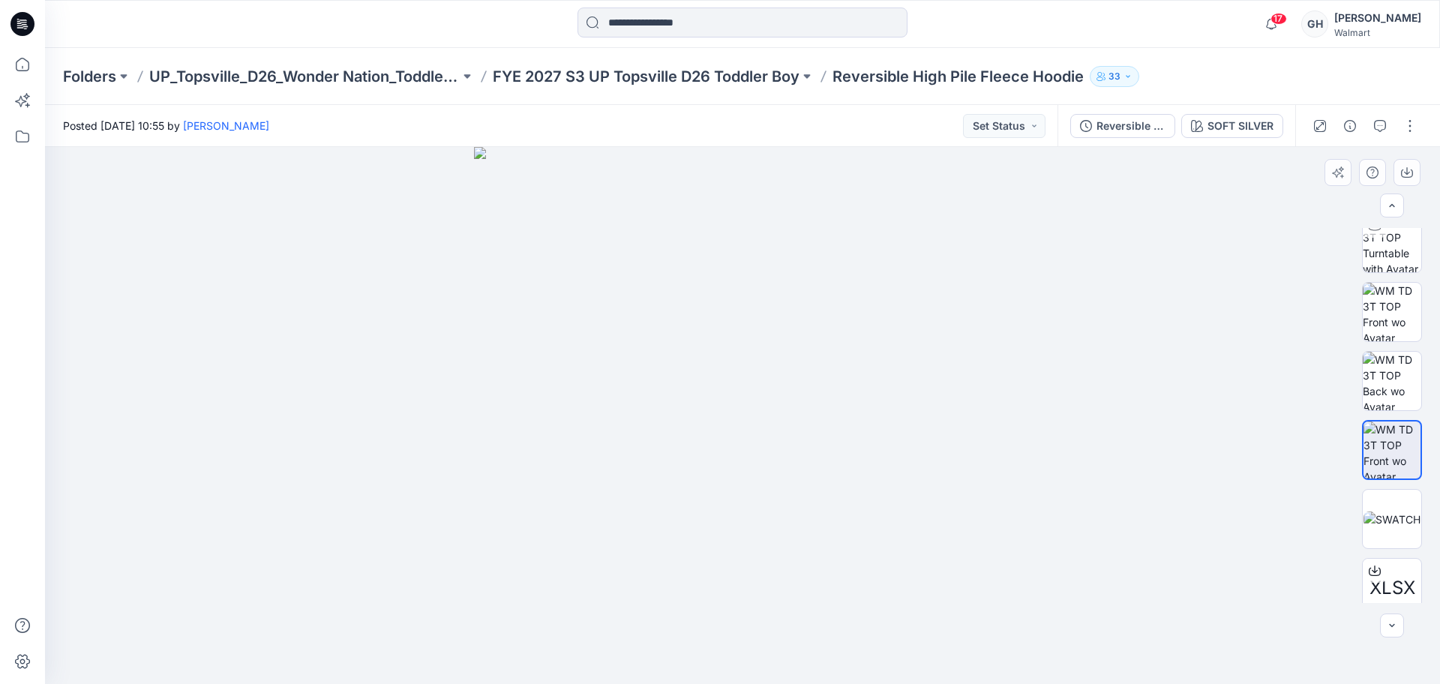
scroll to position [99, 0]
click at [620, 77] on p "FYE 2027 S3 UP Topsville D26 Toddler Boy" at bounding box center [646, 76] width 307 height 21
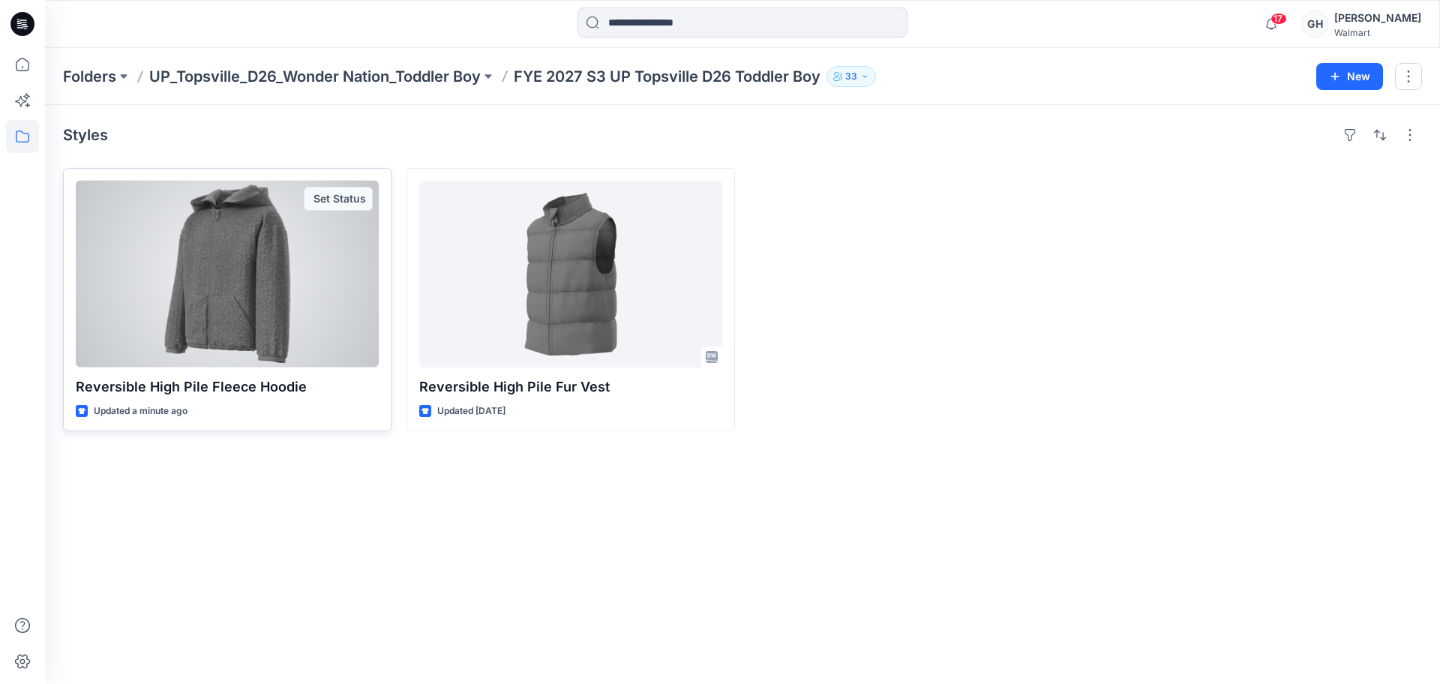
drag, startPoint x: 210, startPoint y: 296, endPoint x: 1216, endPoint y: 366, distance: 1008.6
click at [211, 296] on div at bounding box center [227, 274] width 303 height 187
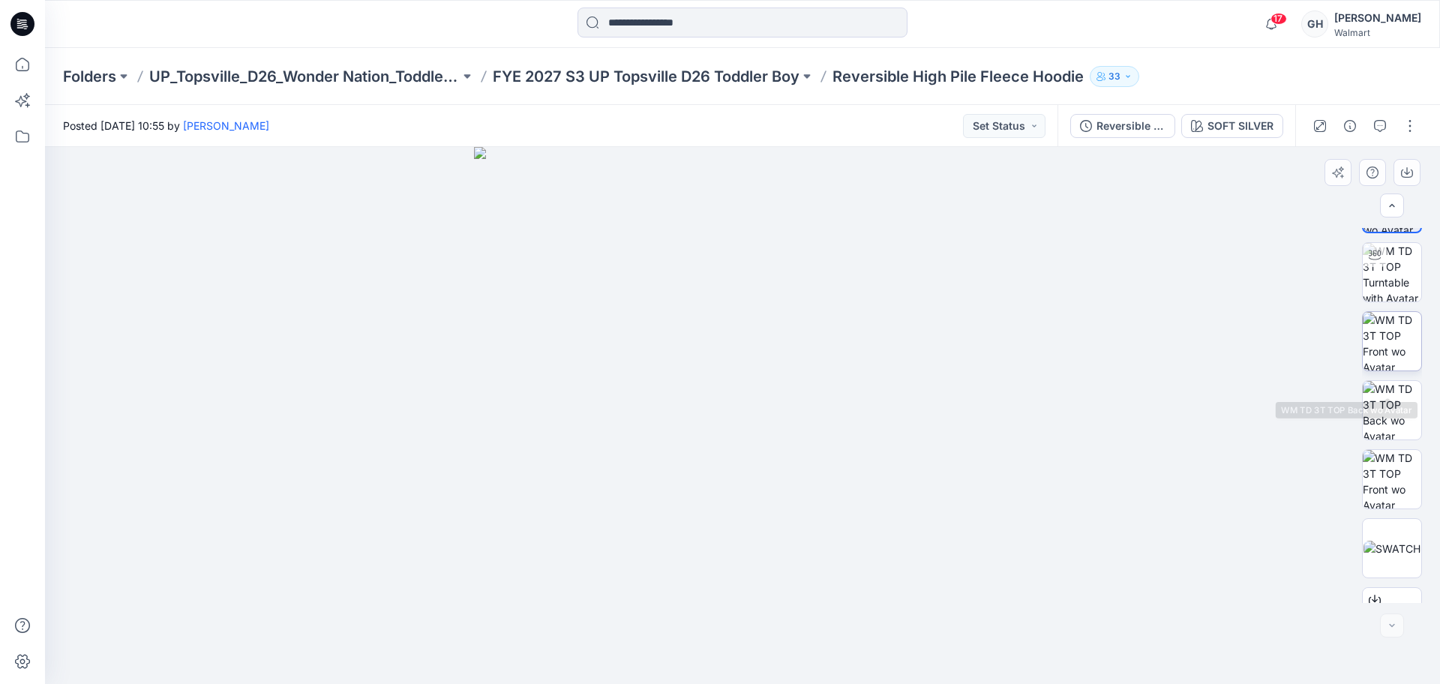
scroll to position [99, 0]
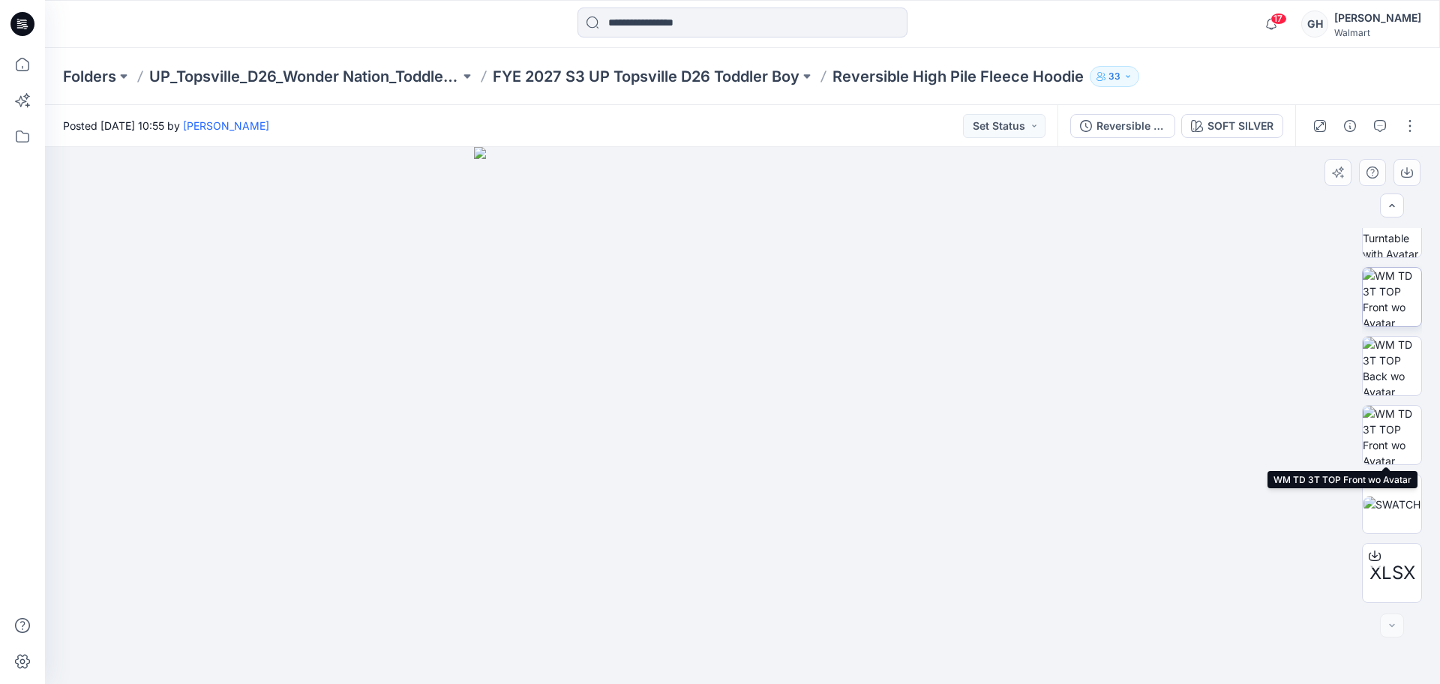
click at [1391, 424] on img at bounding box center [1391, 435] width 58 height 58
click at [725, 75] on p "FYE 2027 S3 UP Topsville D26 Toddler Boy" at bounding box center [646, 76] width 307 height 21
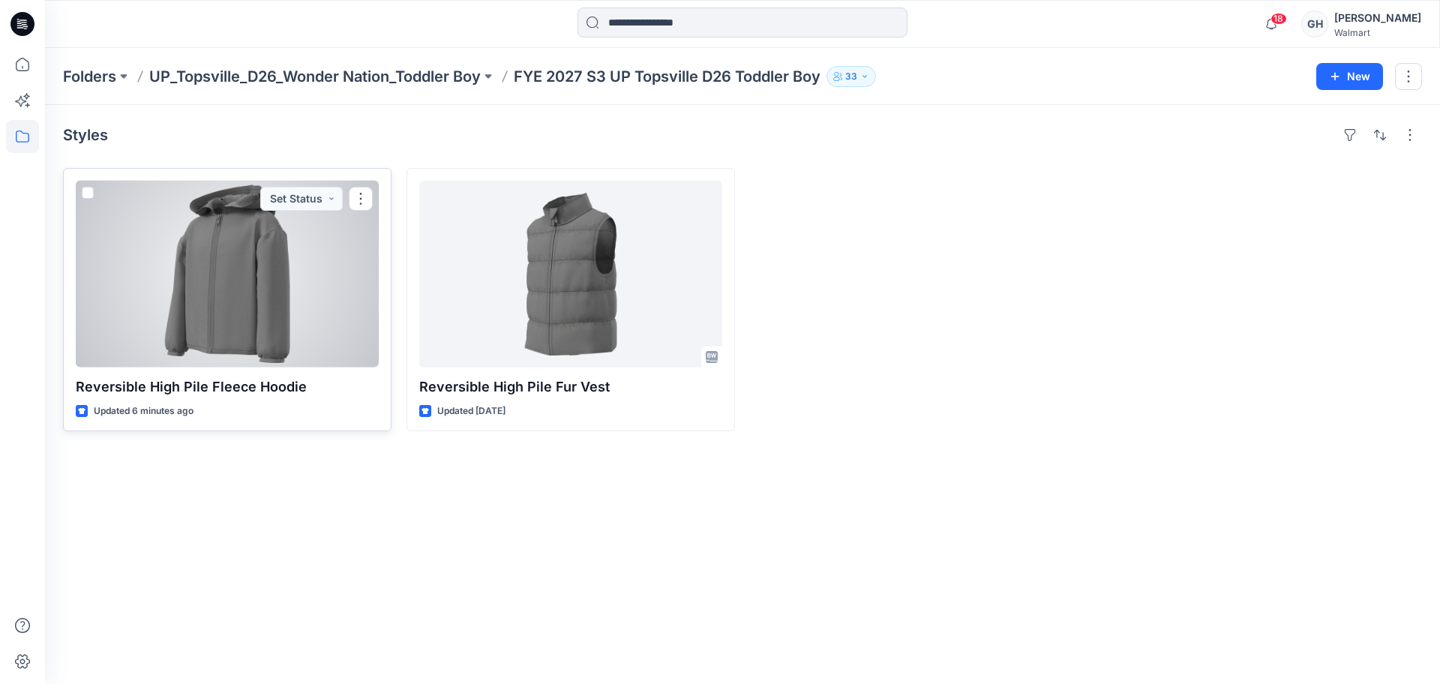
click at [231, 290] on div at bounding box center [227, 274] width 303 height 187
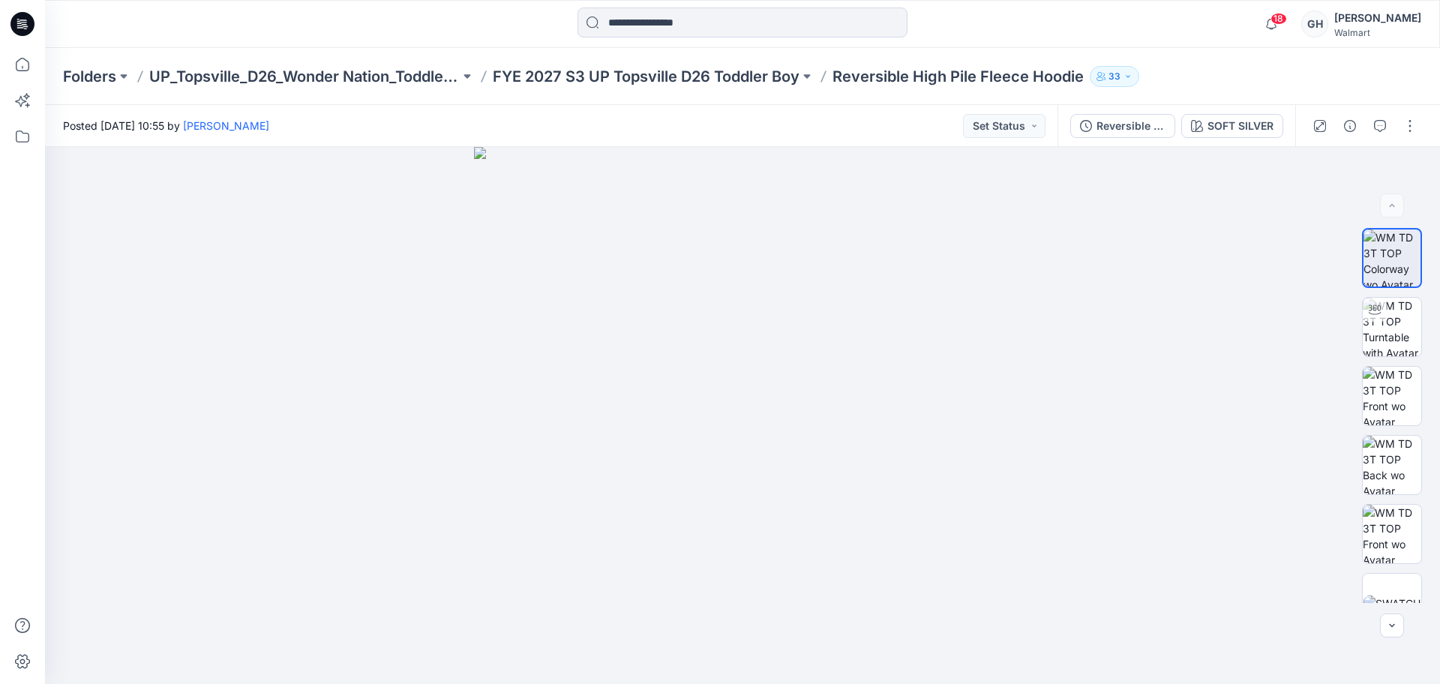
scroll to position [306, 0]
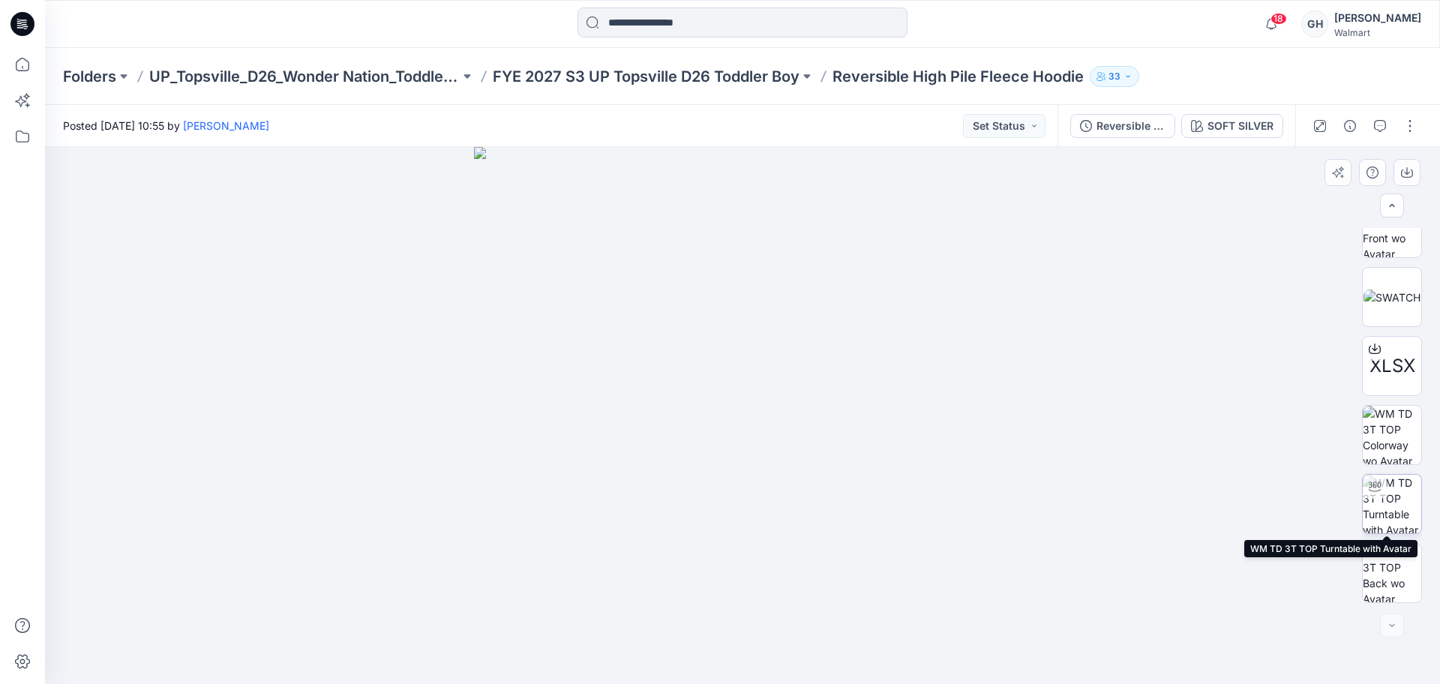
click at [1379, 504] on img at bounding box center [1391, 504] width 58 height 58
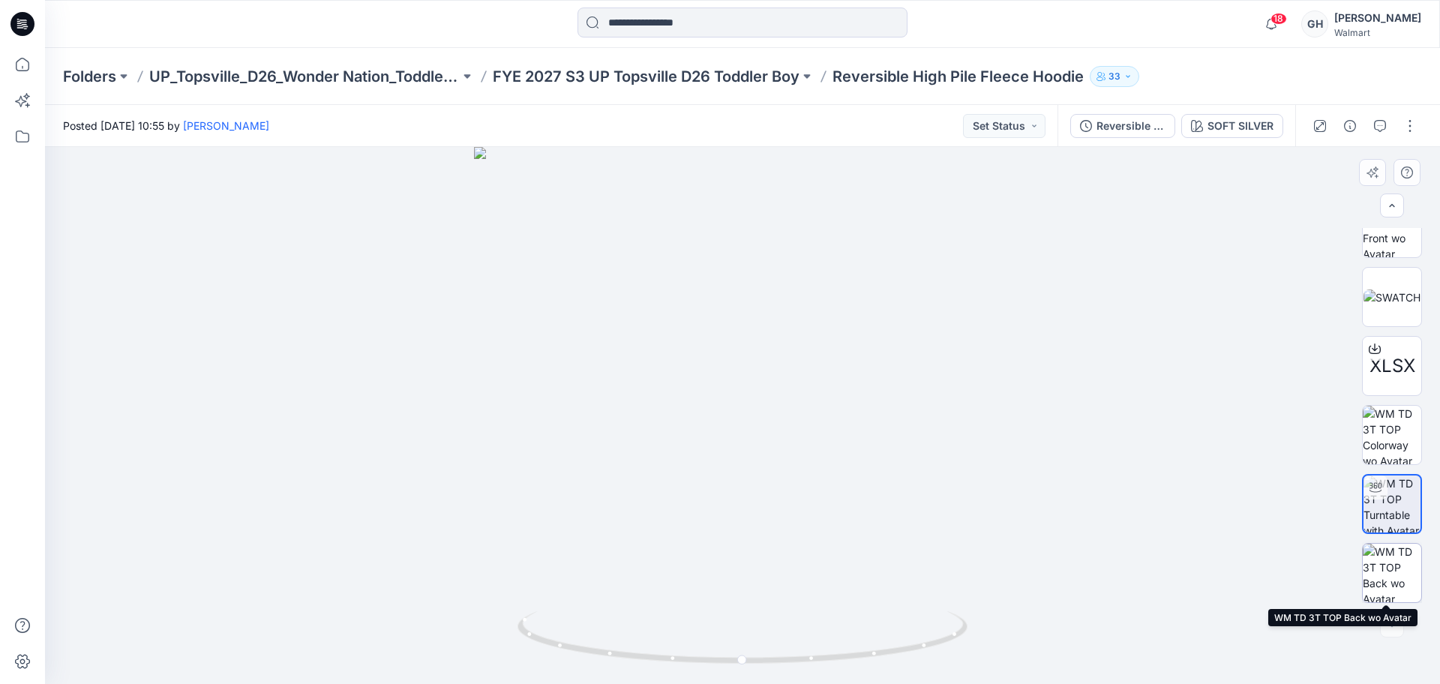
click at [1386, 562] on img at bounding box center [1391, 573] width 58 height 58
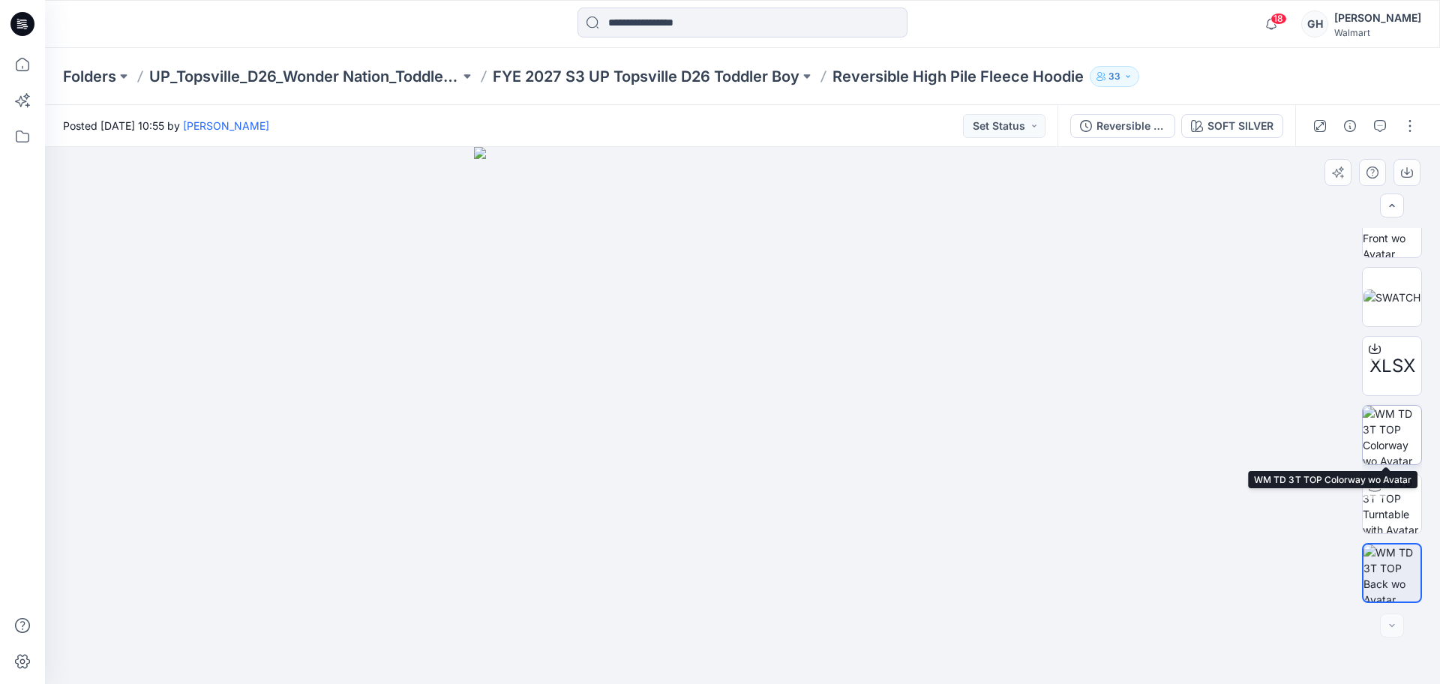
click at [1400, 454] on img at bounding box center [1391, 435] width 58 height 58
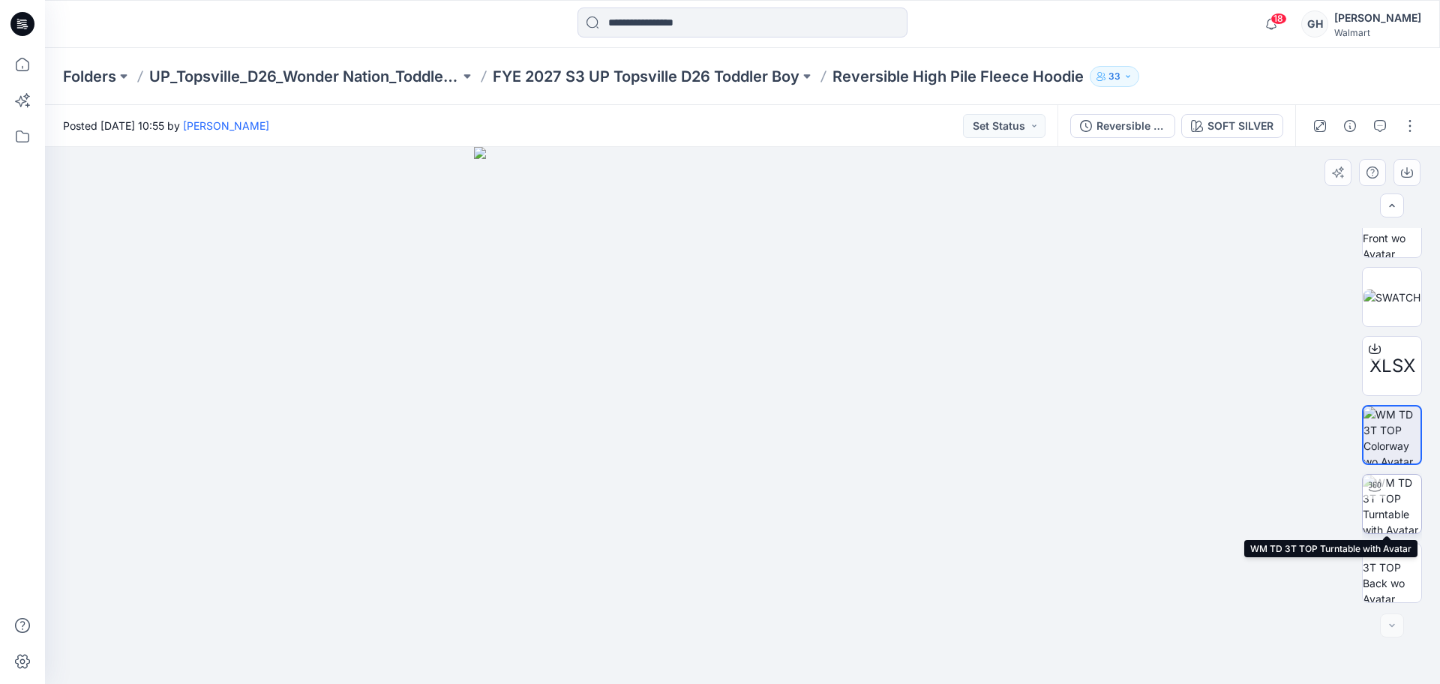
click at [1402, 498] on img at bounding box center [1391, 504] width 58 height 58
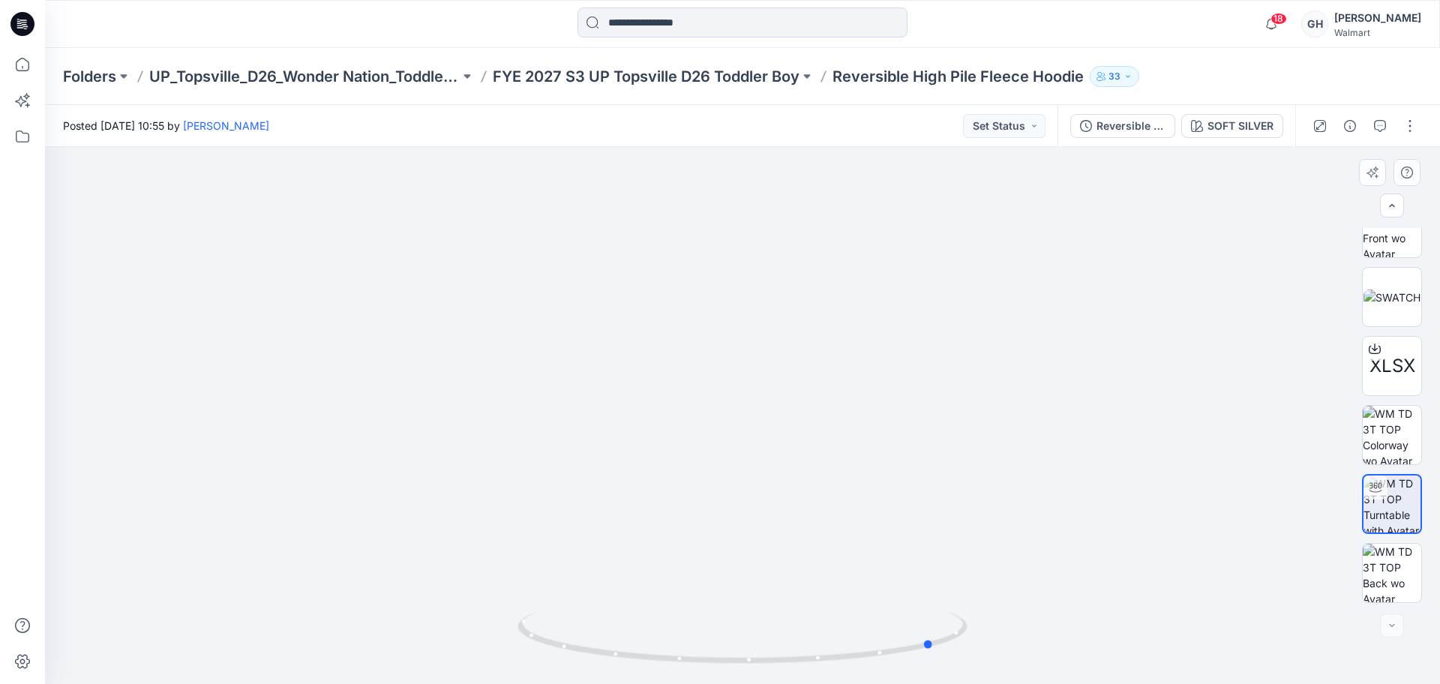
drag, startPoint x: 749, startPoint y: 660, endPoint x: 129, endPoint y: 544, distance: 630.8
click at [41, 550] on div "18 Notifications Your style Reversible High Pile Fleece Hoodie is ready 1 minut…" at bounding box center [720, 342] width 1440 height 684
click at [1412, 119] on button "button" at bounding box center [1410, 126] width 24 height 24
click at [1326, 197] on button "Edit" at bounding box center [1347, 203] width 138 height 28
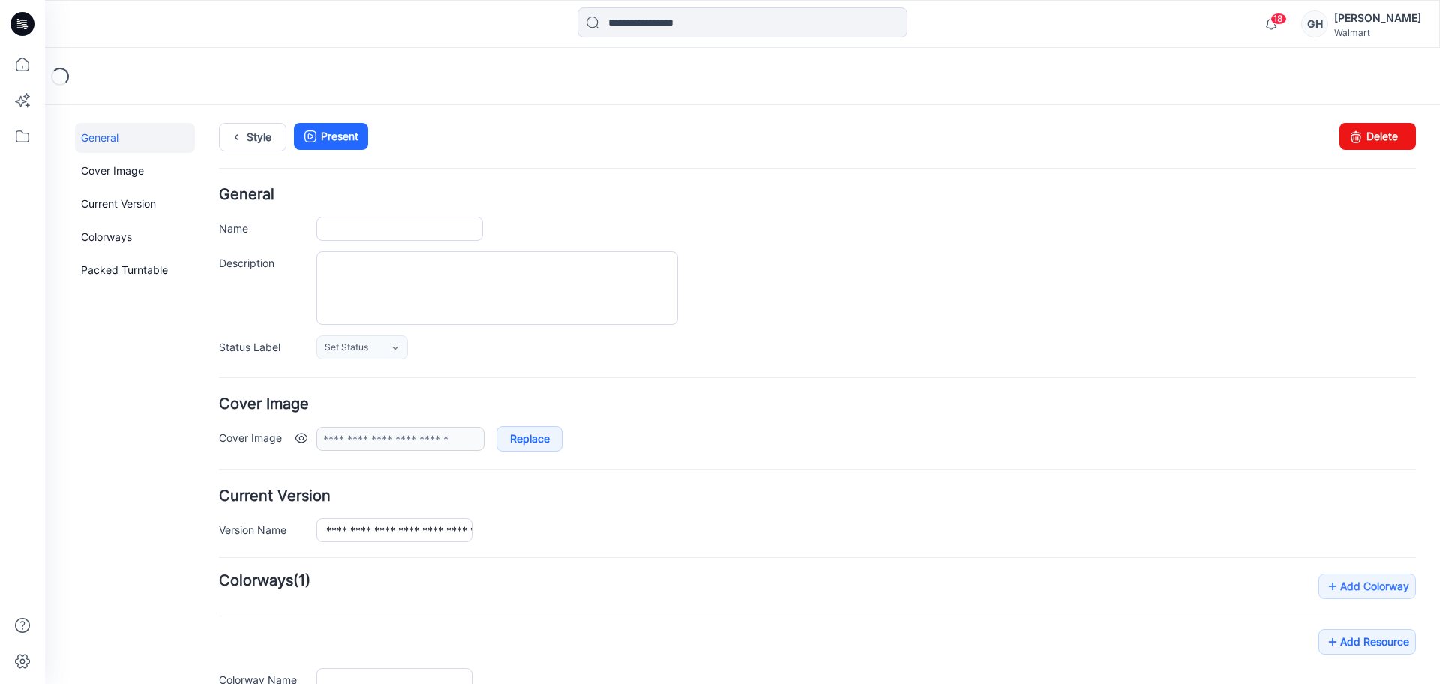
type input "**********"
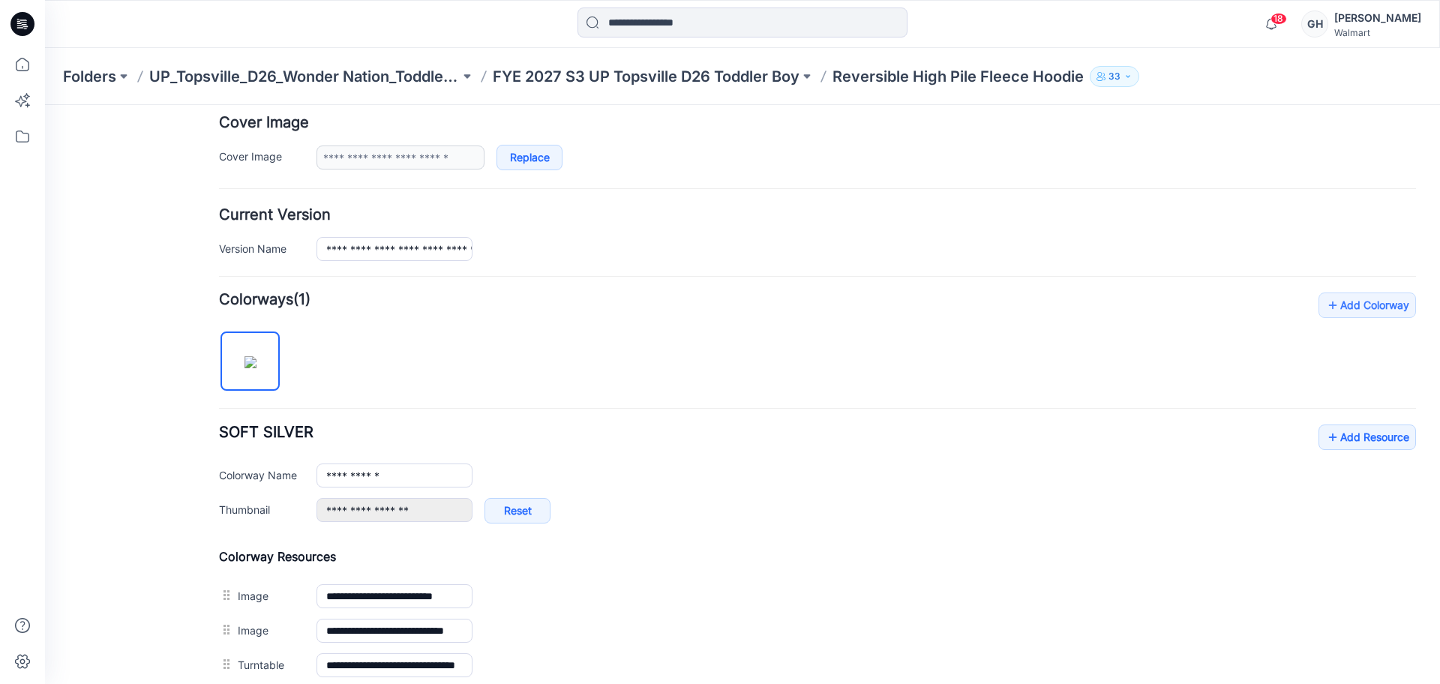
scroll to position [727, 0]
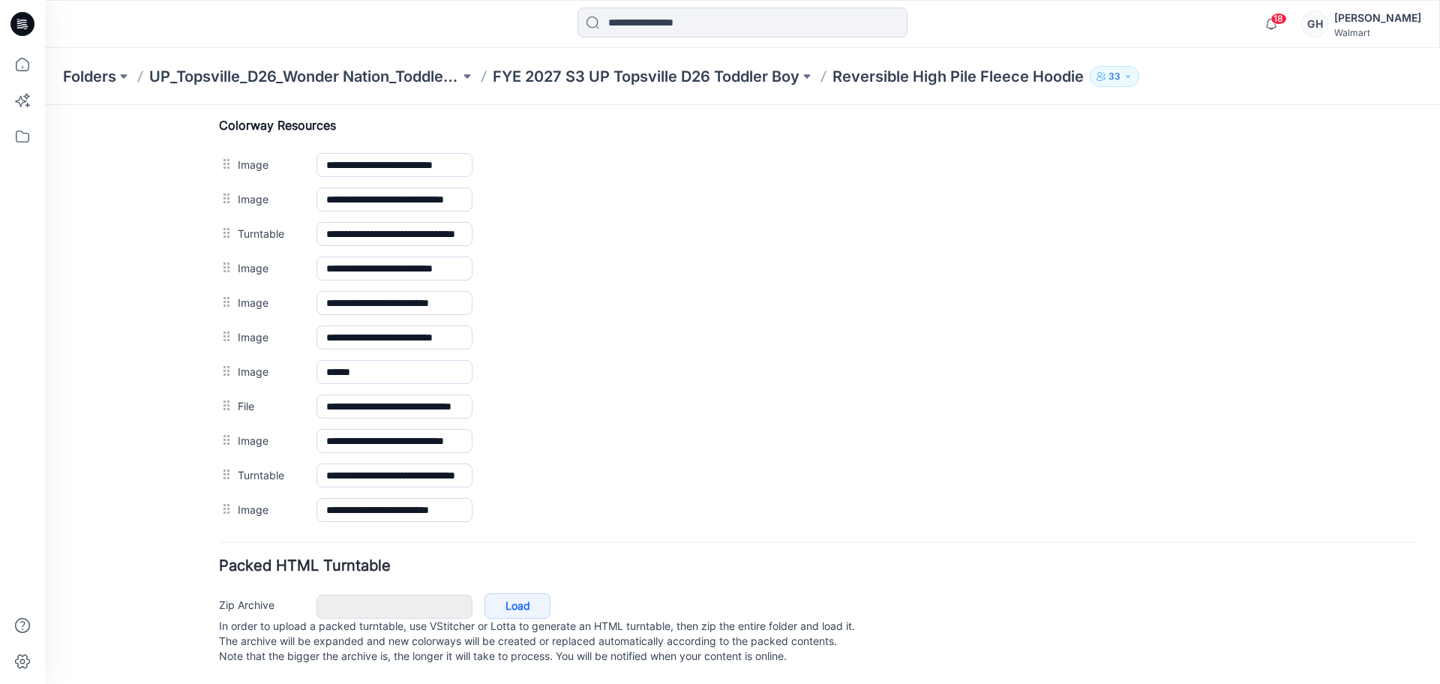
drag, startPoint x: 729, startPoint y: 468, endPoint x: 800, endPoint y: 118, distance: 356.4
click at [45, 105] on img at bounding box center [45, 105] width 0 height 0
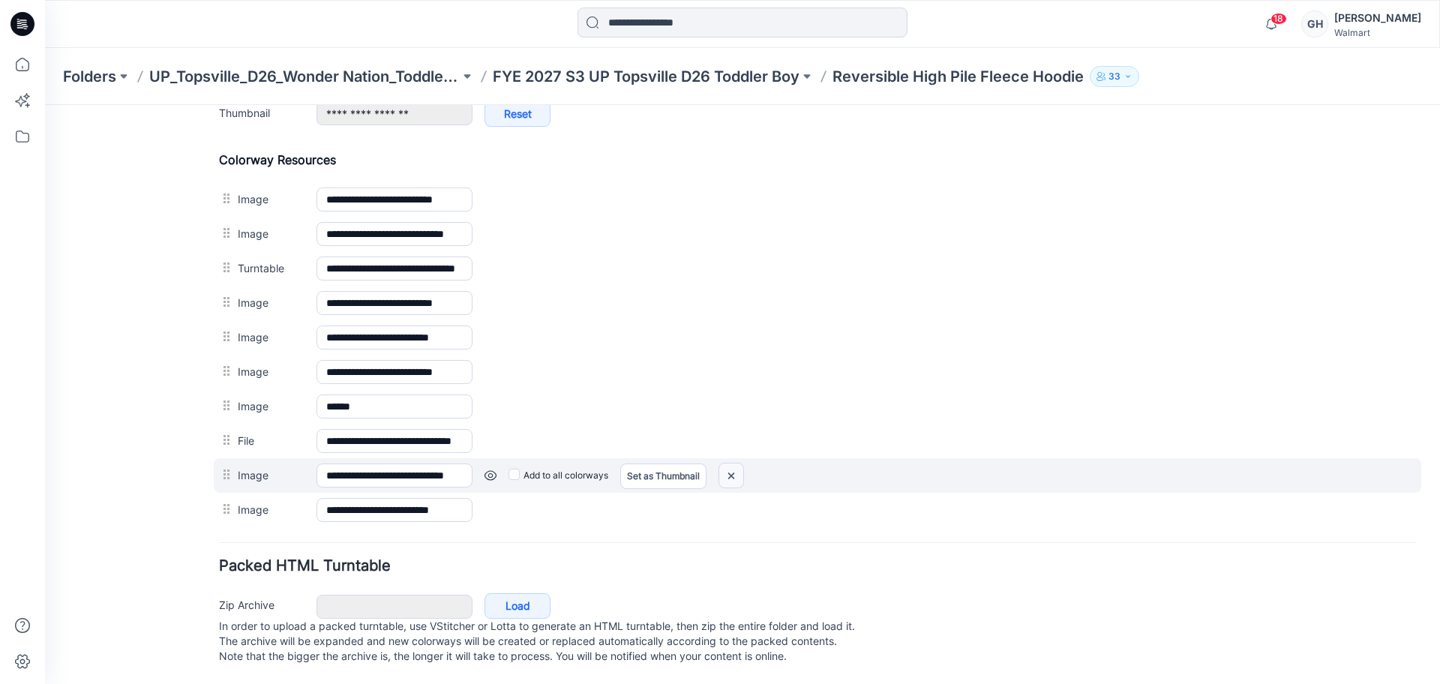
scroll to position [658, 0]
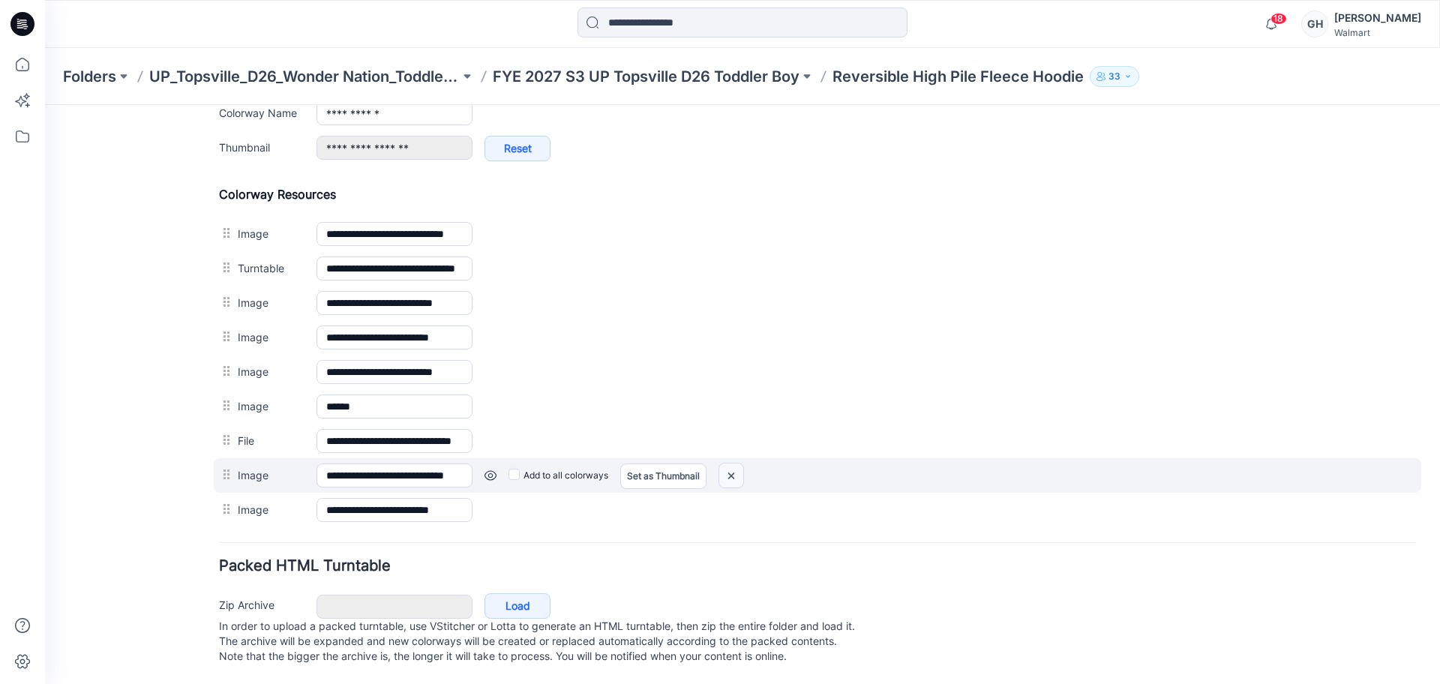
click at [733, 465] on img at bounding box center [731, 475] width 24 height 25
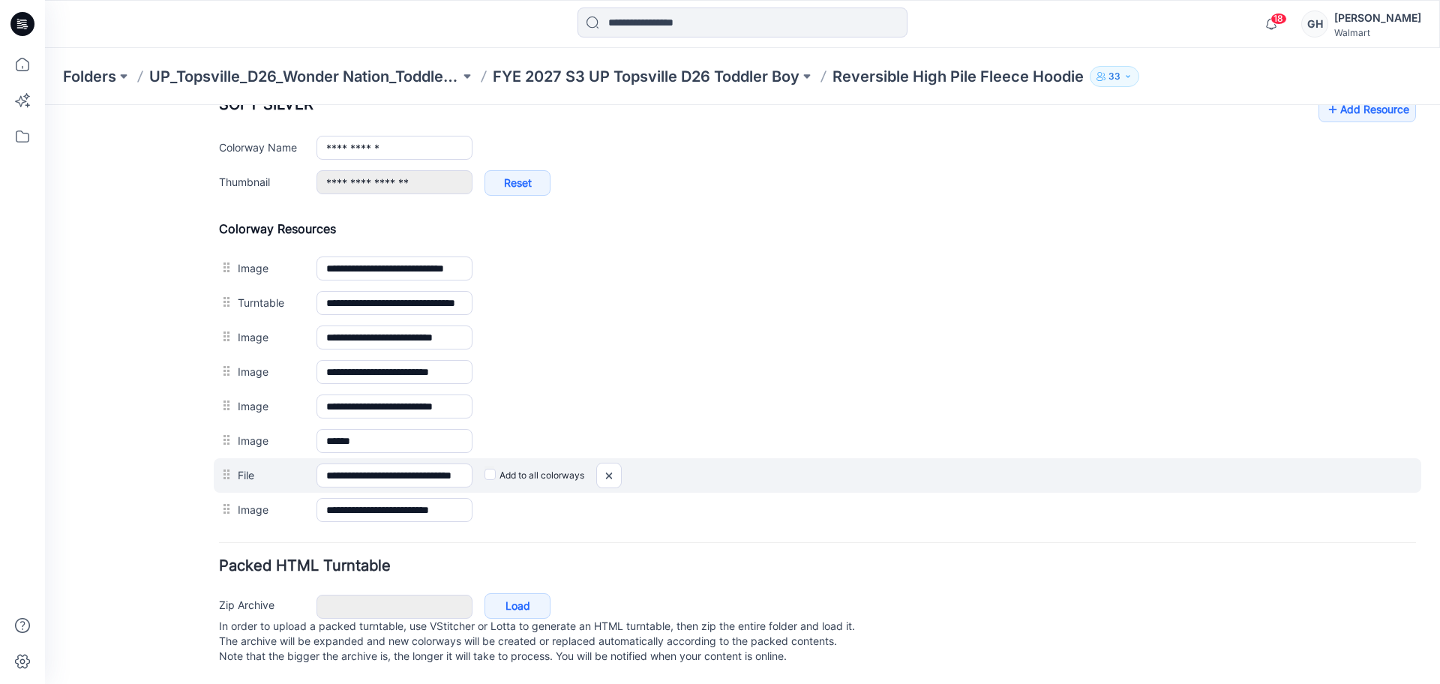
scroll to position [607, 0]
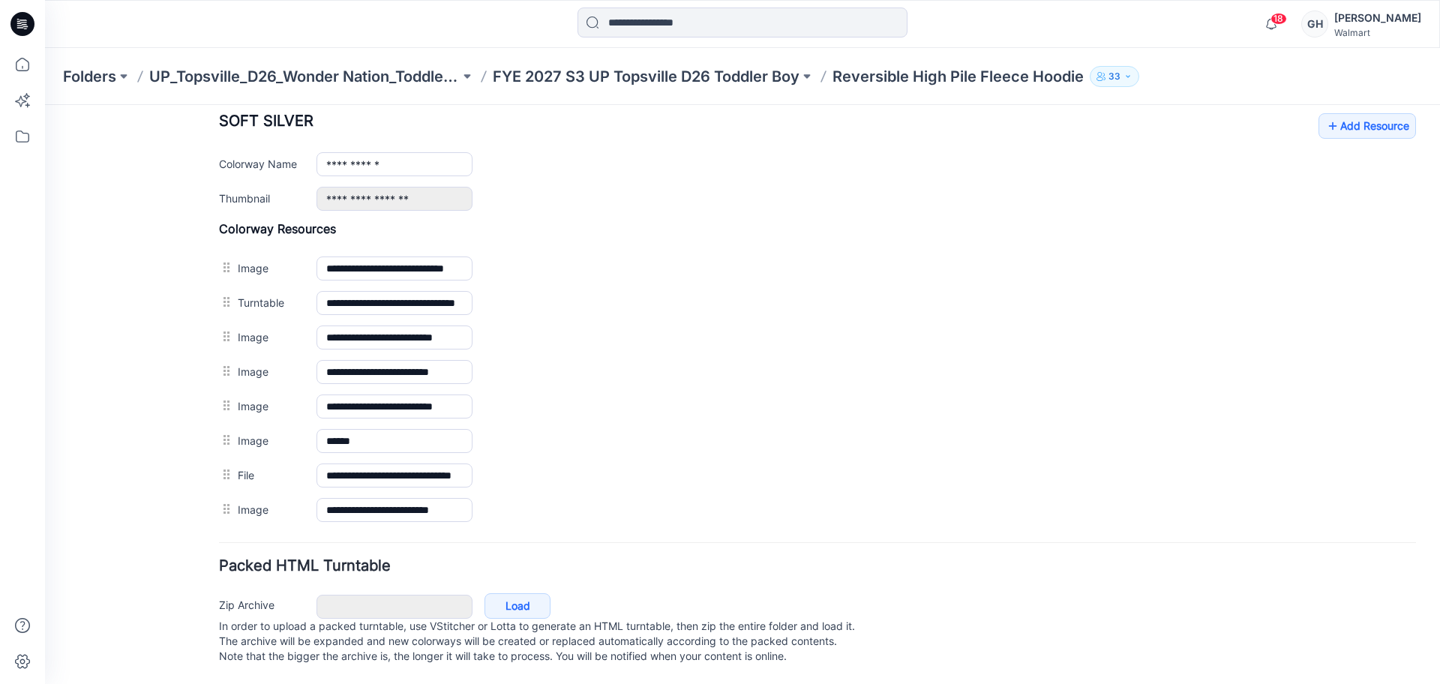
click at [45, 105] on img at bounding box center [45, 105] width 0 height 0
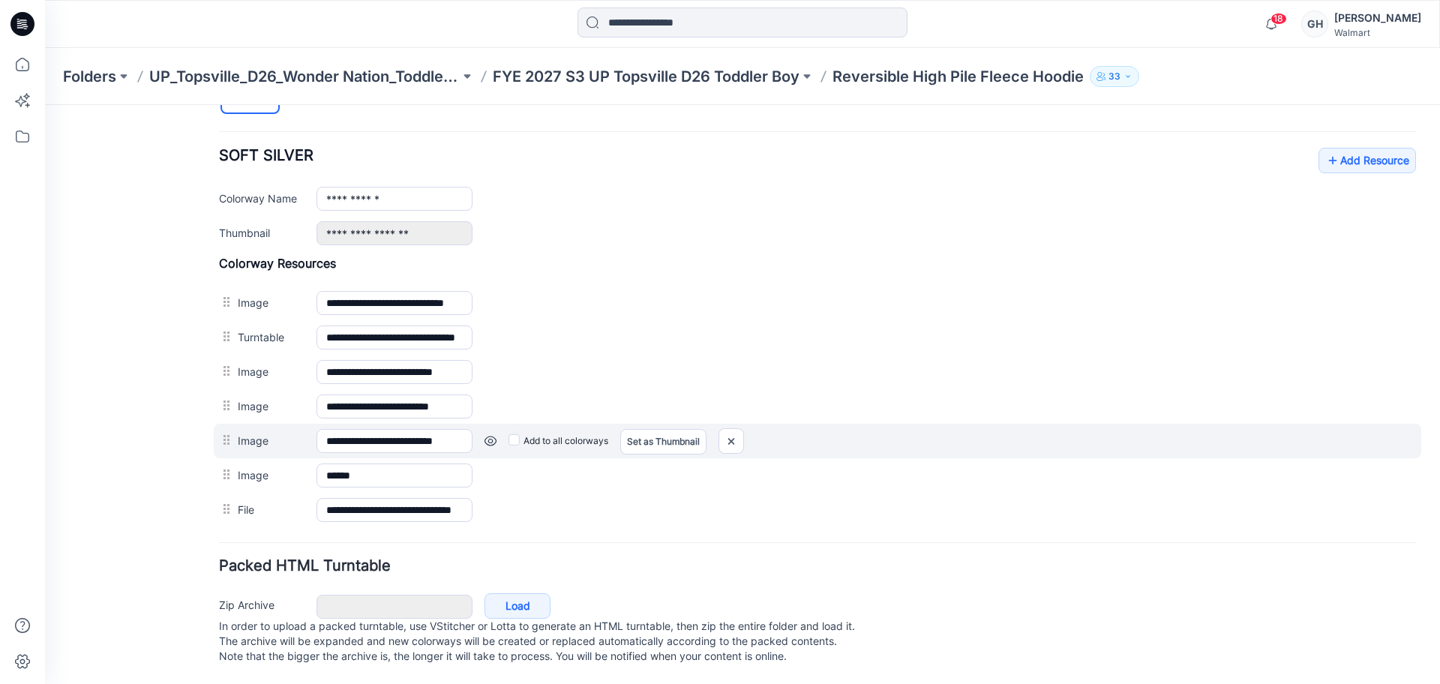
scroll to position [573, 0]
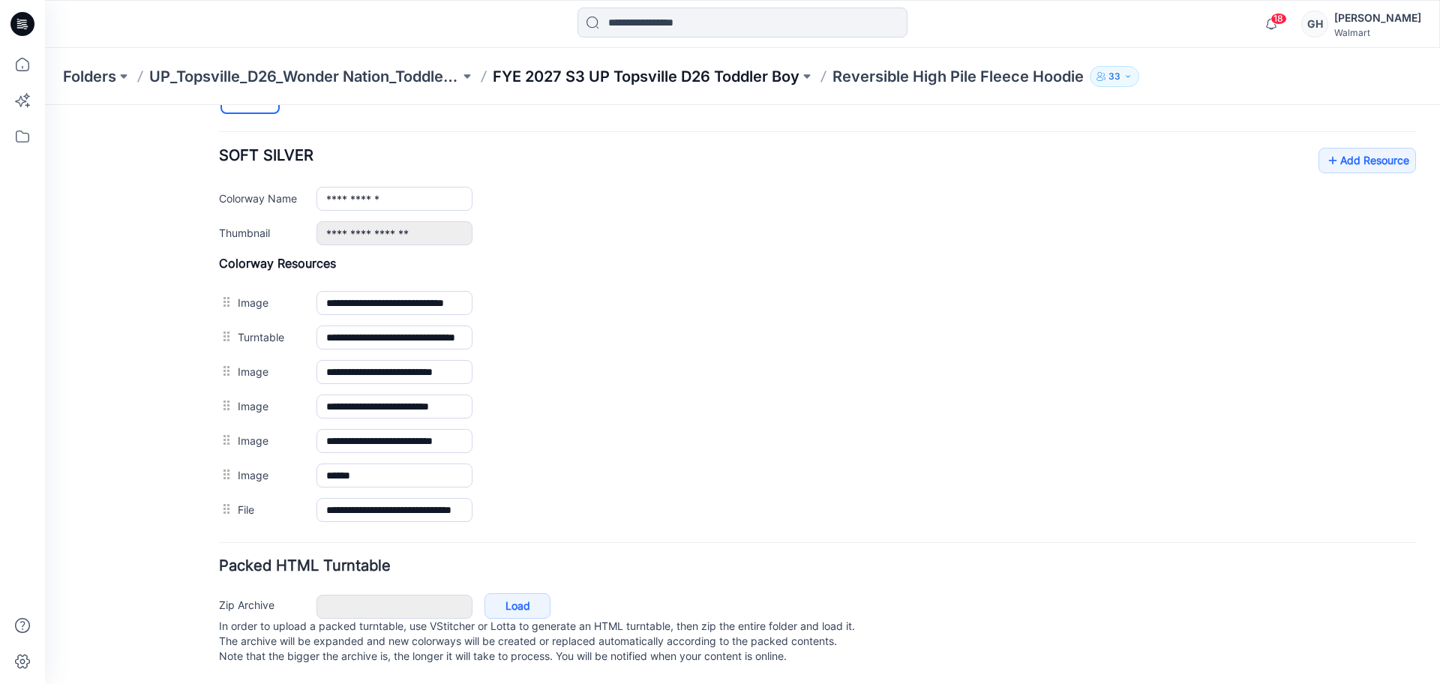
click at [745, 70] on p "FYE 2027 S3 UP Topsville D26 Toddler Boy" at bounding box center [646, 76] width 307 height 21
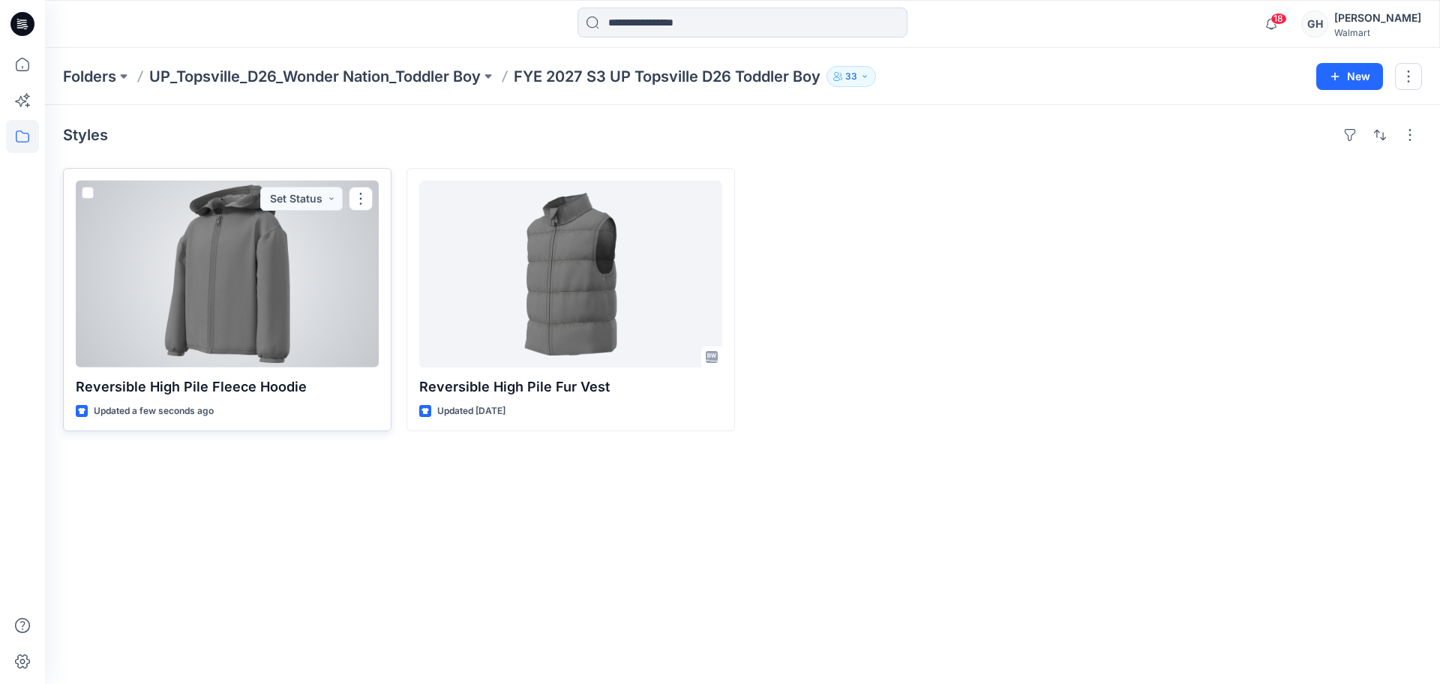
click at [267, 293] on div at bounding box center [227, 274] width 303 height 187
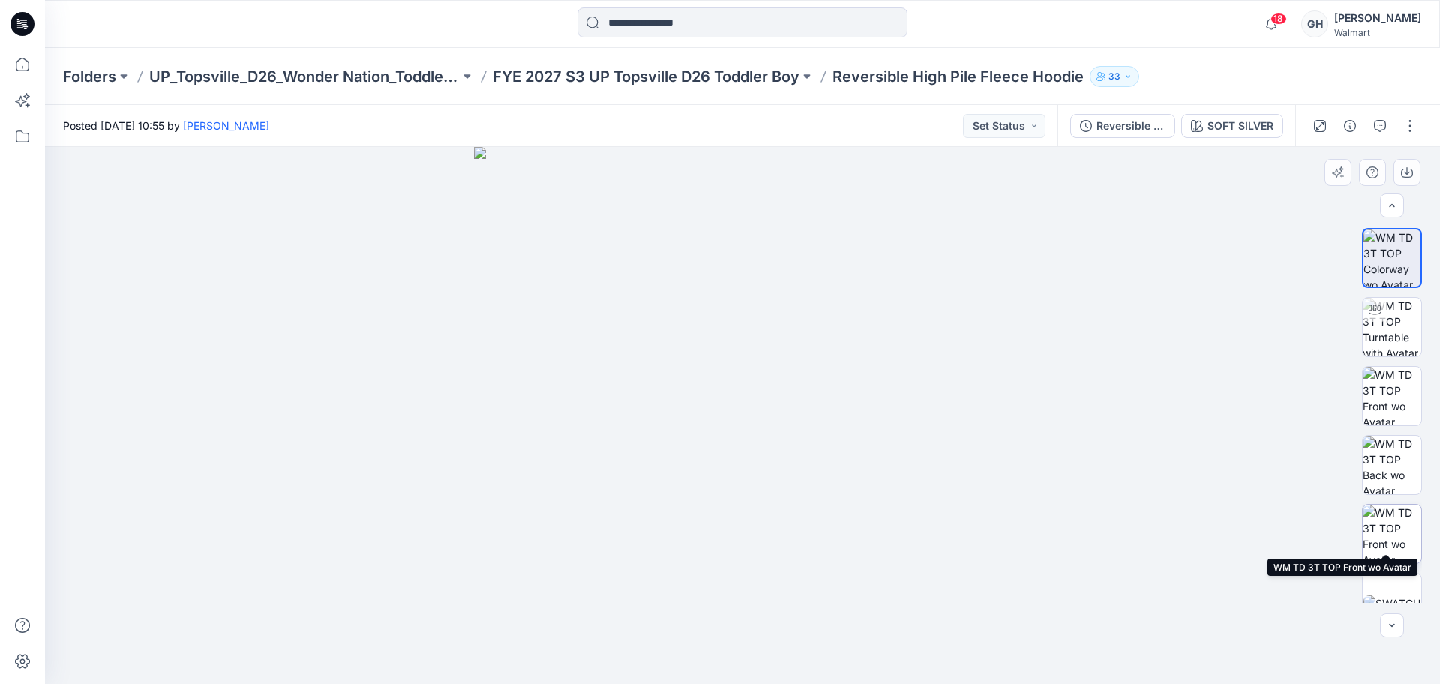
scroll to position [99, 0]
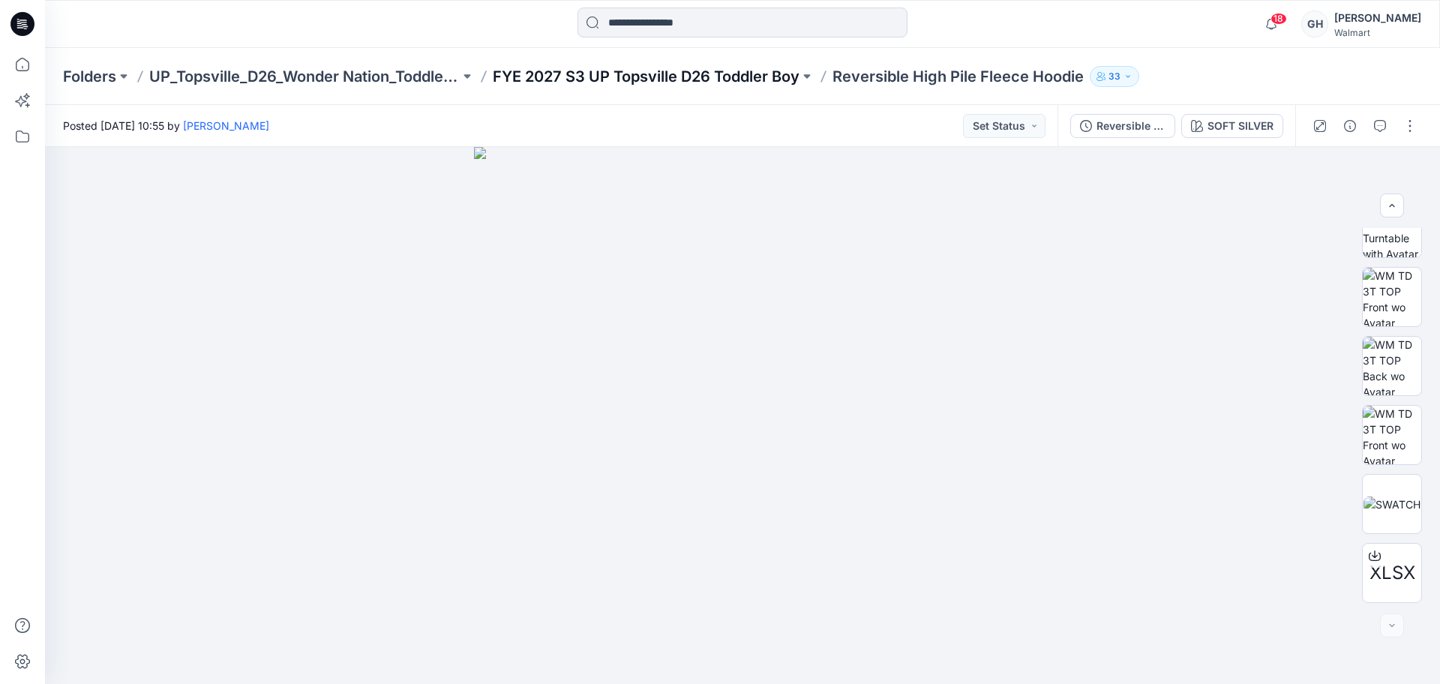
click at [743, 67] on p "FYE 2027 S3 UP Topsville D26 Toddler Boy" at bounding box center [646, 76] width 307 height 21
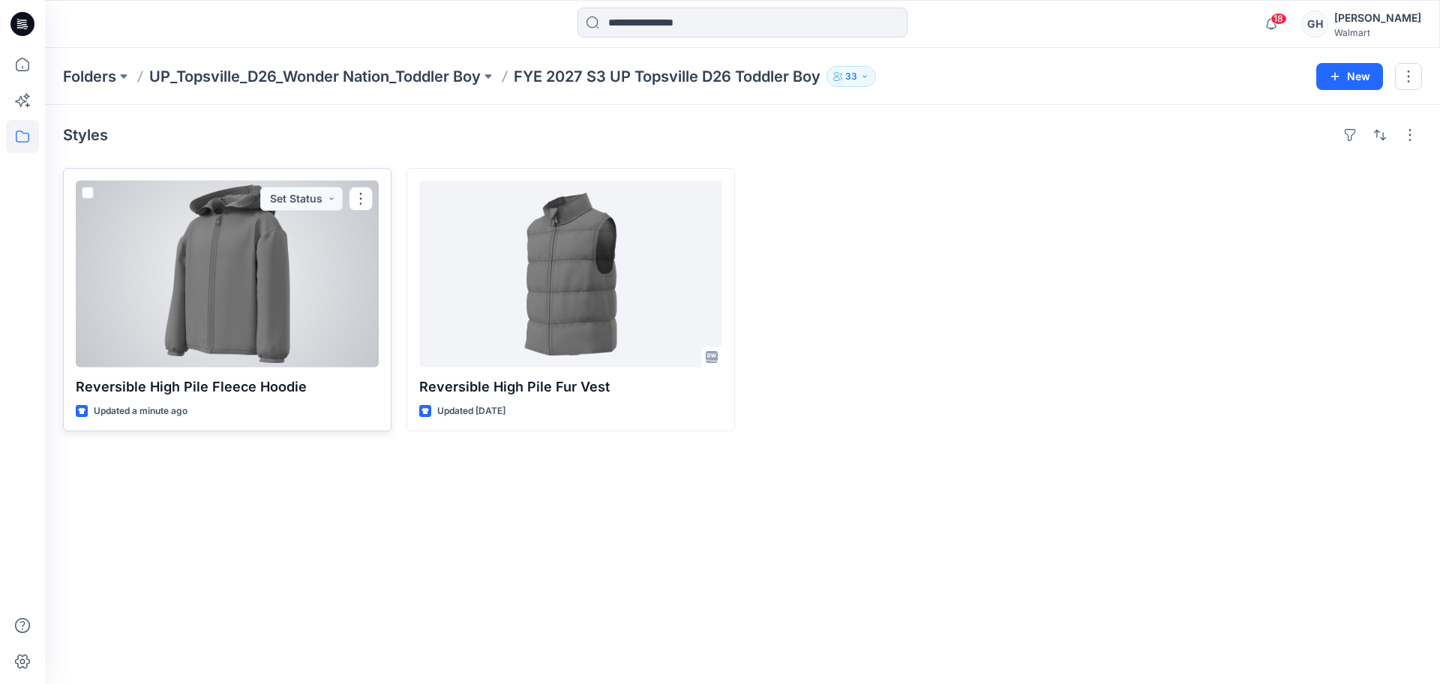
click at [303, 313] on div at bounding box center [227, 274] width 303 height 187
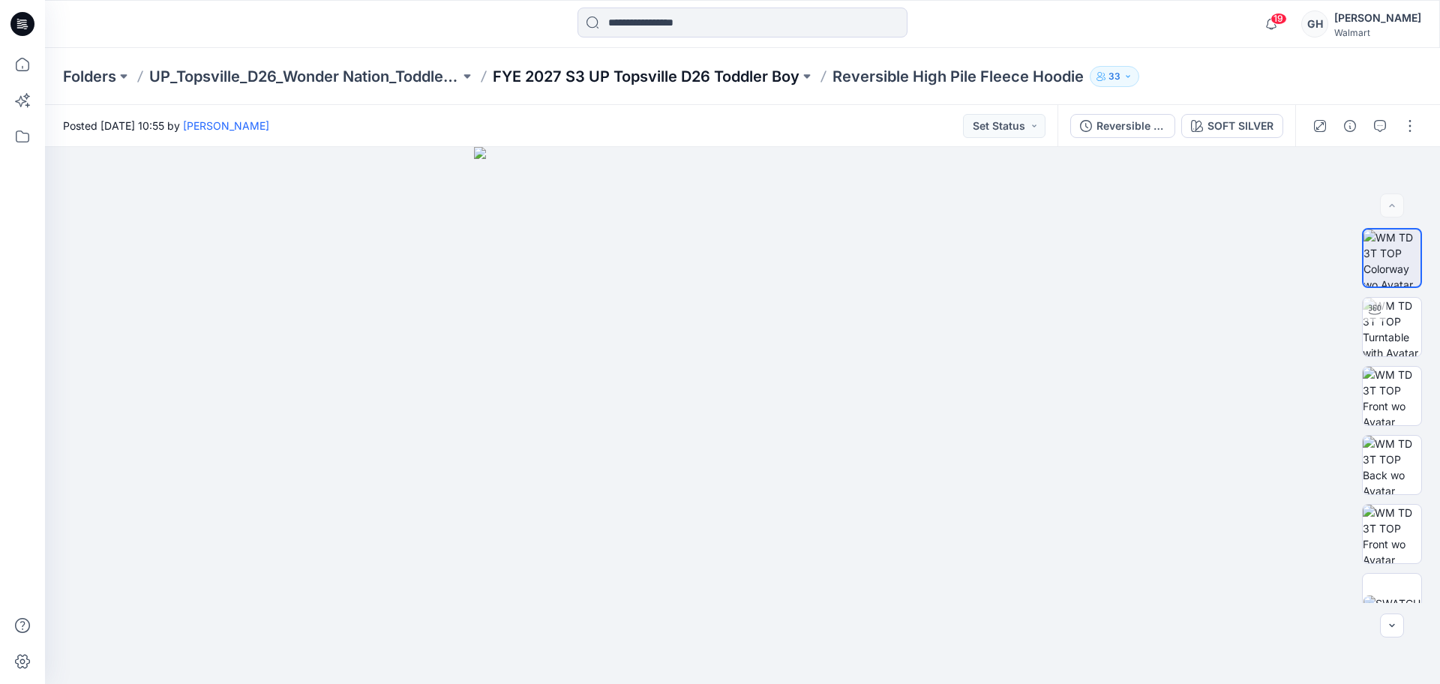
click at [728, 73] on p "FYE 2027 S3 UP Topsville D26 Toddler Boy" at bounding box center [646, 76] width 307 height 21
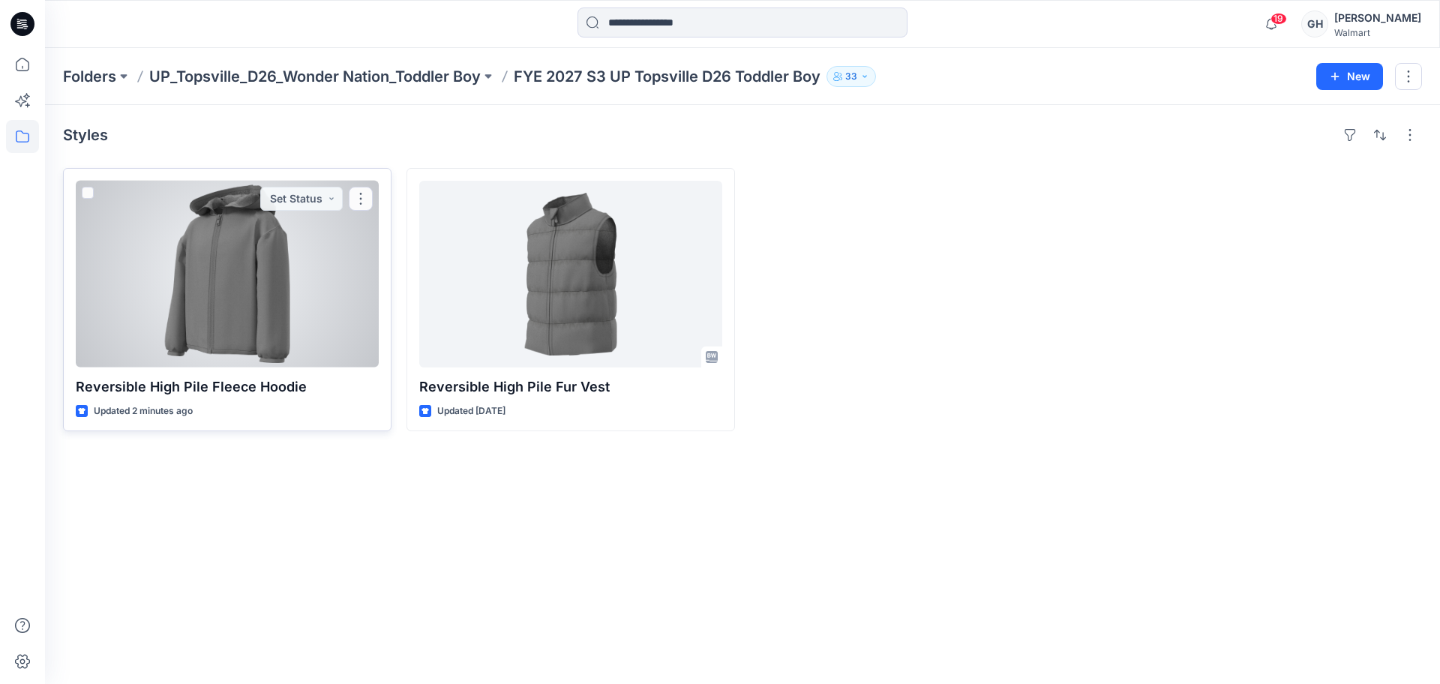
click at [304, 324] on div at bounding box center [227, 274] width 303 height 187
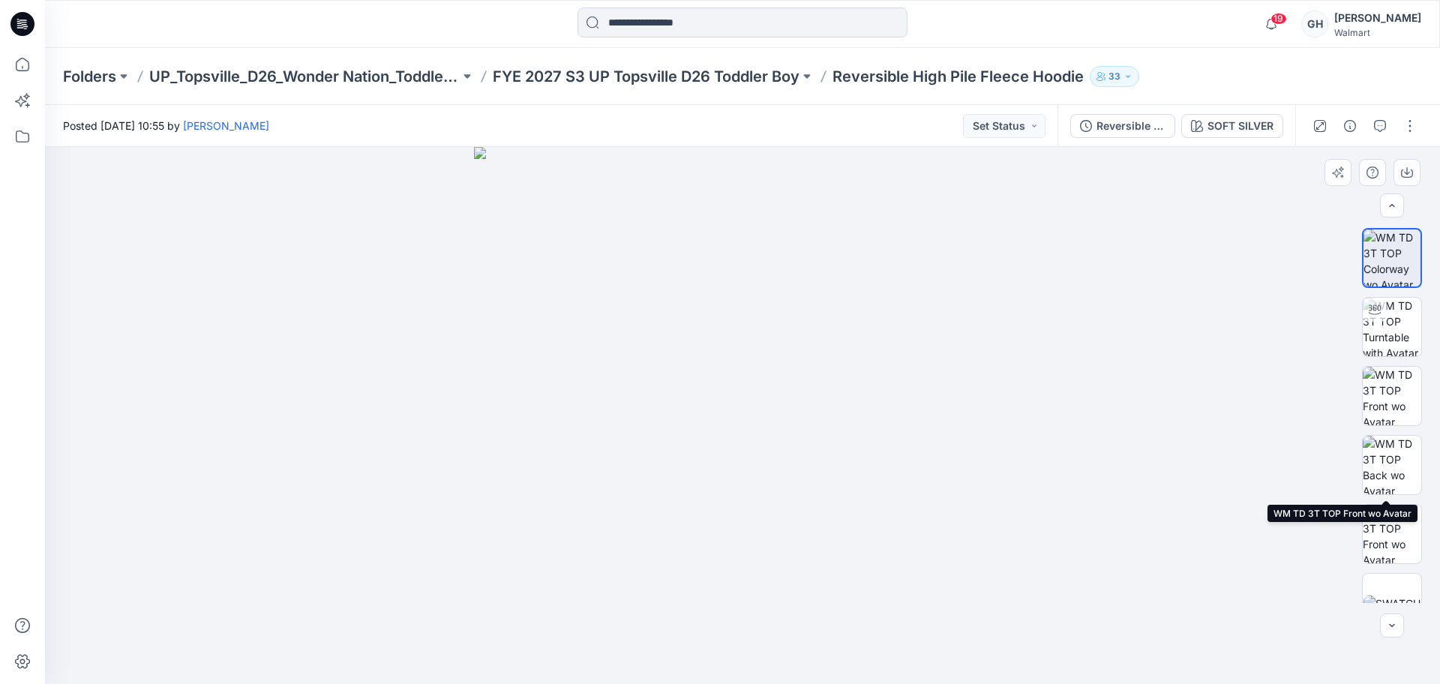
scroll to position [306, 0]
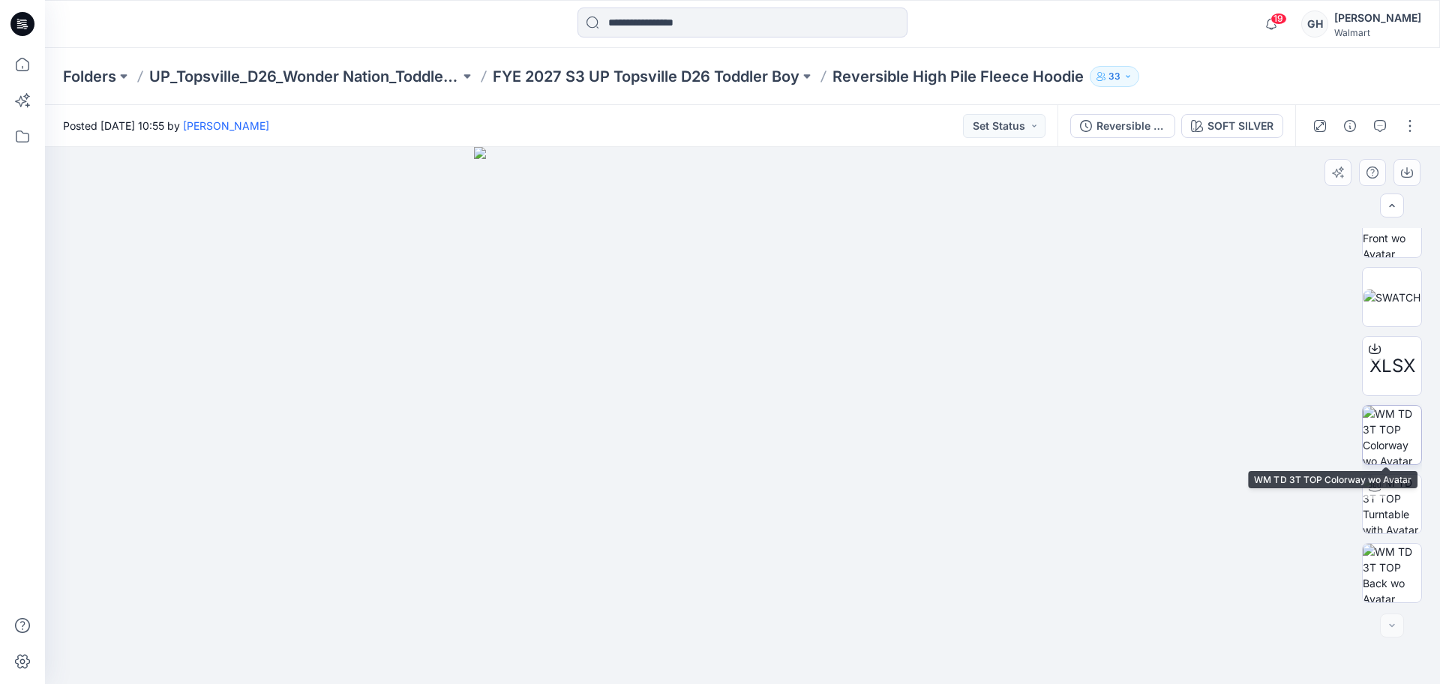
click at [1385, 445] on img at bounding box center [1391, 435] width 58 height 58
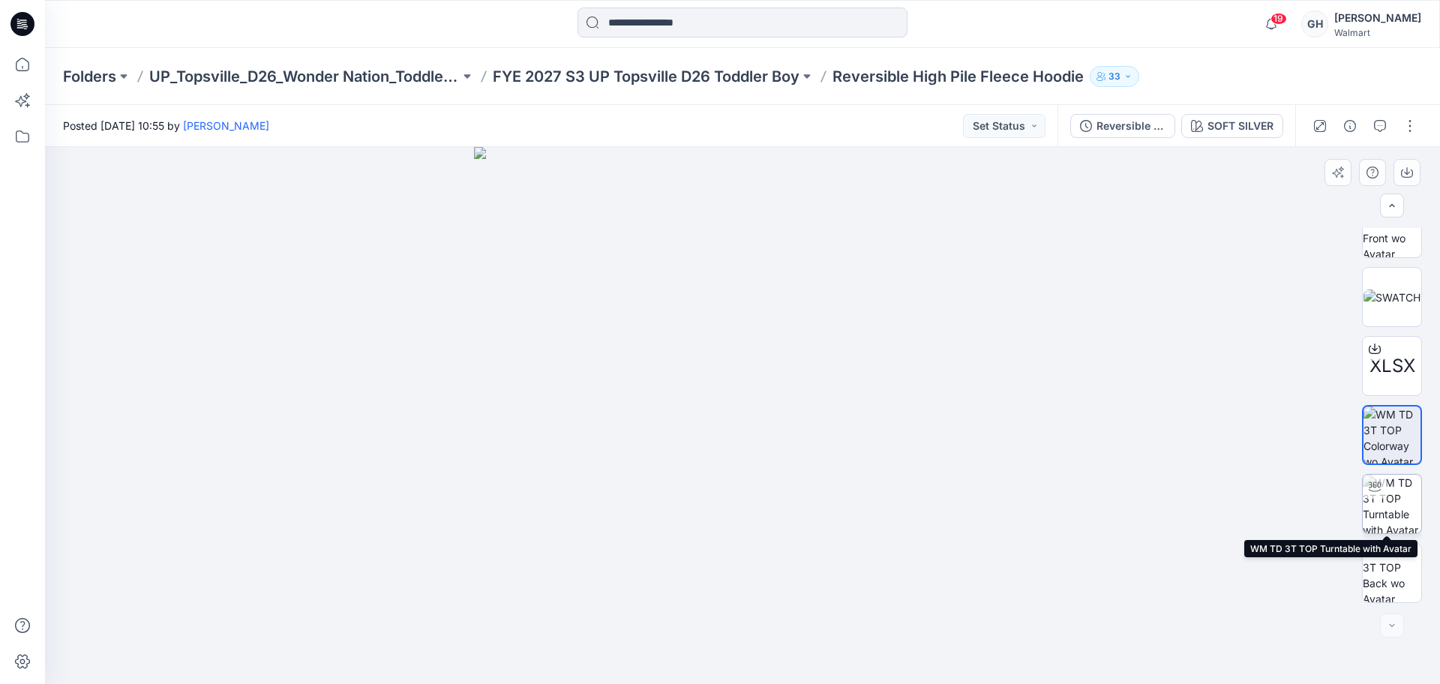
click at [1393, 498] on img at bounding box center [1391, 504] width 58 height 58
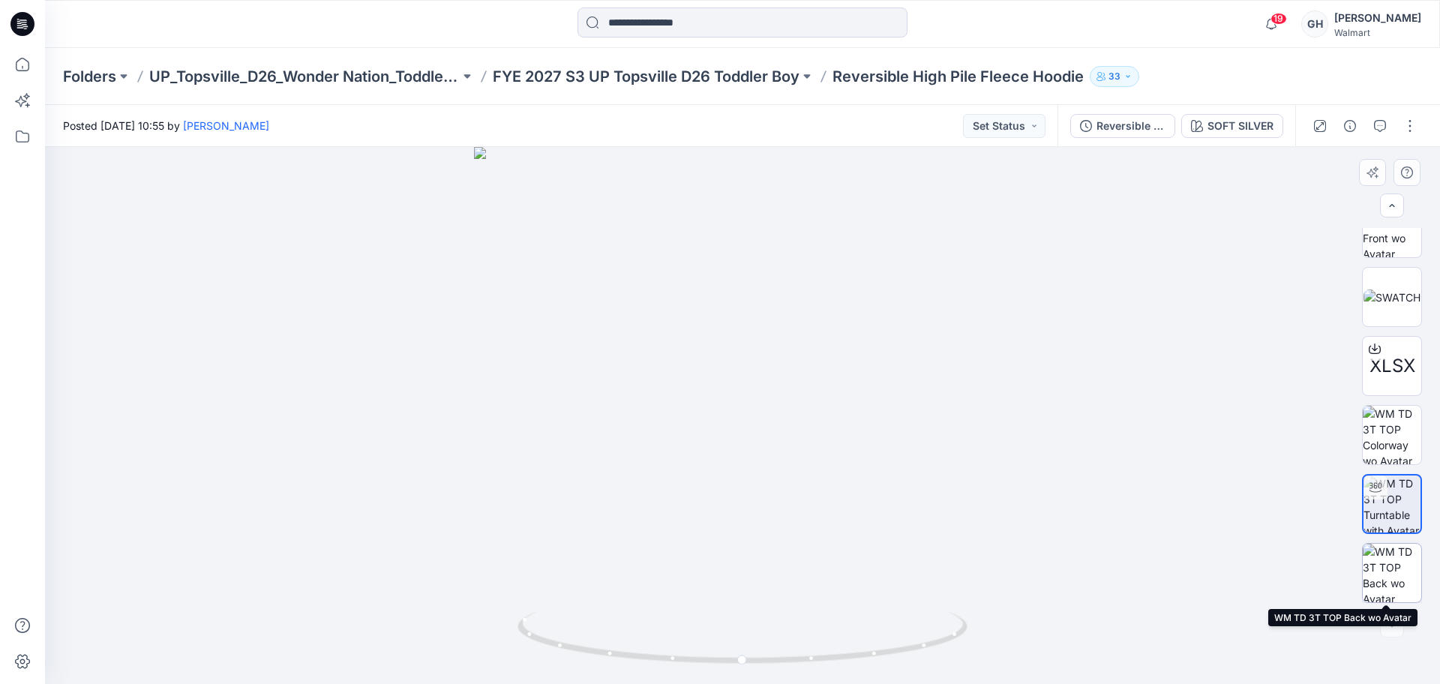
click at [1379, 550] on img at bounding box center [1391, 573] width 58 height 58
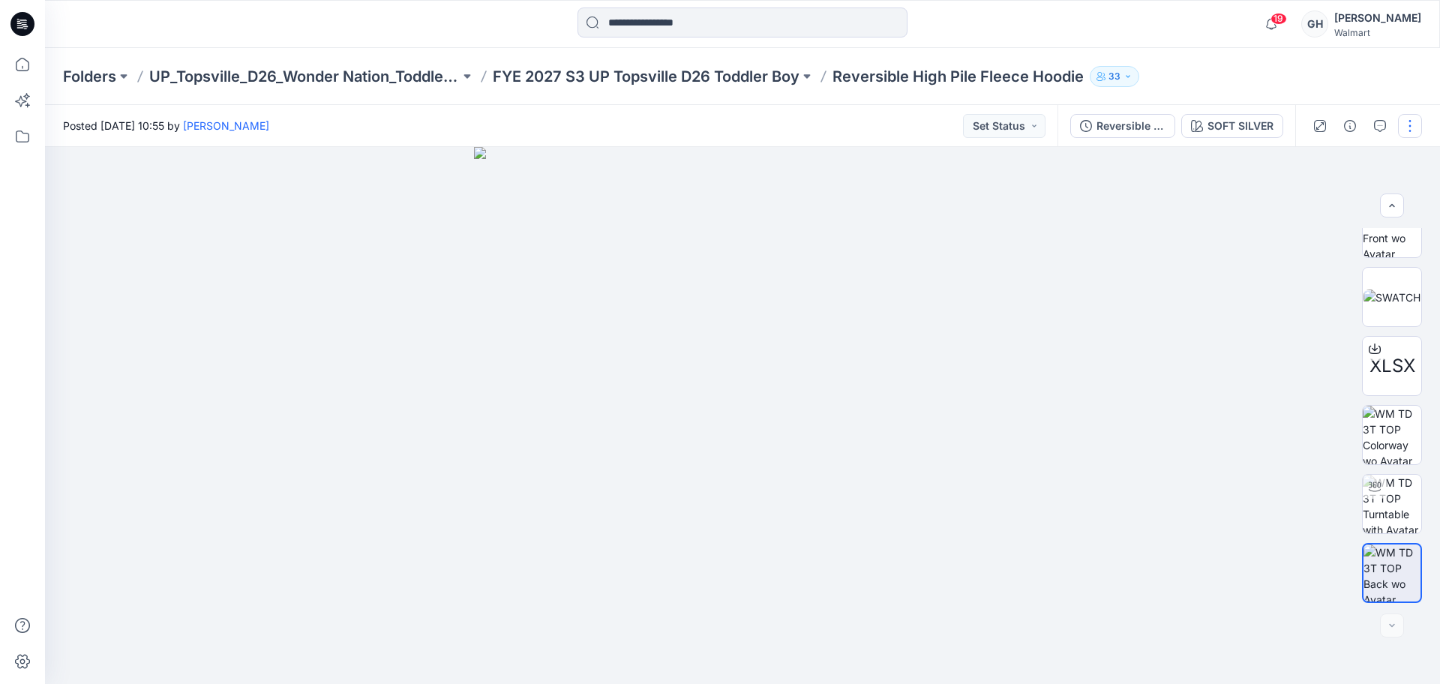
click at [1407, 120] on button "button" at bounding box center [1410, 126] width 24 height 24
click at [1313, 208] on p "Edit" at bounding box center [1314, 203] width 19 height 16
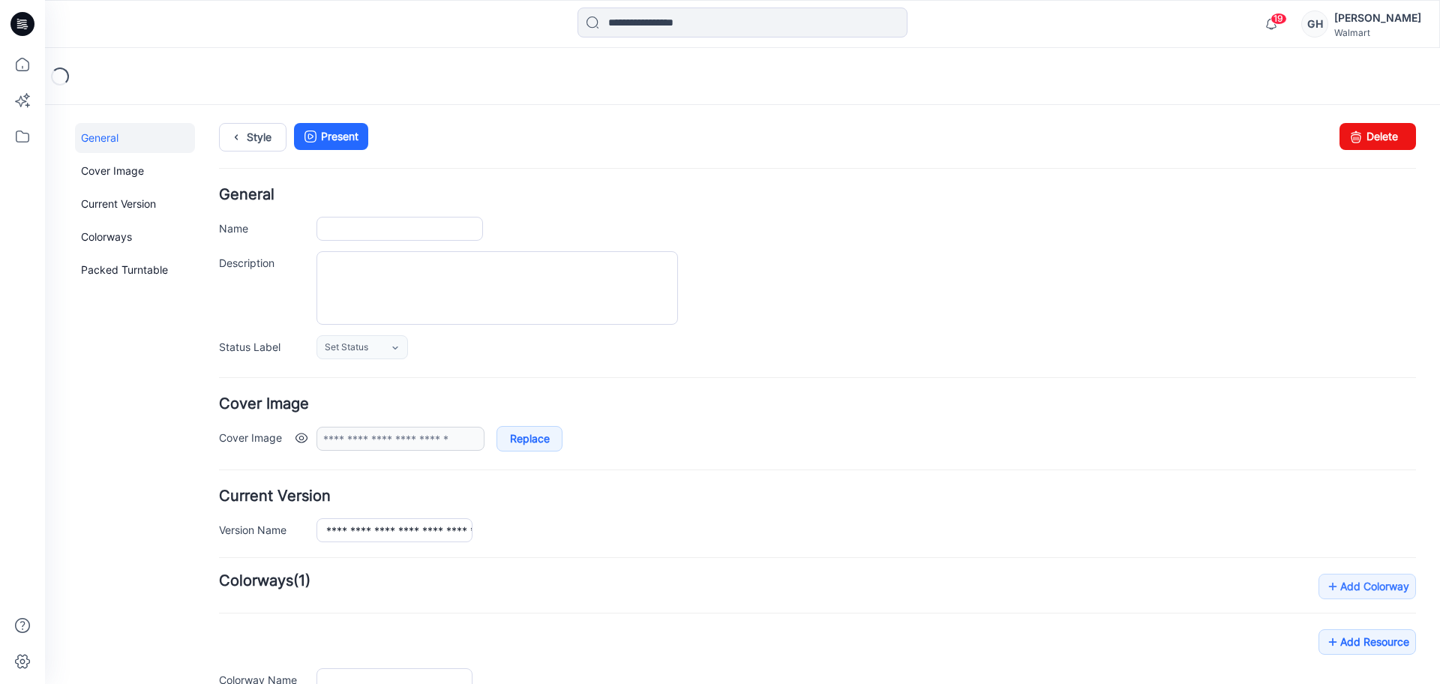
type input "**********"
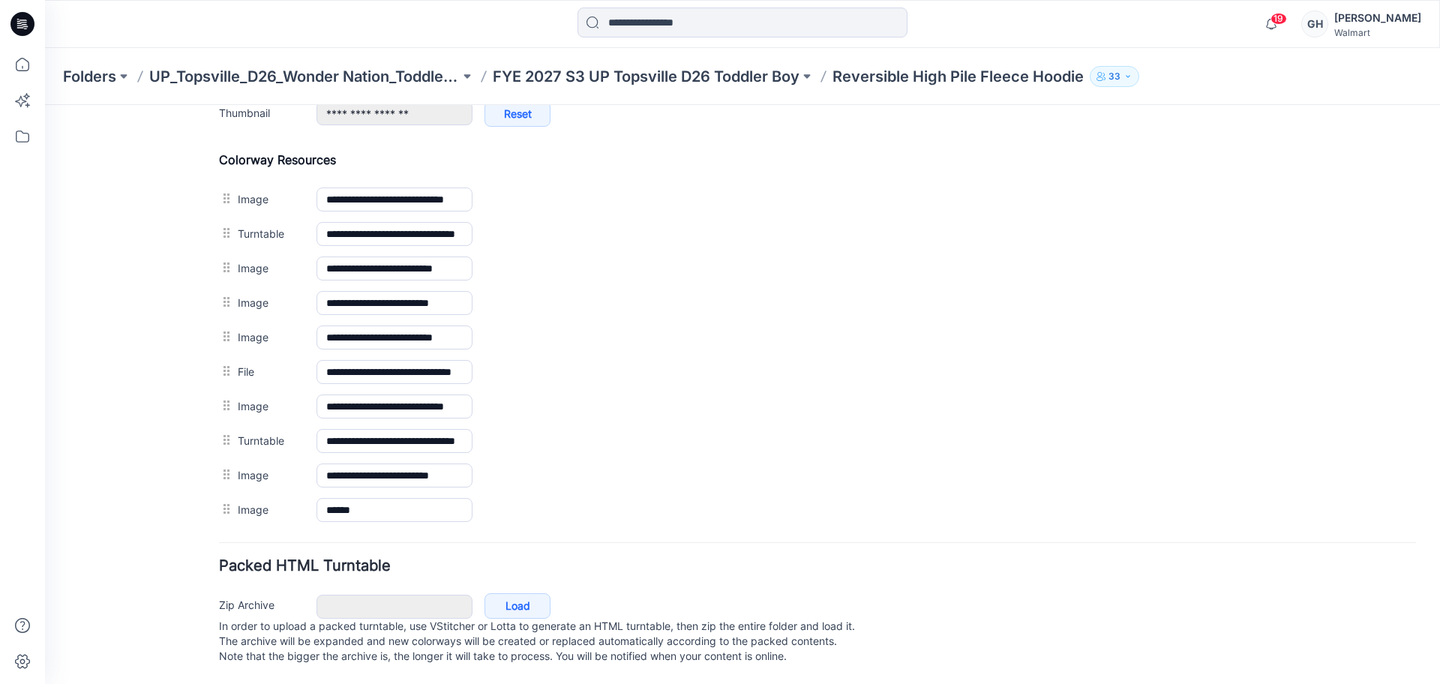
scroll to position [693, 0]
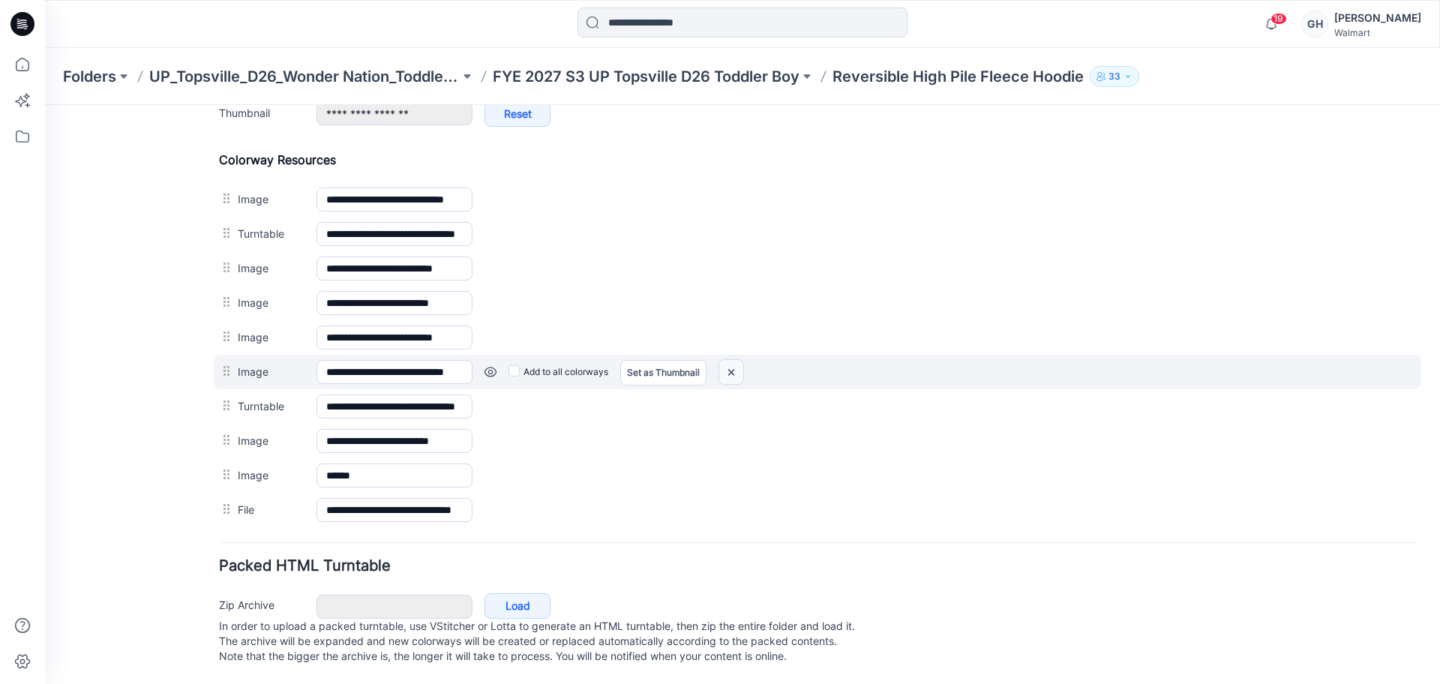
click at [726, 360] on img at bounding box center [731, 372] width 24 height 25
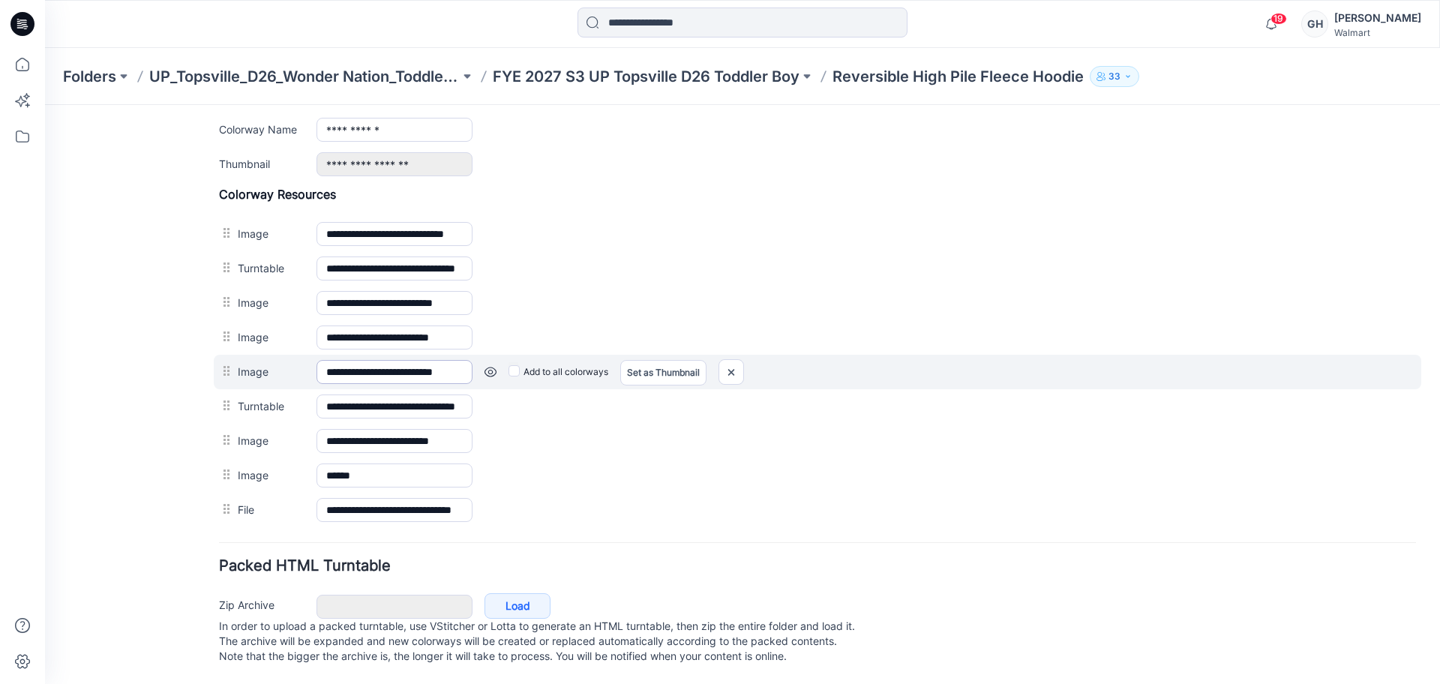
scroll to position [642, 0]
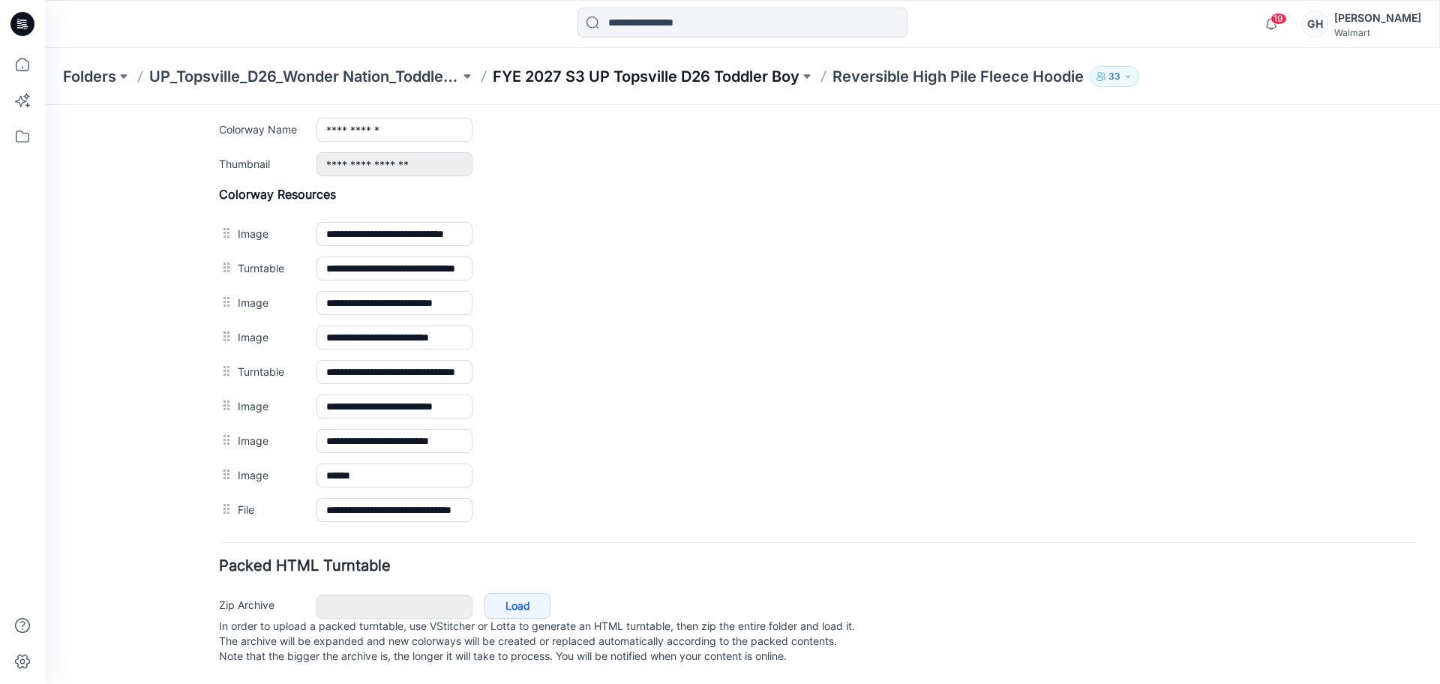
click at [735, 67] on p "FYE 2027 S3 UP Topsville D26 Toddler Boy" at bounding box center [646, 76] width 307 height 21
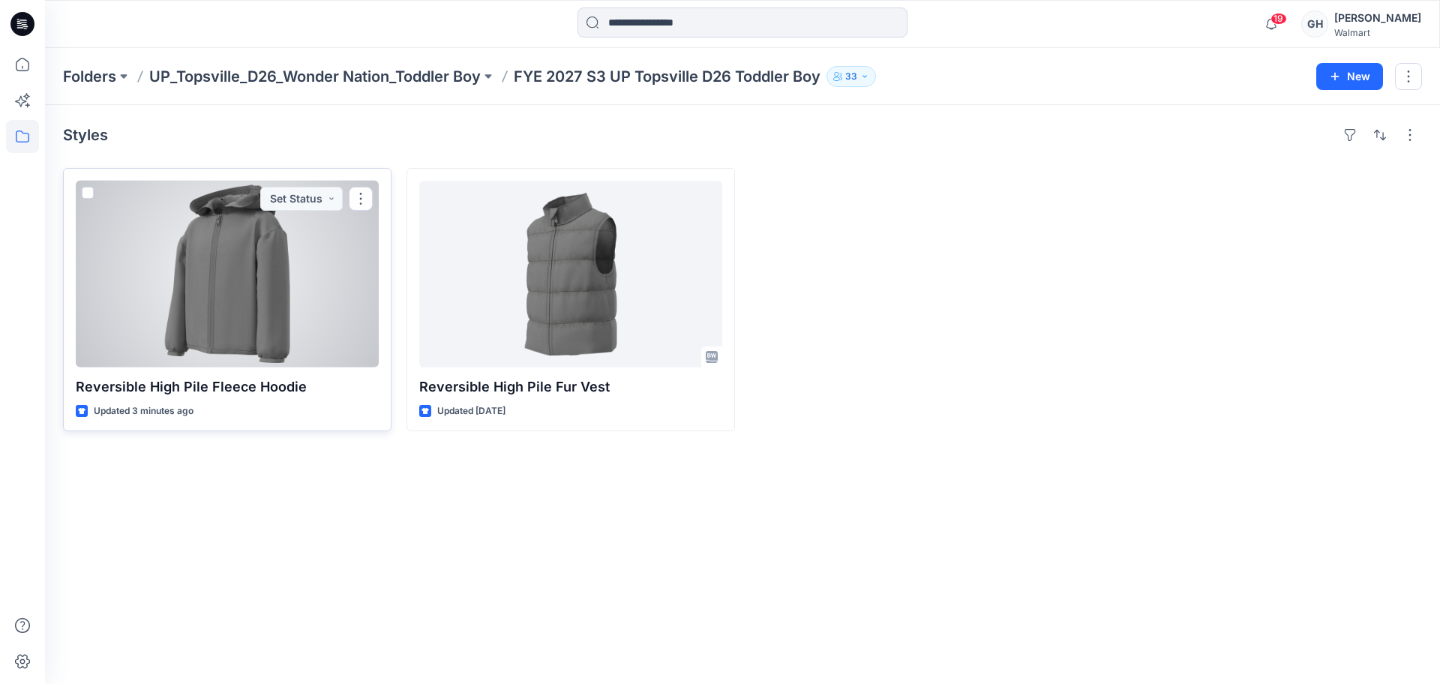
click at [184, 283] on div at bounding box center [227, 274] width 303 height 187
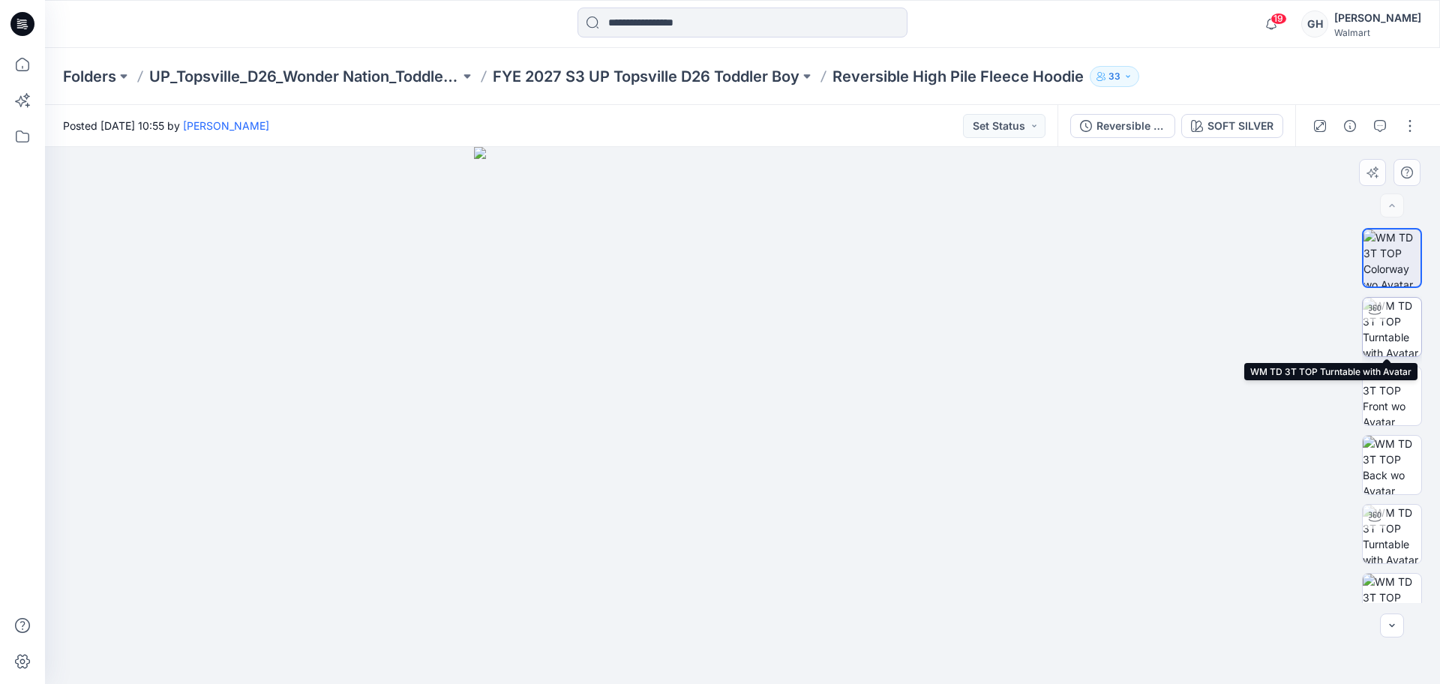
click at [1407, 323] on img at bounding box center [1391, 327] width 58 height 58
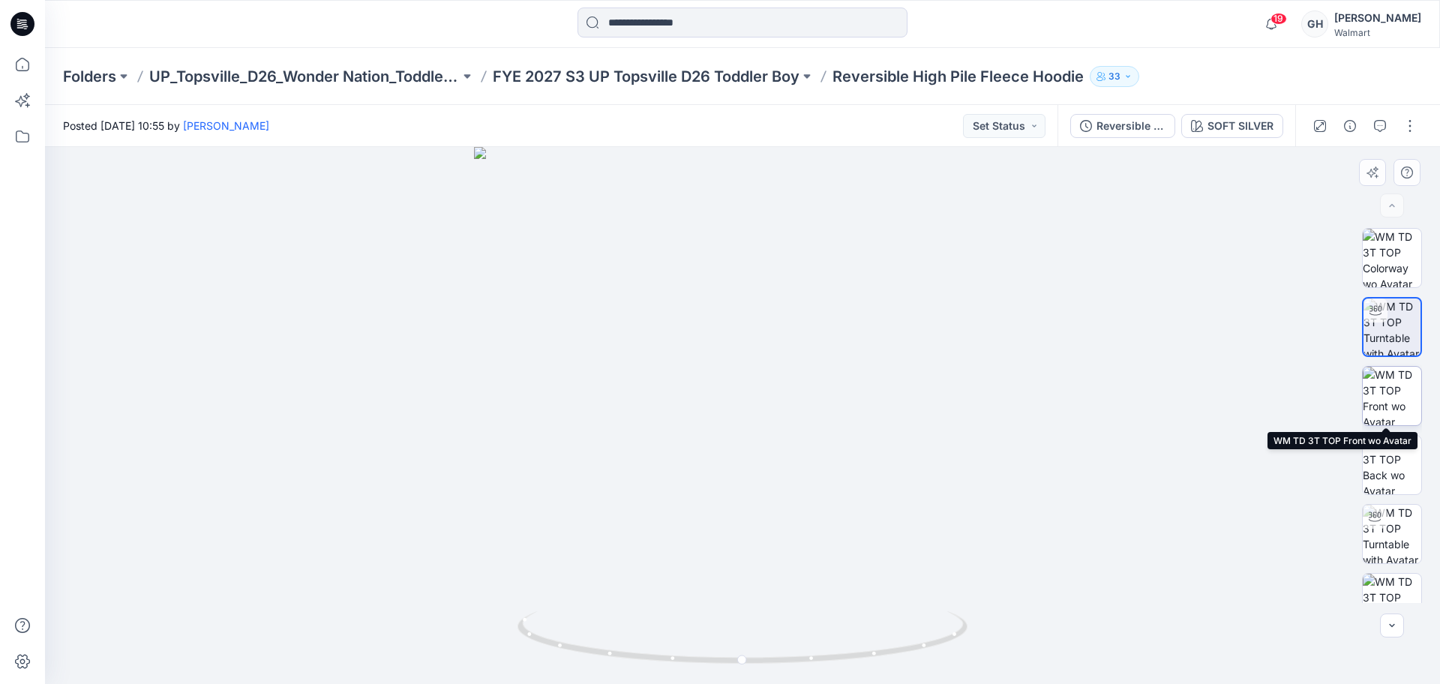
click at [1392, 403] on img at bounding box center [1391, 396] width 58 height 58
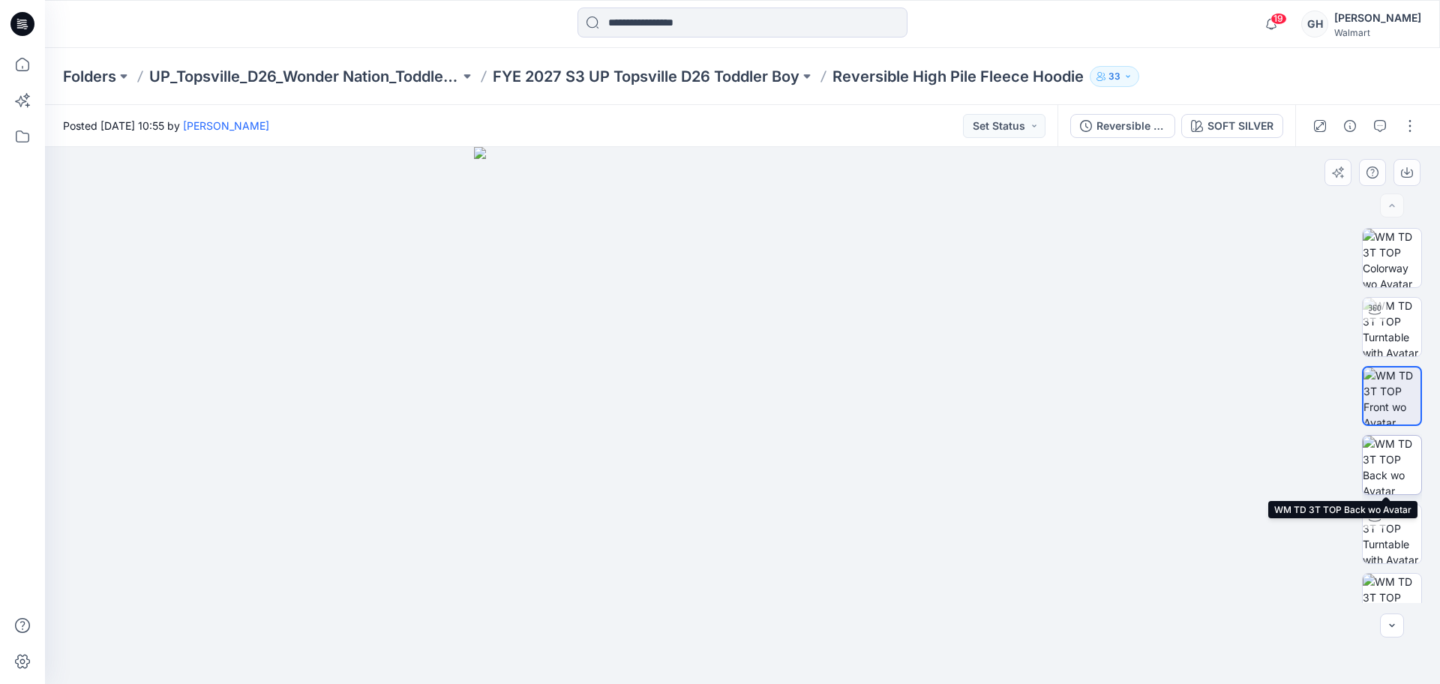
click at [1392, 465] on img at bounding box center [1391, 465] width 58 height 58
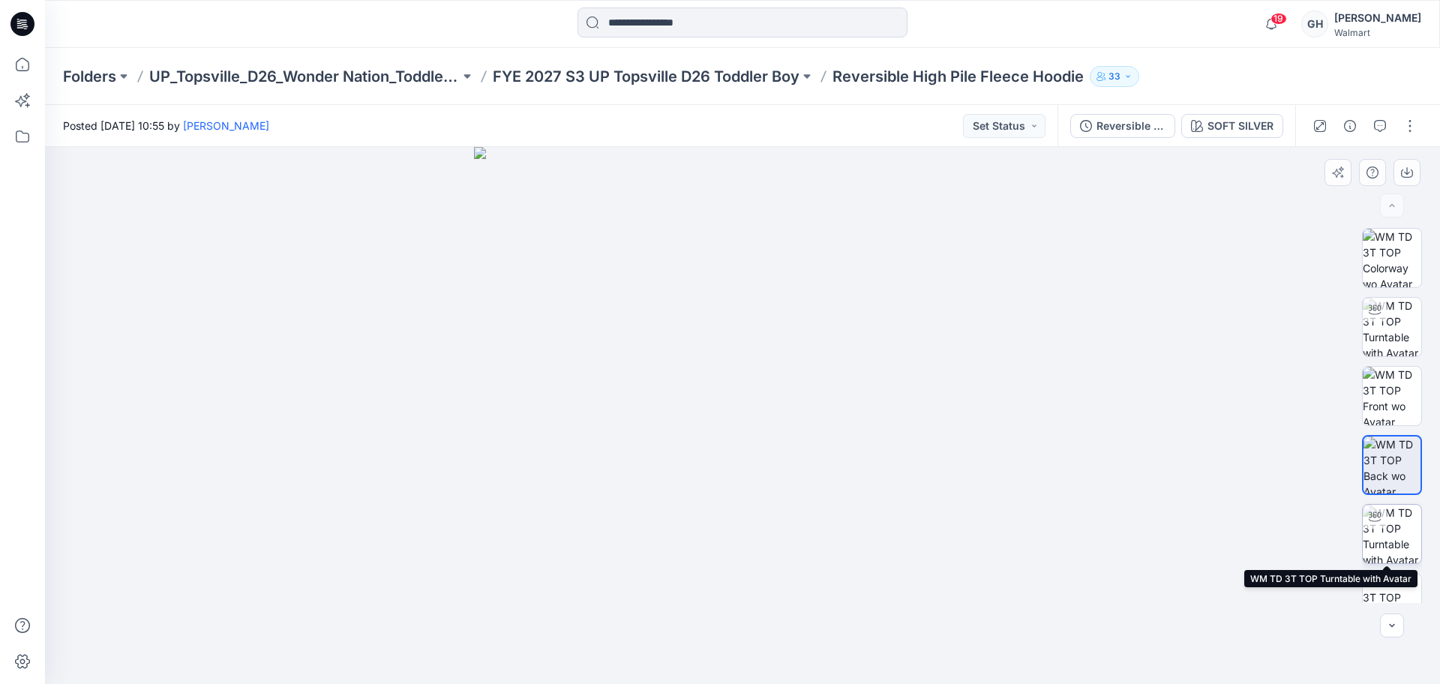
click at [1385, 531] on img at bounding box center [1391, 534] width 58 height 58
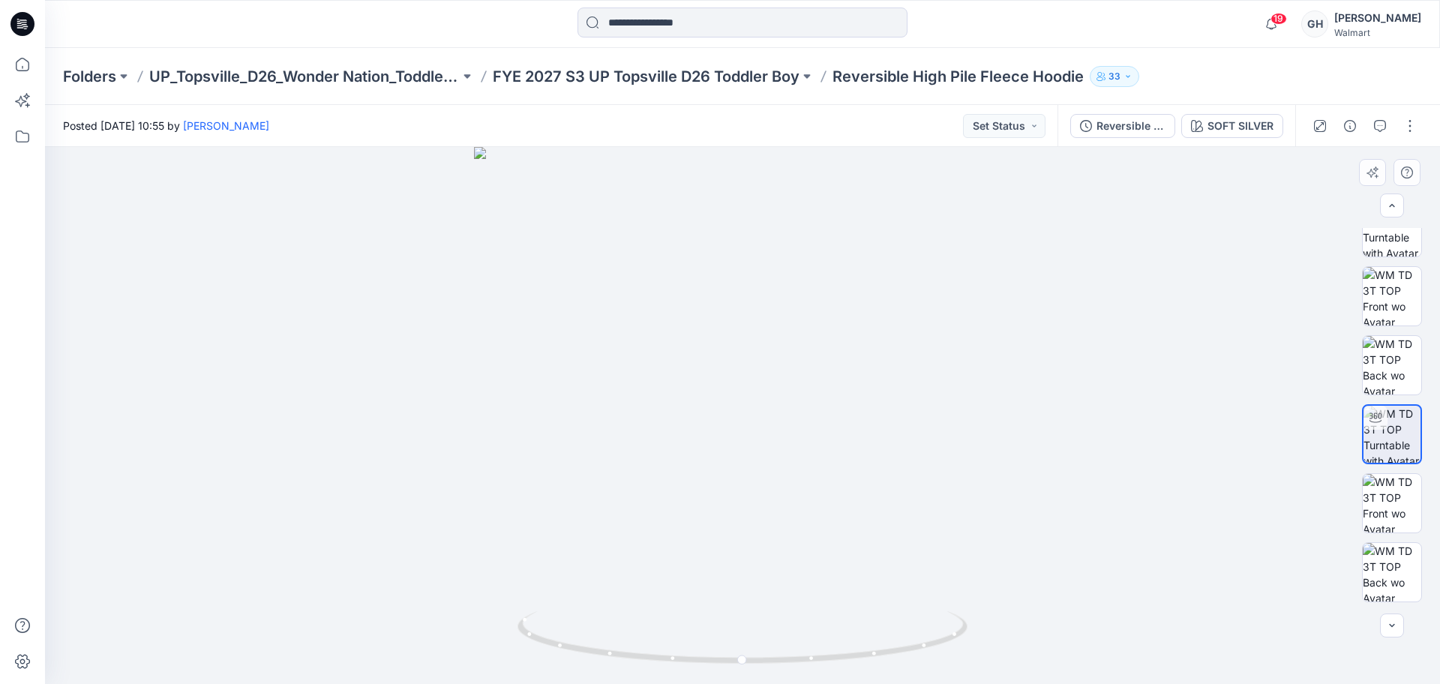
scroll to position [237, 0]
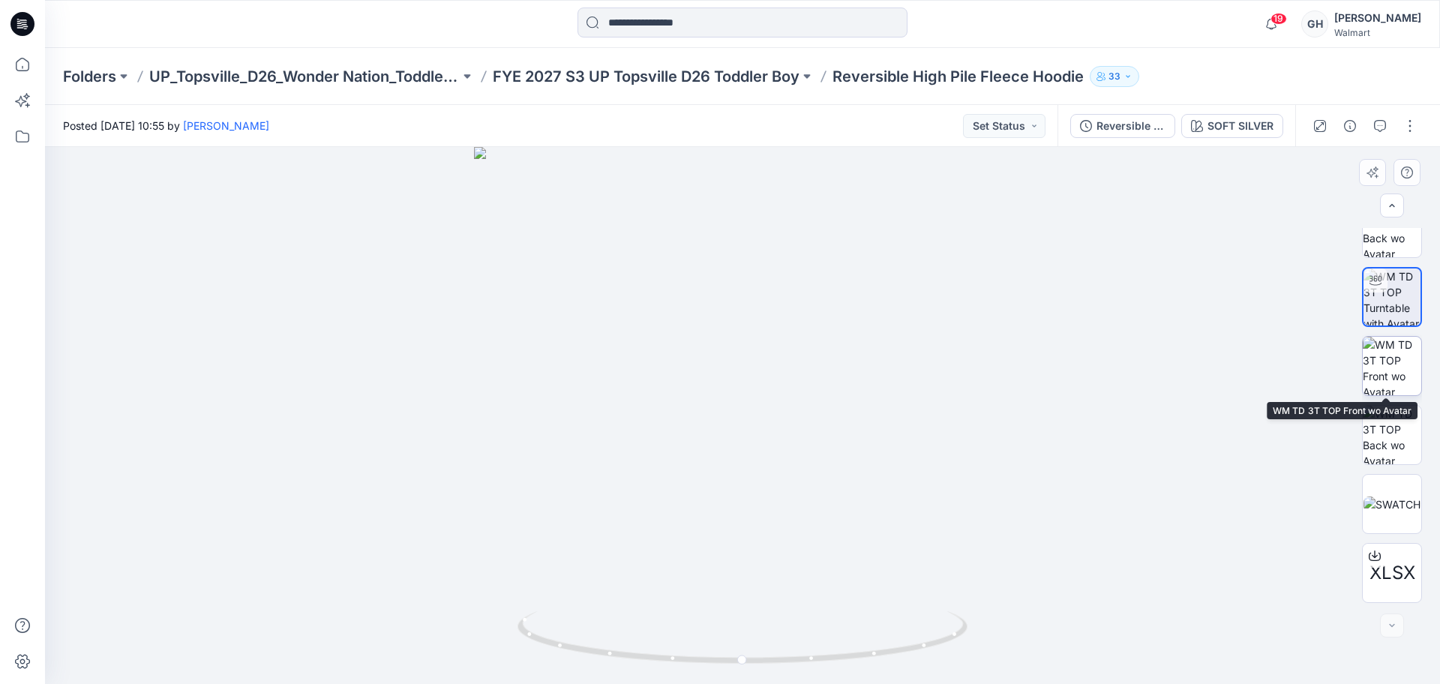
drag, startPoint x: 1386, startPoint y: 355, endPoint x: 1379, endPoint y: 408, distance: 53.8
click at [1386, 355] on img at bounding box center [1391, 366] width 58 height 58
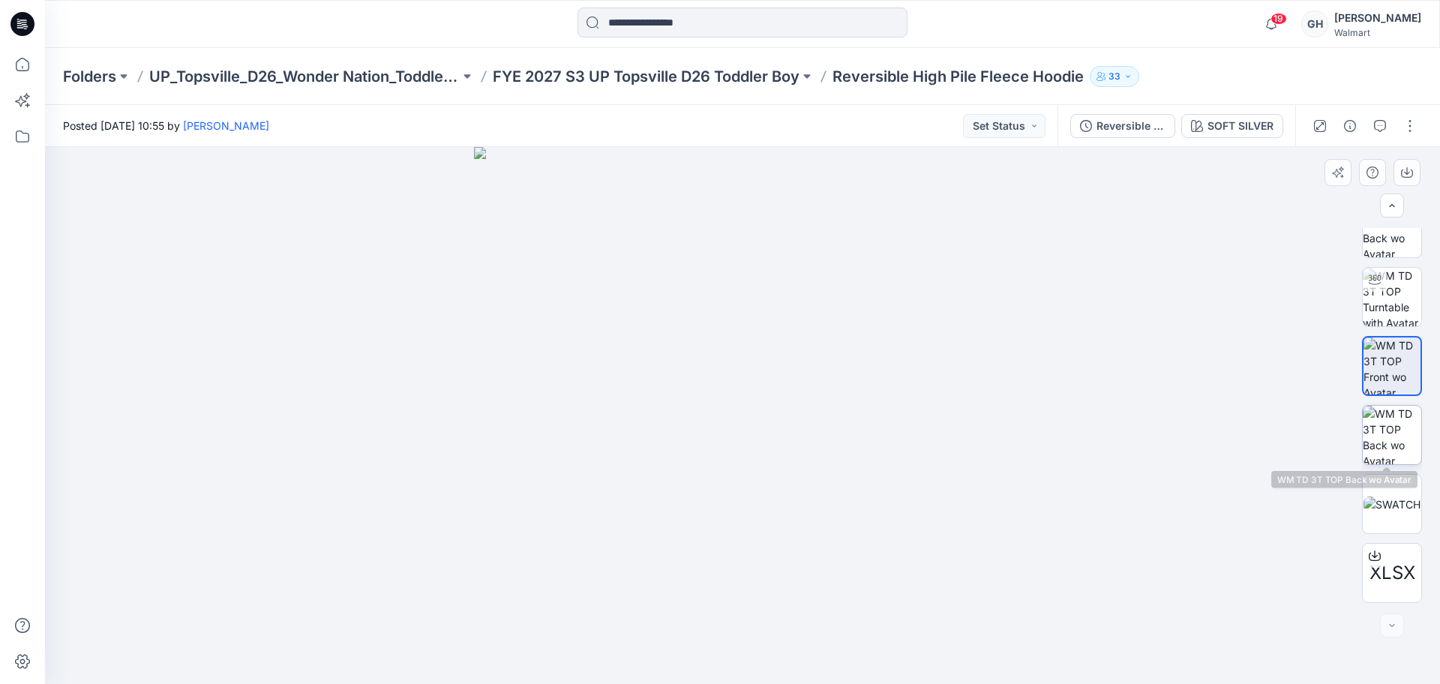
click at [1379, 408] on img at bounding box center [1391, 435] width 58 height 58
drag, startPoint x: 710, startPoint y: 66, endPoint x: 908, endPoint y: 46, distance: 198.9
click at [709, 66] on p "FYE 2027 S3 UP Topsville D26 Toddler Boy" at bounding box center [646, 76] width 307 height 21
